Goal: Task Accomplishment & Management: Manage account settings

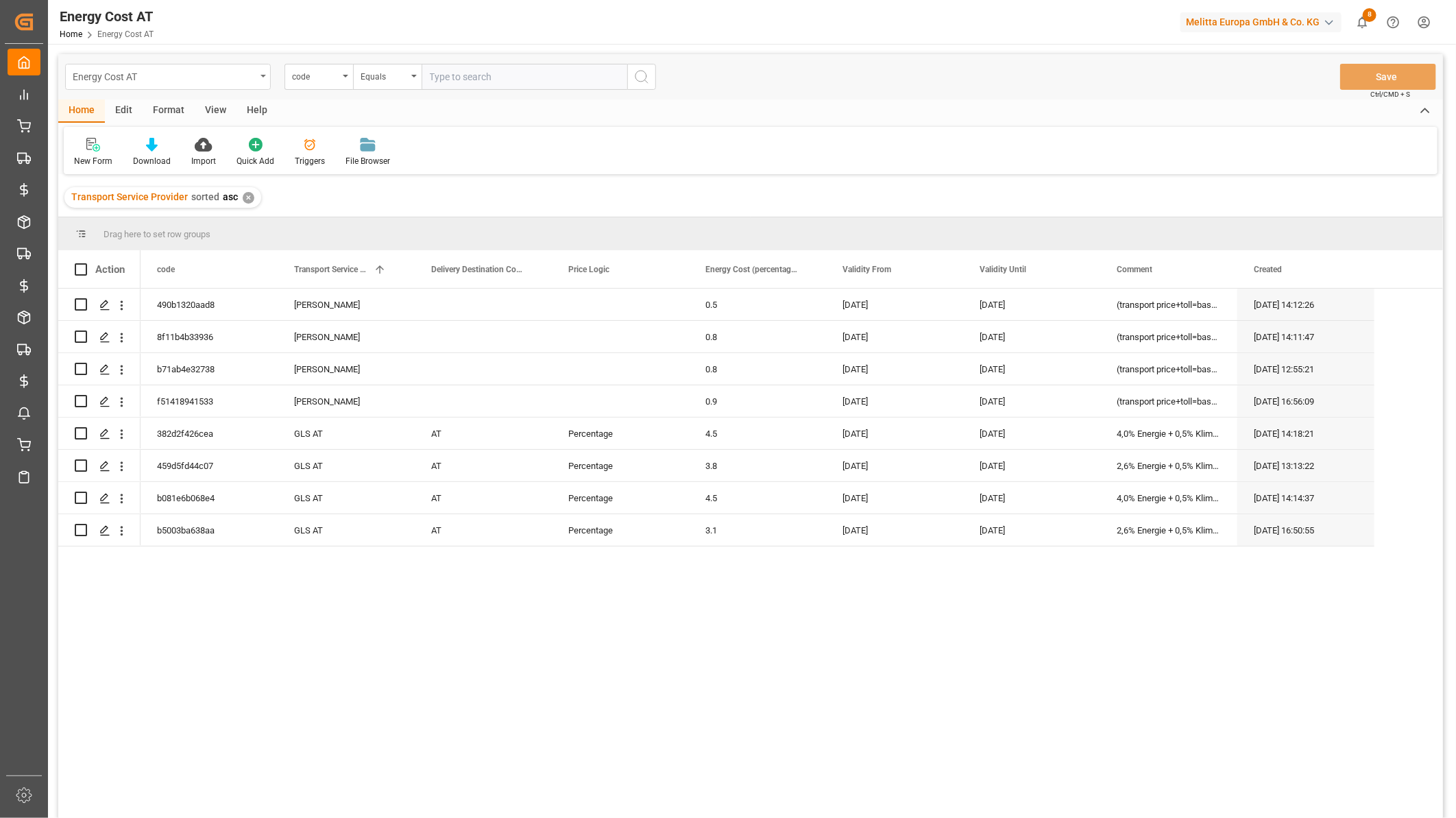
click at [173, 73] on div "Energy Cost AT" at bounding box center [164, 75] width 183 height 17
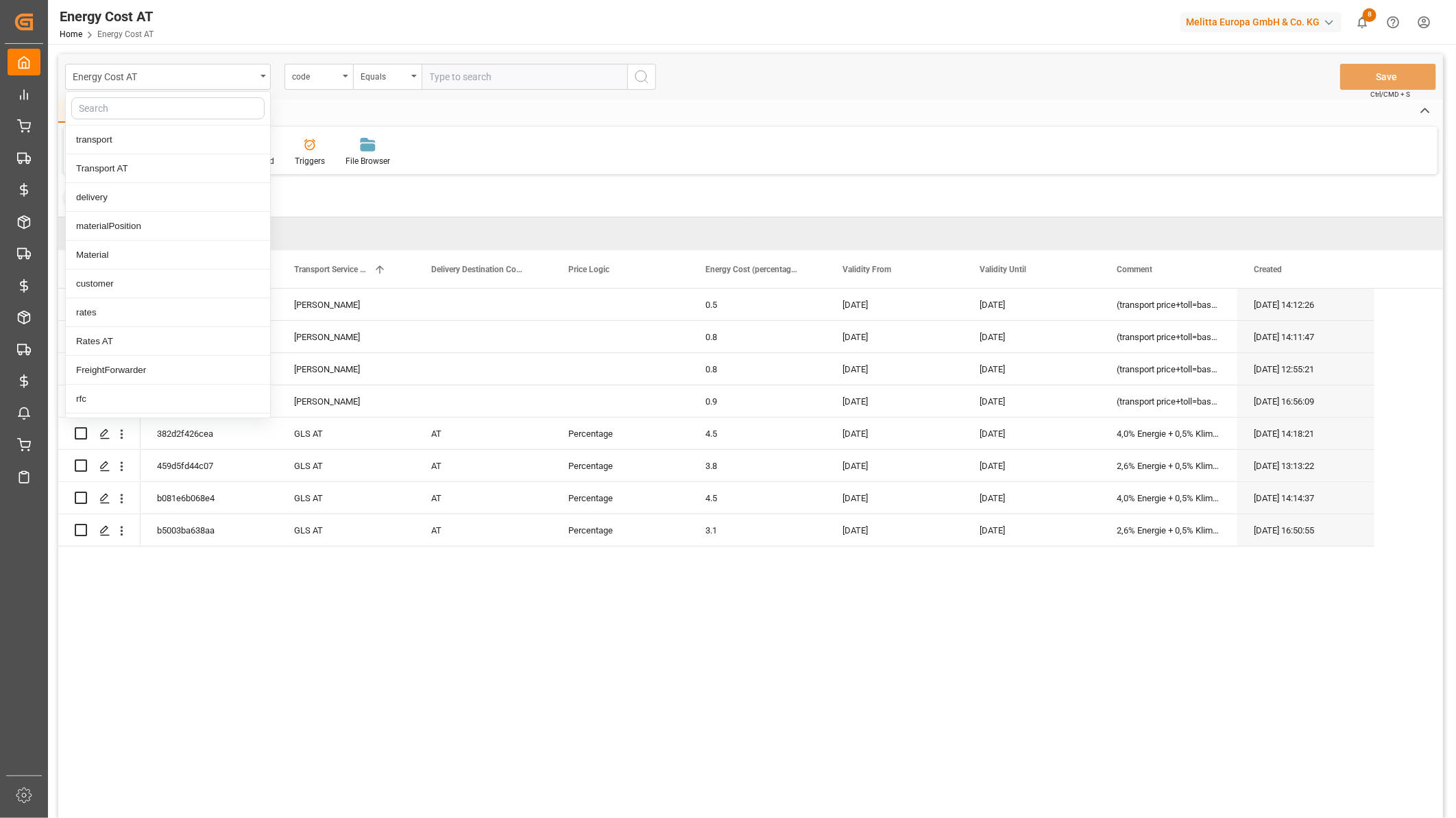
click at [144, 104] on input "text" at bounding box center [168, 108] width 193 height 22
type input "rates"
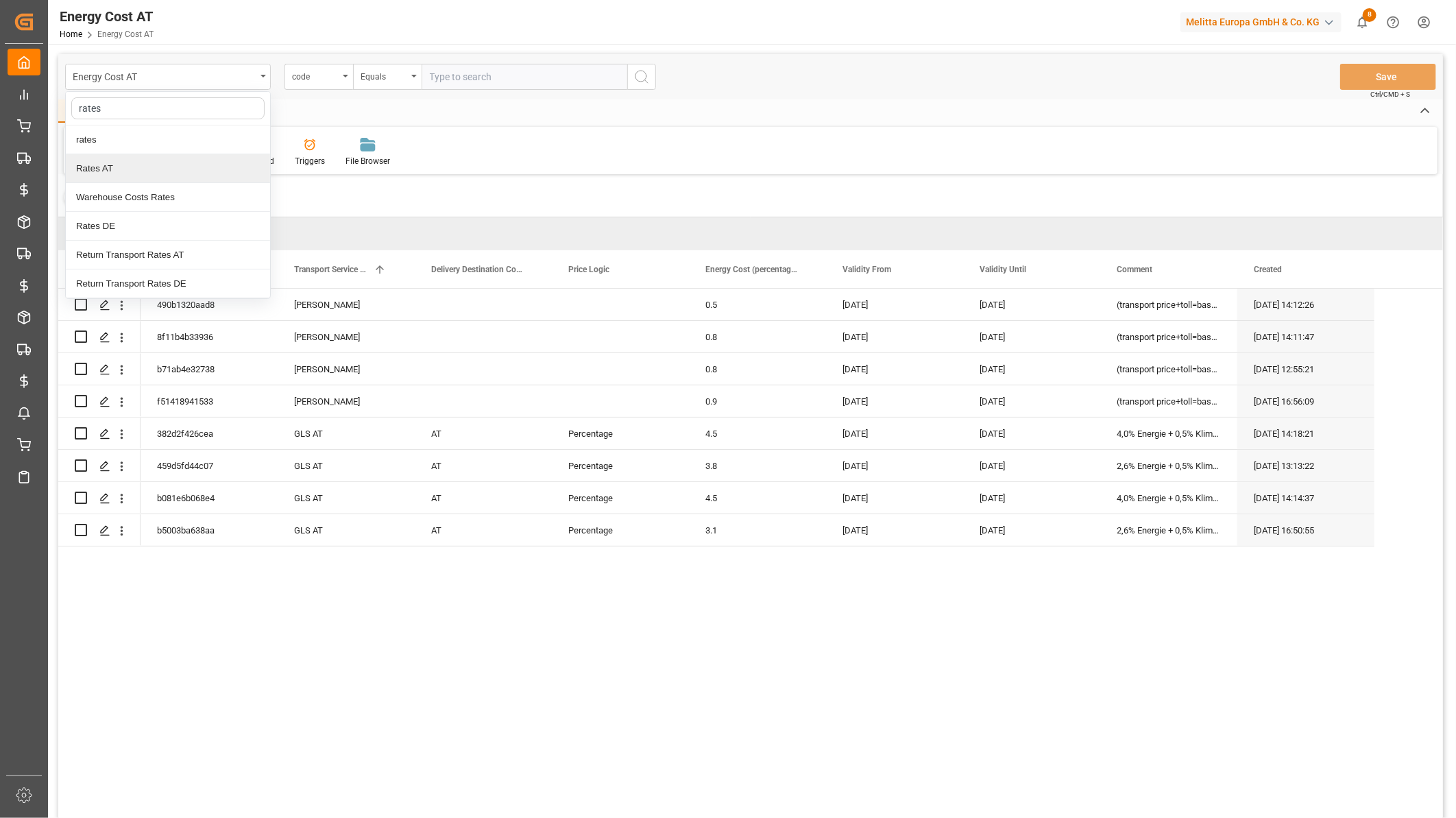
click at [124, 177] on div "Rates AT" at bounding box center [167, 169] width 204 height 29
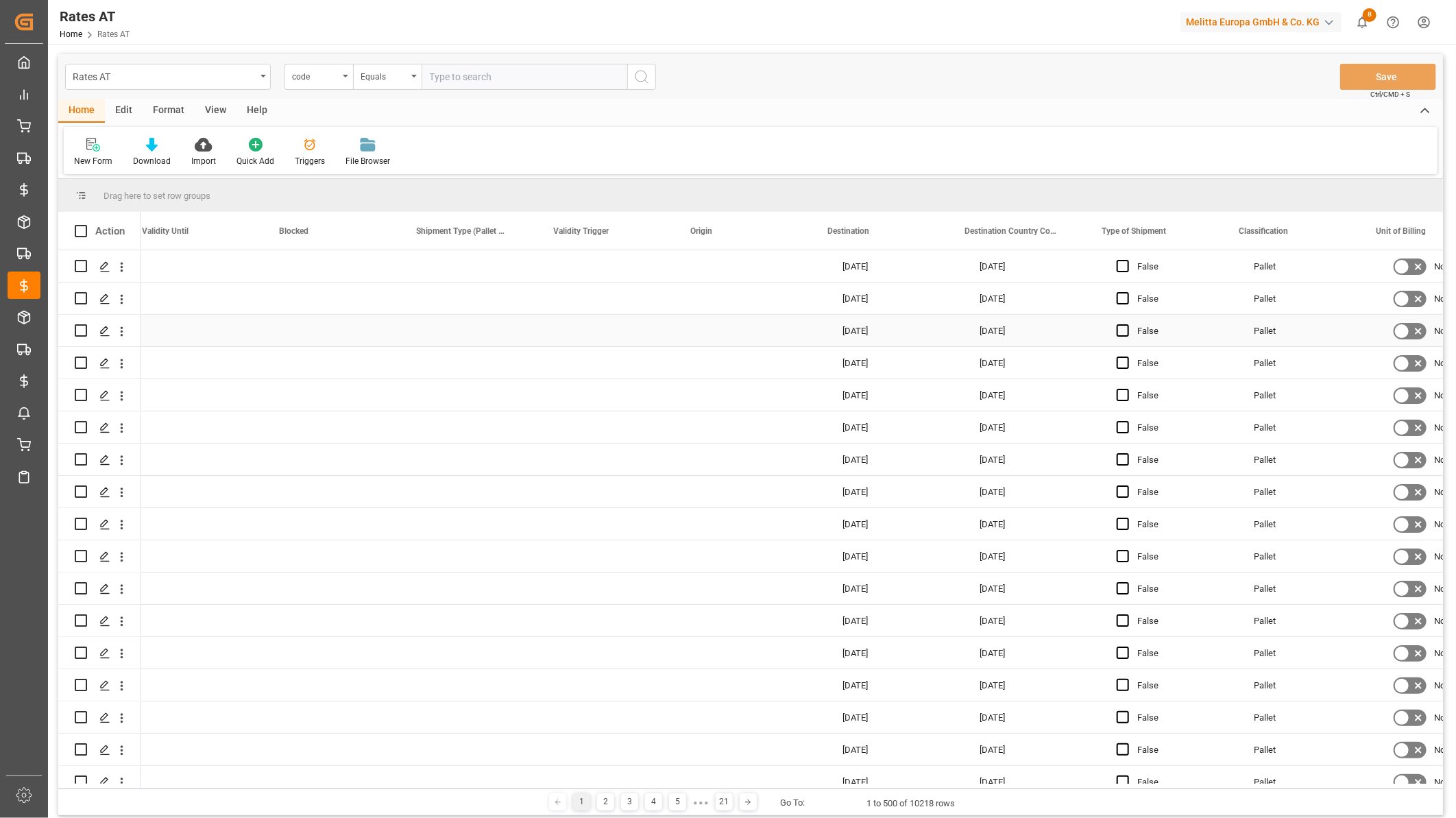
scroll to position [0, 837]
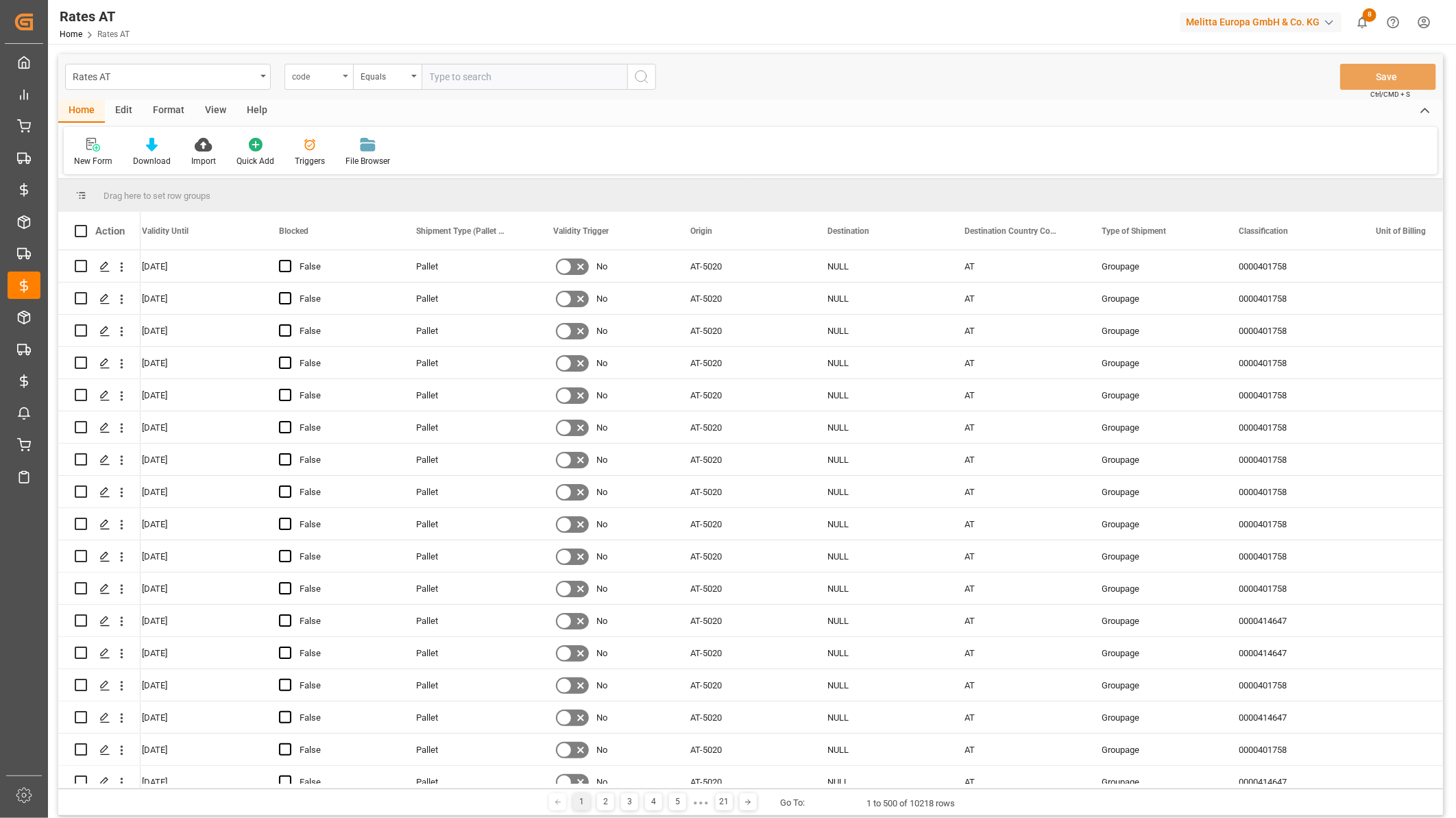
click at [322, 80] on div "code" at bounding box center [315, 74] width 46 height 15
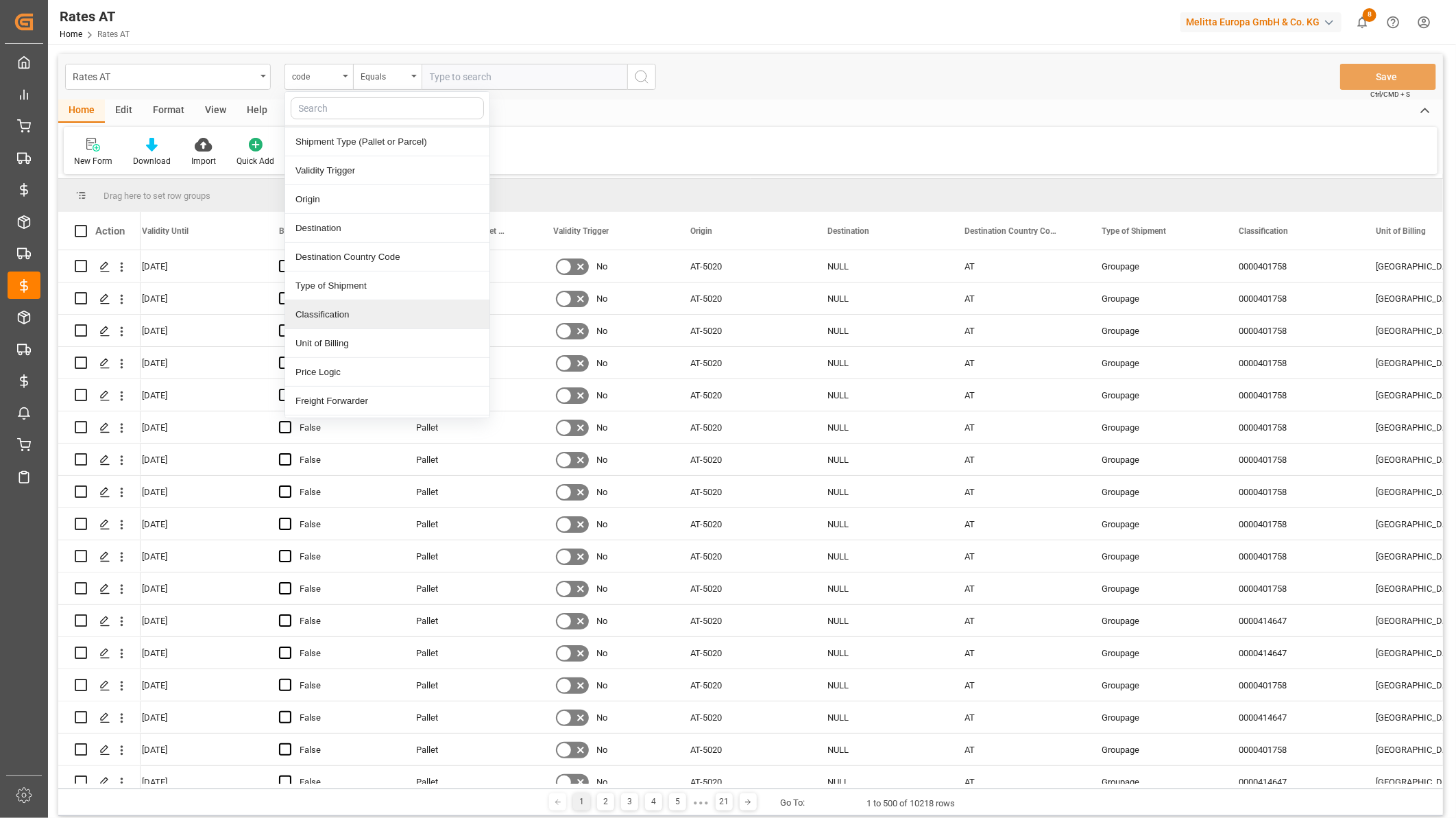
scroll to position [256, 0]
click at [342, 370] on div "Freight Forwarder" at bounding box center [387, 374] width 204 height 29
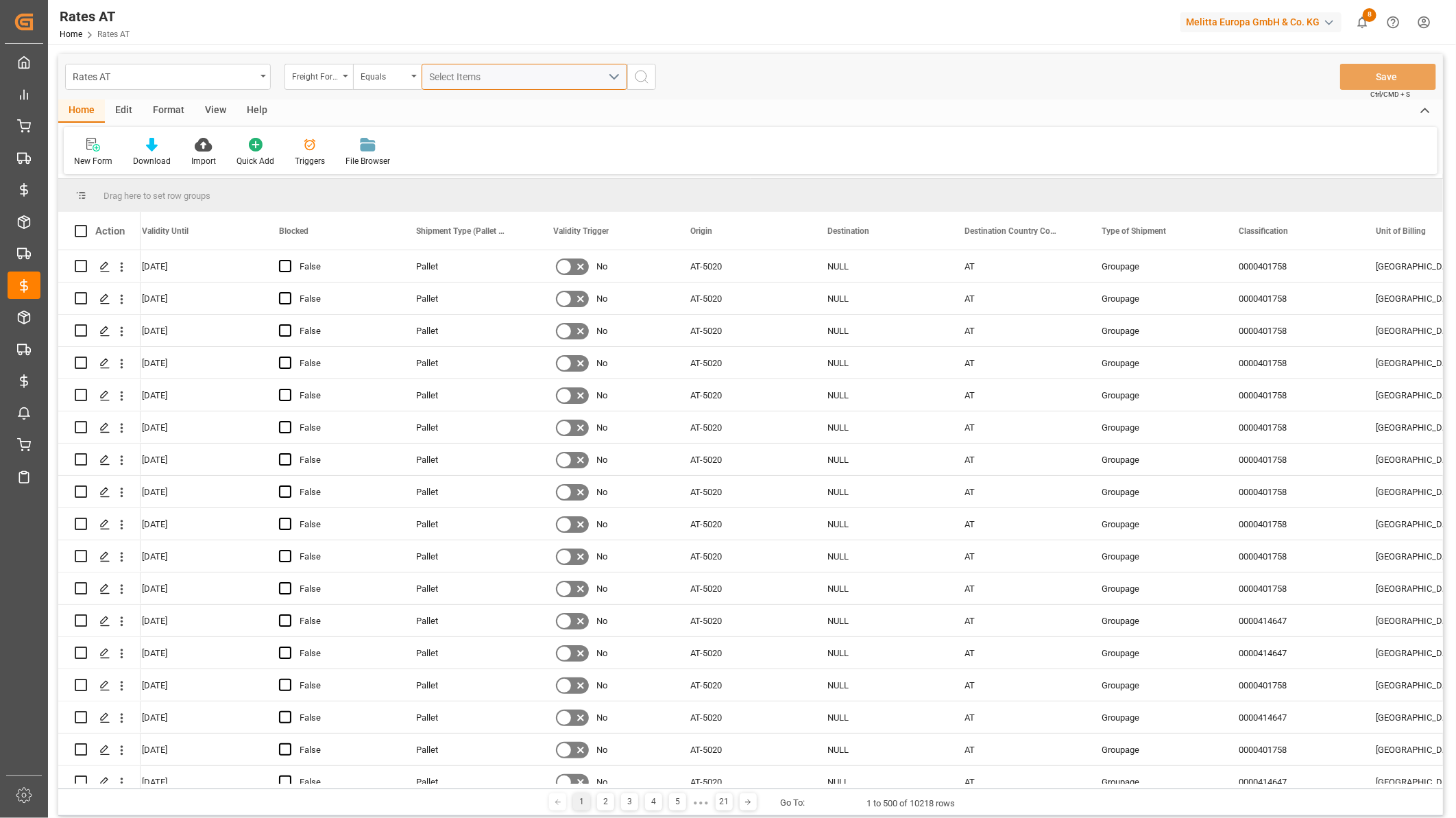
click at [462, 68] on button "Select Items" at bounding box center [524, 76] width 205 height 26
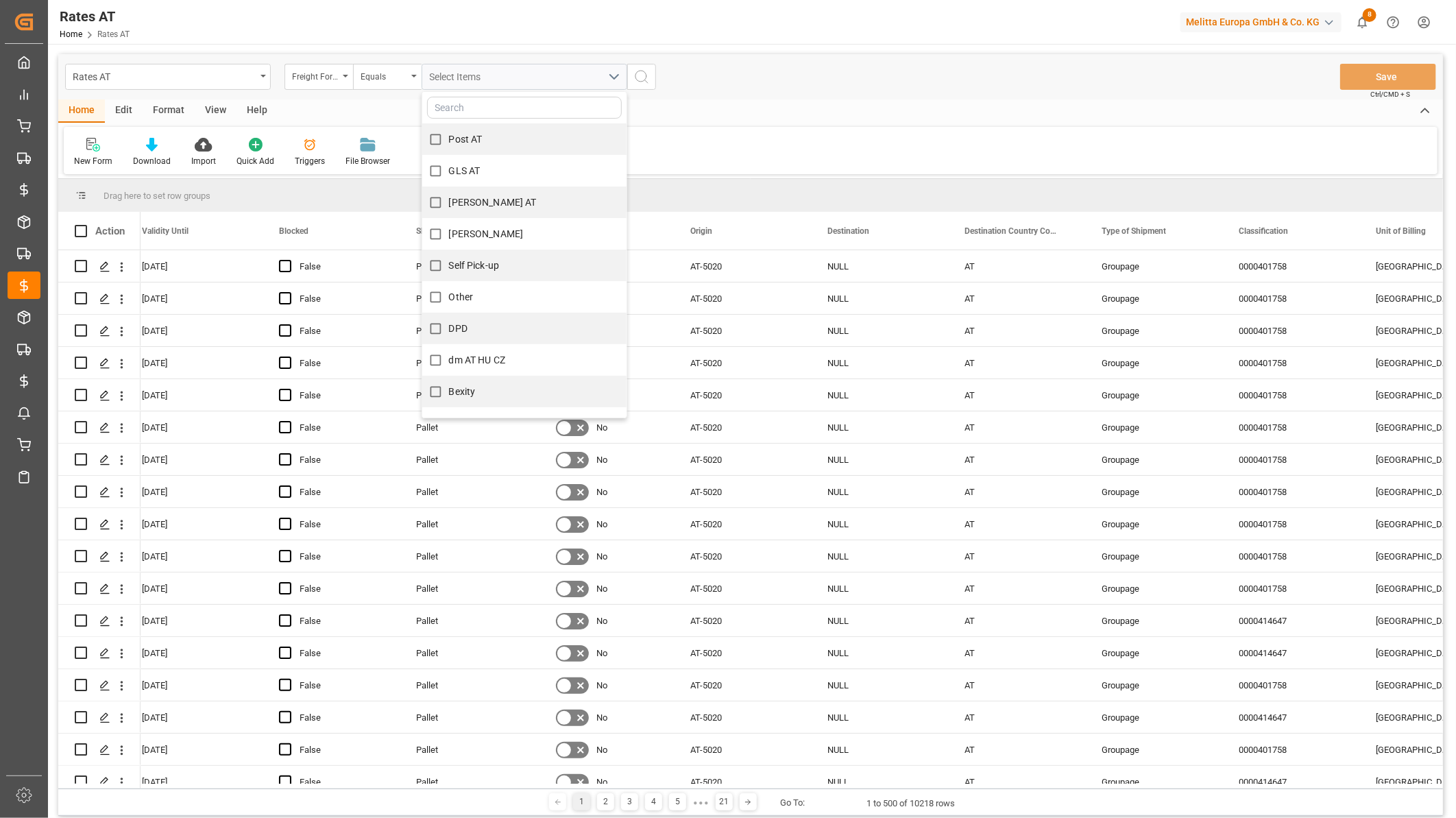
click at [462, 166] on span "GLS AT" at bounding box center [464, 171] width 32 height 11
click at [449, 166] on input "GLS AT" at bounding box center [435, 171] width 26 height 26
checkbox input "true"
click at [642, 76] on icon "search button" at bounding box center [641, 76] width 16 height 16
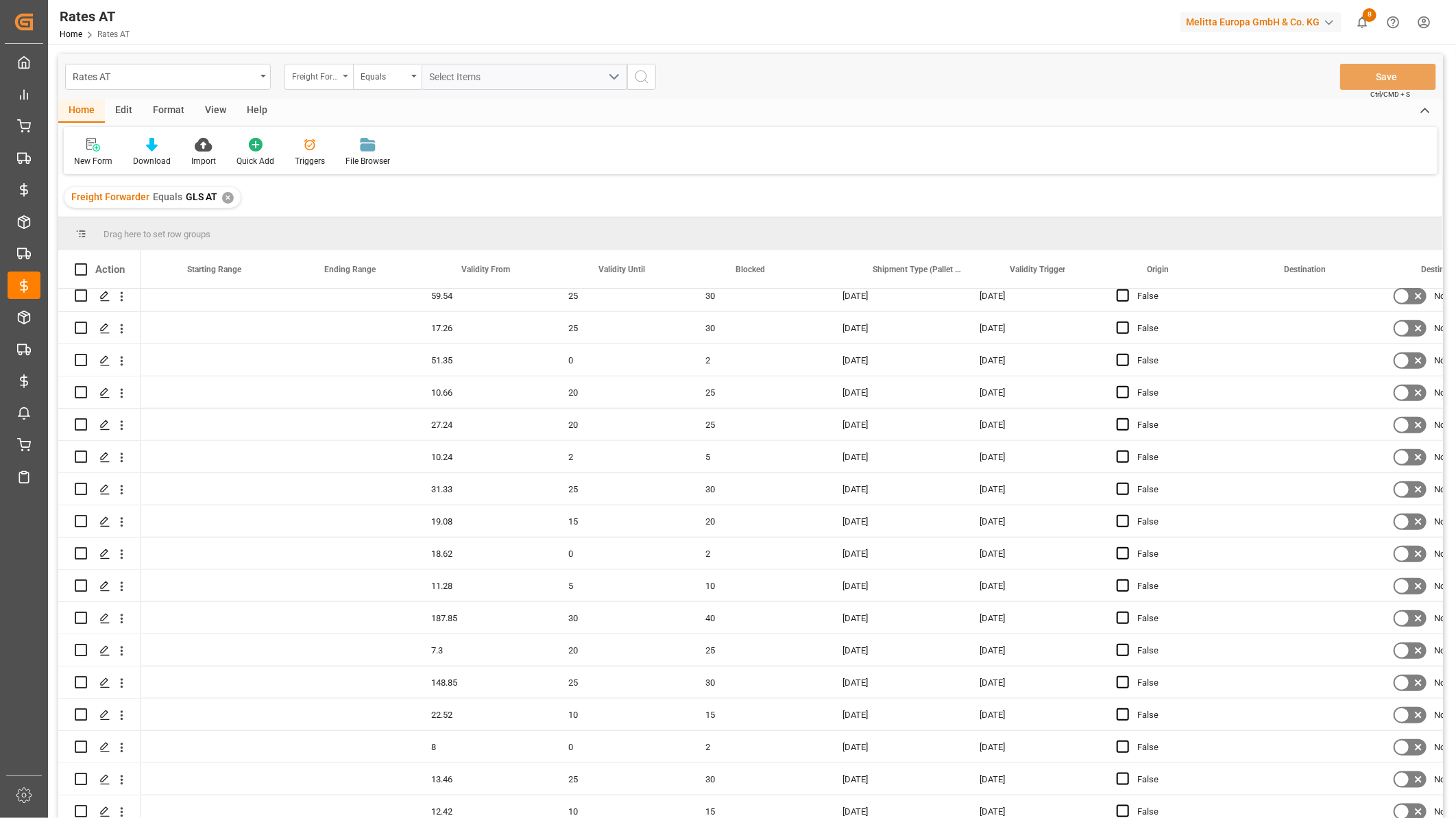
scroll to position [0, 381]
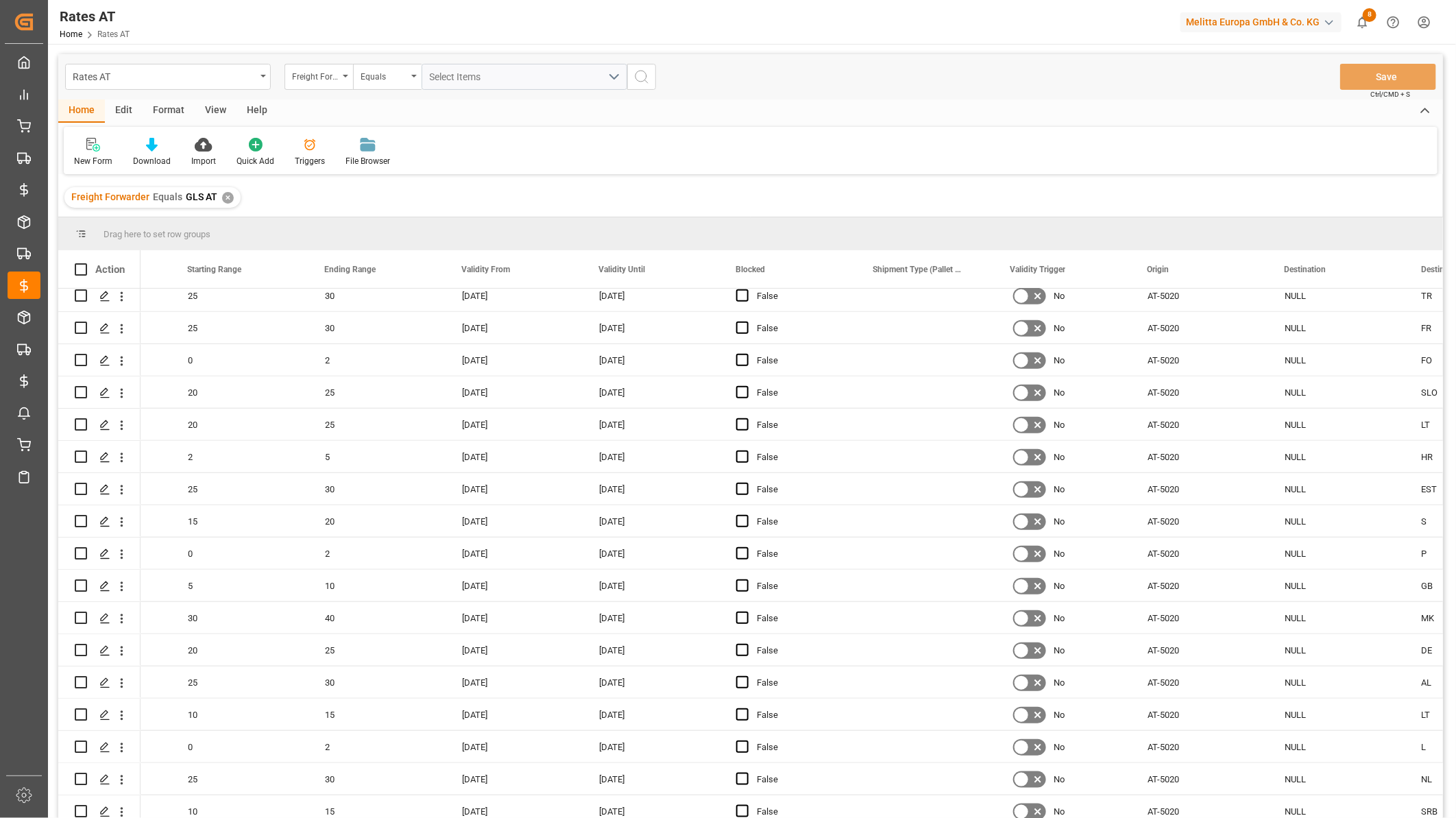
click at [325, 69] on div "Freight Forwarder" at bounding box center [315, 74] width 46 height 15
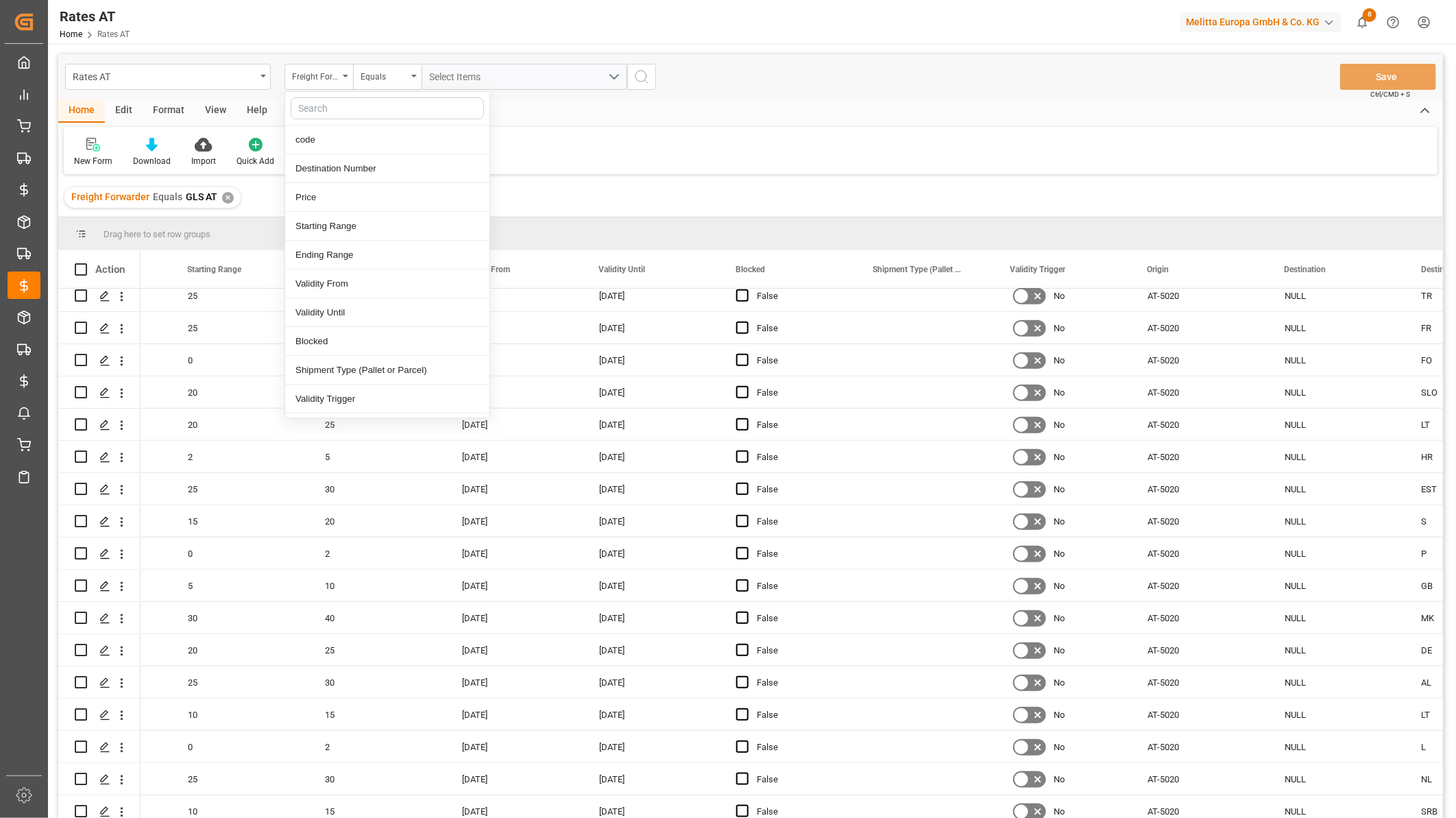
click at [325, 114] on input "text" at bounding box center [387, 108] width 193 height 22
type input "cou"
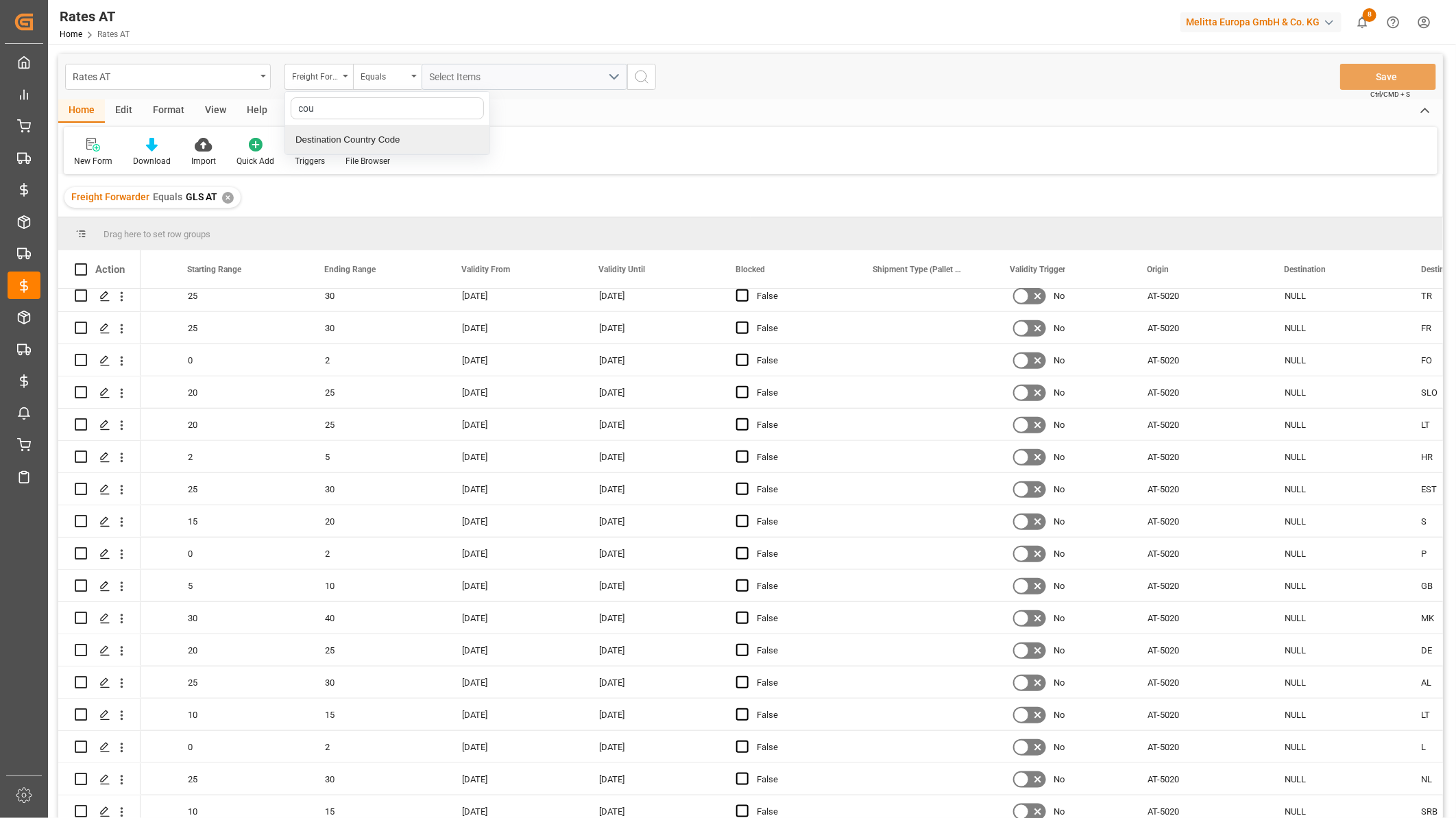
click at [337, 137] on div "Destination Country Code" at bounding box center [387, 140] width 204 height 29
click at [478, 79] on input "text" at bounding box center [524, 76] width 205 height 26
type input "AT"
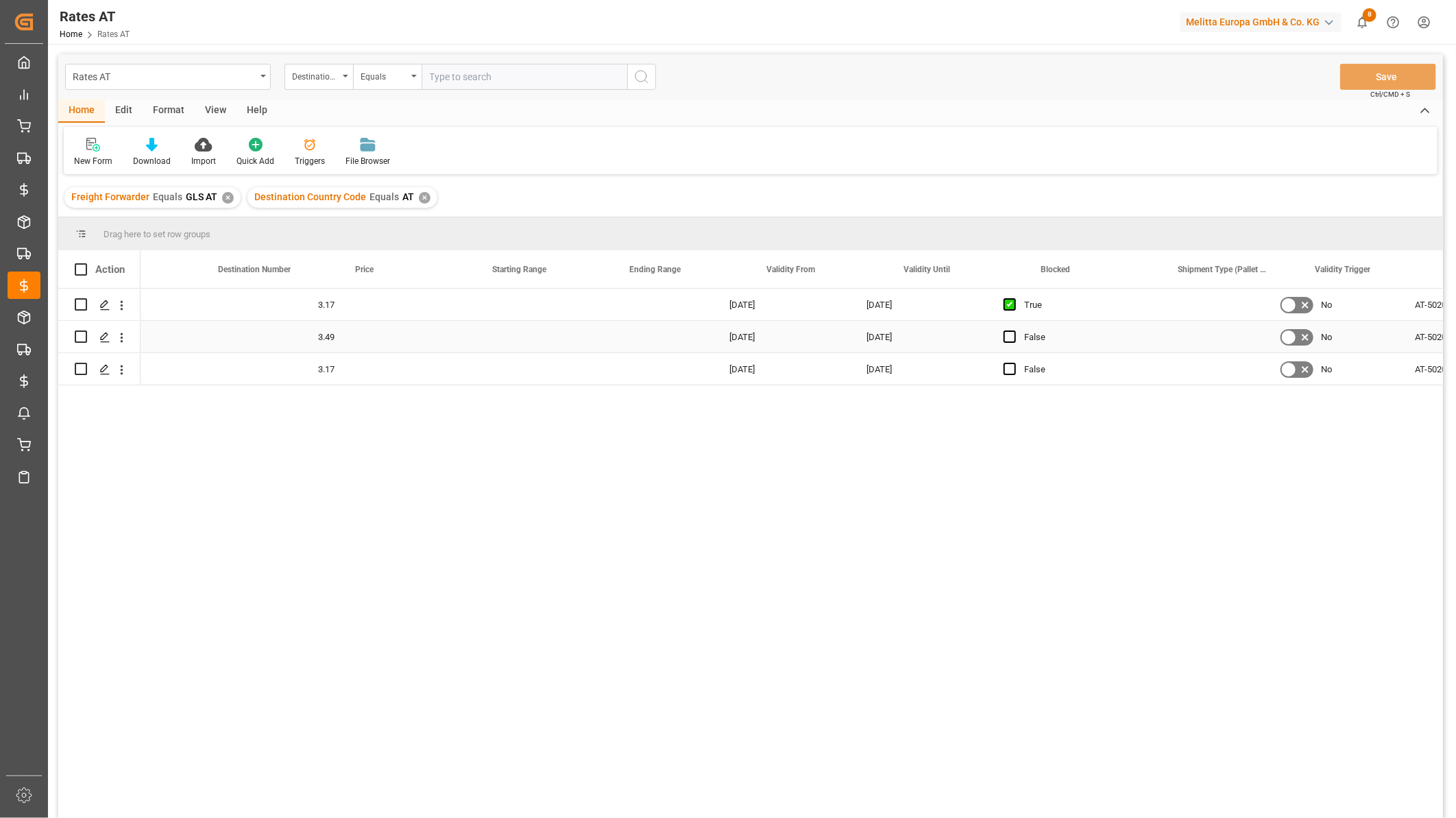
scroll to position [0, 76]
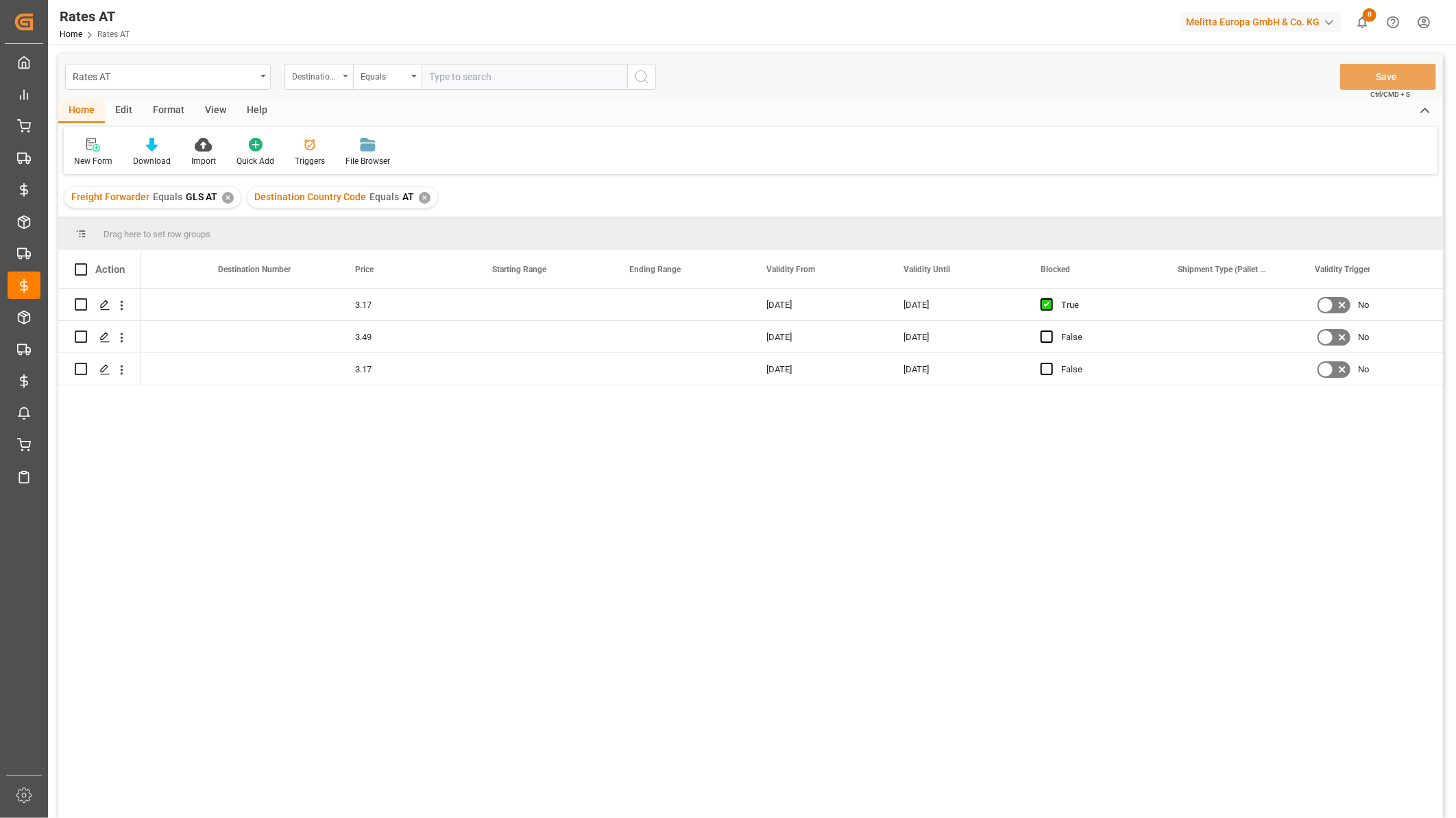
click at [323, 71] on div "Destination Country Code" at bounding box center [315, 74] width 46 height 15
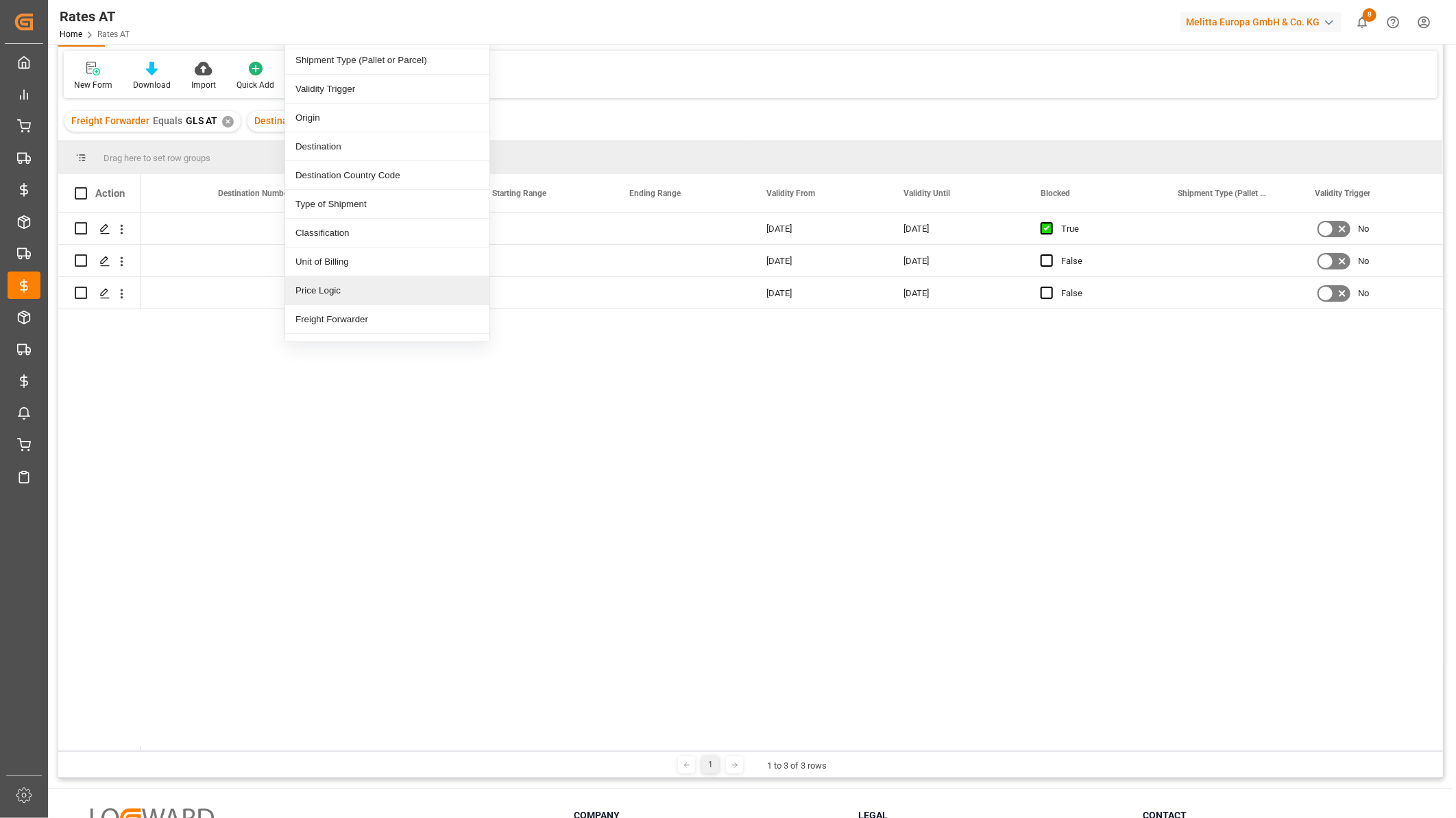
scroll to position [256, 0]
click at [347, 291] on div "Freight Forwarder" at bounding box center [387, 299] width 204 height 29
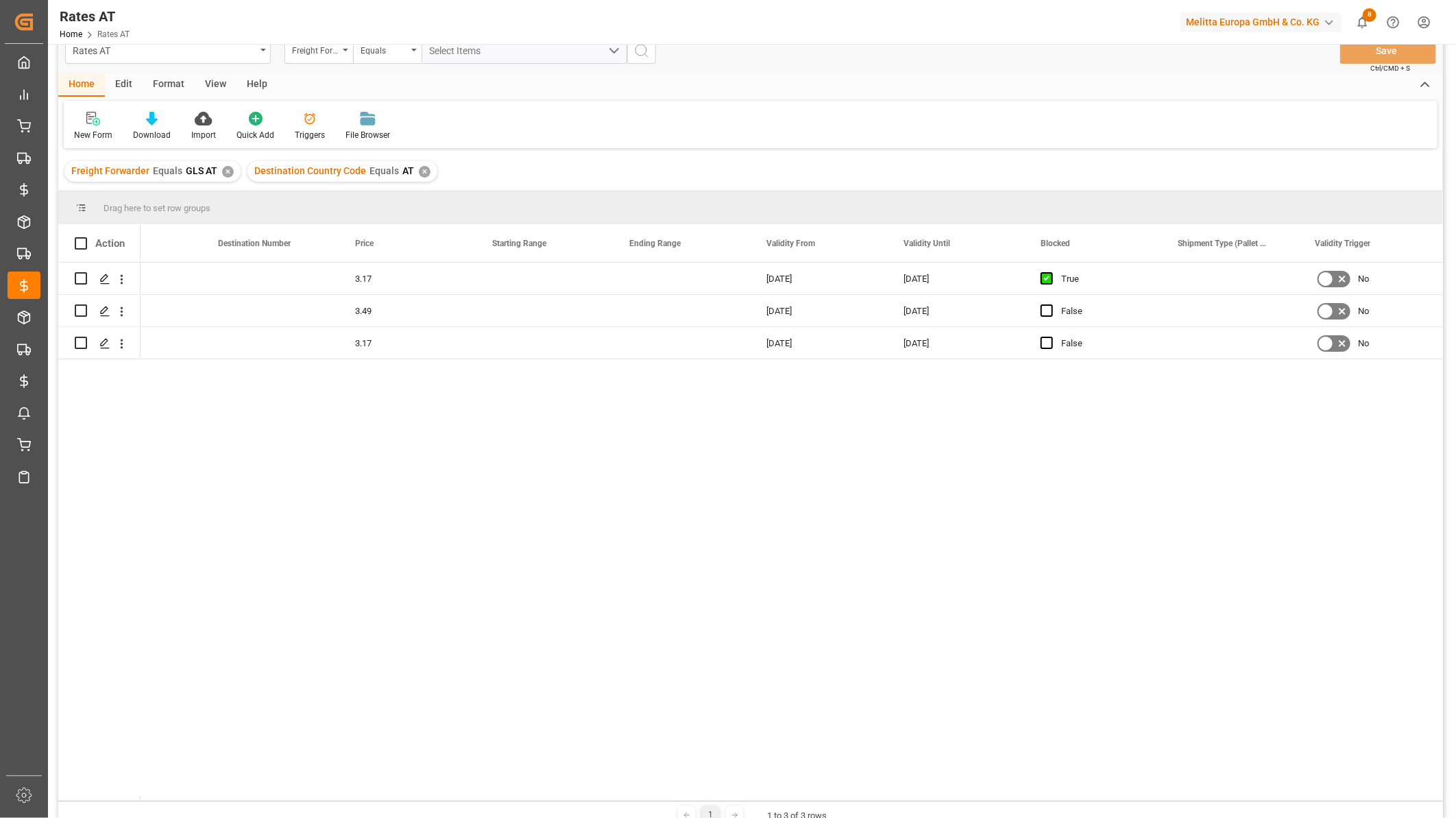
scroll to position [0, 0]
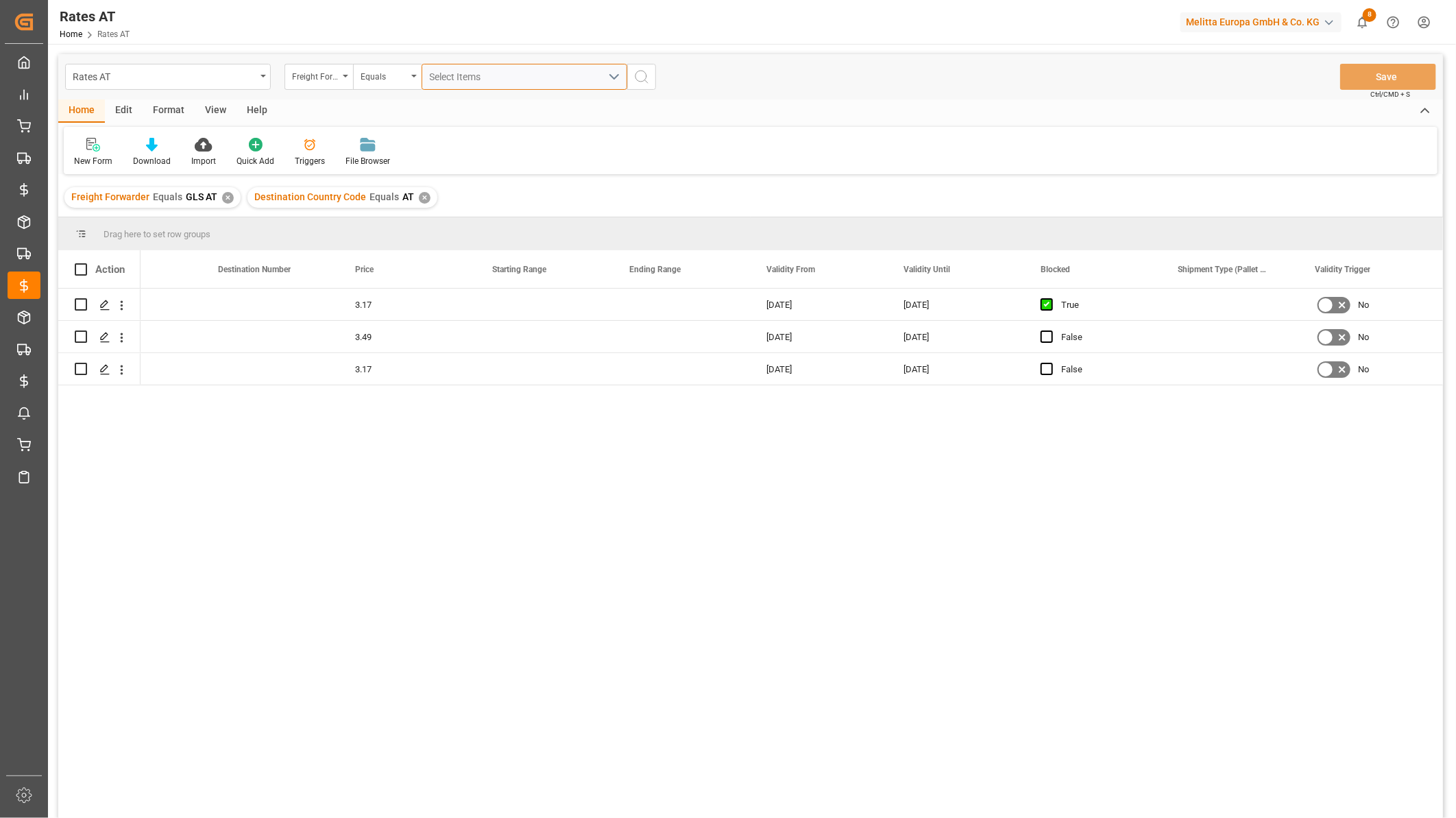
click at [494, 84] on button "Select Items" at bounding box center [524, 76] width 205 height 26
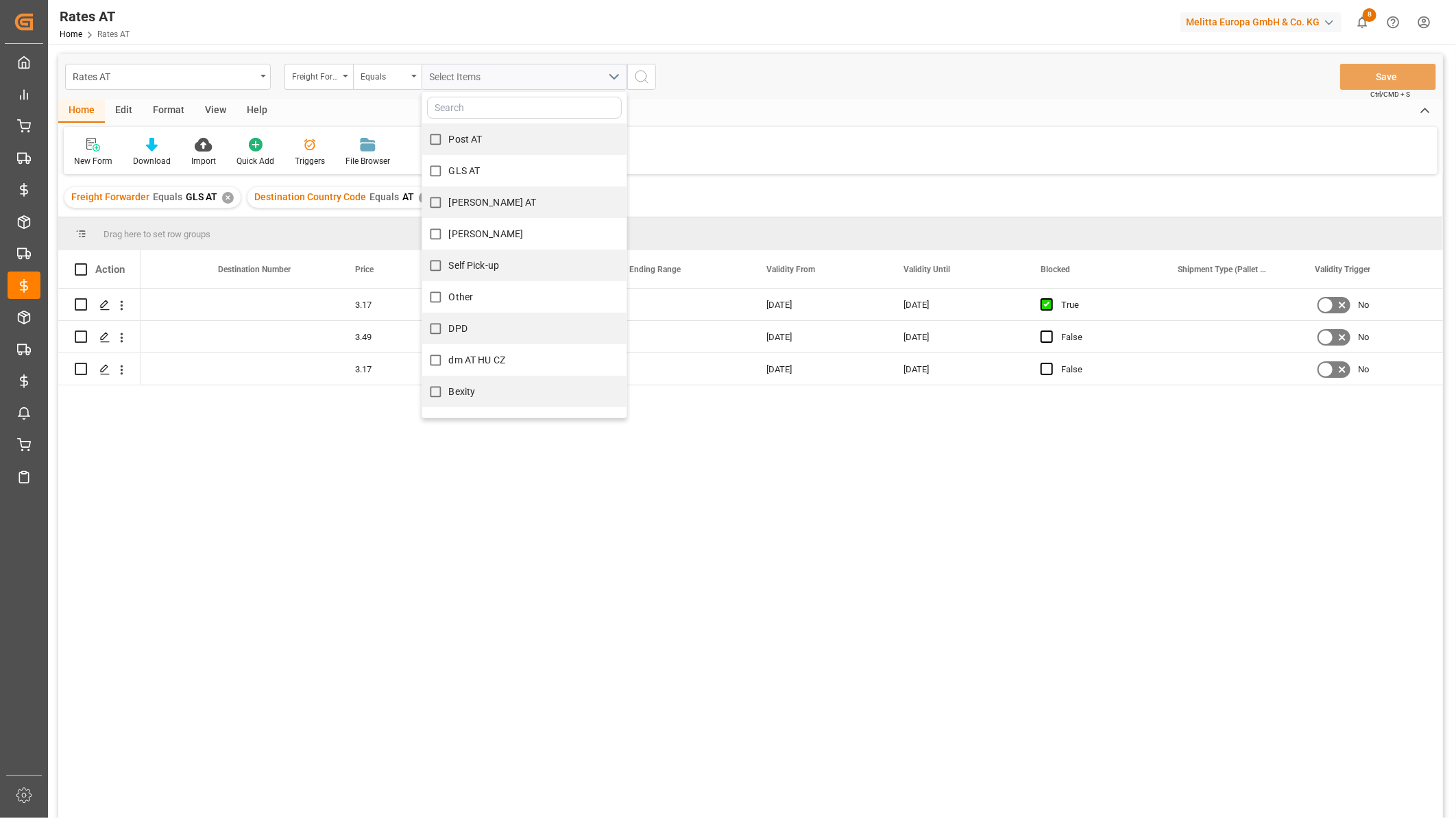
click at [484, 170] on div "GLS AT" at bounding box center [524, 171] width 204 height 32
click at [465, 229] on span "Gebr Weiss" at bounding box center [486, 233] width 74 height 11
click at [449, 229] on input "Gebr Weiss" at bounding box center [435, 233] width 26 height 26
checkbox input "true"
click at [645, 72] on icon "search button" at bounding box center [641, 76] width 16 height 16
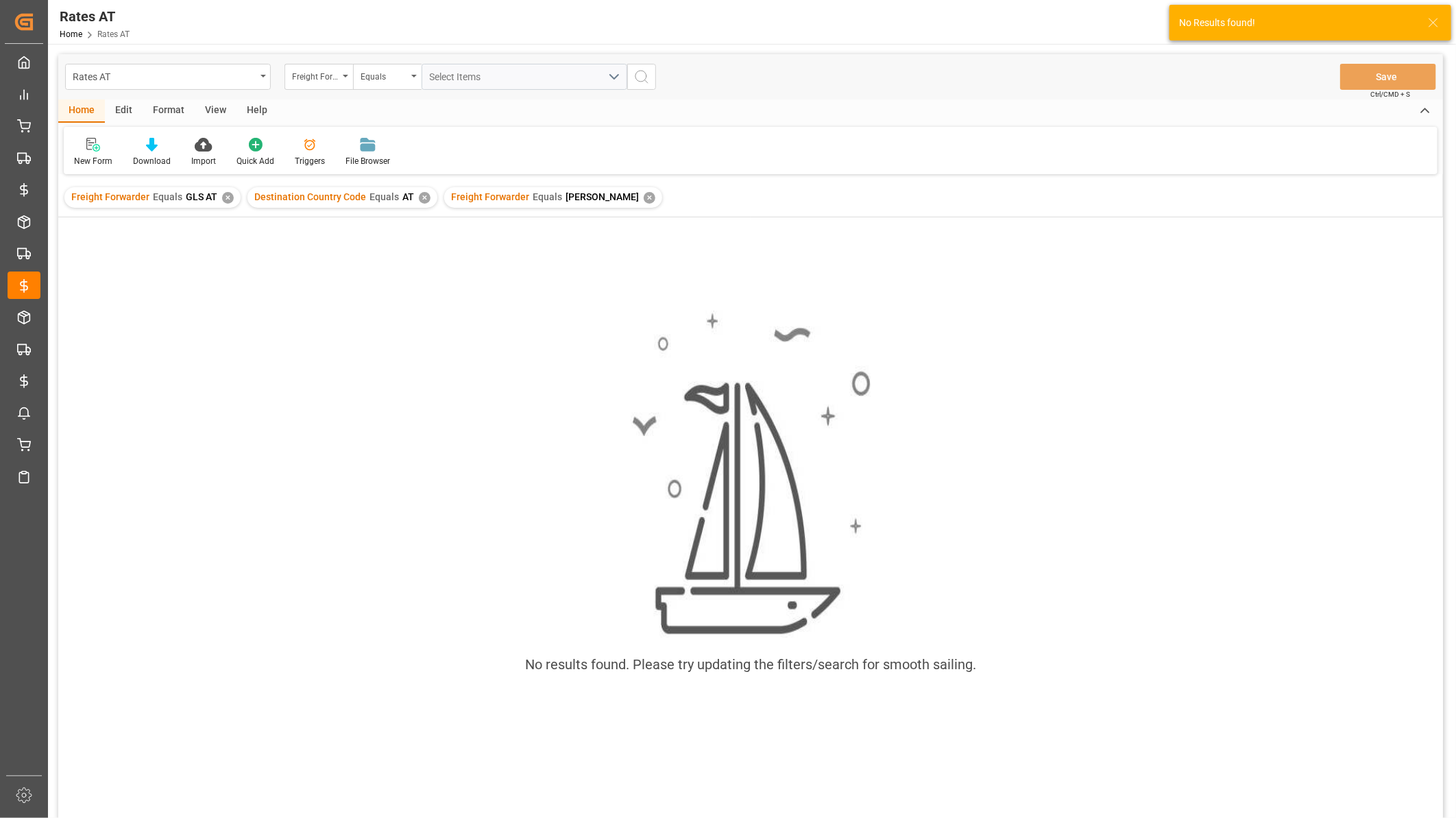
click at [227, 199] on div "✕" at bounding box center [228, 197] width 12 height 12
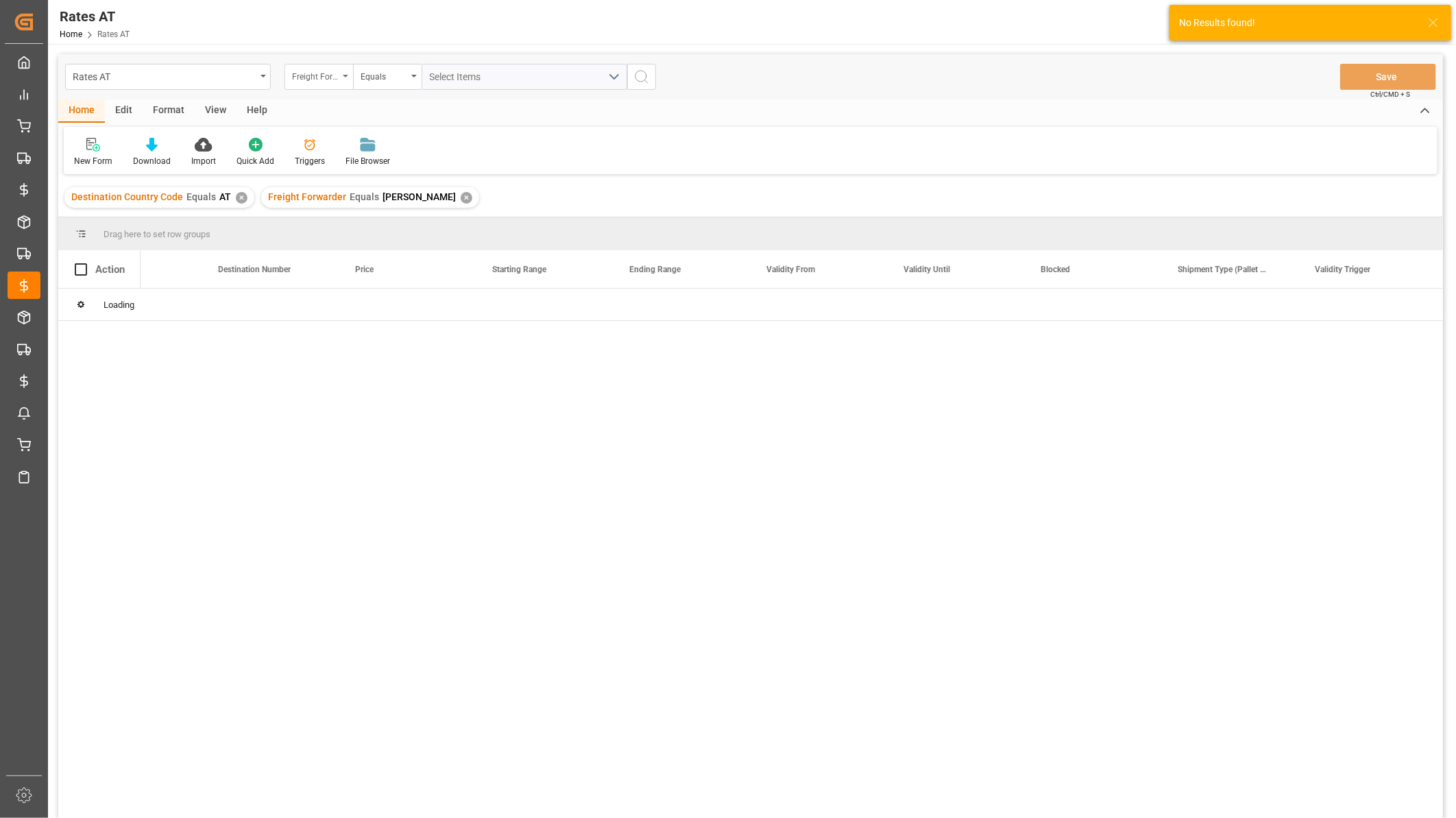
click at [344, 79] on div "Freight Forwarder" at bounding box center [318, 76] width 68 height 26
click at [320, 73] on div "Freight Forwarder" at bounding box center [315, 74] width 46 height 15
click at [741, 91] on div "Rates AT Freight Forwarder Equals Select Items Save Ctrl/CMD + S" at bounding box center [750, 77] width 1385 height 45
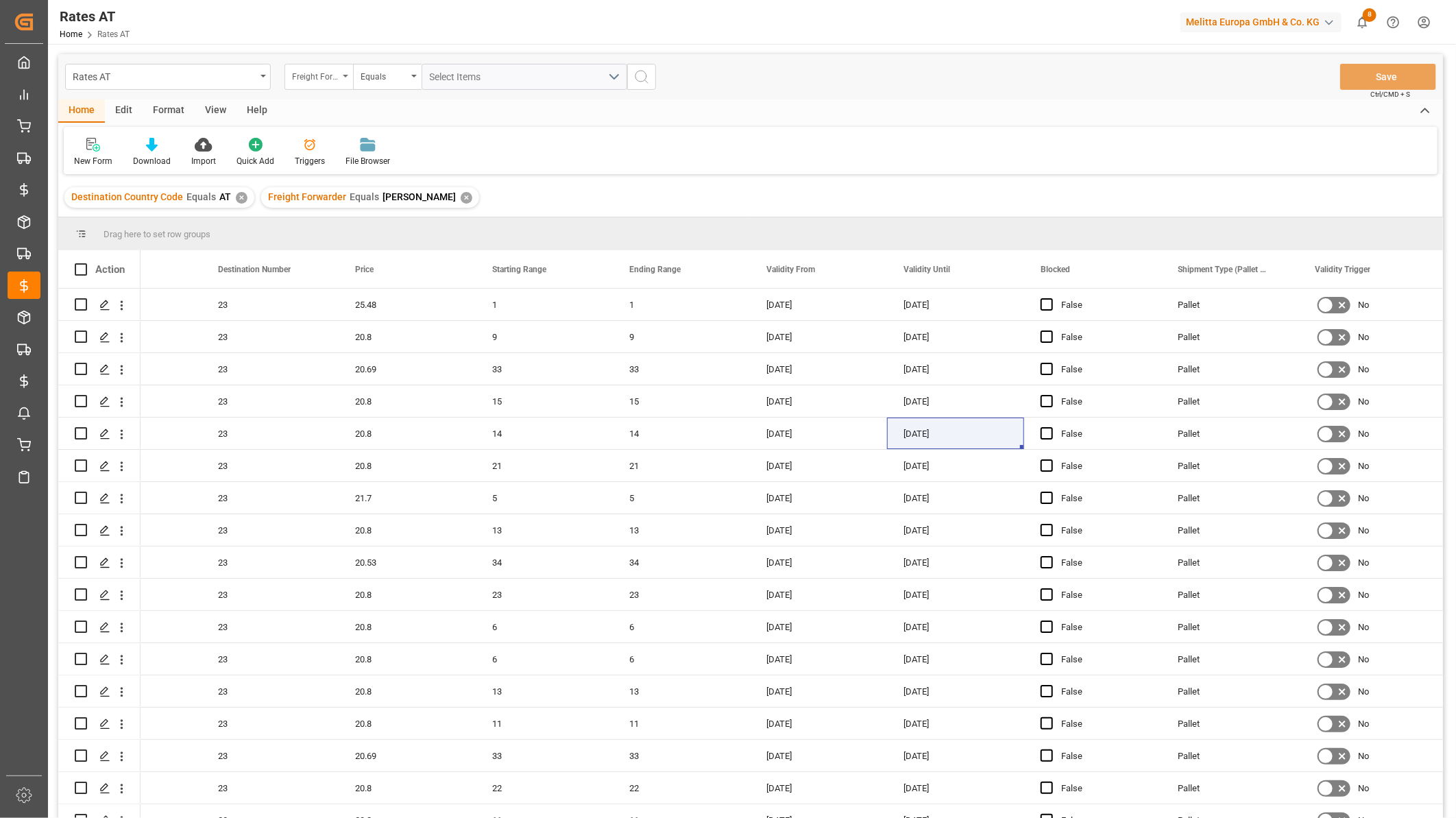
click at [323, 80] on div "Freight Forwarder" at bounding box center [315, 74] width 46 height 15
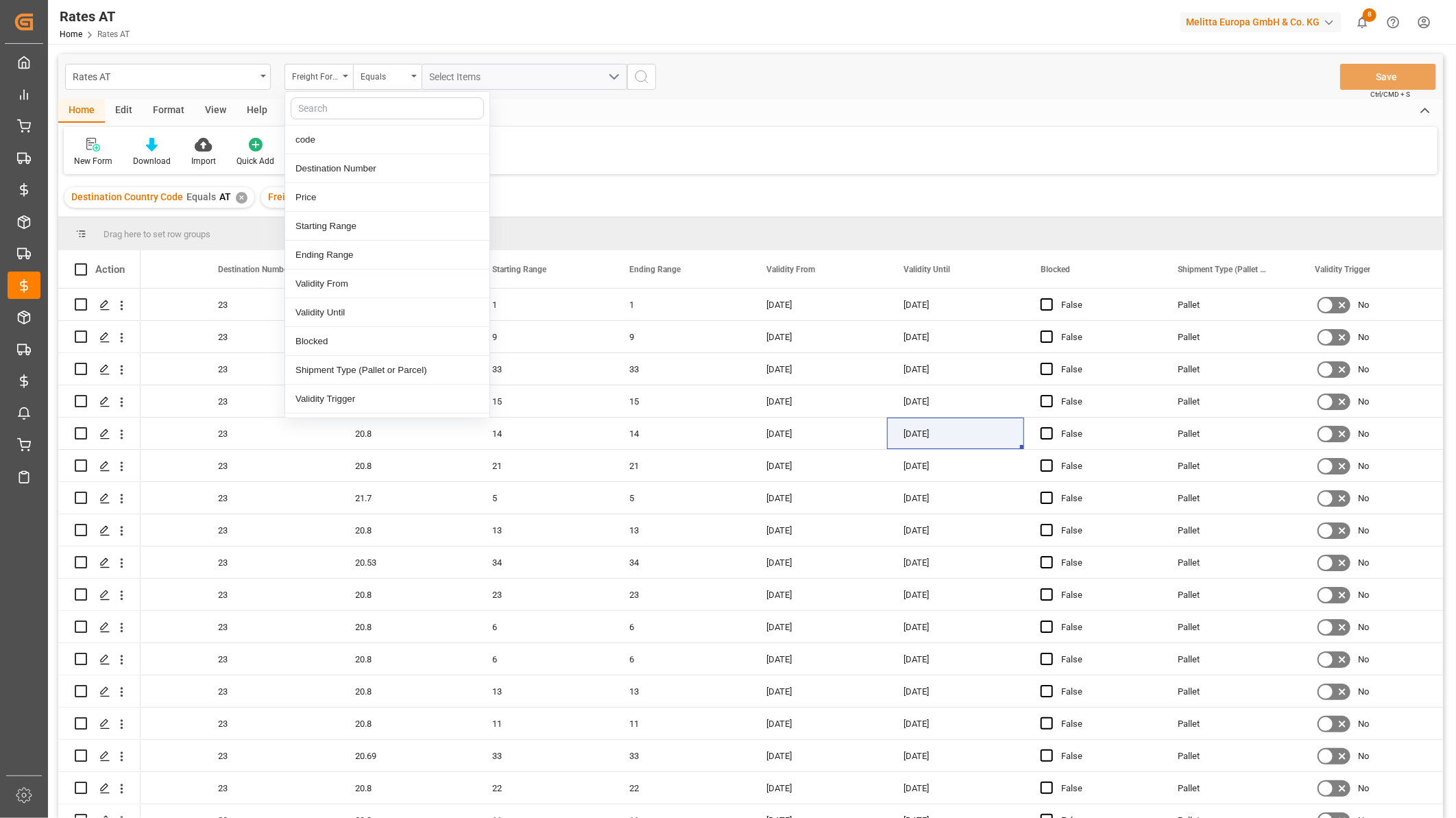
click at [340, 113] on input "text" at bounding box center [387, 108] width 193 height 22
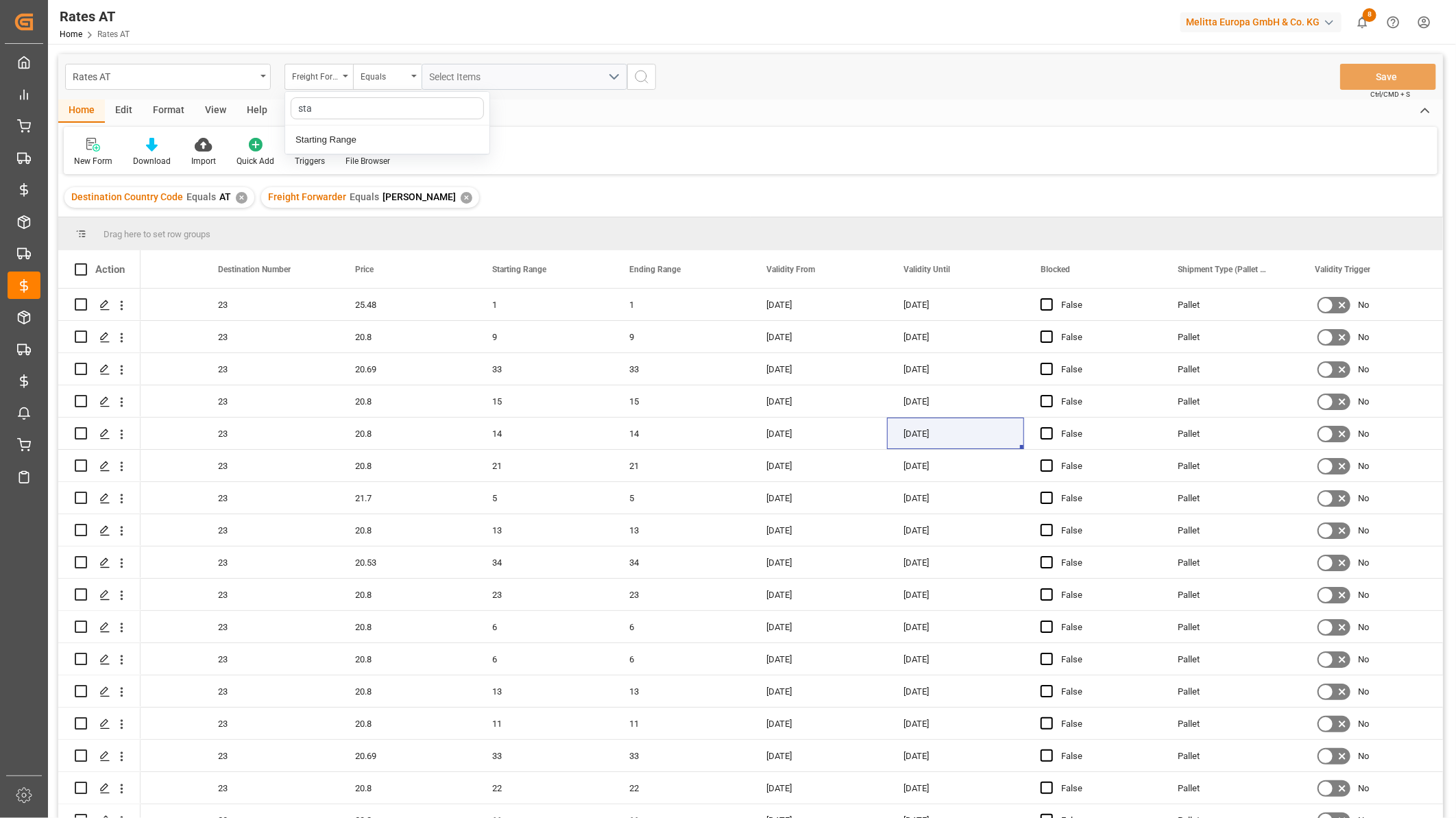
type input "star"
click at [311, 138] on div "Starting Range" at bounding box center [387, 140] width 204 height 29
click at [466, 84] on input "number" at bounding box center [524, 76] width 205 height 26
type input "1"
click at [652, 77] on button "search button" at bounding box center [642, 76] width 29 height 26
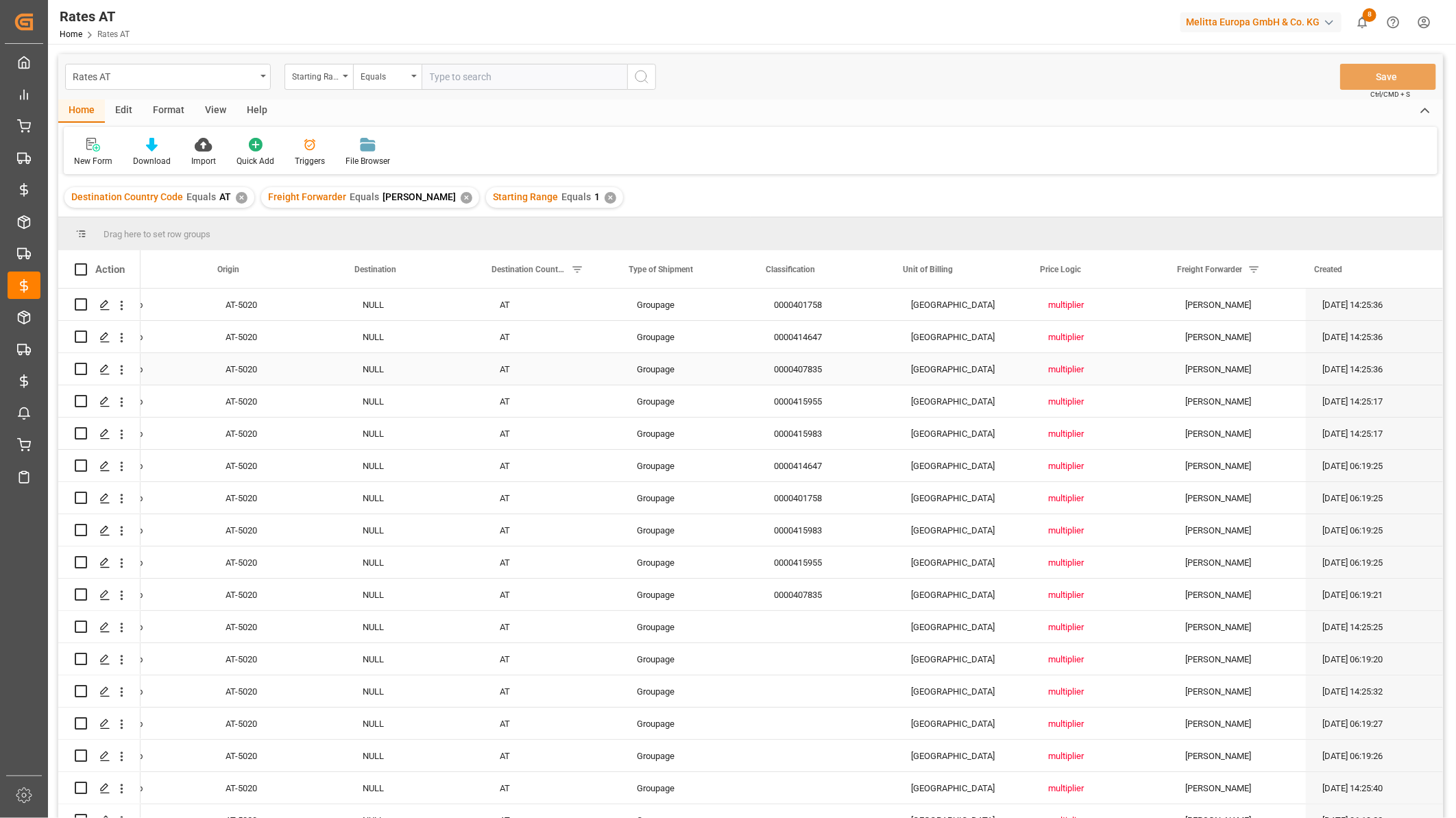
scroll to position [0, 1311]
drag, startPoint x: 793, startPoint y: 264, endPoint x: 796, endPoint y: 233, distance: 31.1
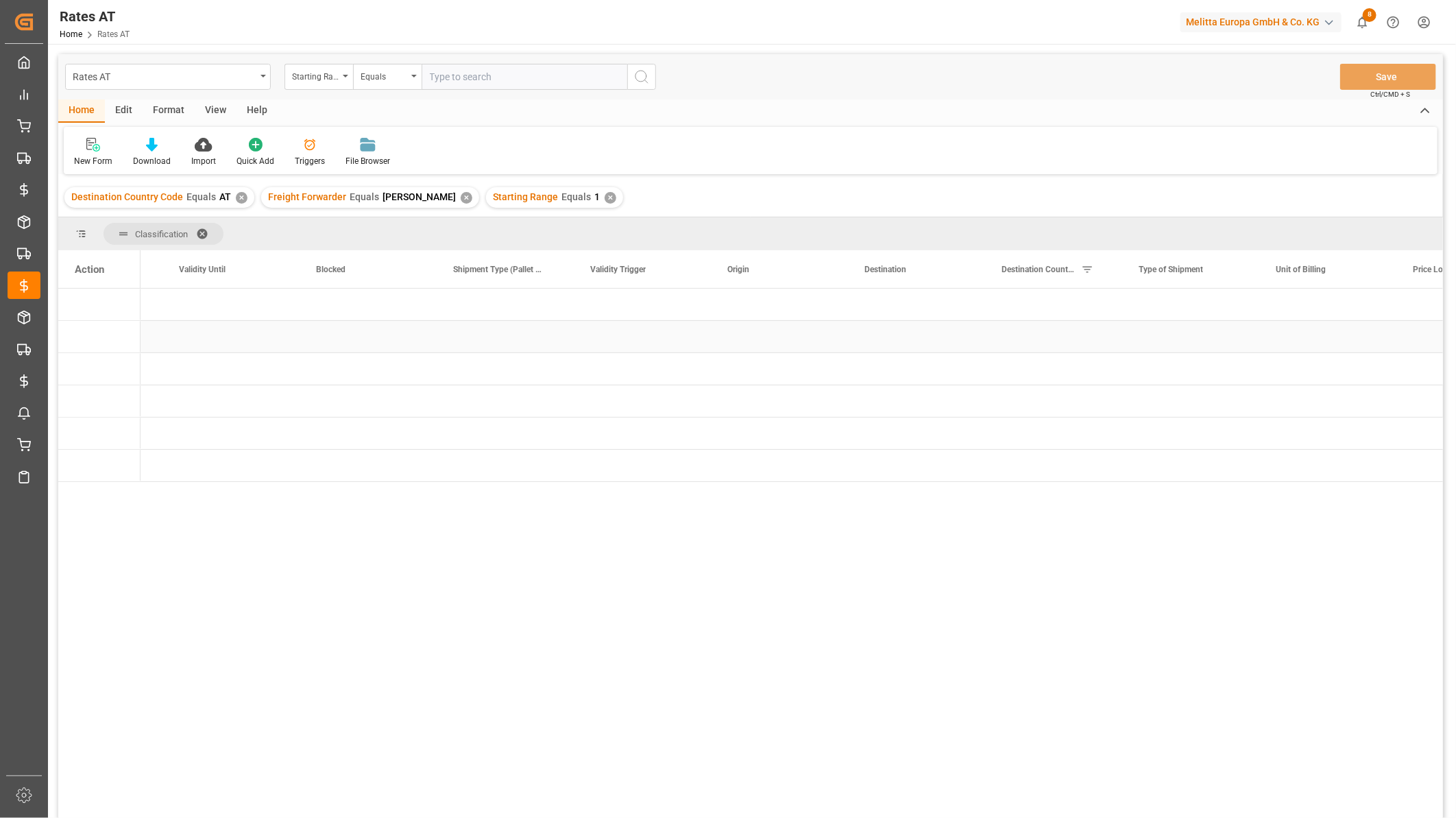
scroll to position [0, 0]
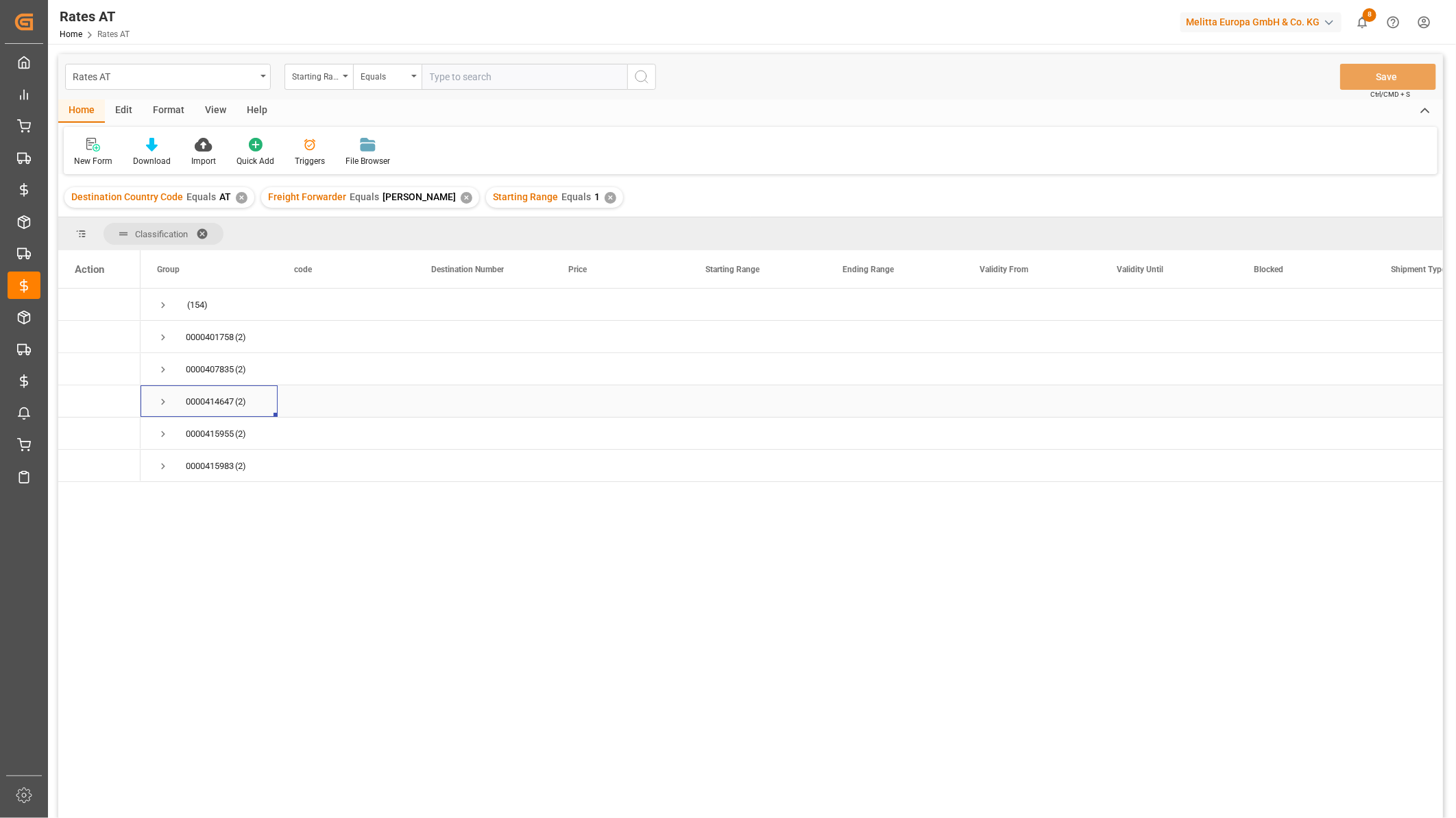
click at [161, 399] on span "Press SPACE to select this row." at bounding box center [163, 402] width 13 height 13
click at [160, 368] on span "Press SPACE to select this row." at bounding box center [163, 370] width 13 height 13
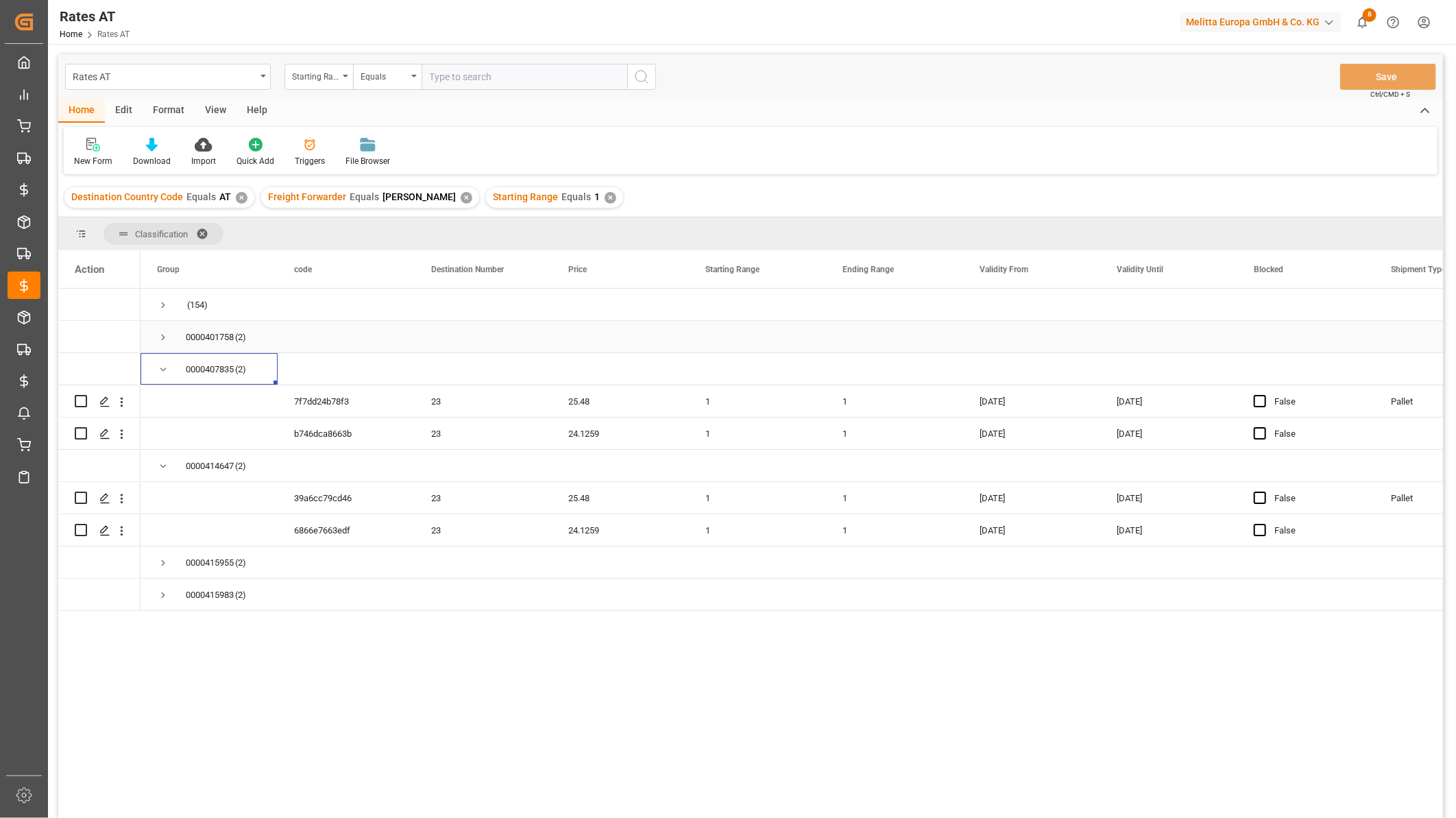
click at [158, 340] on span "Press SPACE to select this row." at bounding box center [163, 338] width 13 height 13
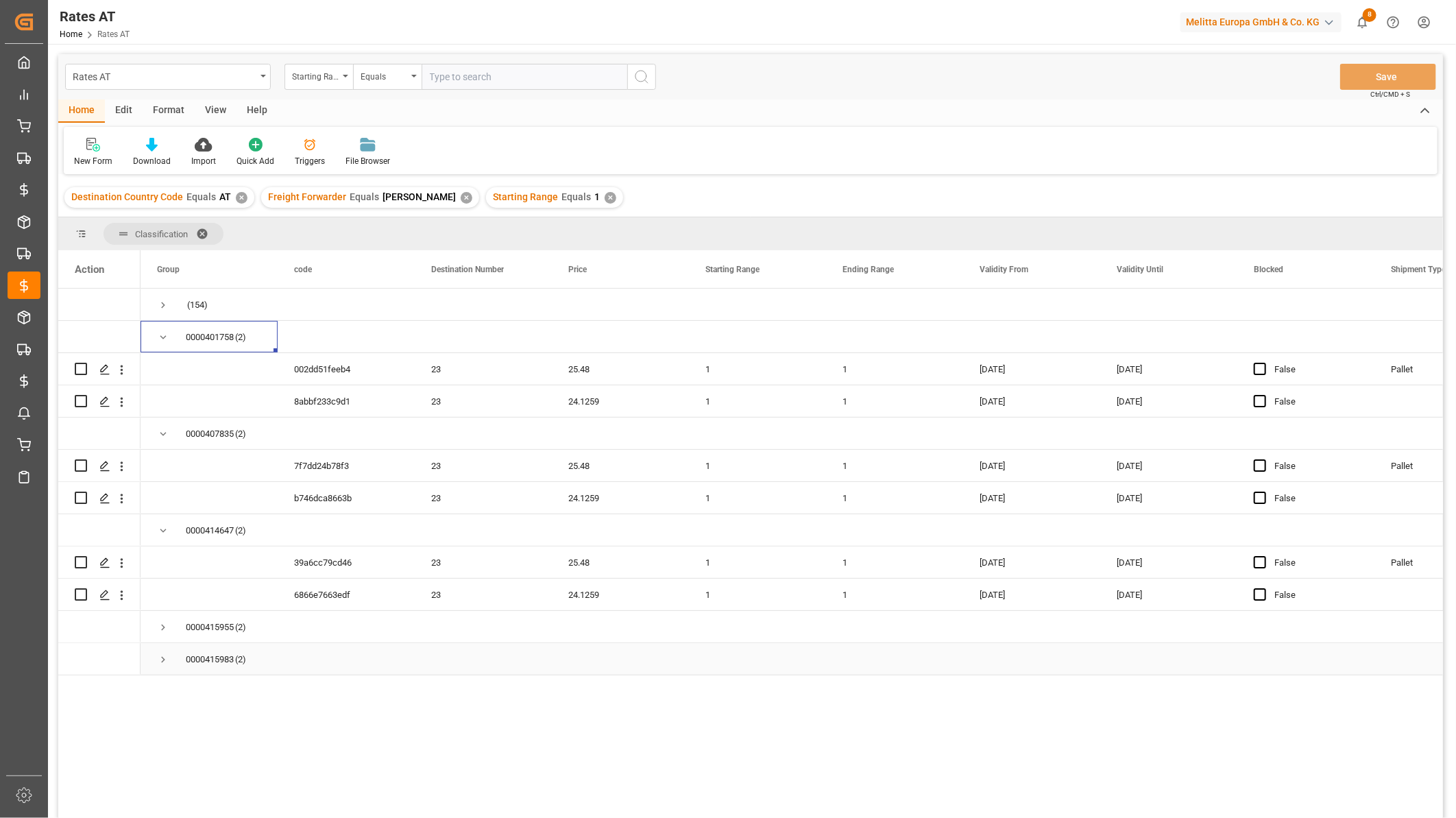
click at [163, 655] on span "Press SPACE to select this row." at bounding box center [163, 659] width 13 height 13
click at [160, 626] on span "Press SPACE to select this row." at bounding box center [163, 627] width 13 height 13
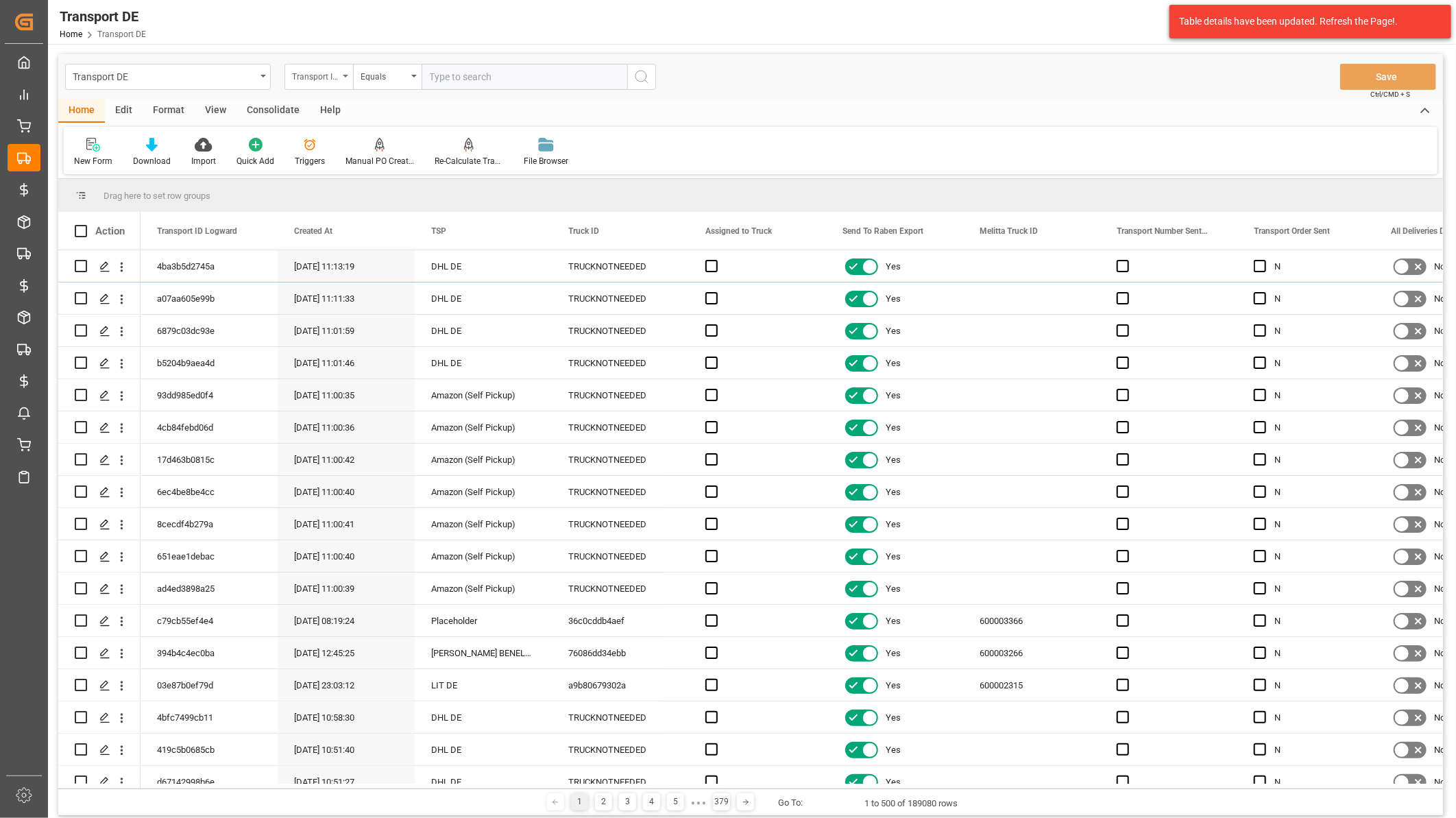
drag, startPoint x: 312, startPoint y: 77, endPoint x: 313, endPoint y: 84, distance: 7.1
click at [312, 77] on div "Transport ID Logward" at bounding box center [315, 74] width 46 height 15
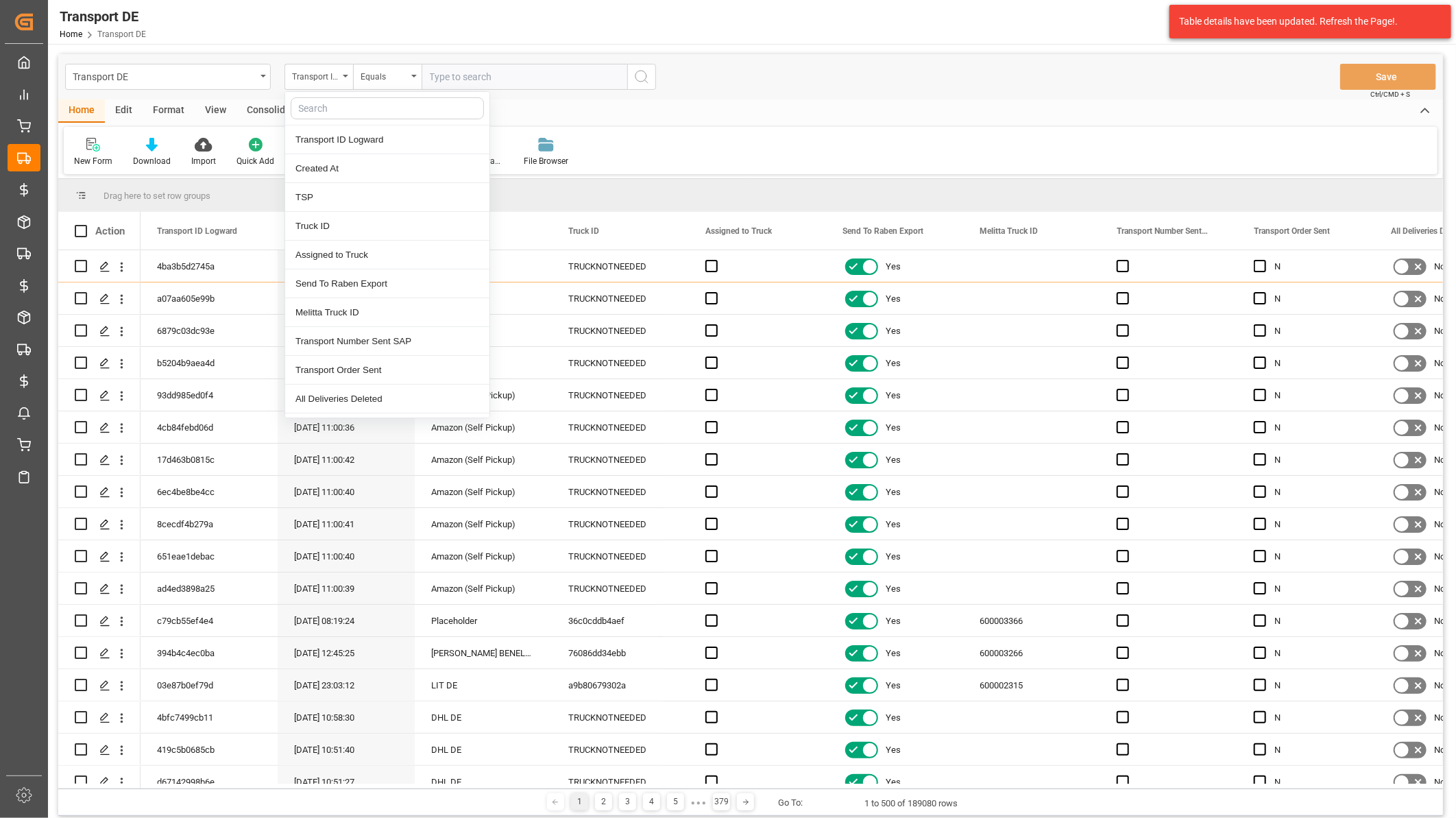
click at [321, 100] on input "text" at bounding box center [387, 108] width 193 height 22
type input "tsp"
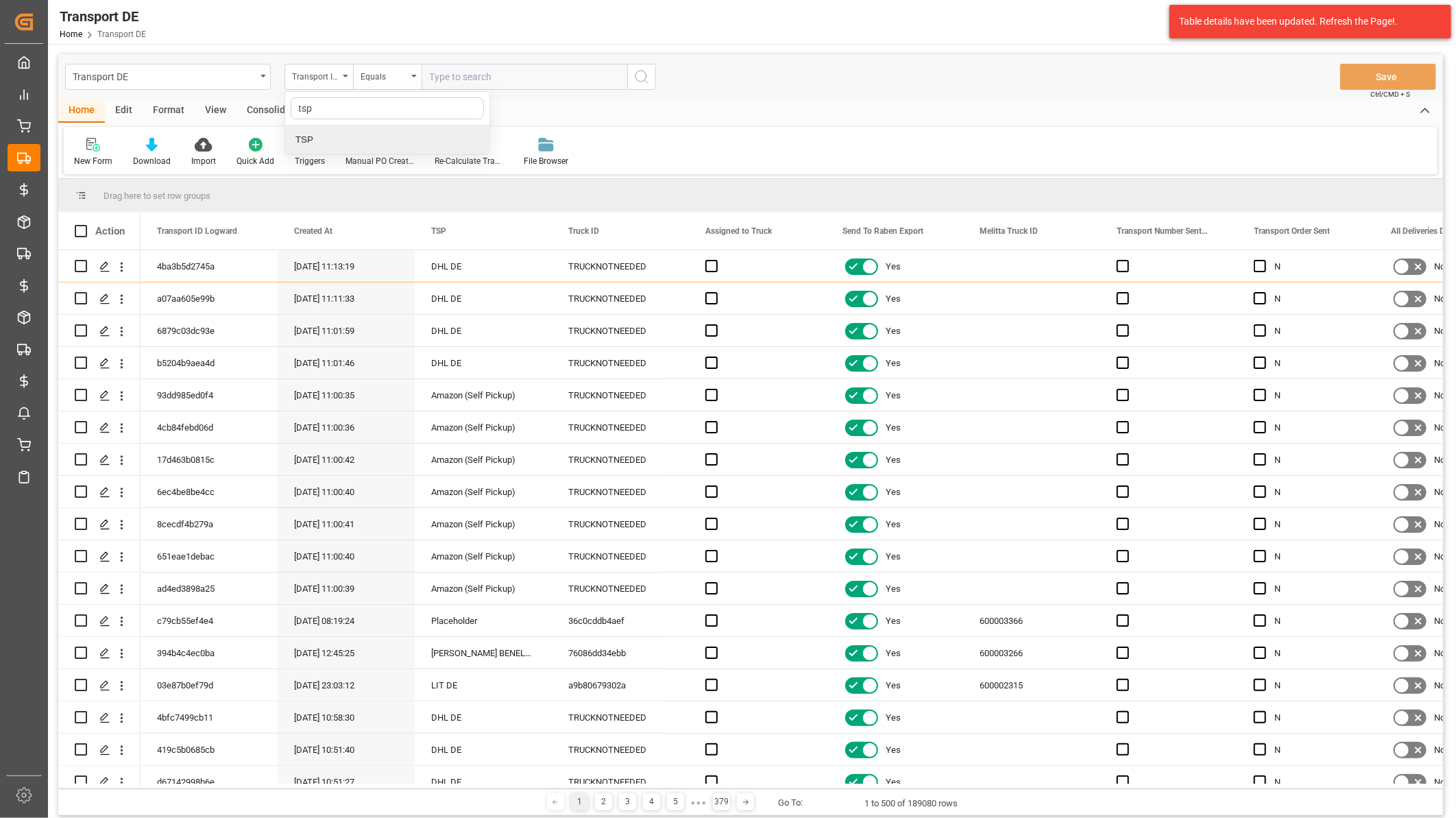
click at [341, 133] on div "TSP" at bounding box center [387, 140] width 204 height 29
click at [493, 81] on input "text" at bounding box center [524, 76] width 205 height 26
paste input "0000048118"
type input "0000048118"
click at [650, 72] on button "search button" at bounding box center [642, 76] width 29 height 26
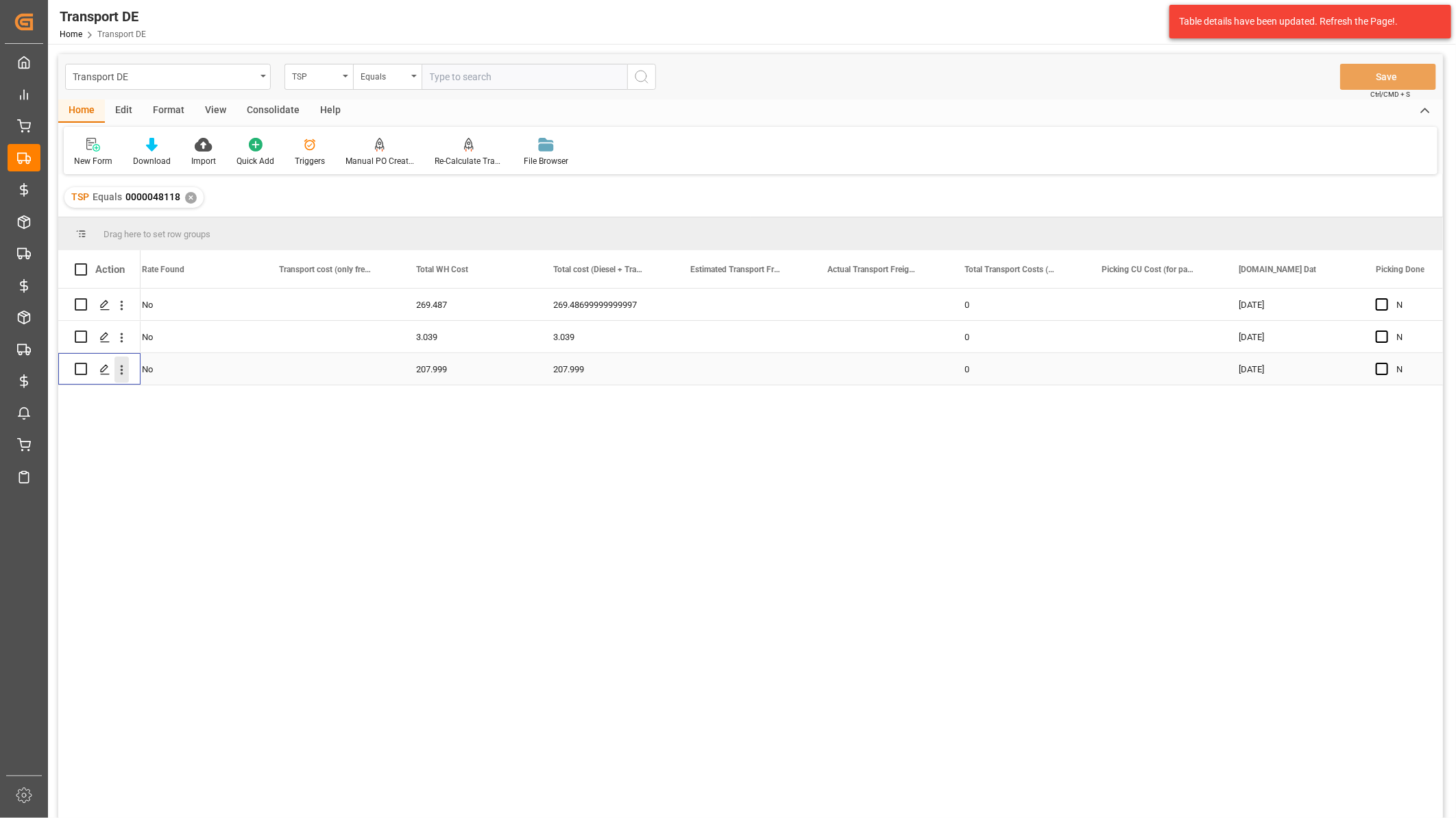
click at [120, 365] on icon "open menu" at bounding box center [122, 370] width 15 height 15
click at [193, 393] on span "Open in new tab" at bounding box center [212, 399] width 124 height 15
click at [124, 339] on icon "open menu" at bounding box center [122, 338] width 15 height 15
click at [161, 368] on span "Open in new tab" at bounding box center [212, 367] width 124 height 15
click at [120, 303] on icon "open menu" at bounding box center [122, 305] width 15 height 15
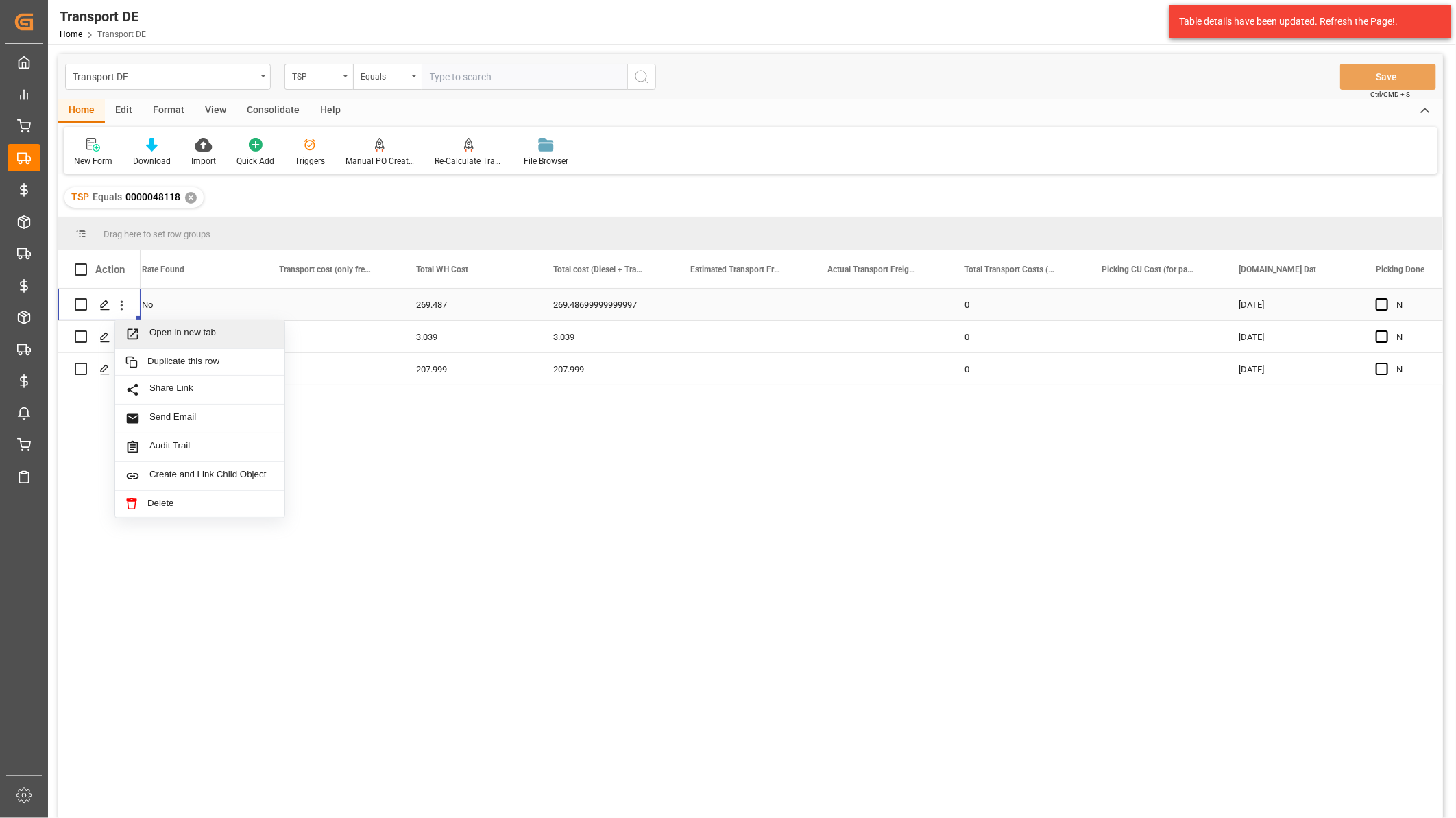
click at [156, 339] on span "Open in new tab" at bounding box center [212, 334] width 124 height 15
click at [155, 64] on div "Transport DE" at bounding box center [168, 76] width 205 height 26
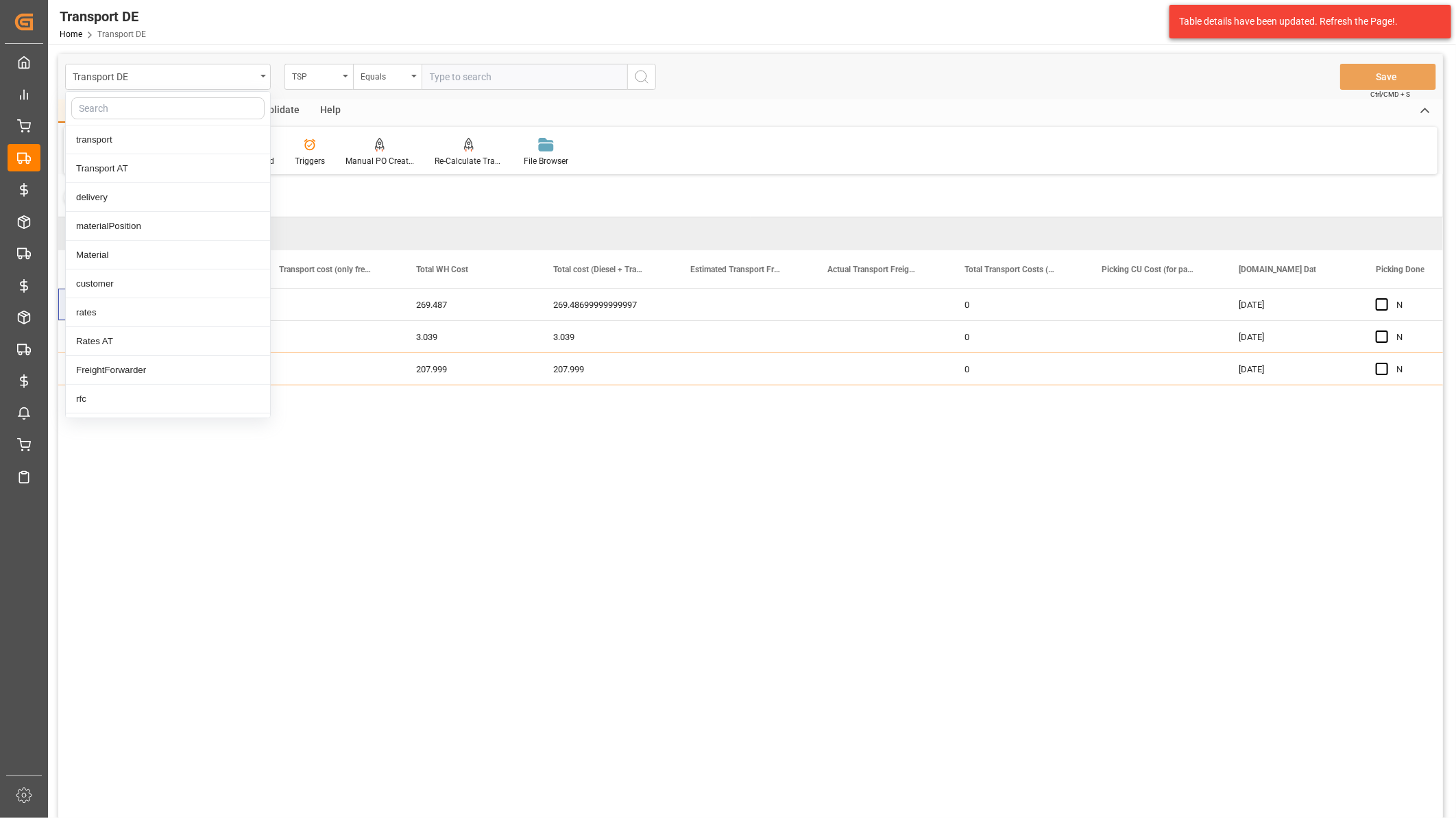
click at [139, 105] on input "text" at bounding box center [168, 108] width 193 height 22
type input "toll"
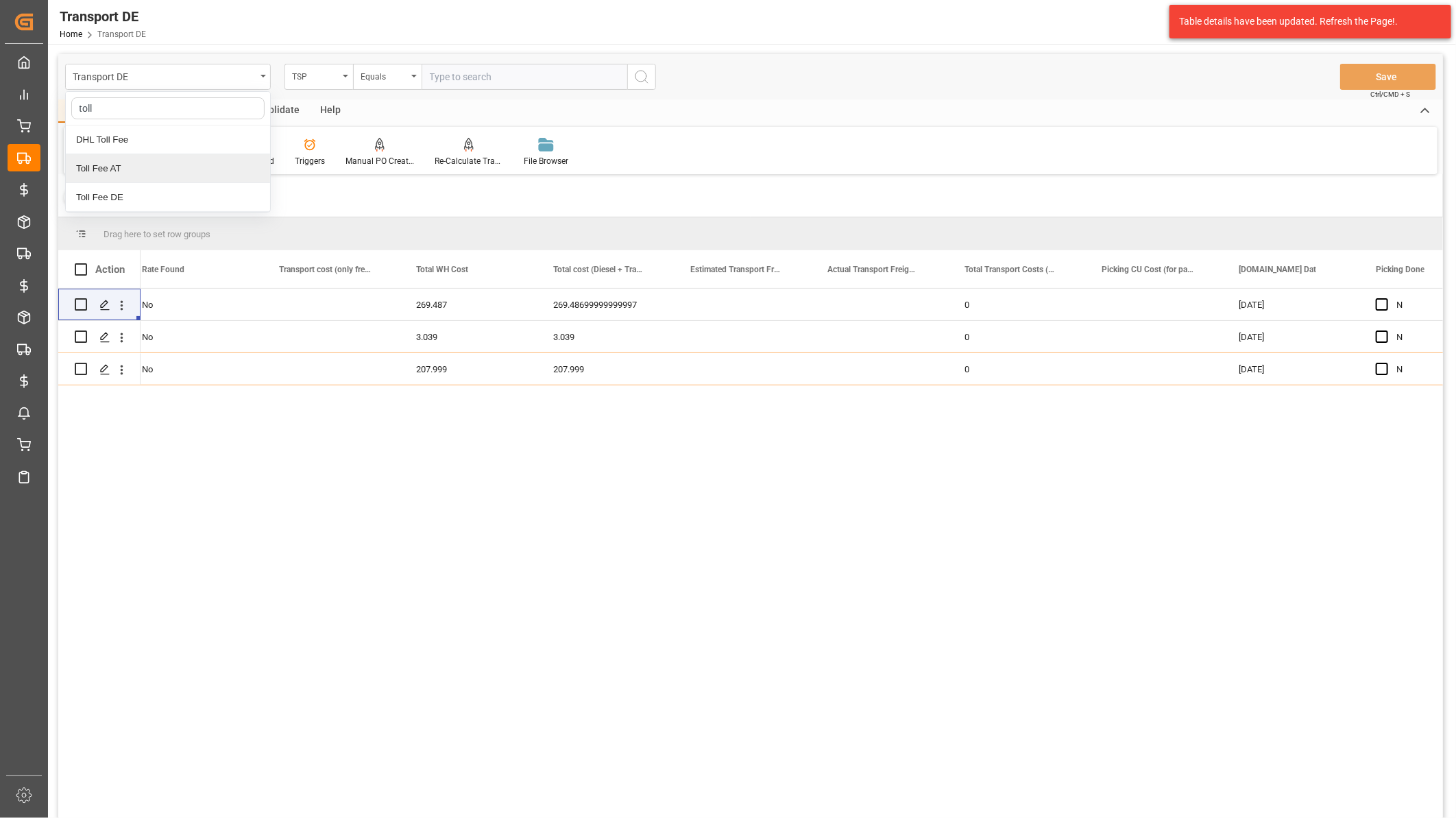
click at [139, 168] on div "Toll Fee AT" at bounding box center [167, 169] width 204 height 29
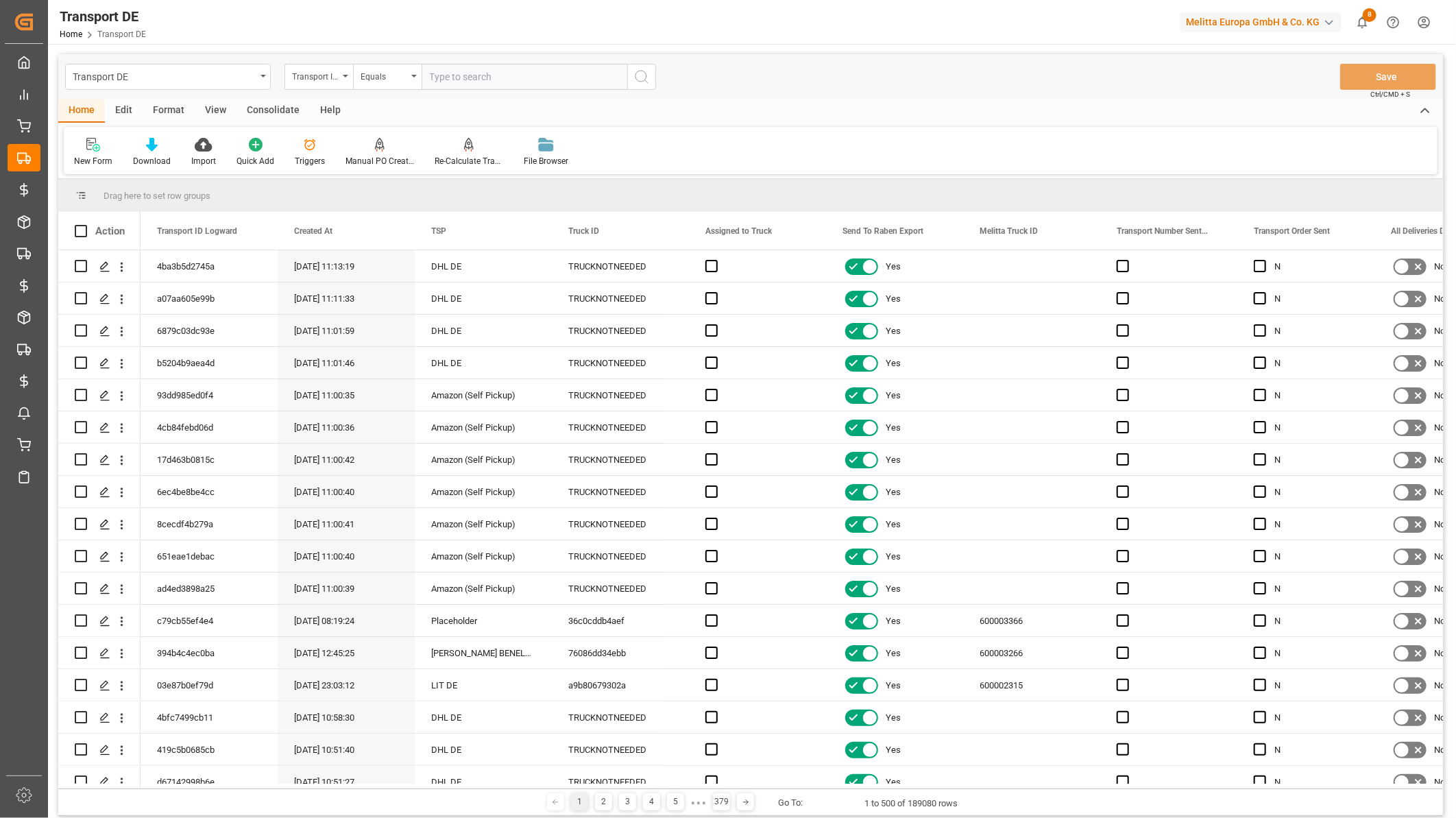
click at [119, 111] on div "Edit" at bounding box center [124, 111] width 38 height 24
click at [351, 144] on icon at bounding box center [349, 144] width 14 height 14
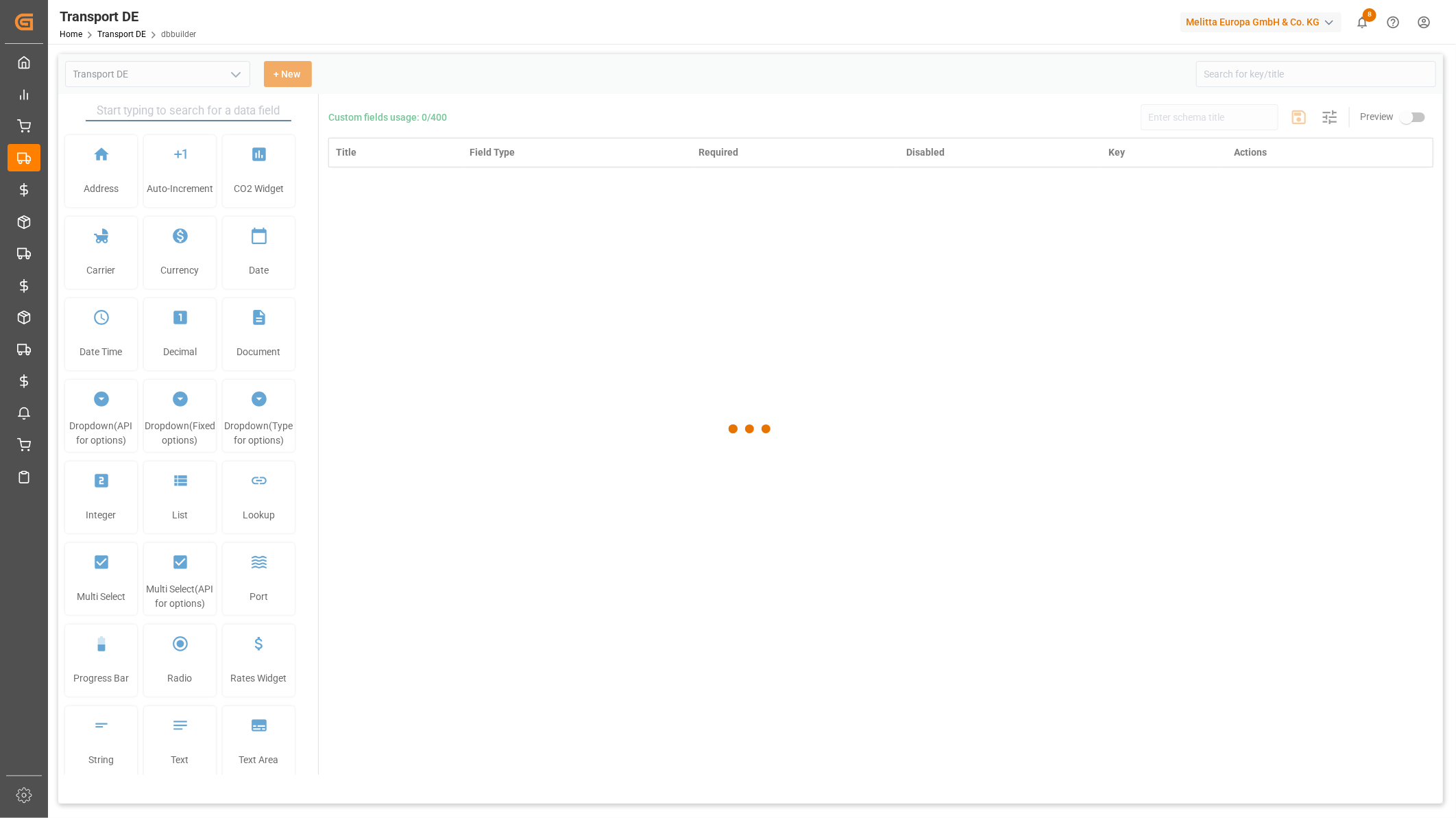
type input "Transport DE"
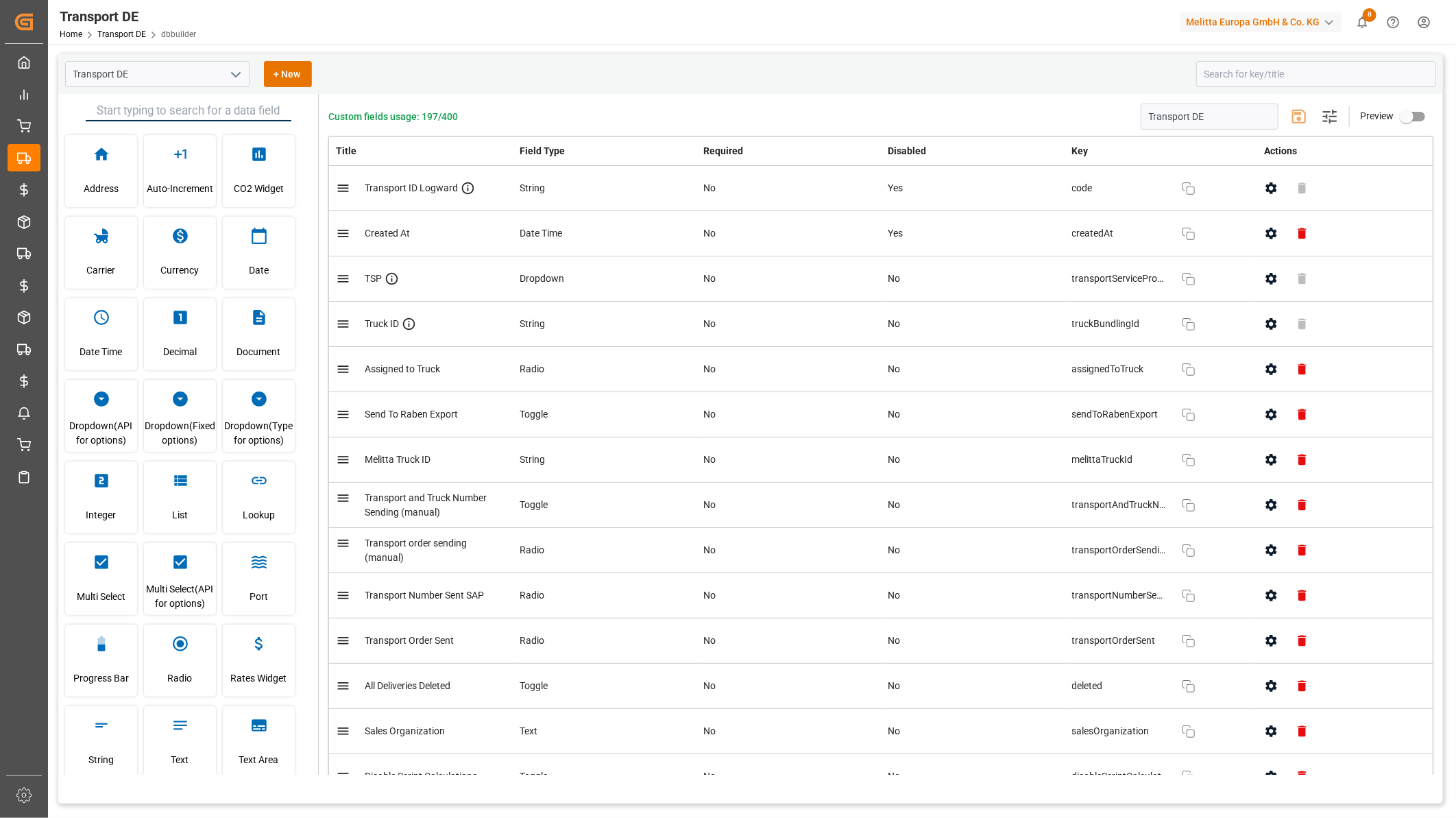
click at [1270, 285] on icon "button" at bounding box center [1272, 279] width 15 height 15
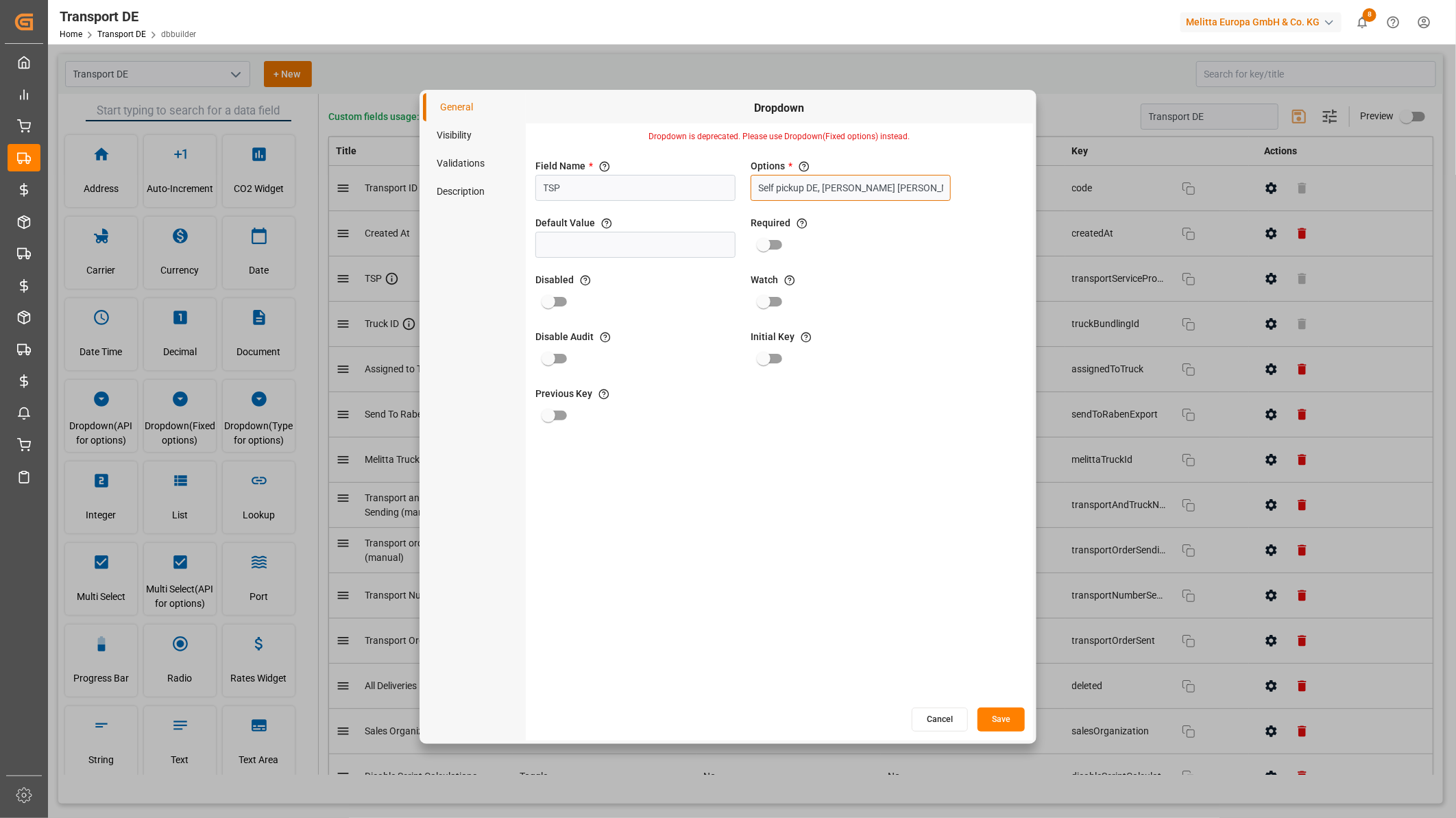
click at [859, 188] on input "Self pickup DE, Kuehne Nagel Food Services DE, Magetralux BE, Strohbecke DE , A…" at bounding box center [851, 187] width 200 height 26
click at [824, 230] on div at bounding box center [851, 217] width 185 height 31
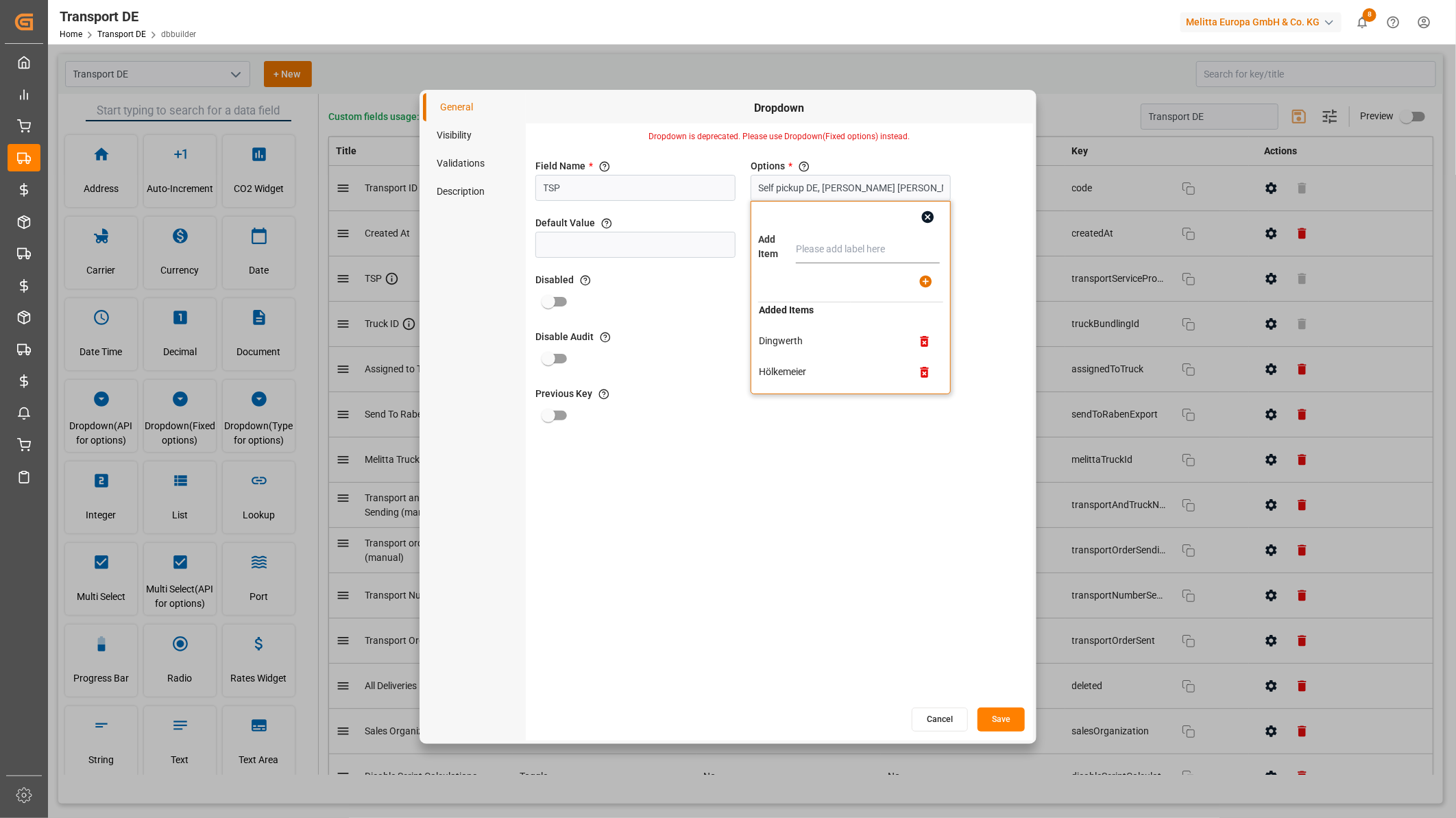
click at [824, 241] on input "text" at bounding box center [867, 250] width 144 height 27
click at [857, 241] on input "Van Steenkiste" at bounding box center [867, 250] width 144 height 27
drag, startPoint x: 866, startPoint y: 249, endPoint x: 757, endPoint y: 244, distance: 109.1
click at [757, 244] on div "Add Item Van Steenkiste Added Items Self pickup DE Kuehne Nagel Food Services D…" at bounding box center [851, 297] width 200 height 193
type input "Van Steenkiste"
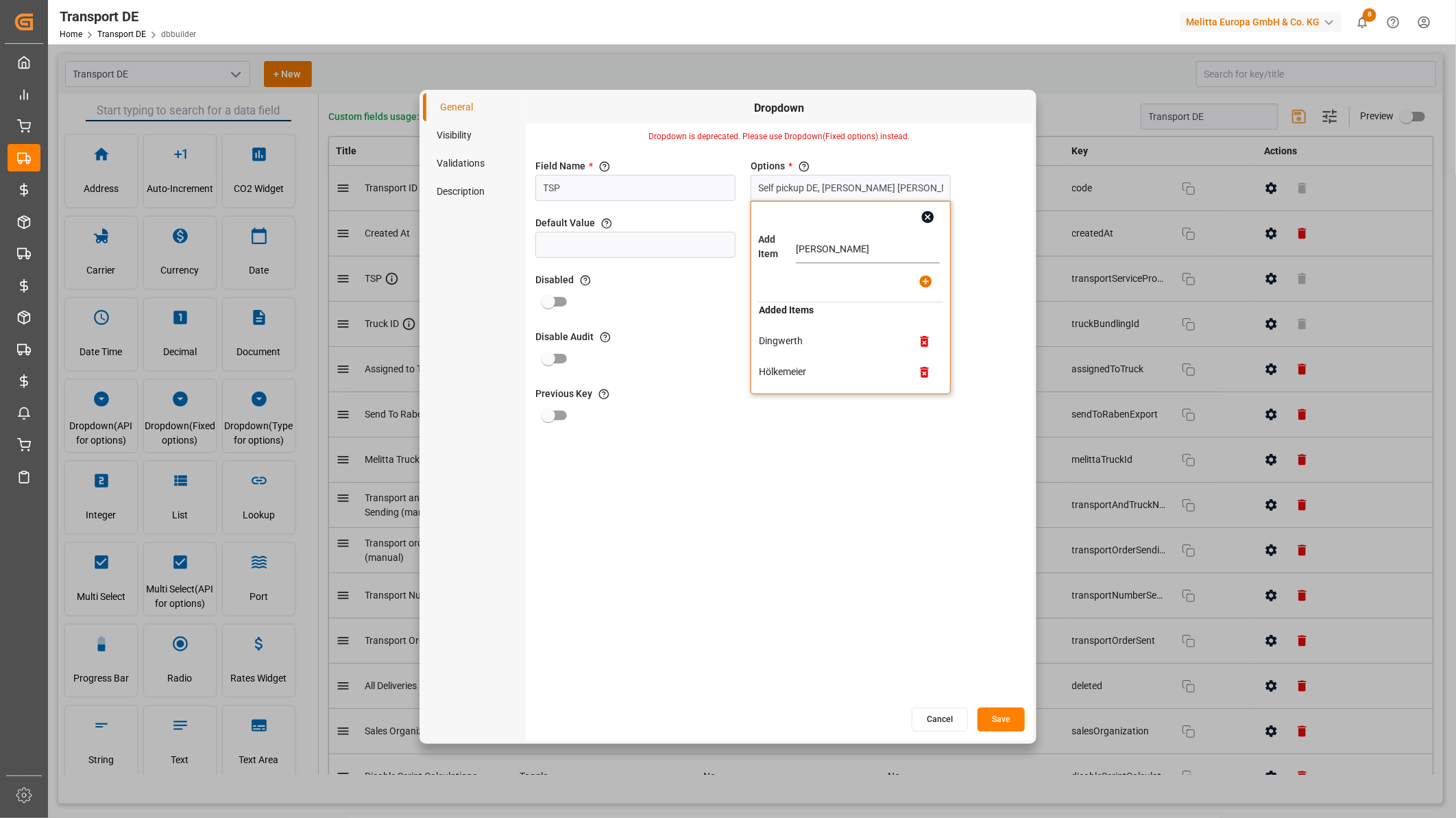
click at [926, 278] on icon "button" at bounding box center [926, 281] width 13 height 13
type input "Self pickup DE, Kuehne Nagel Food Services DE, Magetralux BE, Strohbecke DE , A…"
click at [1000, 720] on button "Save" at bounding box center [1001, 719] width 47 height 24
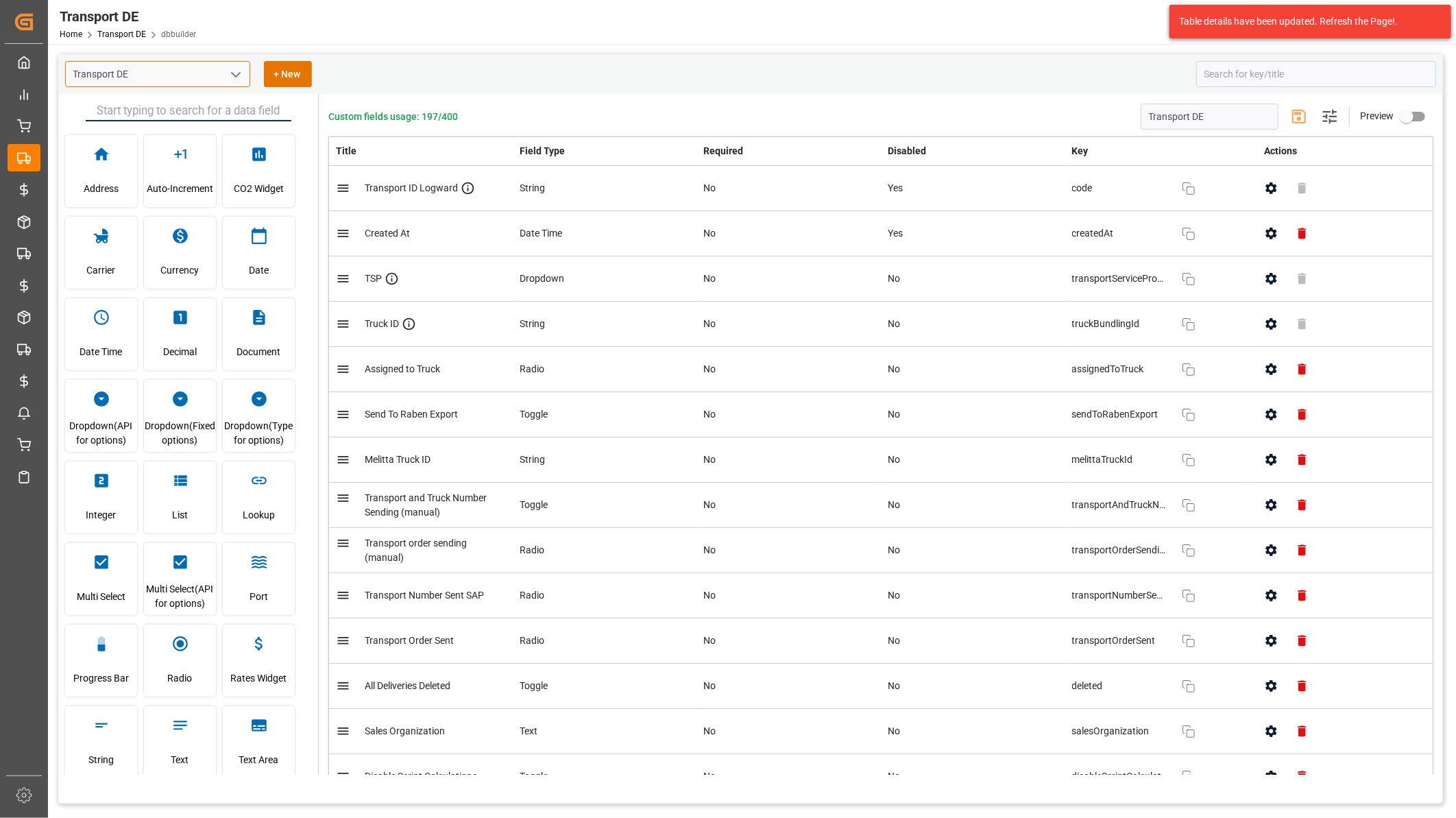
click at [182, 72] on input "Transport DE" at bounding box center [158, 74] width 185 height 26
drag, startPoint x: 144, startPoint y: 77, endPoint x: -14, endPoint y: 72, distance: 158.1
click at [0, 72] on html "Created by potrace 1.15, written by Peter Selinger 2001-2017 Created by potrace…" at bounding box center [728, 409] width 1456 height 818
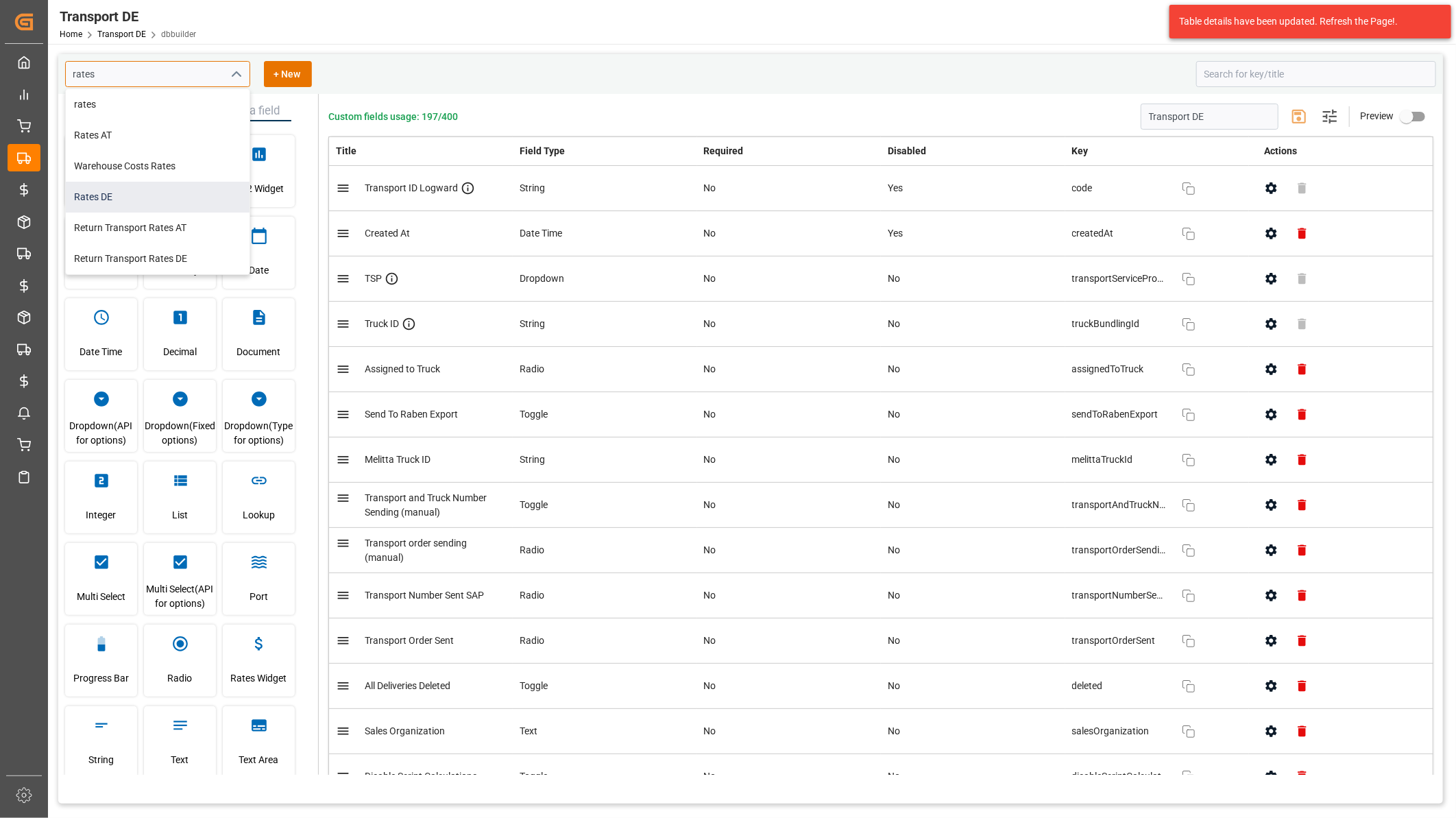
click at [173, 190] on div "Rates DE" at bounding box center [157, 197] width 183 height 31
type input "Rates DE"
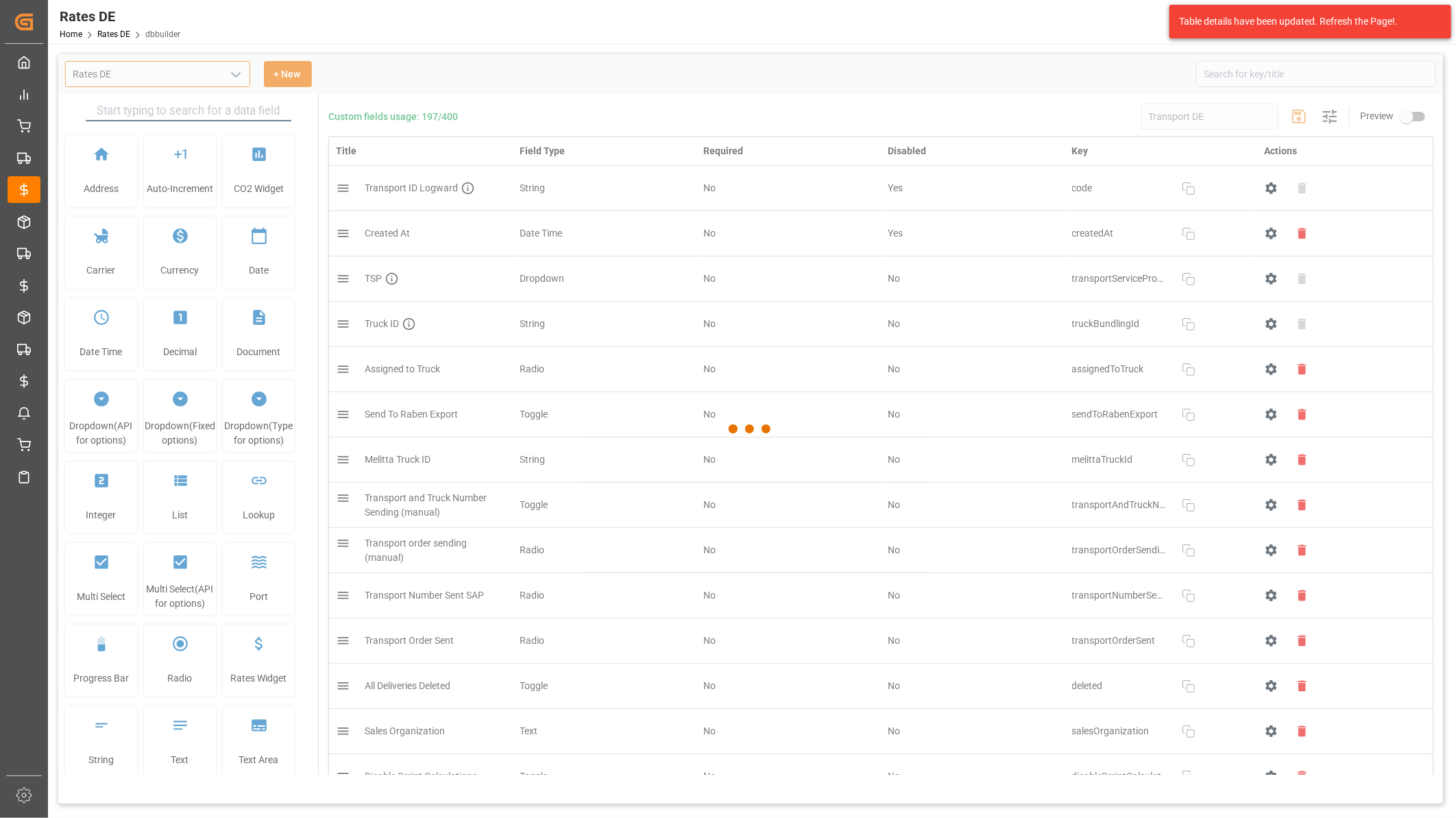
type input "Rates DE"
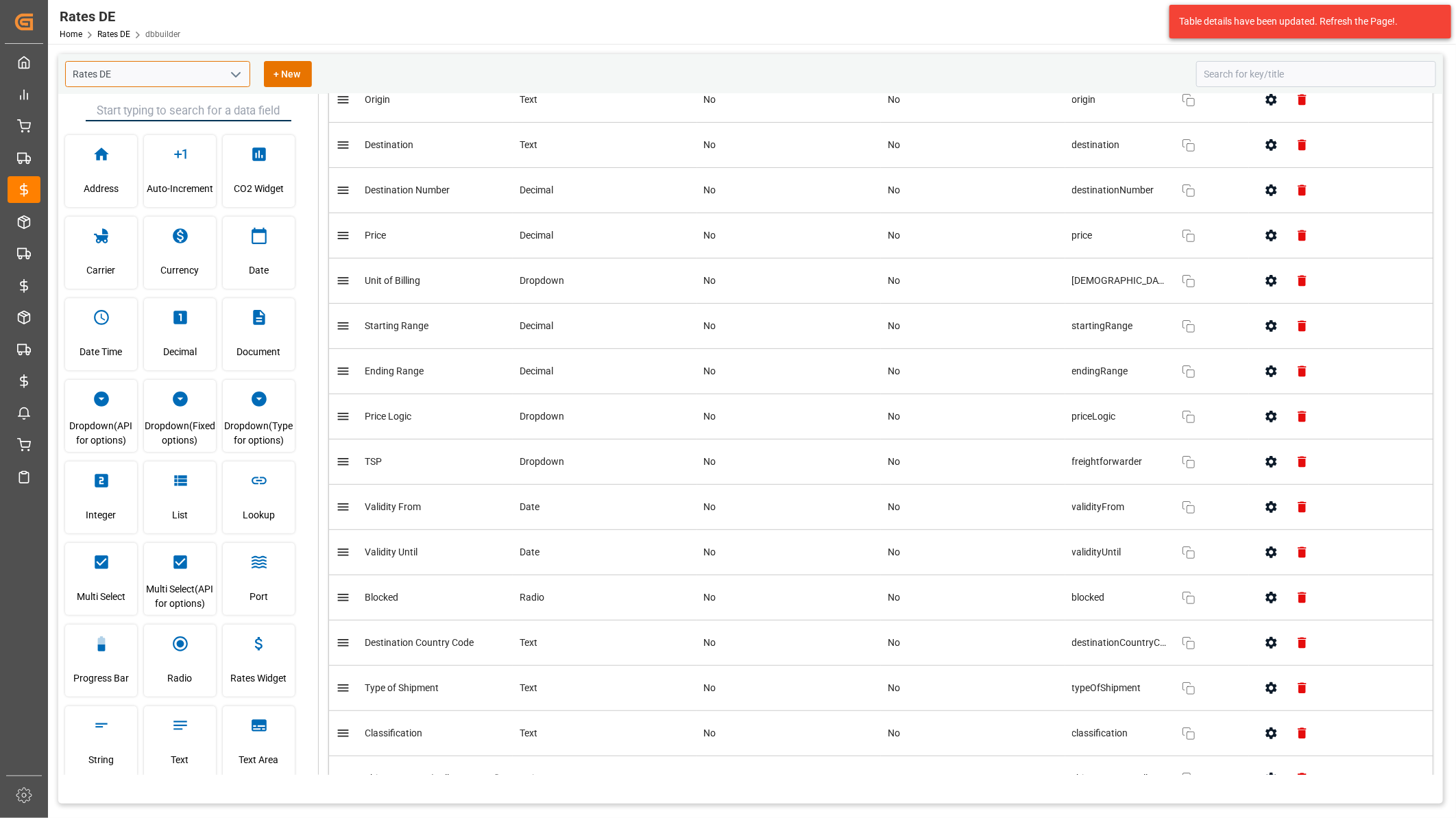
scroll to position [228, 0]
type input "Rates DE"
click at [1256, 457] on button "button" at bounding box center [1272, 458] width 31 height 31
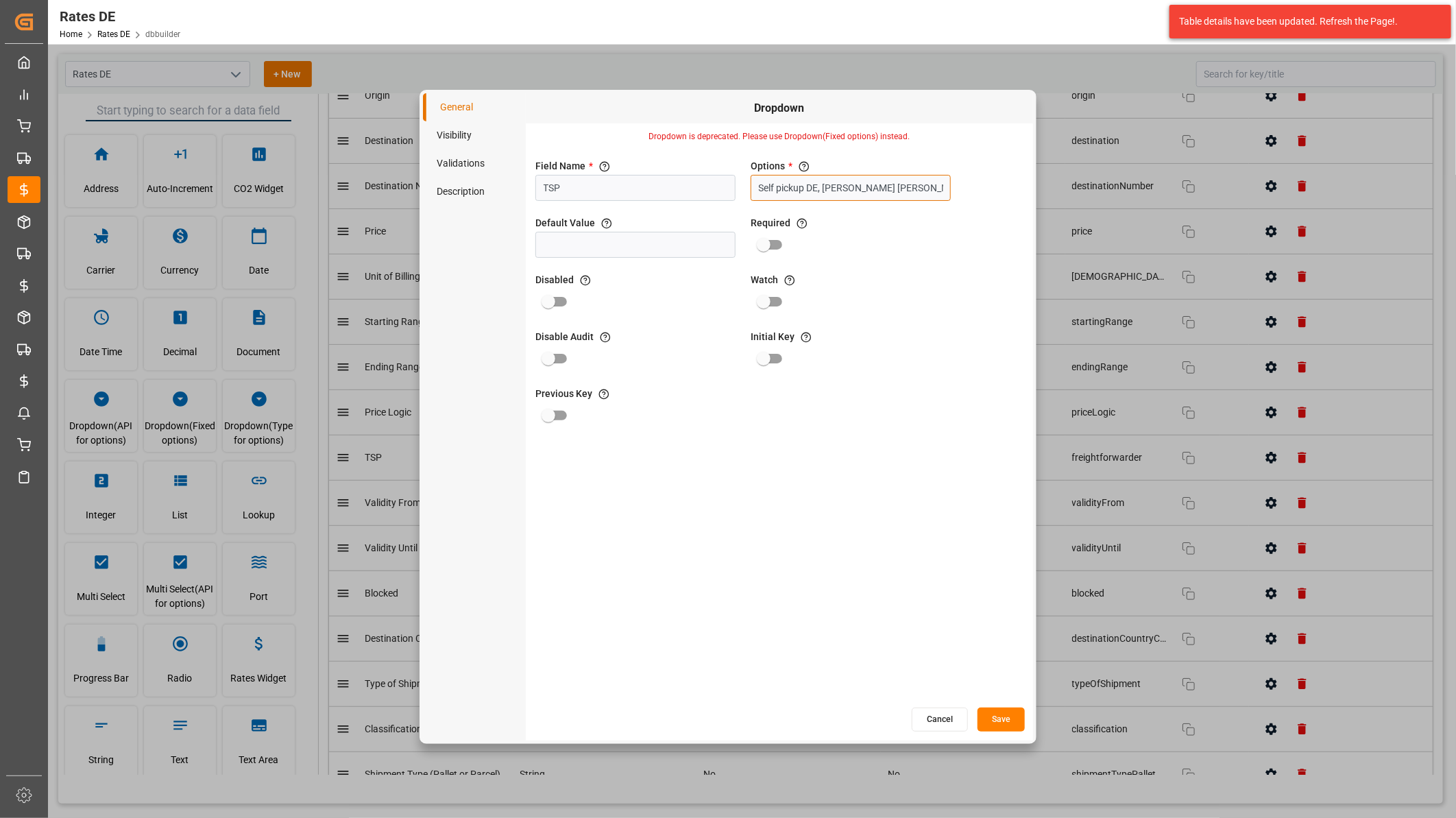
click at [815, 186] on input "Self pickup DE, Kuehne Nagel Food Services DE, Magetralux BE, Van Rooijen BENEL…" at bounding box center [851, 187] width 200 height 26
click at [827, 241] on input "text" at bounding box center [867, 250] width 144 height 27
type input "Van Steenkiste"
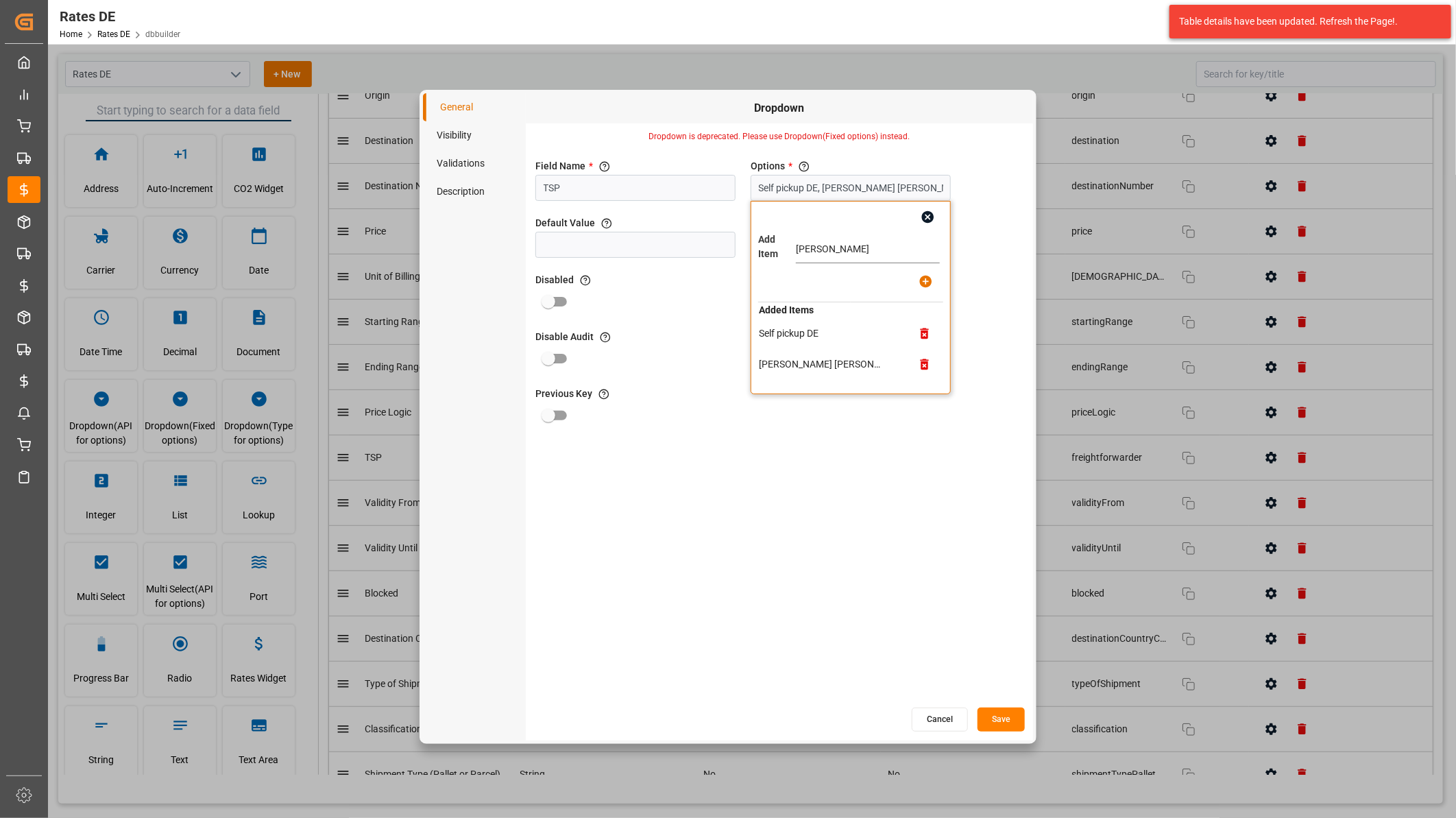
click at [922, 276] on icon "button" at bounding box center [926, 281] width 13 height 13
type input "Self pickup DE, Kuehne Nagel Food Services DE, Magetralux BE, Van Rooijen BENEL…"
click at [1004, 718] on button "Save" at bounding box center [1001, 719] width 47 height 24
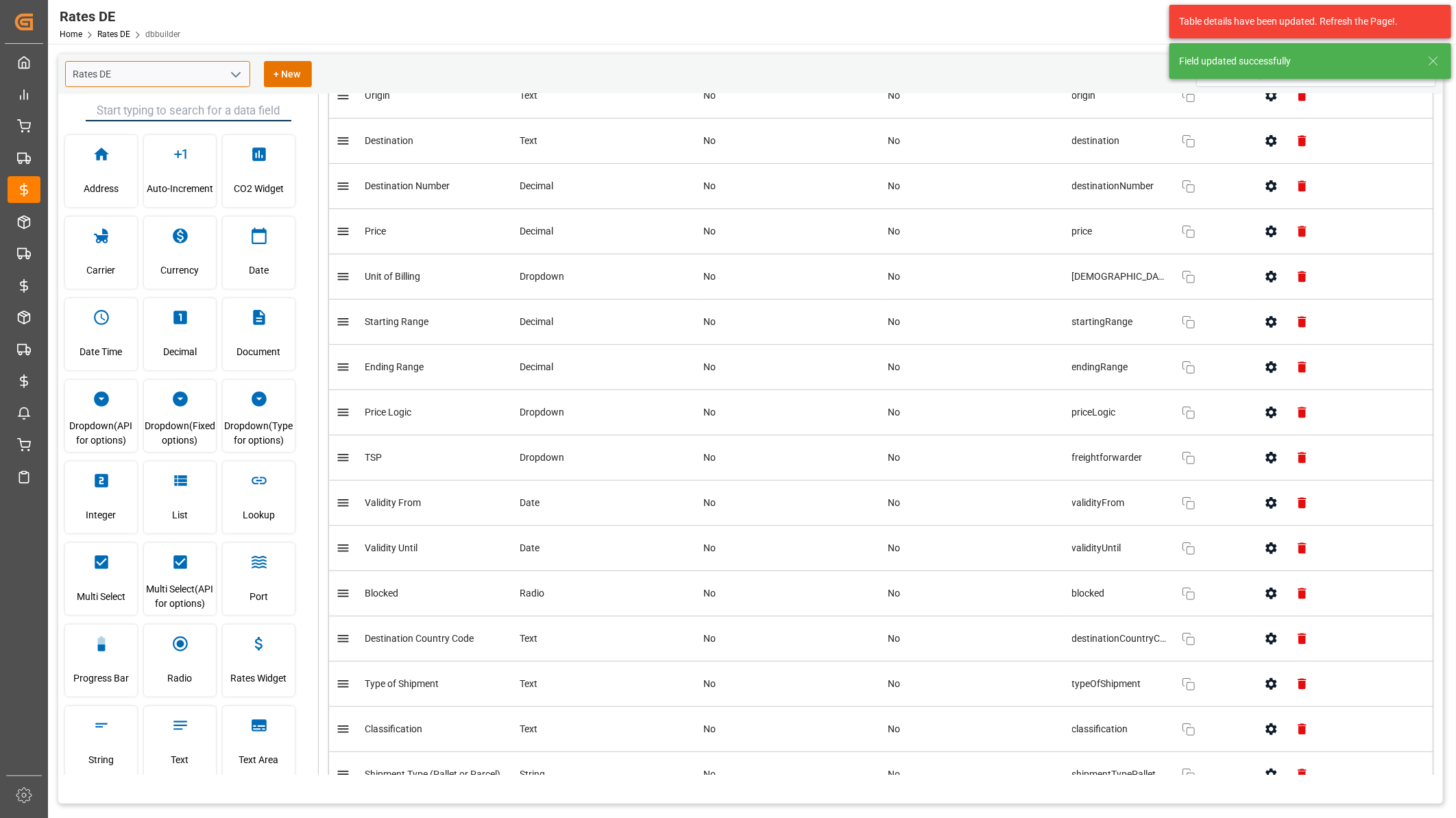
click at [195, 79] on input "Rates DE" at bounding box center [158, 74] width 185 height 26
drag, startPoint x: 154, startPoint y: 72, endPoint x: 63, endPoint y: 89, distance: 92.6
click at [63, 89] on div "Rates DE + New" at bounding box center [750, 74] width 1385 height 40
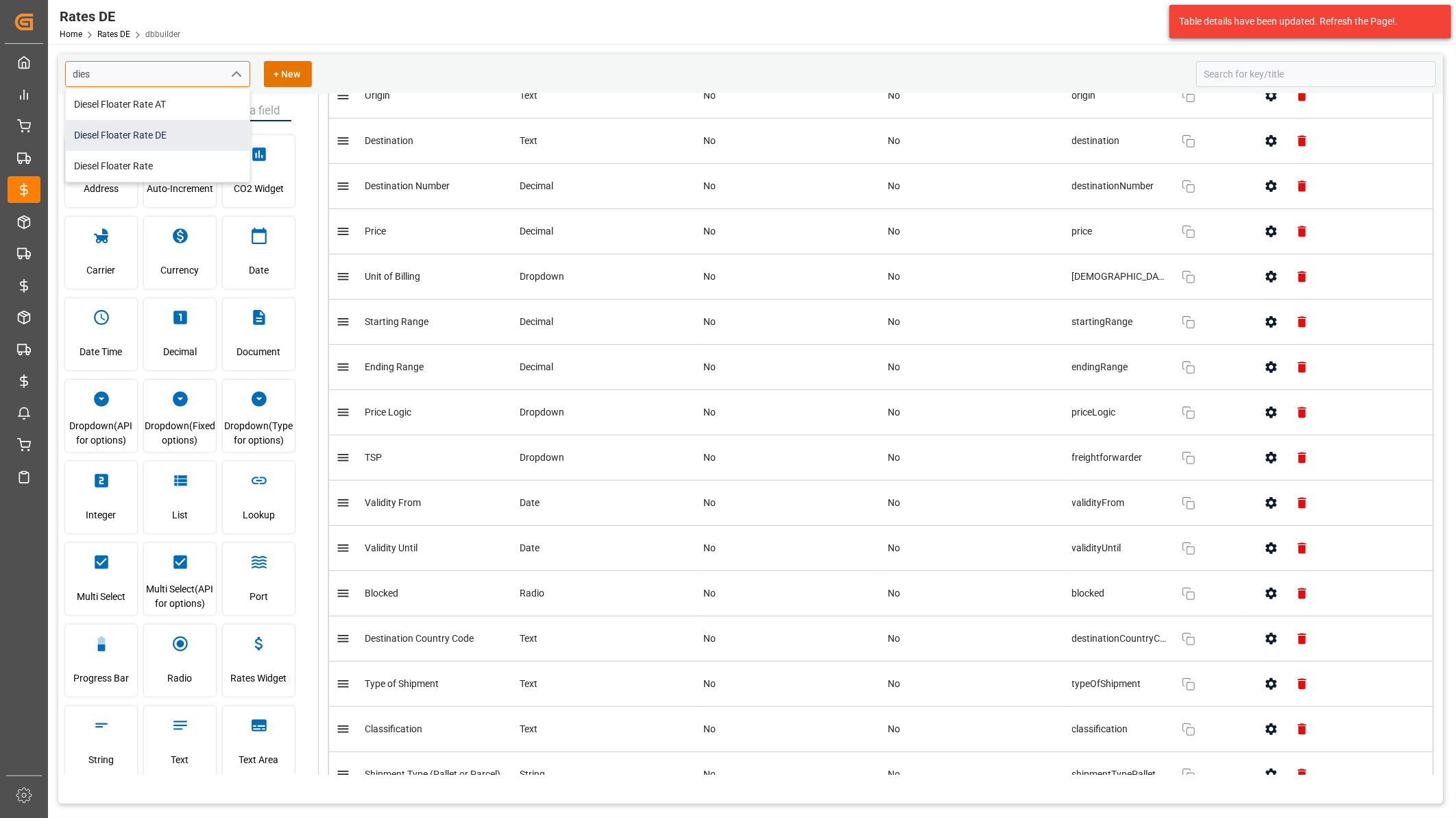
click at [141, 133] on div "Diesel Floater Rate DE" at bounding box center [157, 135] width 183 height 31
type input "Diesel Floater Rate DE"
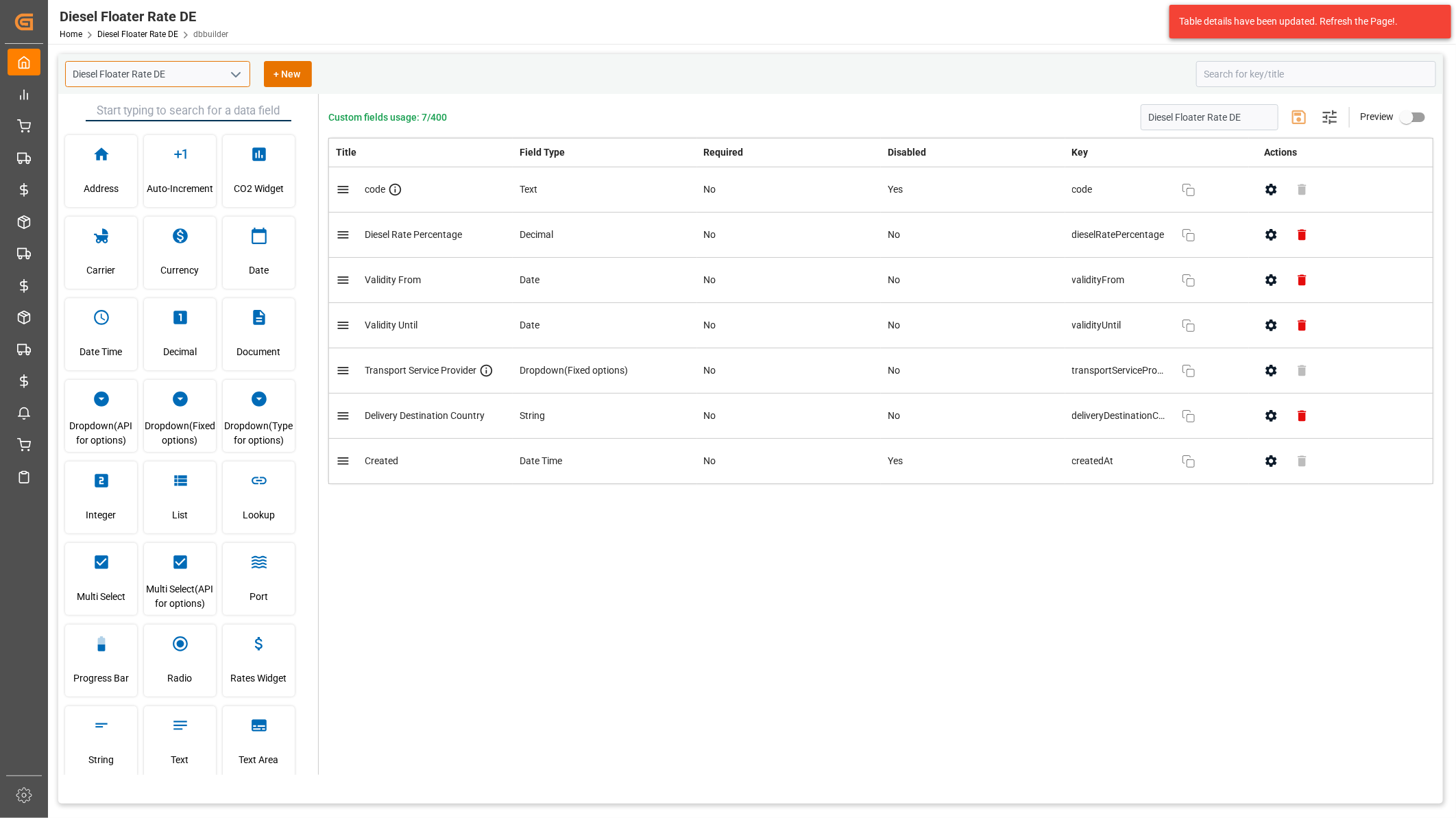
click at [1269, 368] on icon "button" at bounding box center [1271, 370] width 11 height 12
type input "Diesel Floater Rate DE"
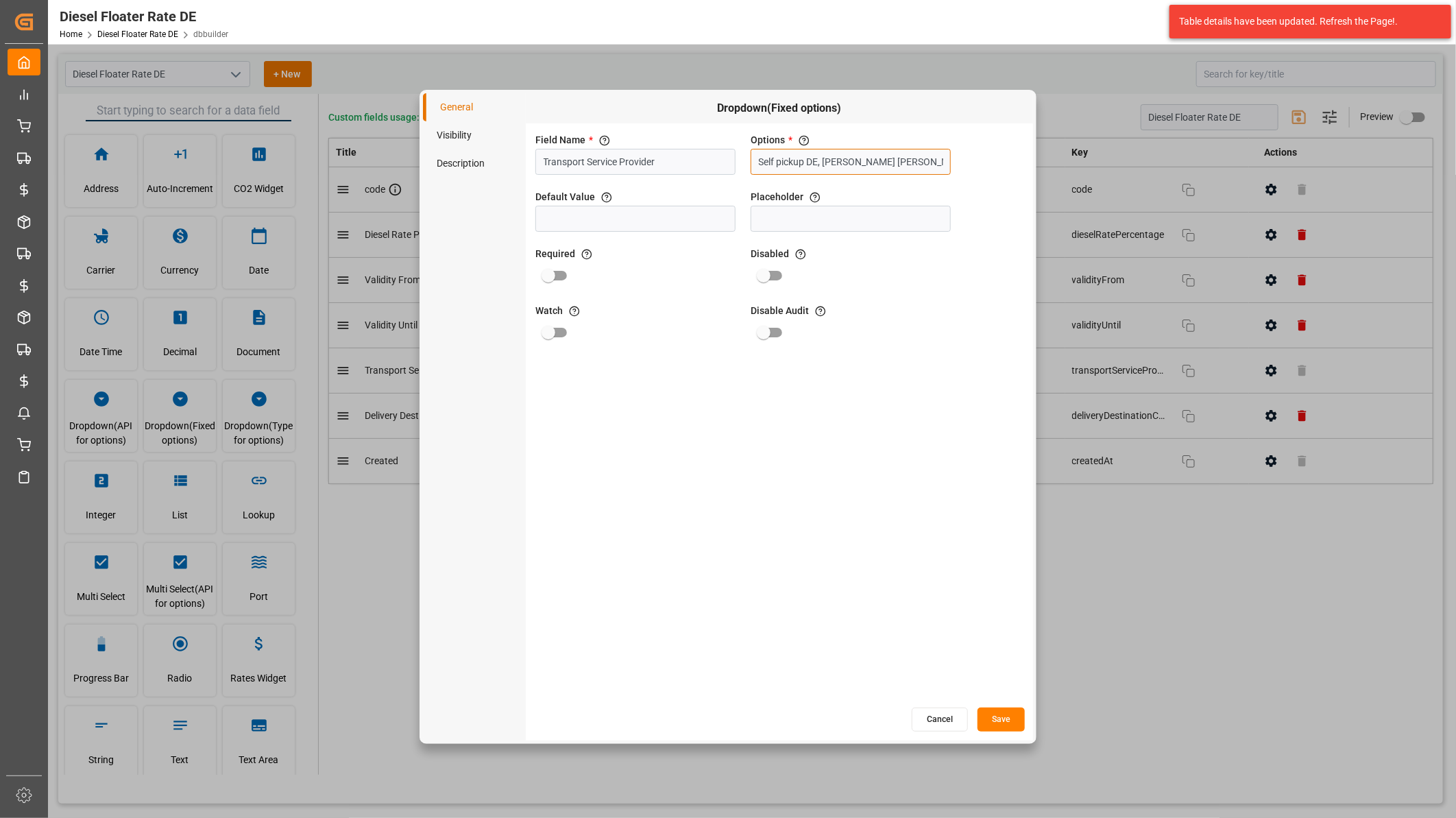
click at [835, 160] on input "Self pickup DE, Kuehne Nagel Food Services DE, Magetralux BE, Strohbecke DE, Va…" at bounding box center [851, 162] width 200 height 26
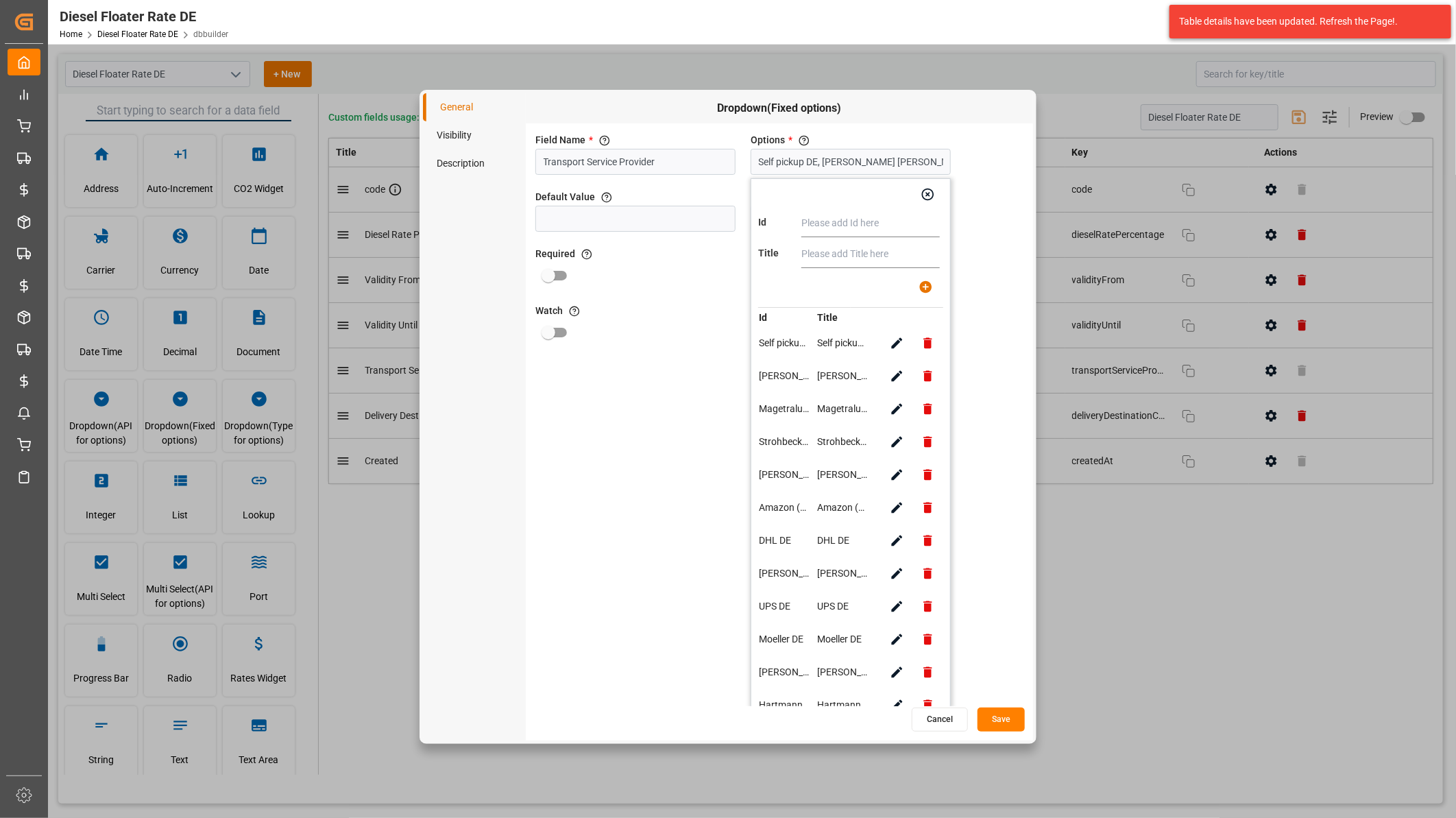
click at [832, 220] on input "text" at bounding box center [870, 223] width 138 height 27
type input "Van Steenkiste"
click at [827, 251] on input "text" at bounding box center [870, 254] width 138 height 27
paste input "Van Steenkiste"
type input "Van Steenkiste"
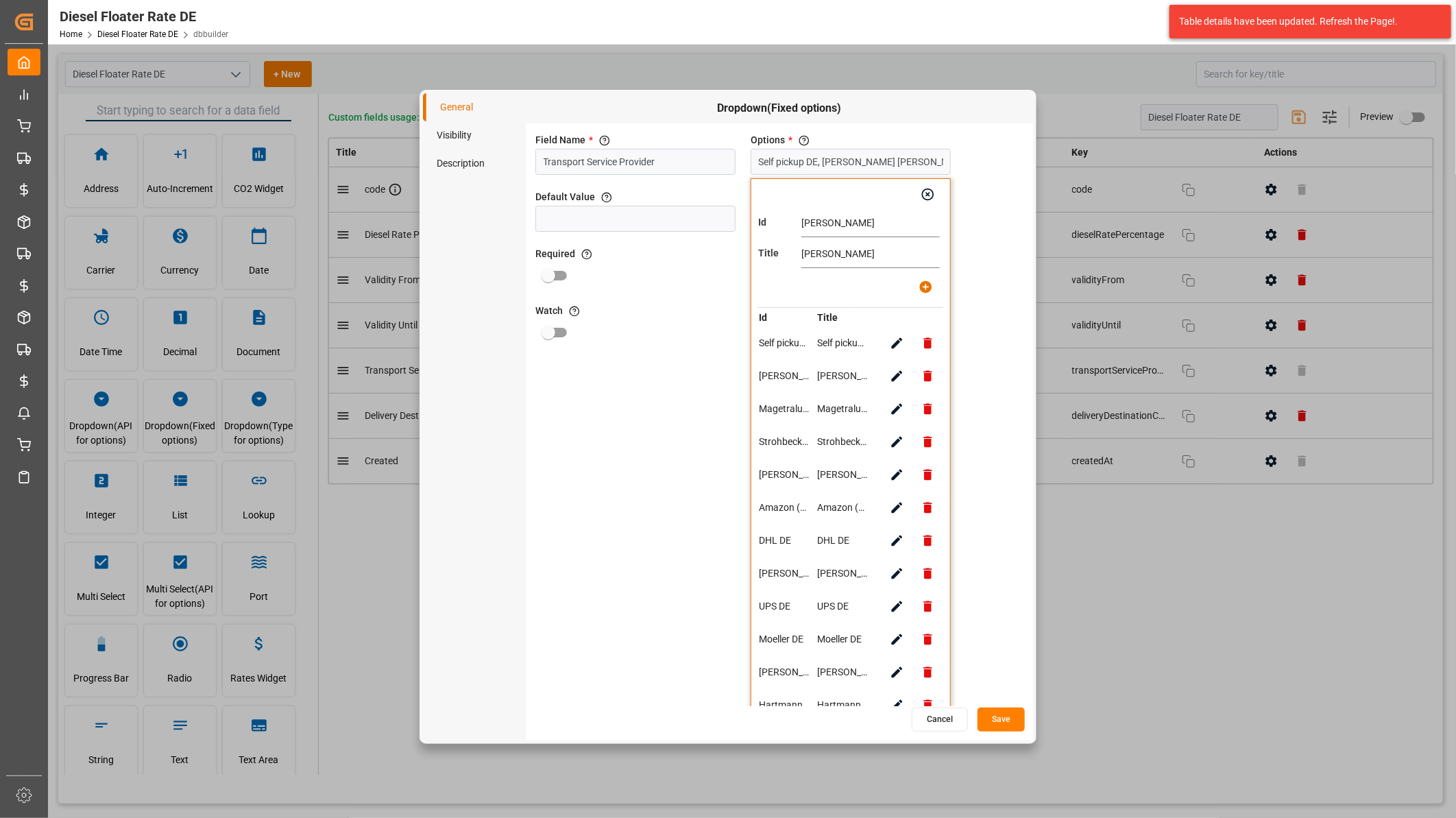
click at [930, 284] on icon "button" at bounding box center [926, 287] width 13 height 13
type input "Self pickup DE, Kuehne Nagel Food Services DE, Magetralux BE, Strohbecke DE, Va…"
click at [1016, 717] on button "Save" at bounding box center [1001, 719] width 47 height 24
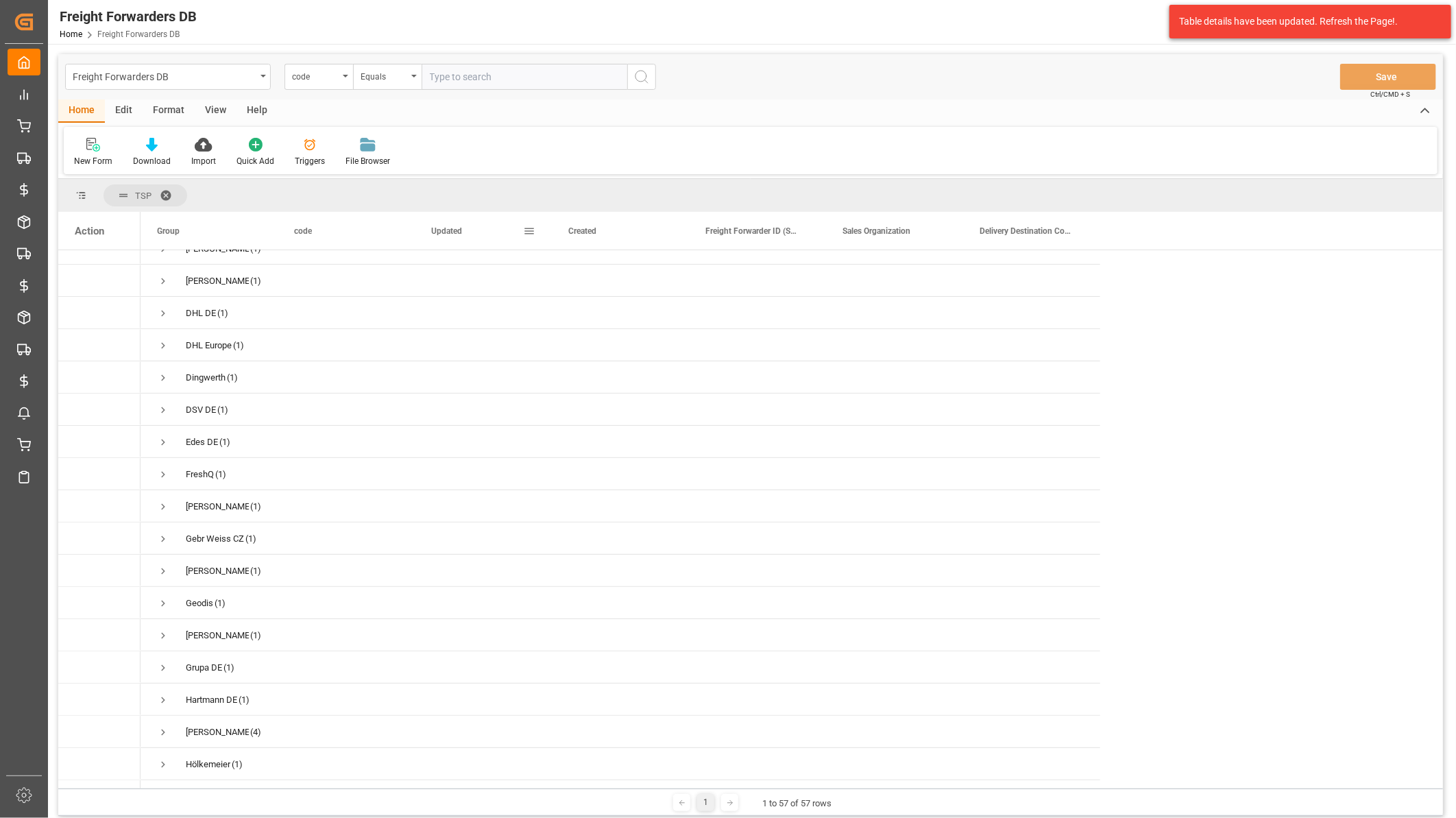
scroll to position [84, 0]
click at [169, 192] on span at bounding box center [171, 195] width 22 height 13
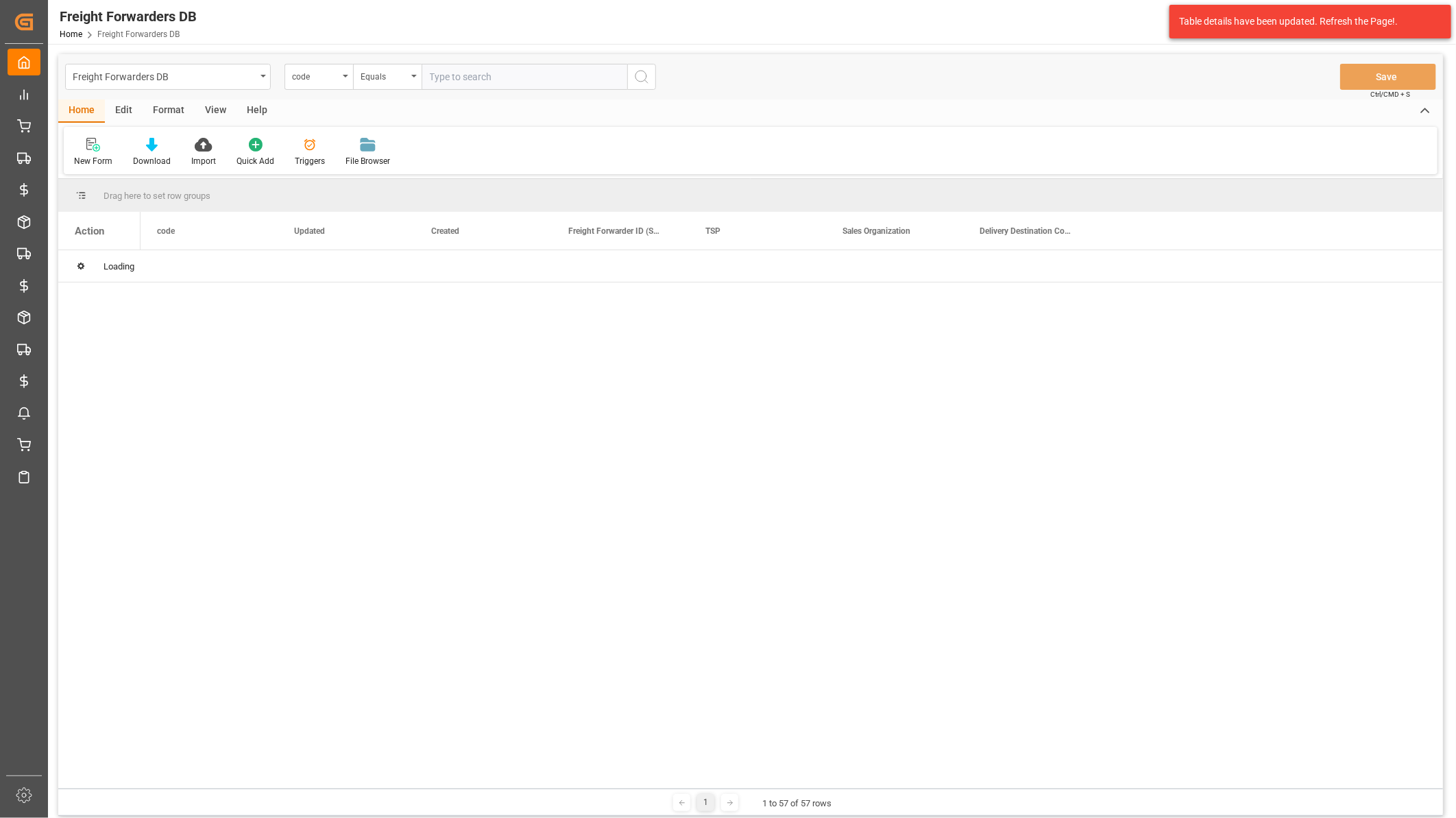
scroll to position [0, 0]
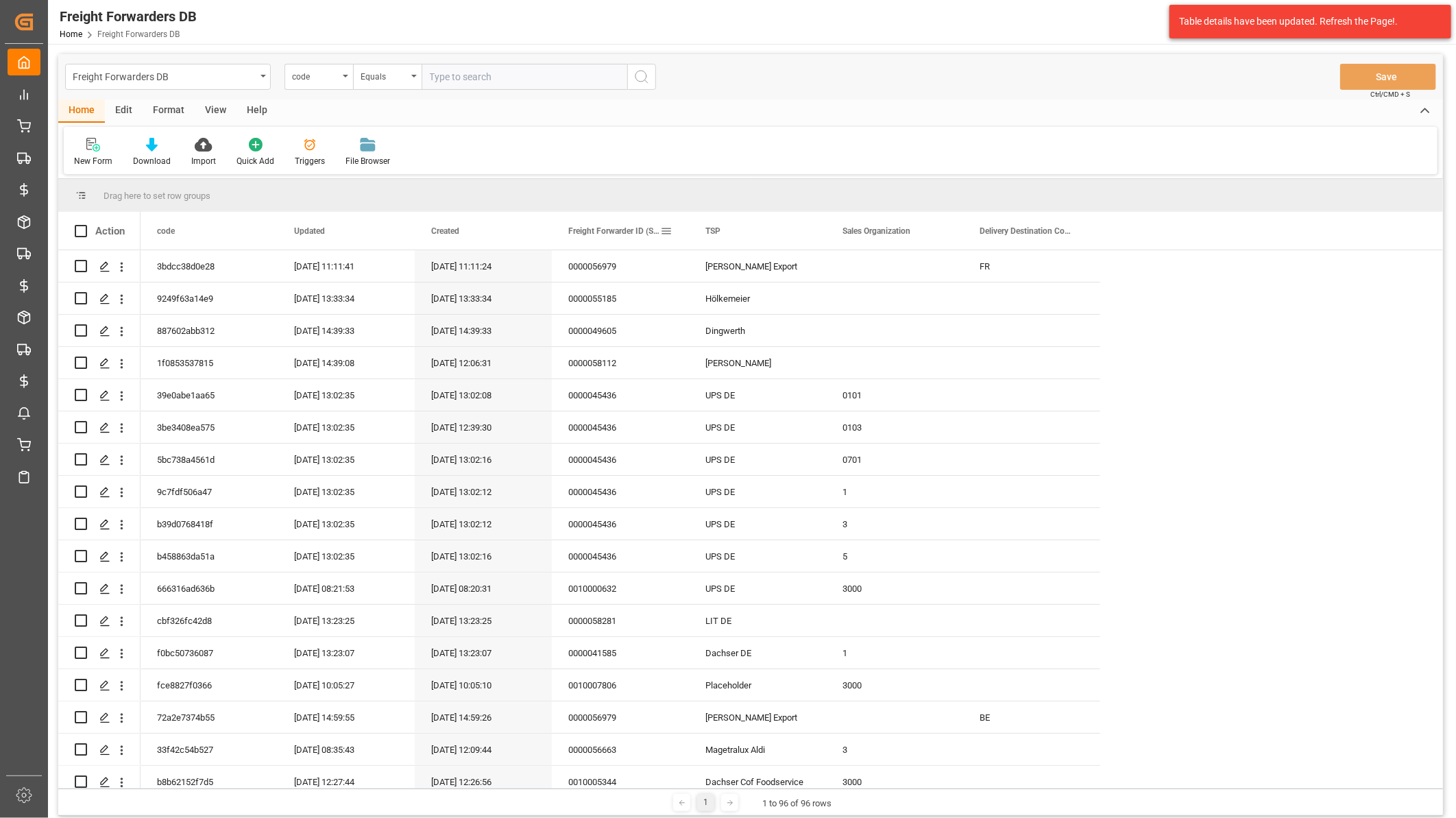
click at [607, 228] on span "Freight Forwarder ID (SAP)" at bounding box center [614, 231] width 92 height 10
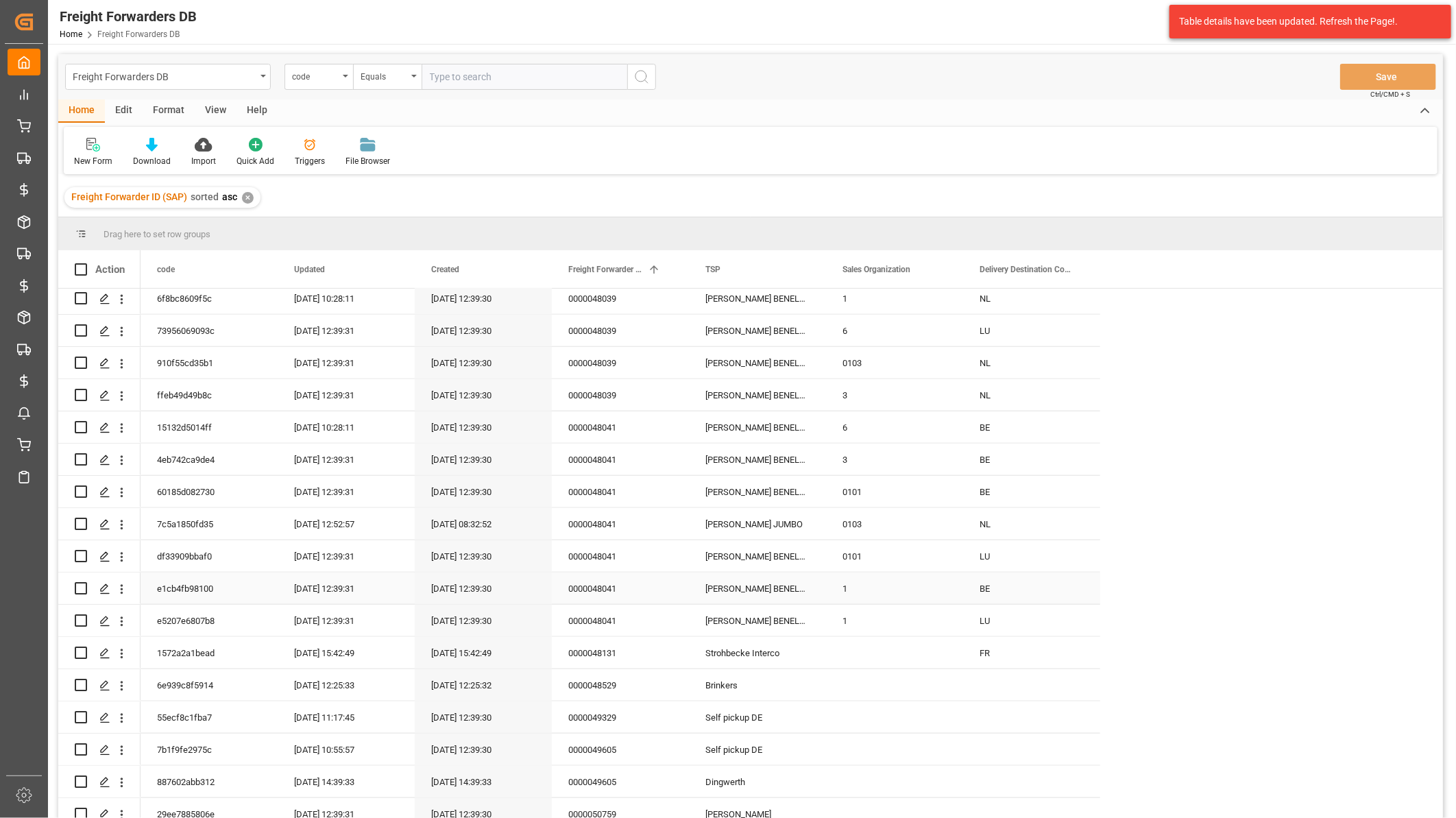
scroll to position [913, 0]
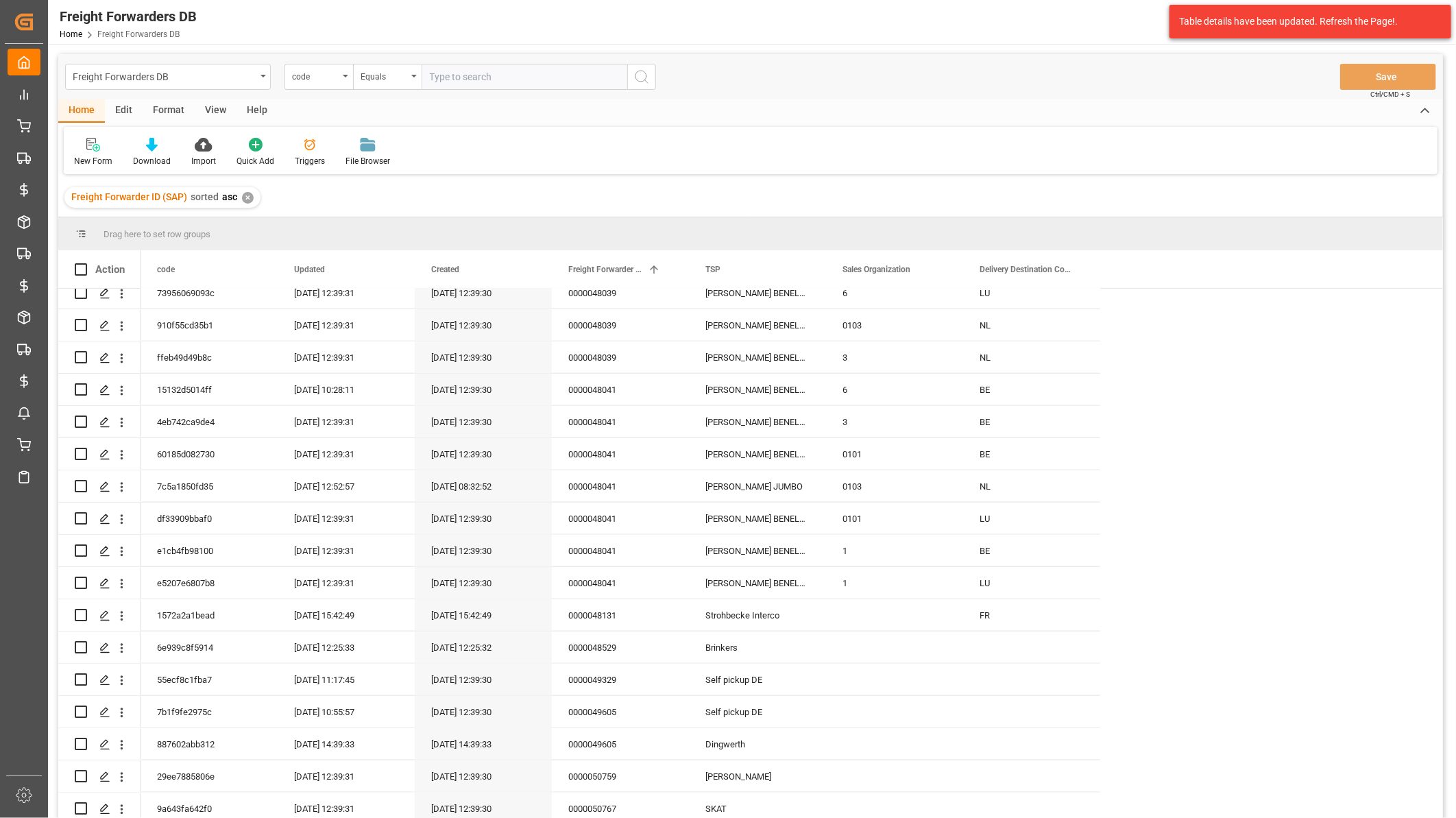
click at [118, 107] on div "Edit" at bounding box center [124, 111] width 38 height 24
click at [84, 110] on div "Home" at bounding box center [81, 111] width 46 height 24
click at [102, 152] on div "New Form" at bounding box center [93, 152] width 59 height 30
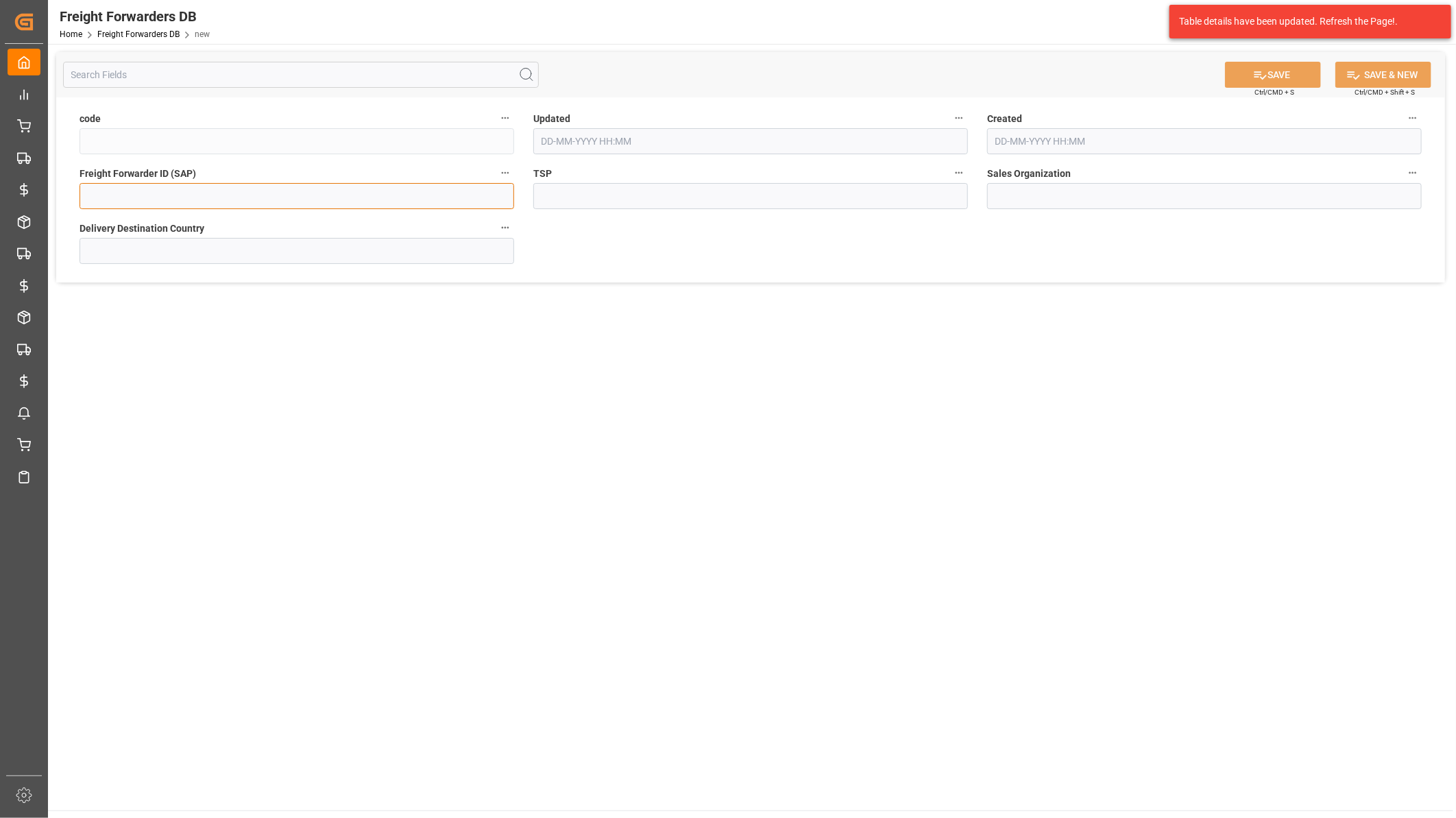
click at [263, 200] on input at bounding box center [297, 196] width 435 height 26
paste input "[PERSON_NAME]"
type input "[PERSON_NAME]"
drag, startPoint x: 243, startPoint y: 197, endPoint x: 9, endPoint y: 197, distance: 234.0
click at [9, 197] on div "Created by potrace 1.15, written by [PERSON_NAME] [DATE]-[DATE] Created by potr…" at bounding box center [728, 409] width 1456 height 818
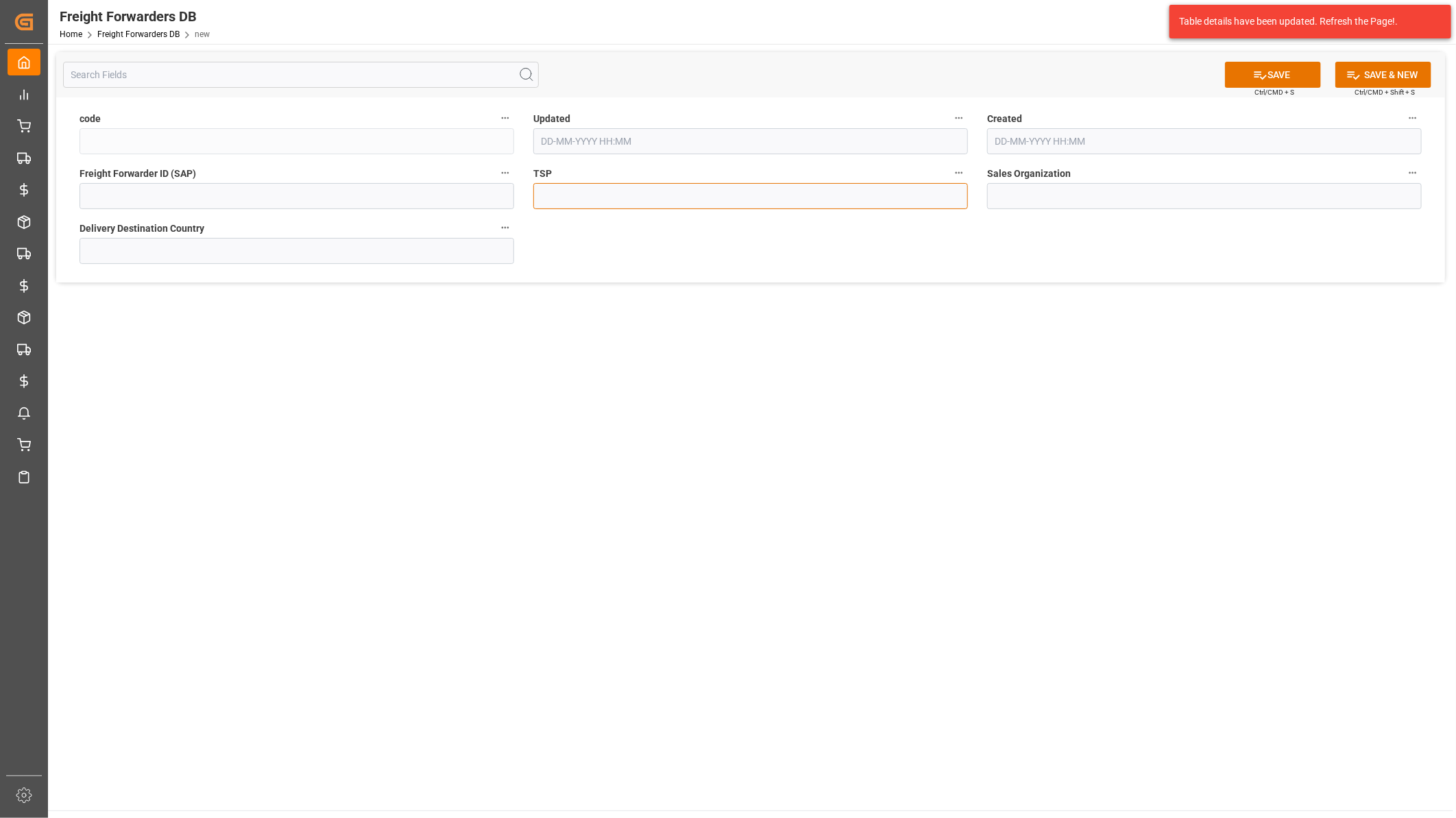
click at [819, 192] on input at bounding box center [750, 196] width 435 height 26
paste input "[PERSON_NAME]"
type input "[PERSON_NAME]"
click at [261, 185] on input at bounding box center [297, 196] width 435 height 26
click at [223, 200] on input at bounding box center [297, 196] width 435 height 26
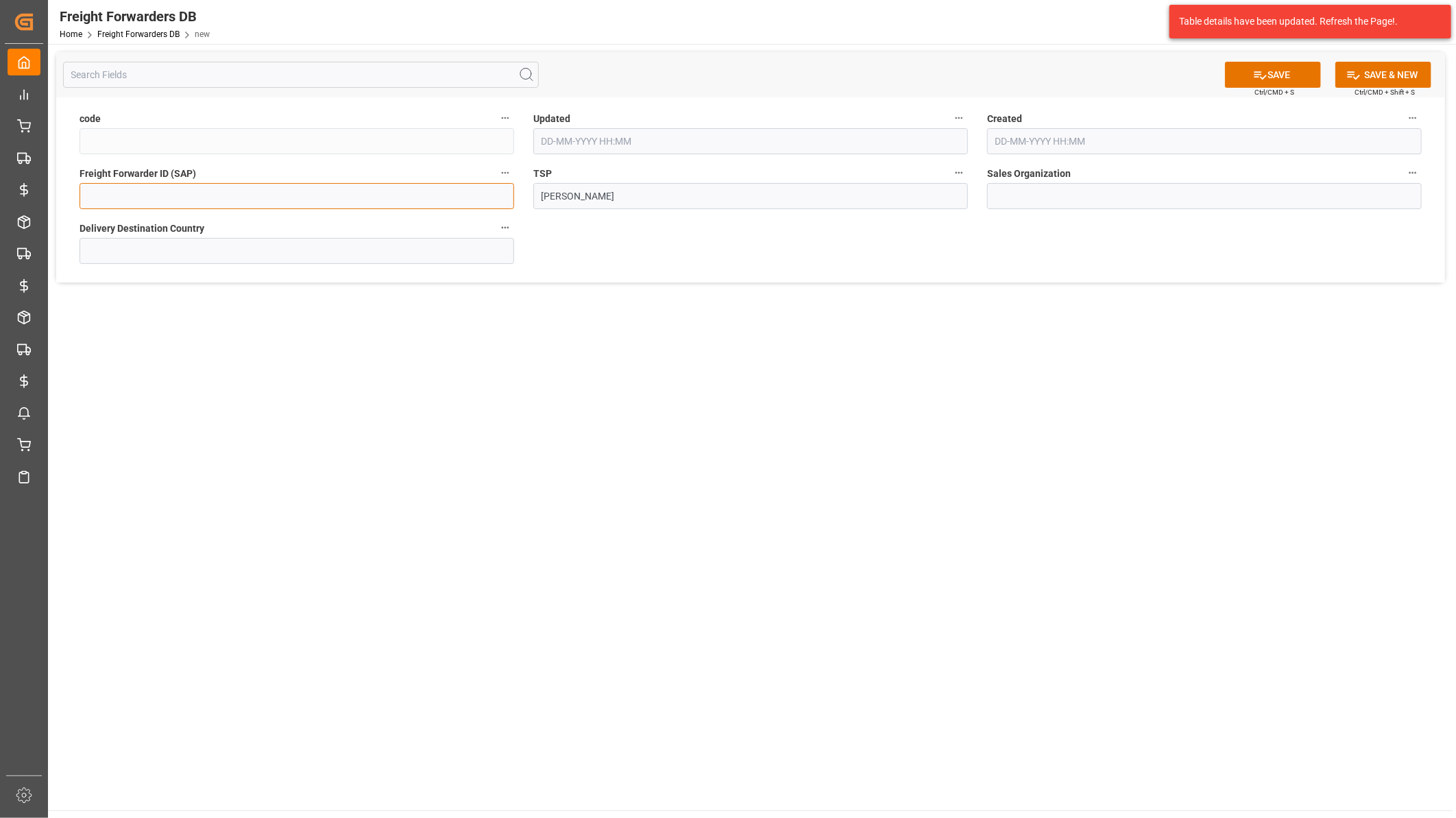
paste input "0000048118"
type input "0000048118"
click at [1280, 81] on button "SAVE" at bounding box center [1273, 74] width 96 height 26
type input "f533a107287d"
type input "[DATE] 11:15"
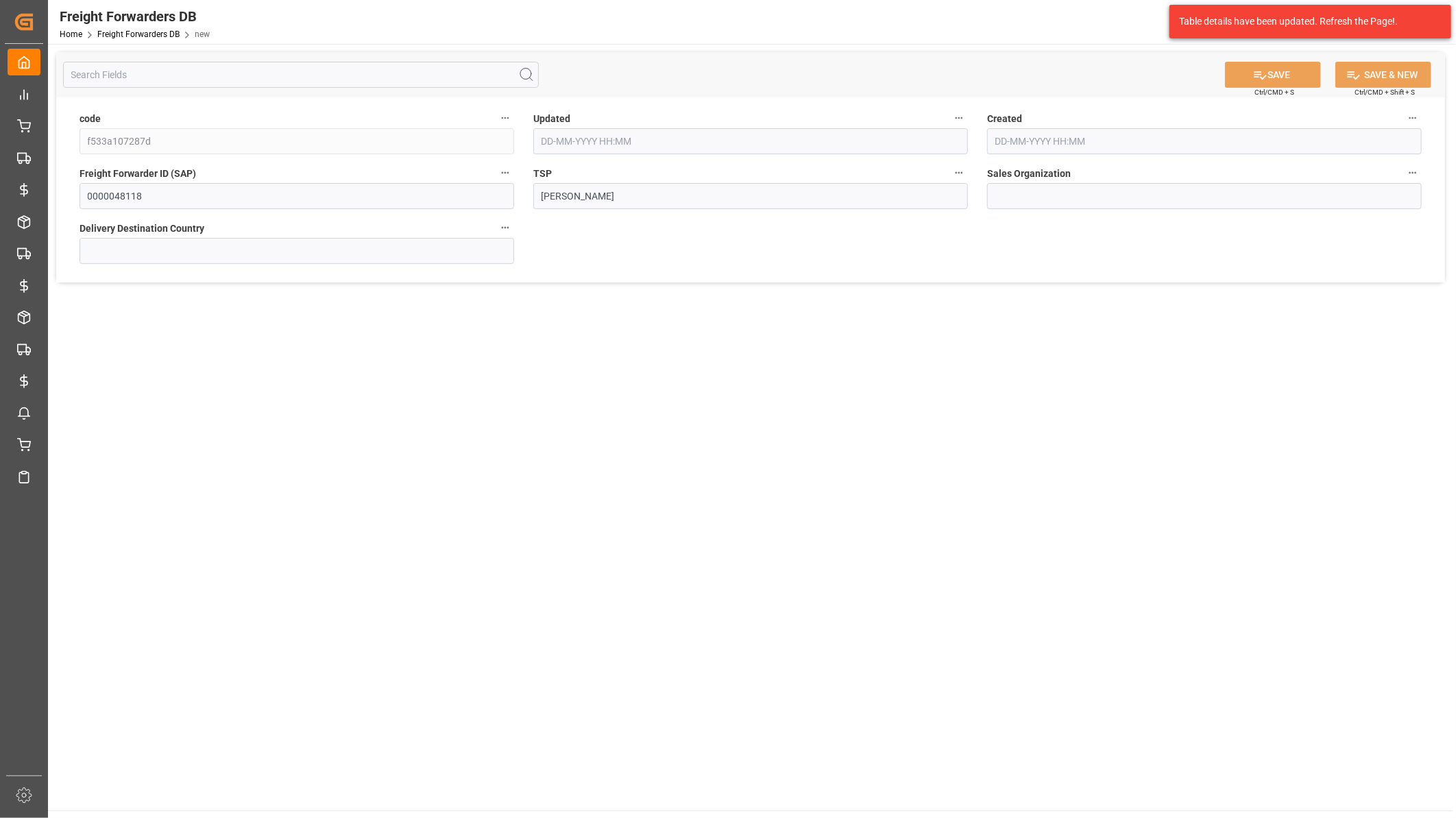
type input "[DATE] 11:15"
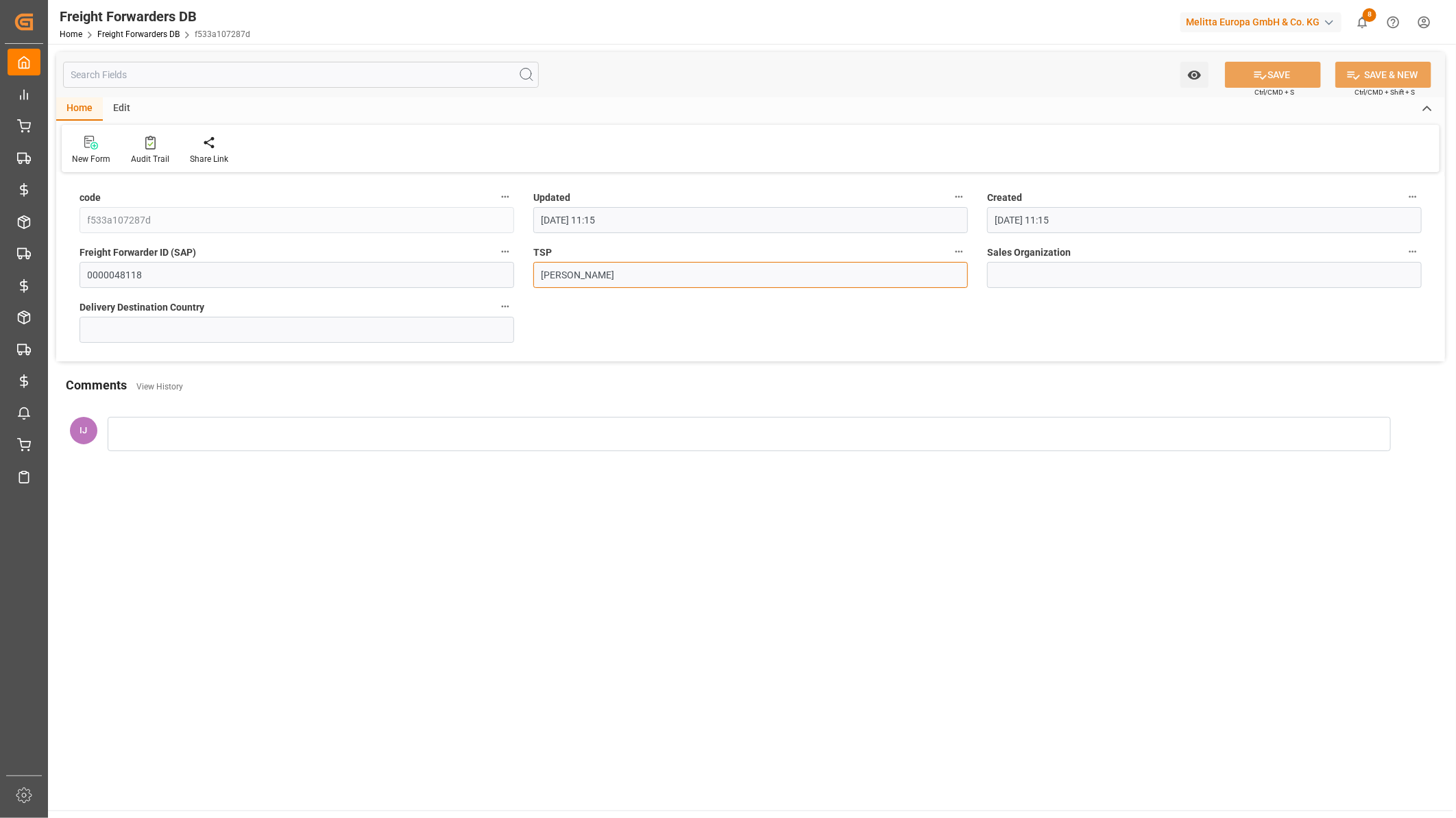
drag, startPoint x: 626, startPoint y: 270, endPoint x: 514, endPoint y: 272, distance: 112.0
click at [514, 272] on div "code f533a107287d Updated [DATE] 11:15 Created [DATE] 11:15 Freight Forwarder I…" at bounding box center [750, 269] width 1389 height 185
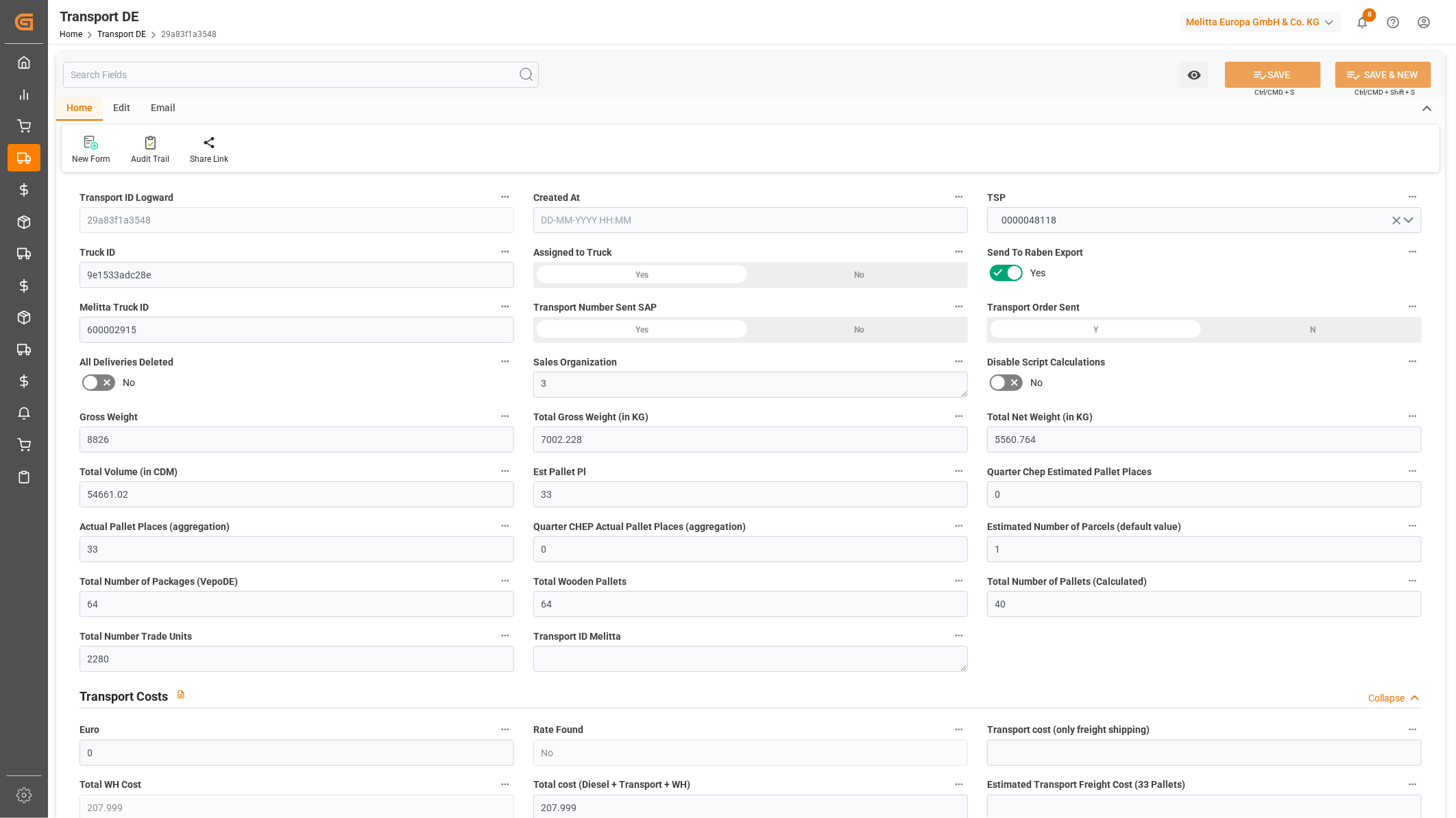
type input "8826"
type input "7002.228"
type input "5560.764"
type input "54661.02"
type input "33"
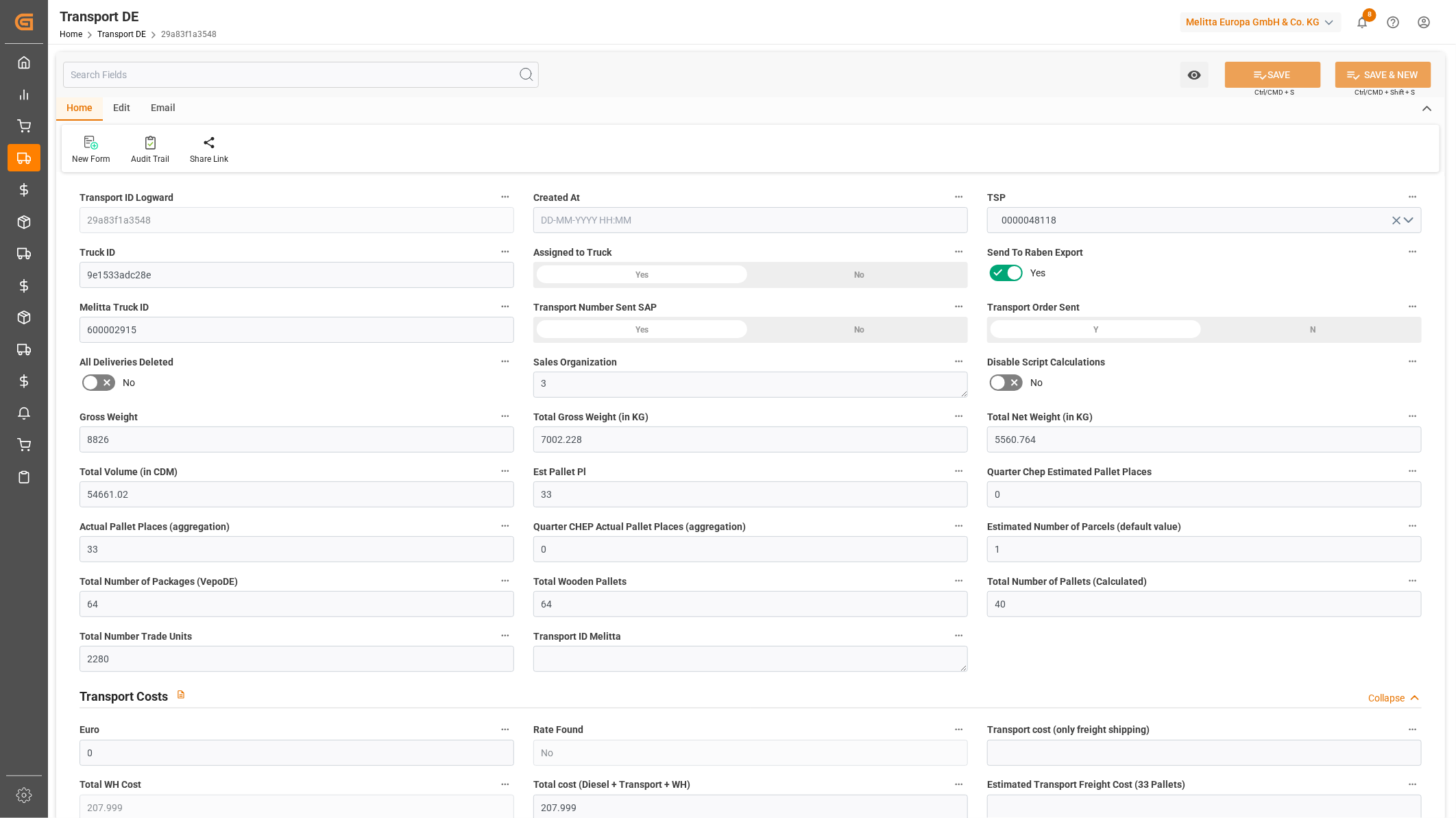
type input "0"
type input "33"
type input "0"
type input "1"
type input "64"
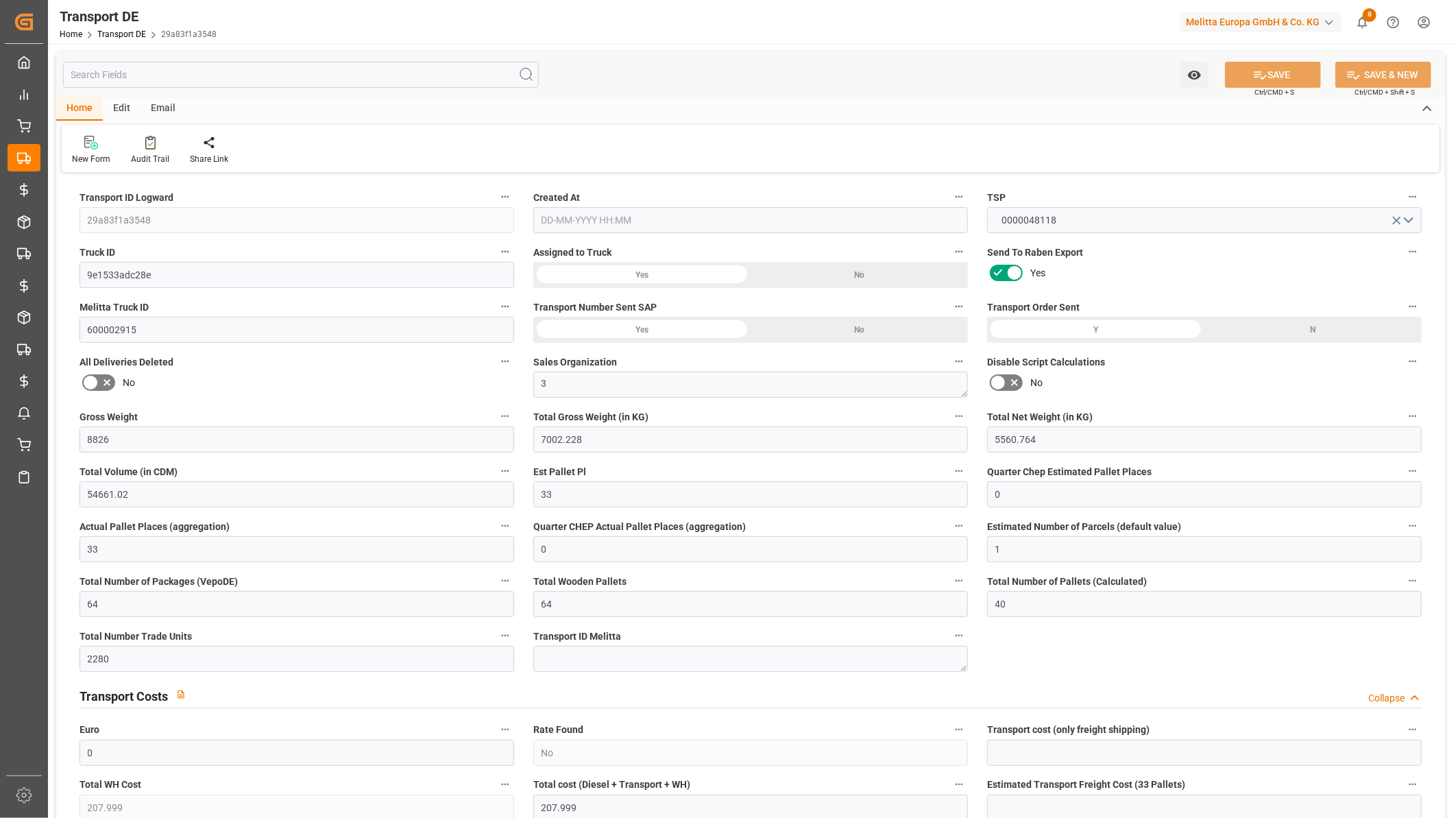
type input "64"
type input "40"
type input "2280"
type input "0"
type input "207.999"
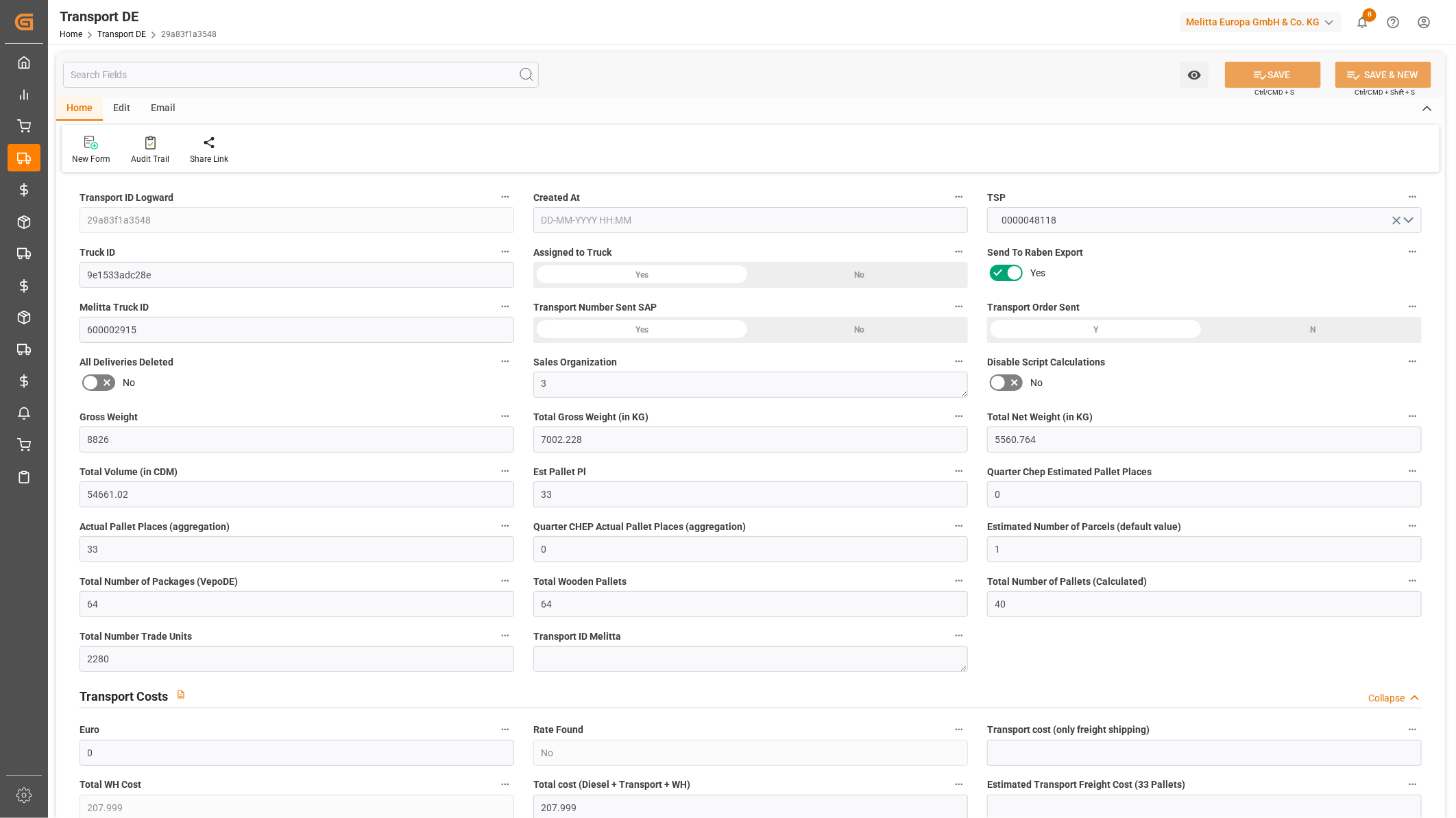
type input "0"
type input "2"
type input "64"
type input "0"
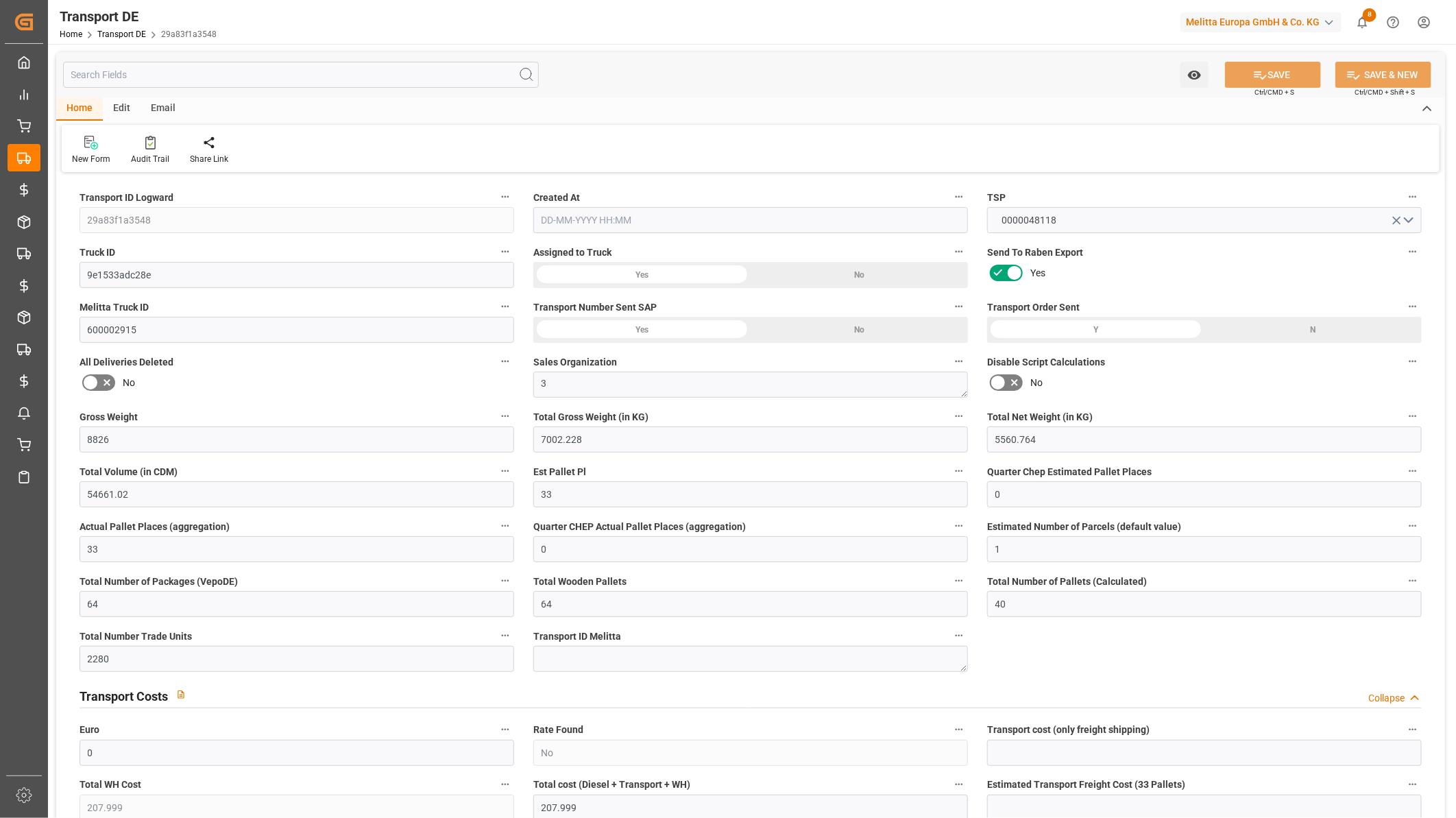
type input "0"
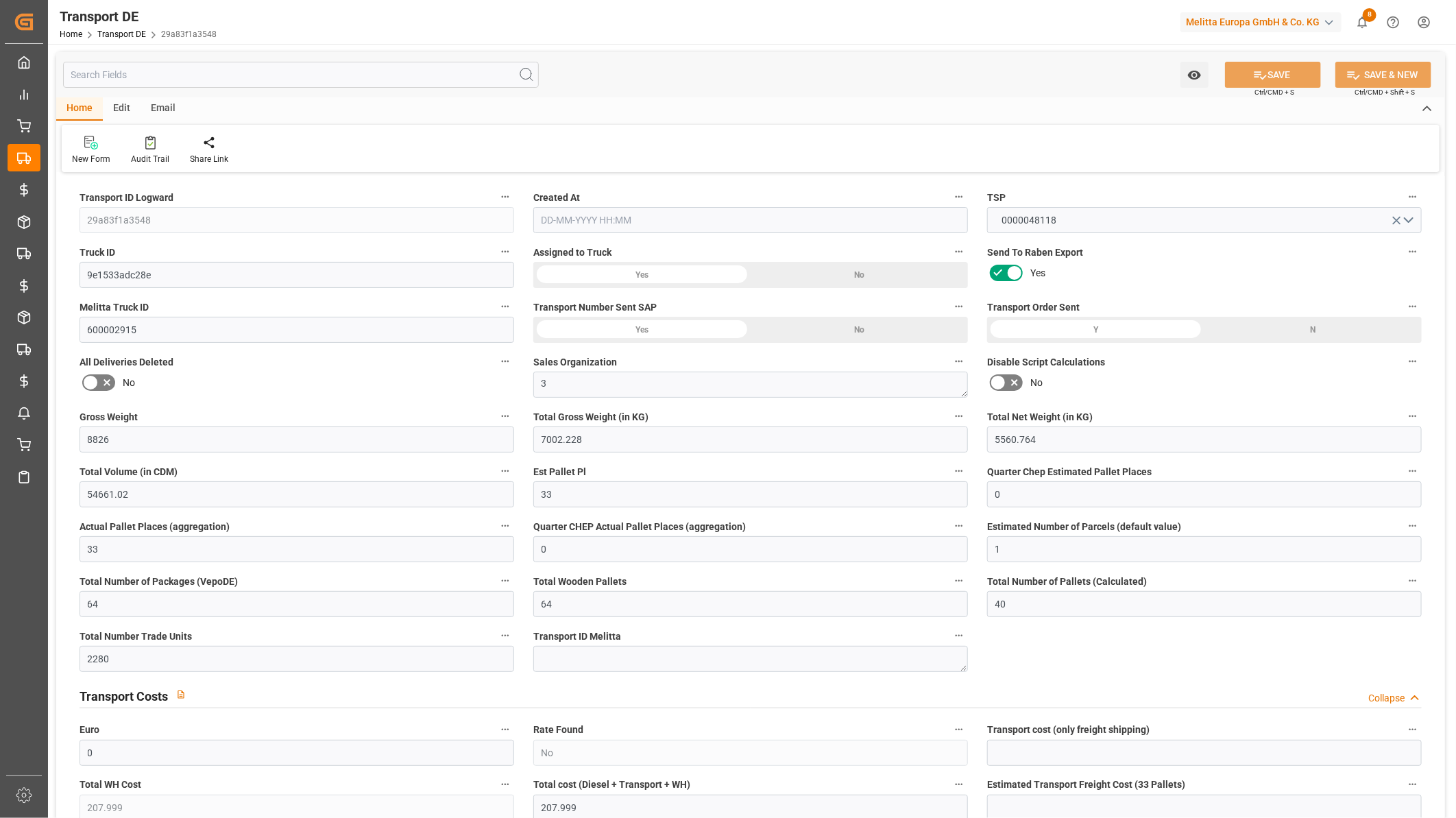
type input "0"
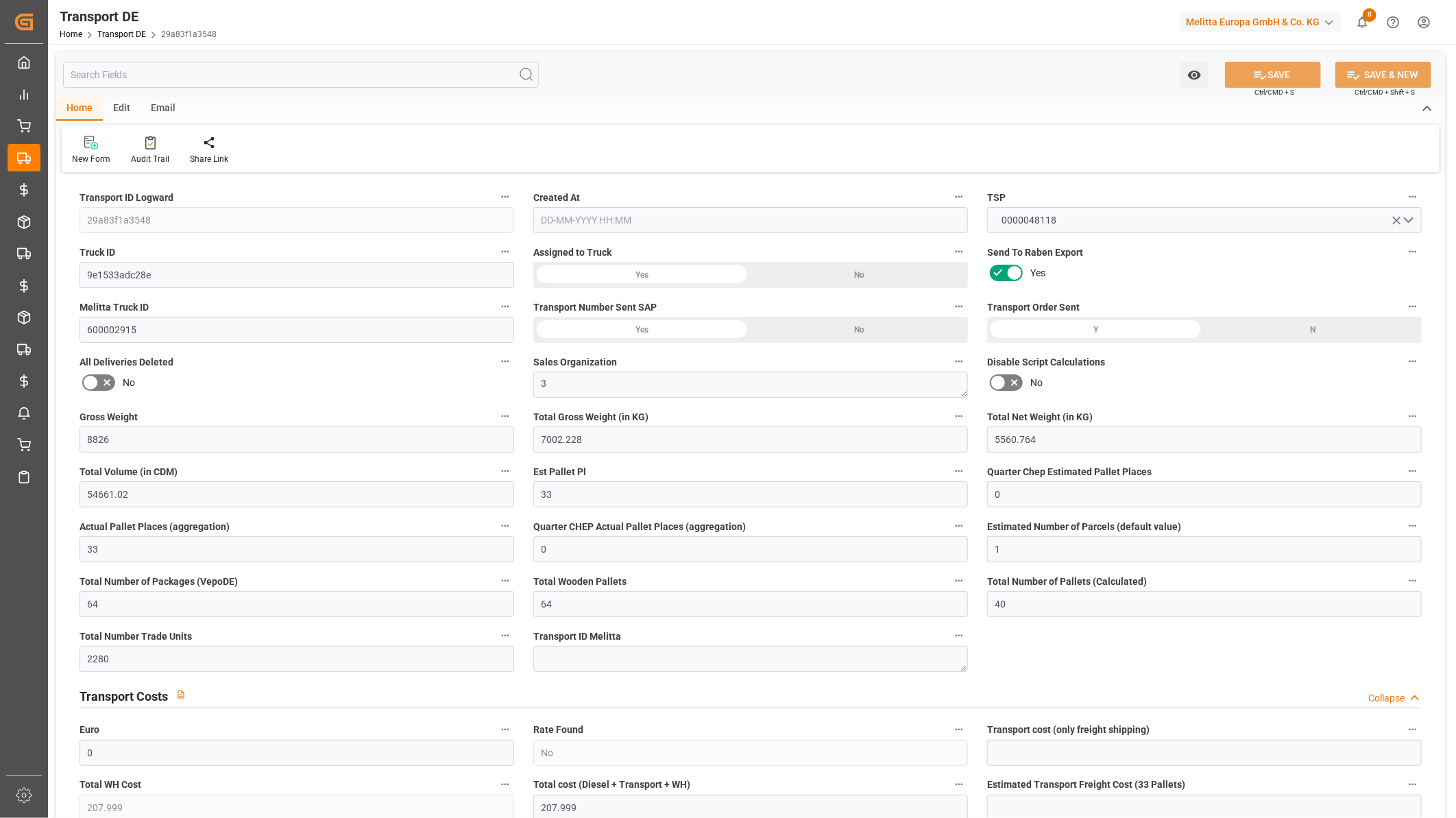
type input "0"
type input "7002.228"
type input "21"
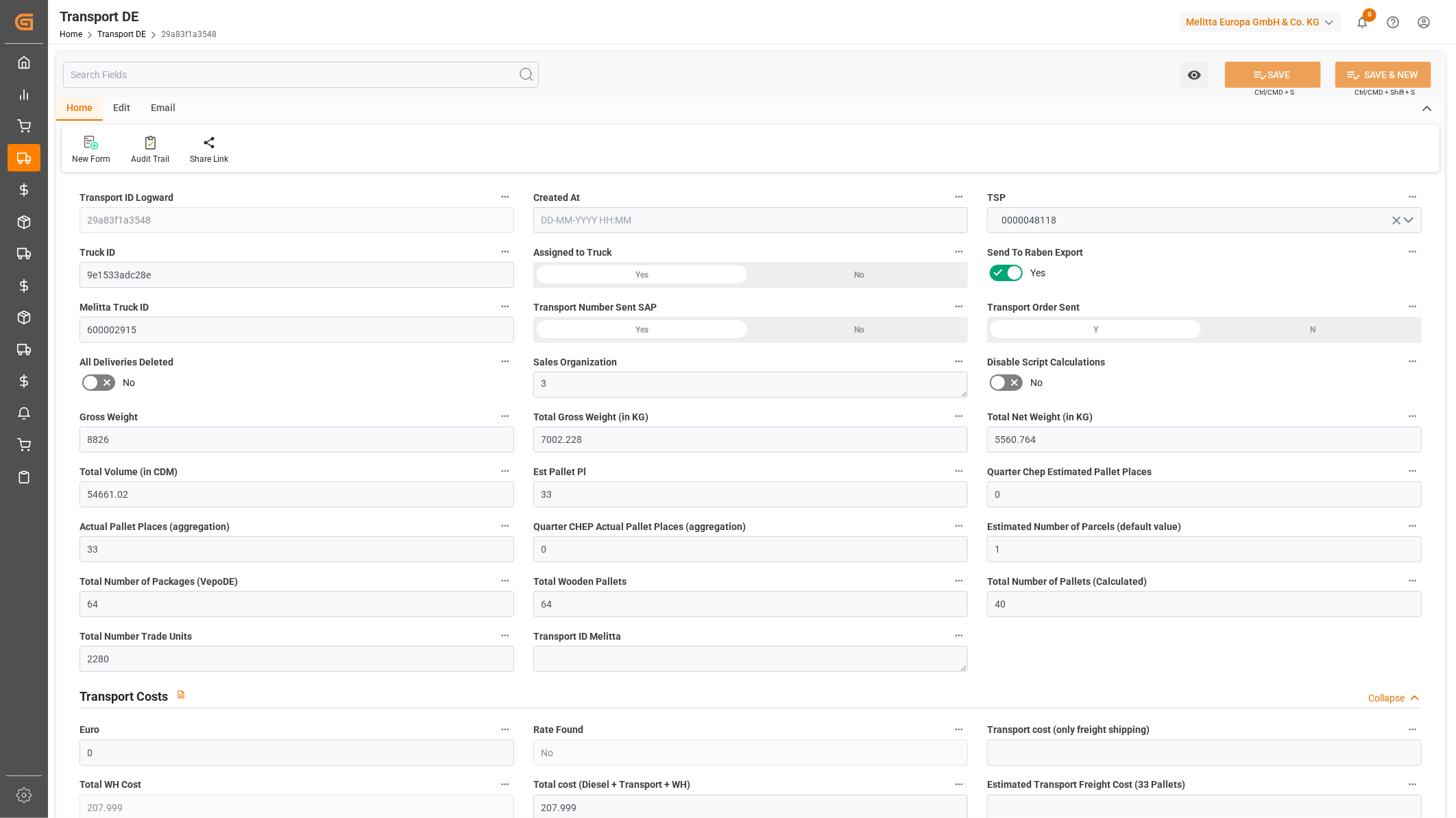
type input "100"
type input "2"
type input "0"
type input "62"
type input "0"
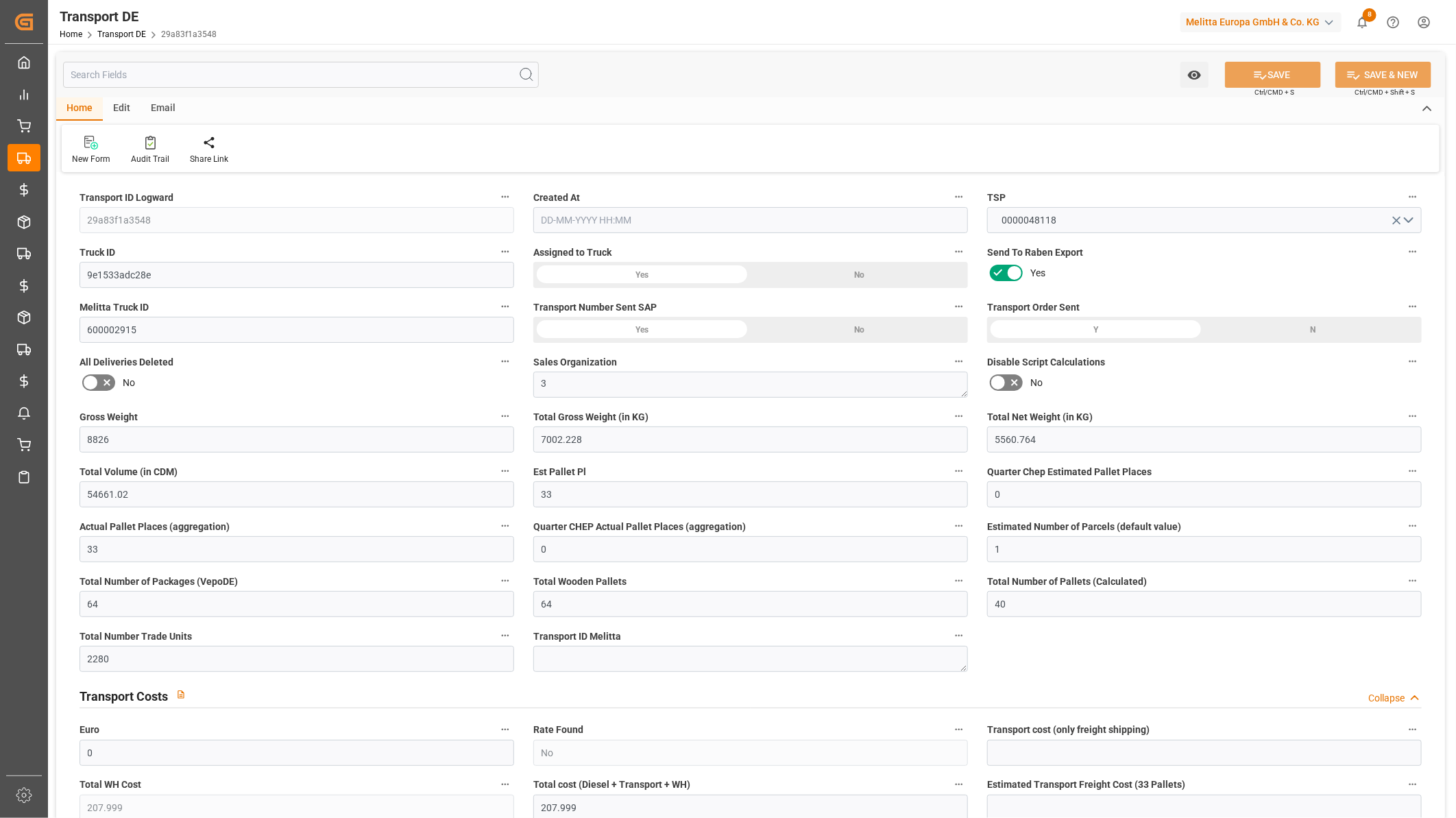
type input "0"
type input "1"
type input "0"
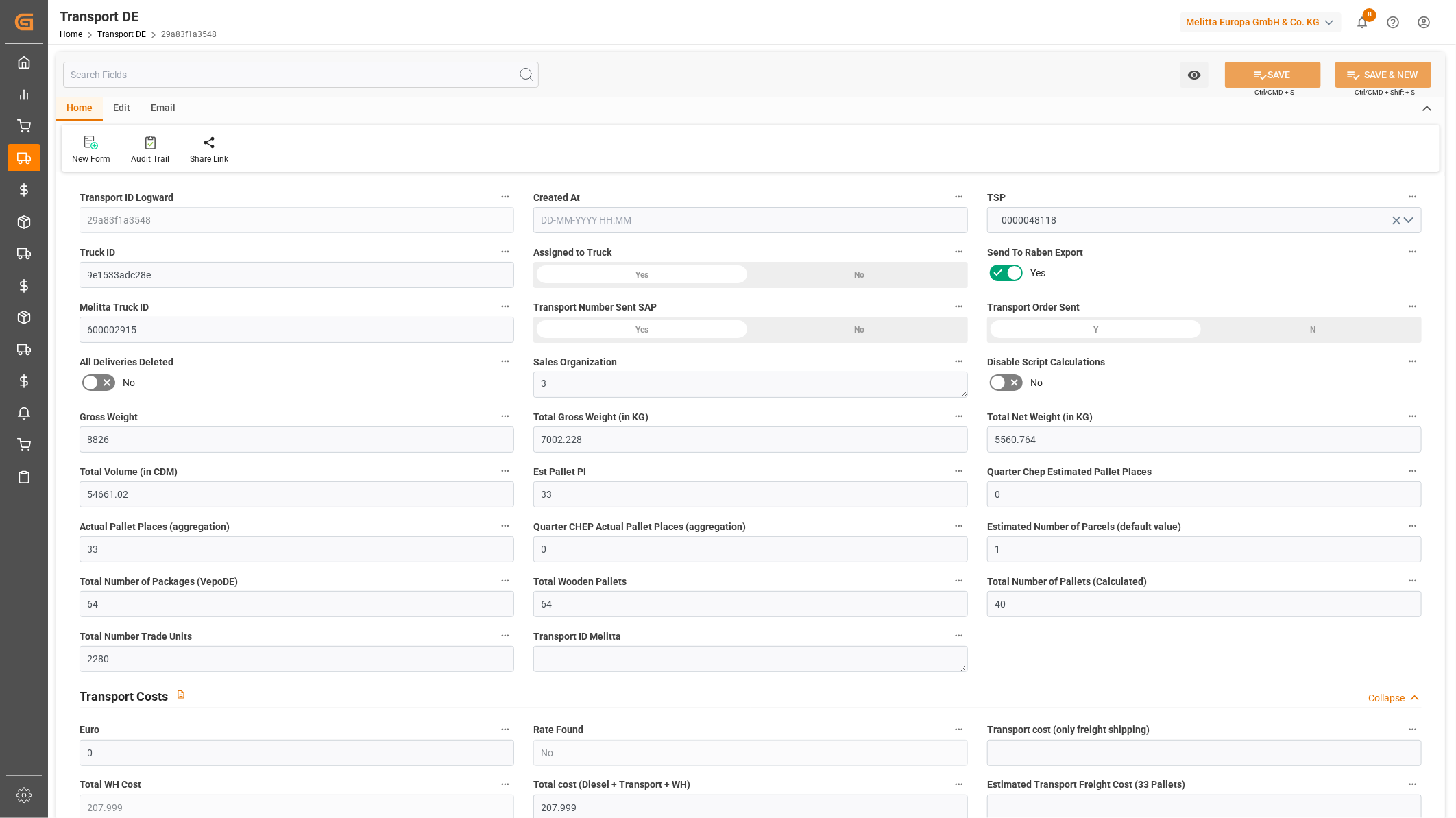
type input "4748"
type input "207.999"
type input "0"
type input "[DATE] 08:59"
type input "[DATE]"
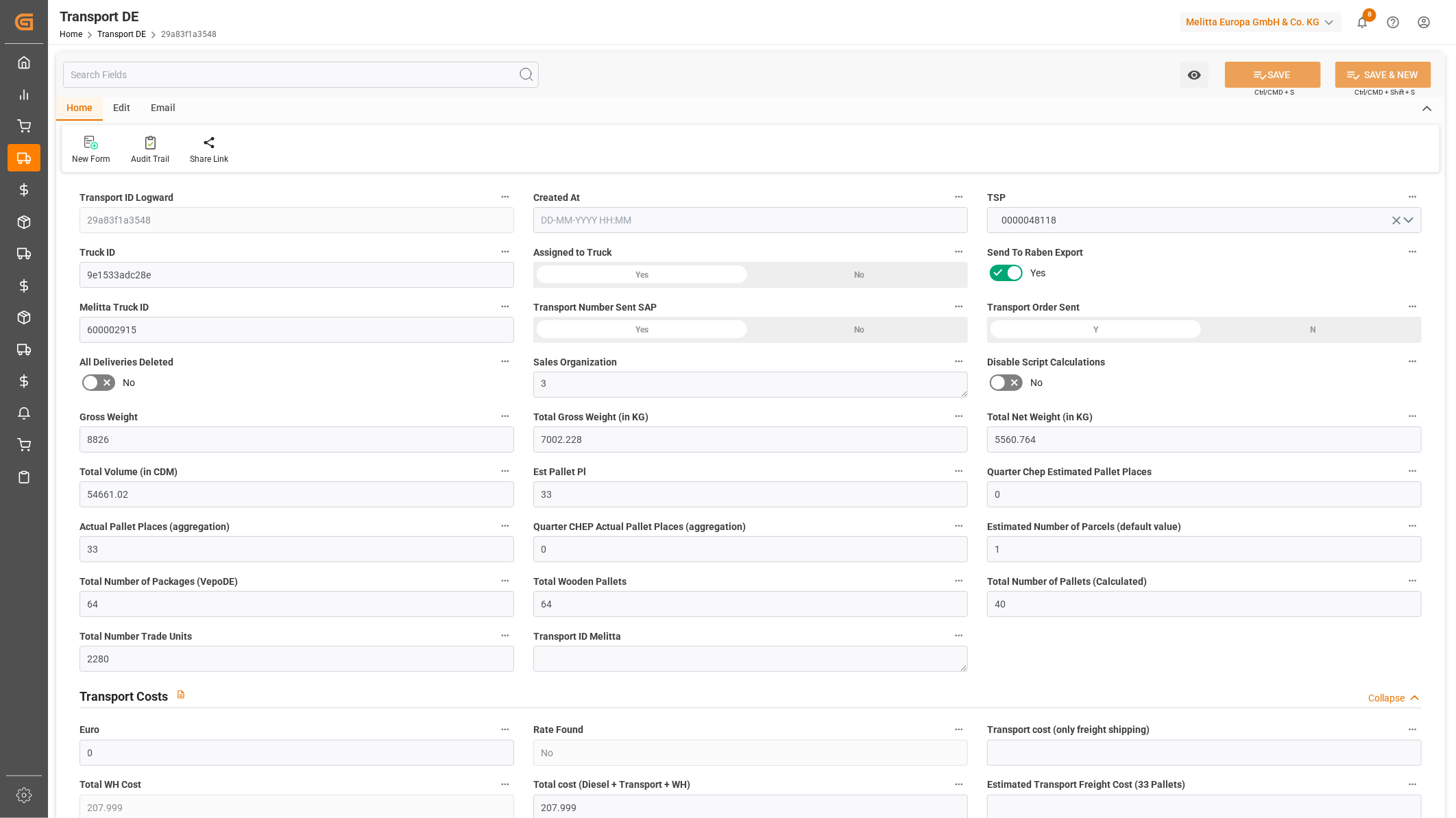
type input "[DATE]"
click at [738, 647] on textarea at bounding box center [750, 658] width 435 height 26
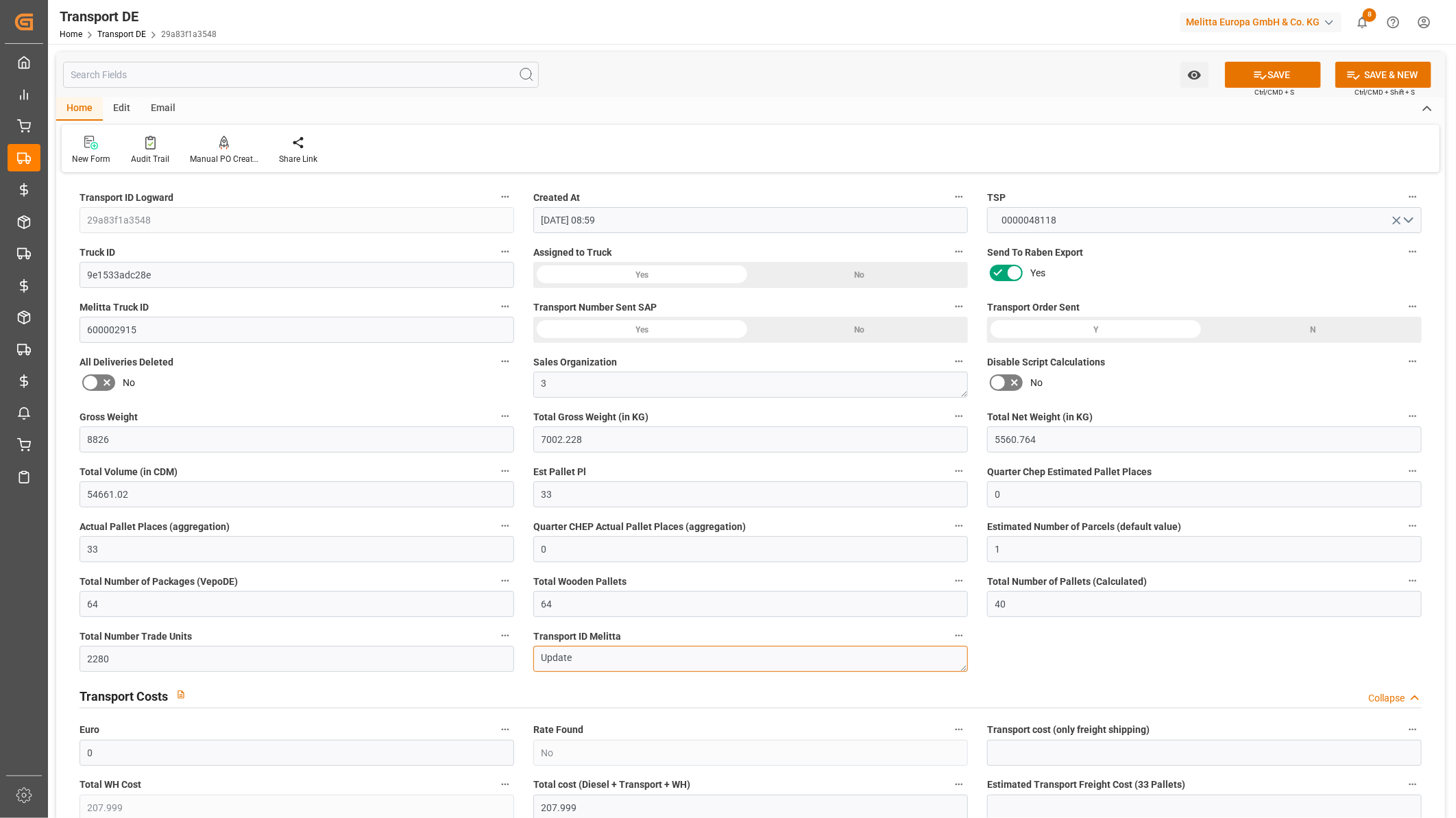
drag, startPoint x: 689, startPoint y: 653, endPoint x: 505, endPoint y: 658, distance: 184.1
type textarea "Update"
click at [1273, 75] on button "SAVE" at bounding box center [1273, 74] width 96 height 26
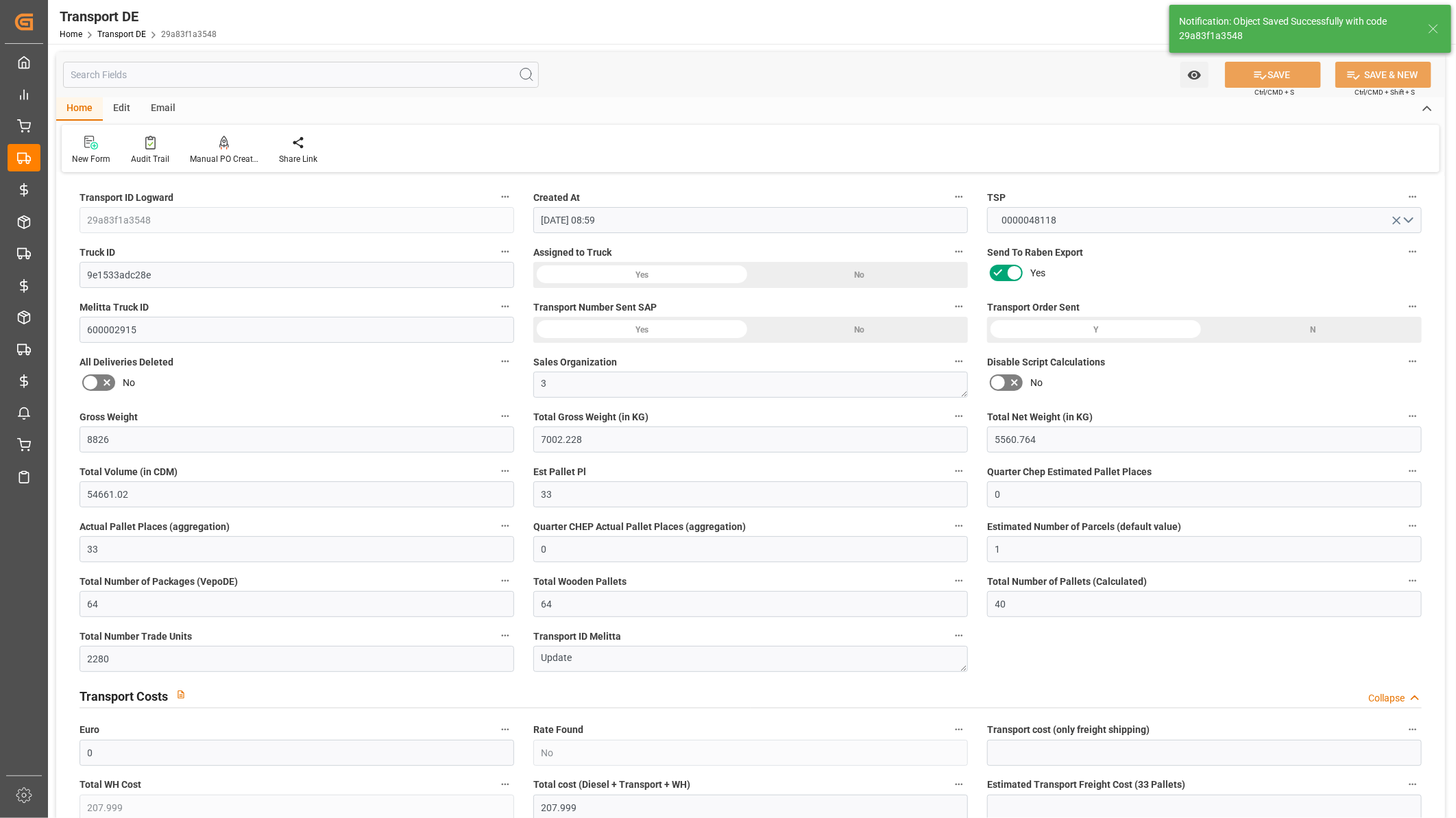
type input "[PERSON_NAME][STREET_ADDRESS]"
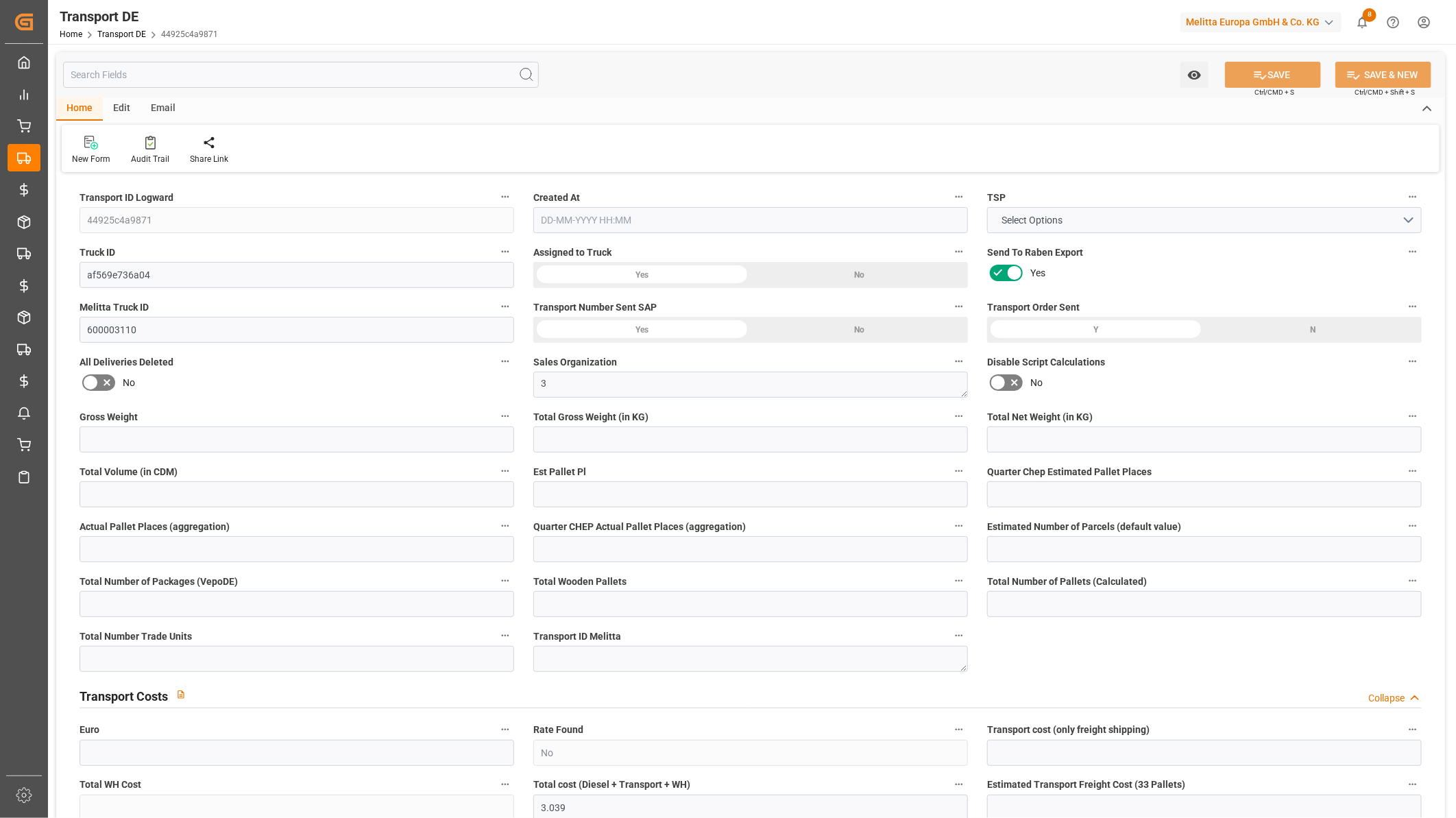
type input "580"
type input "466.56"
type input "375.84"
type input "3562.56"
type input "2"
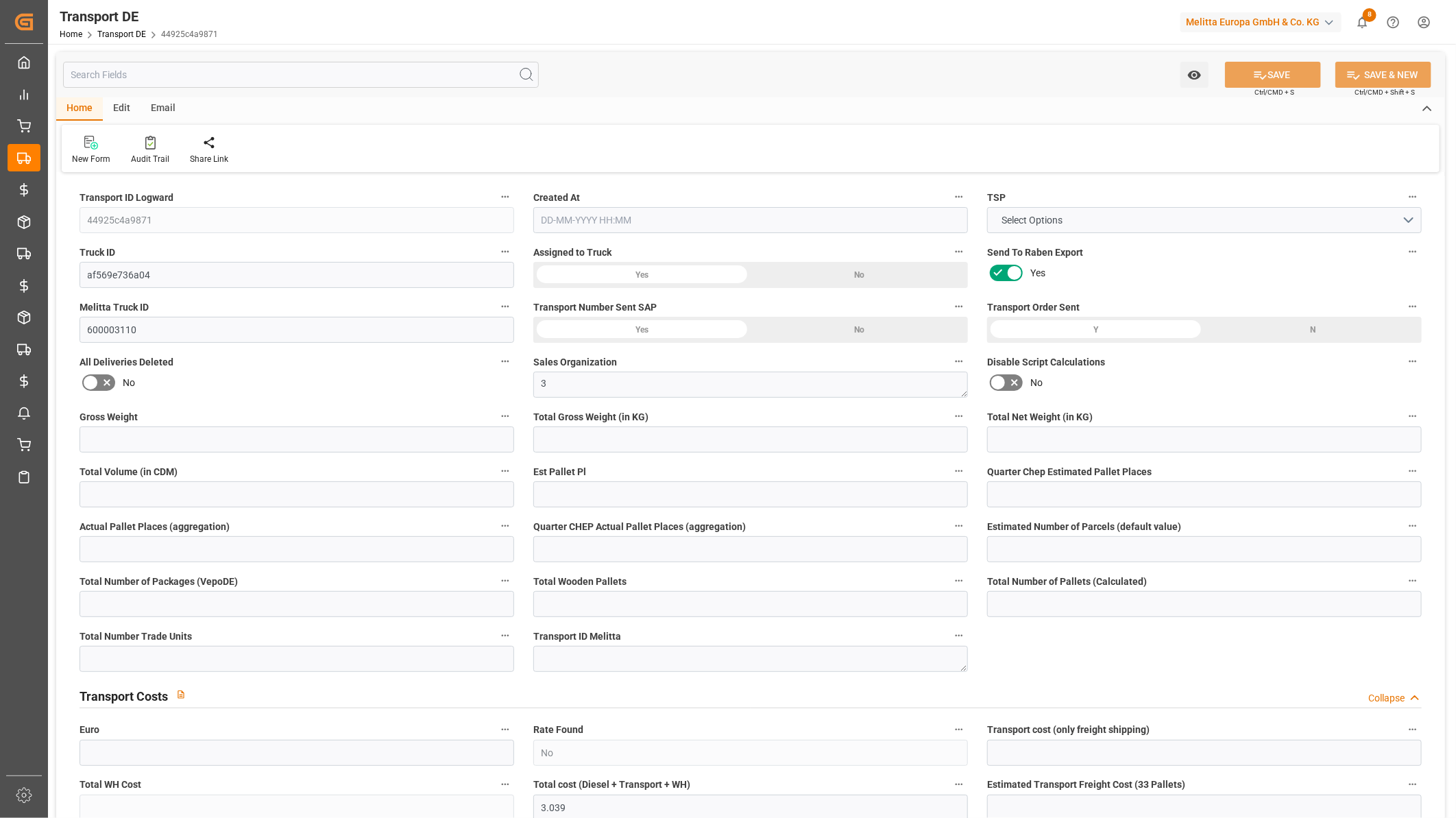
type input "0"
type input "2"
type input "0"
type input "1"
type input "4"
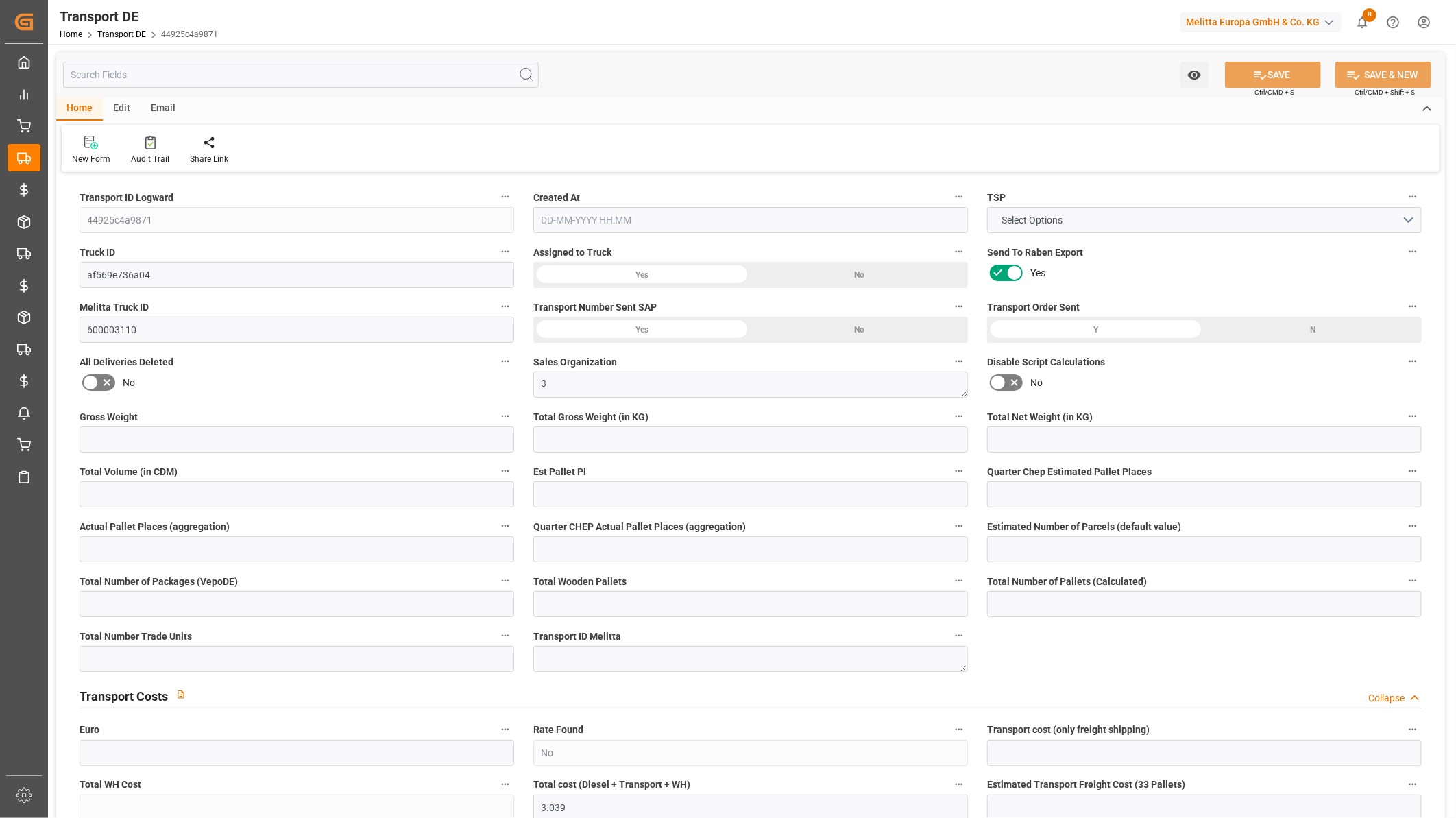
type input "4"
type input "0"
type input "144"
type input "0"
type input "3.039"
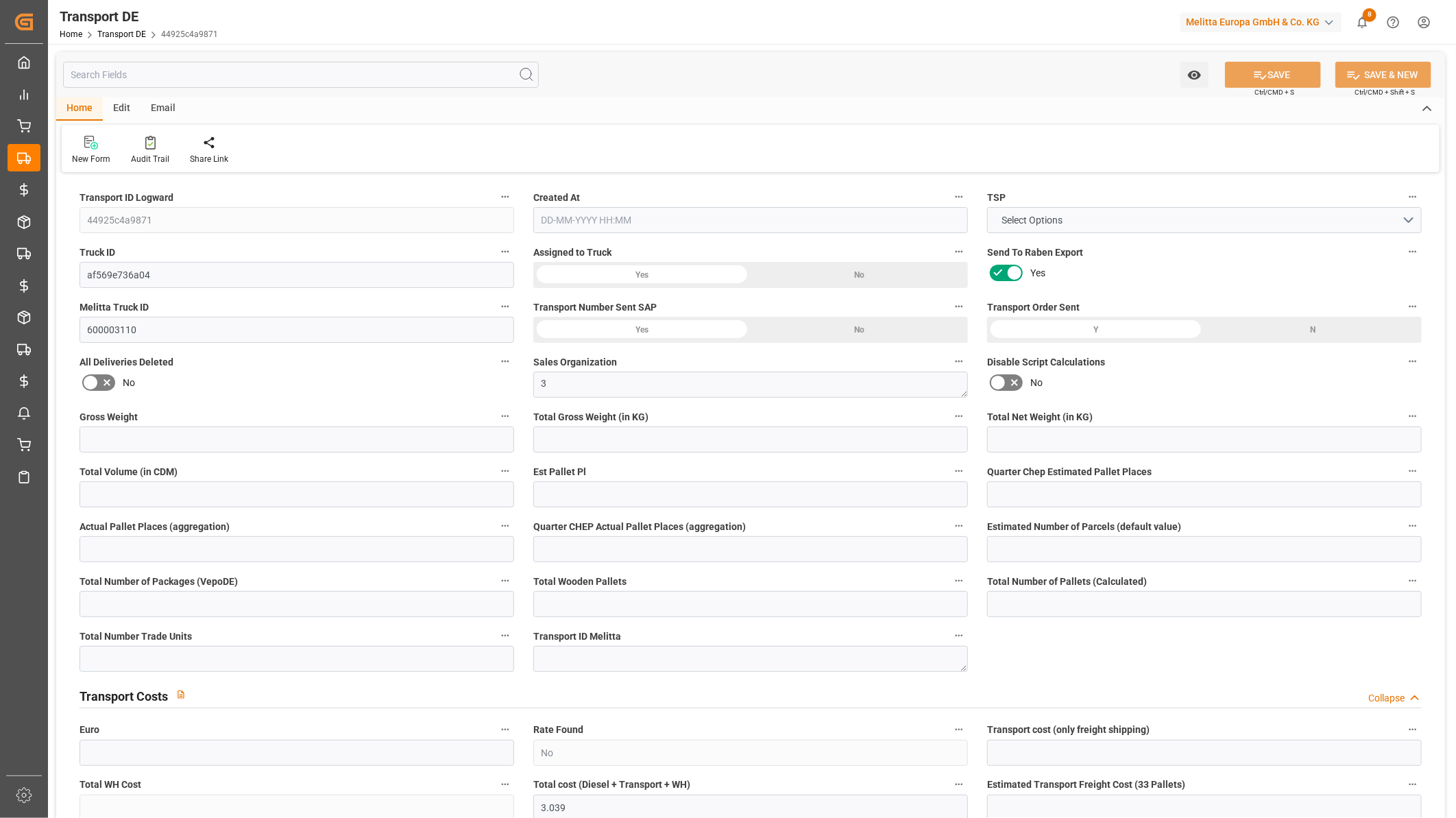
type input "0"
type input "2"
type input "4"
type input "0"
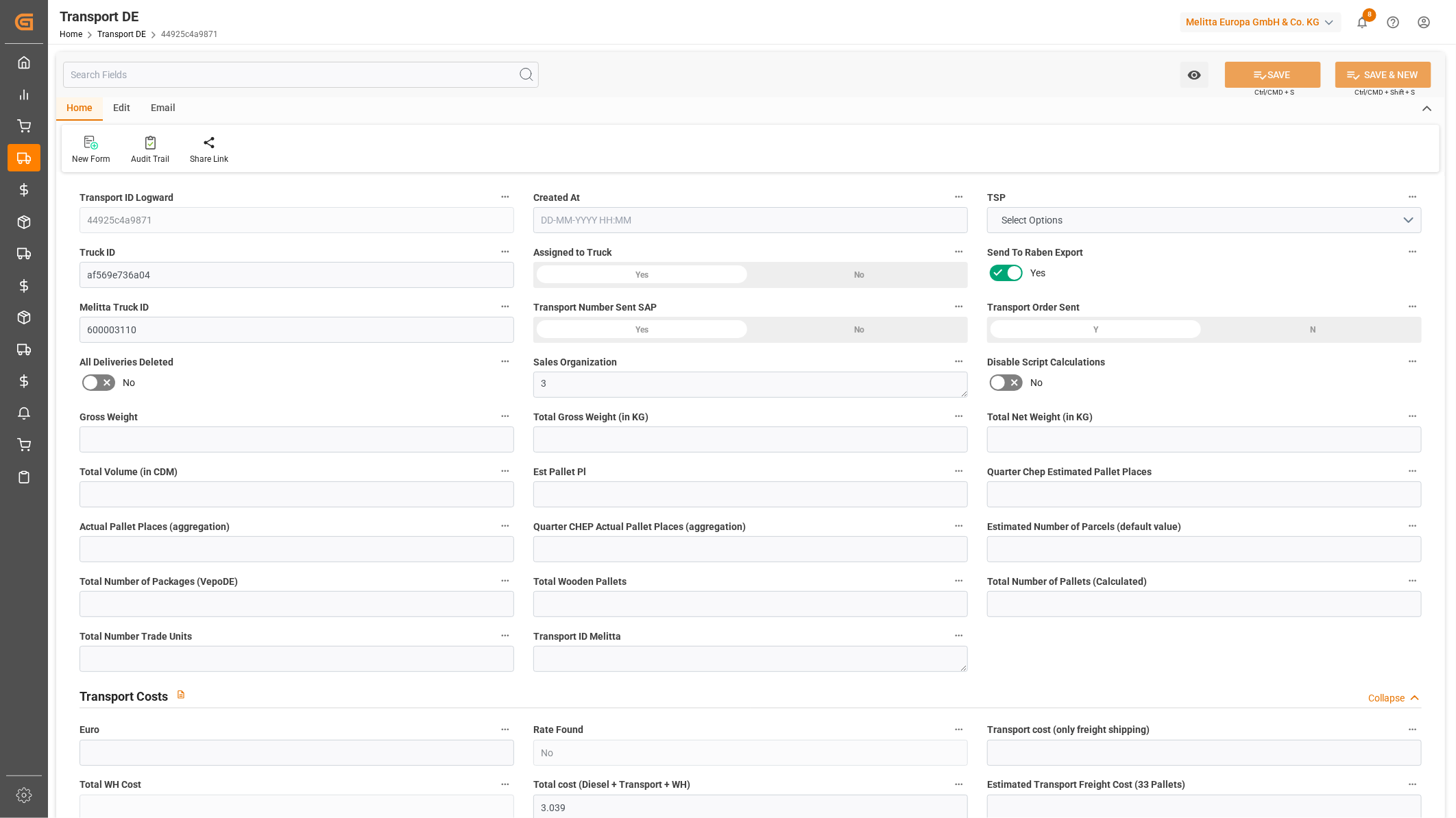
type input "0"
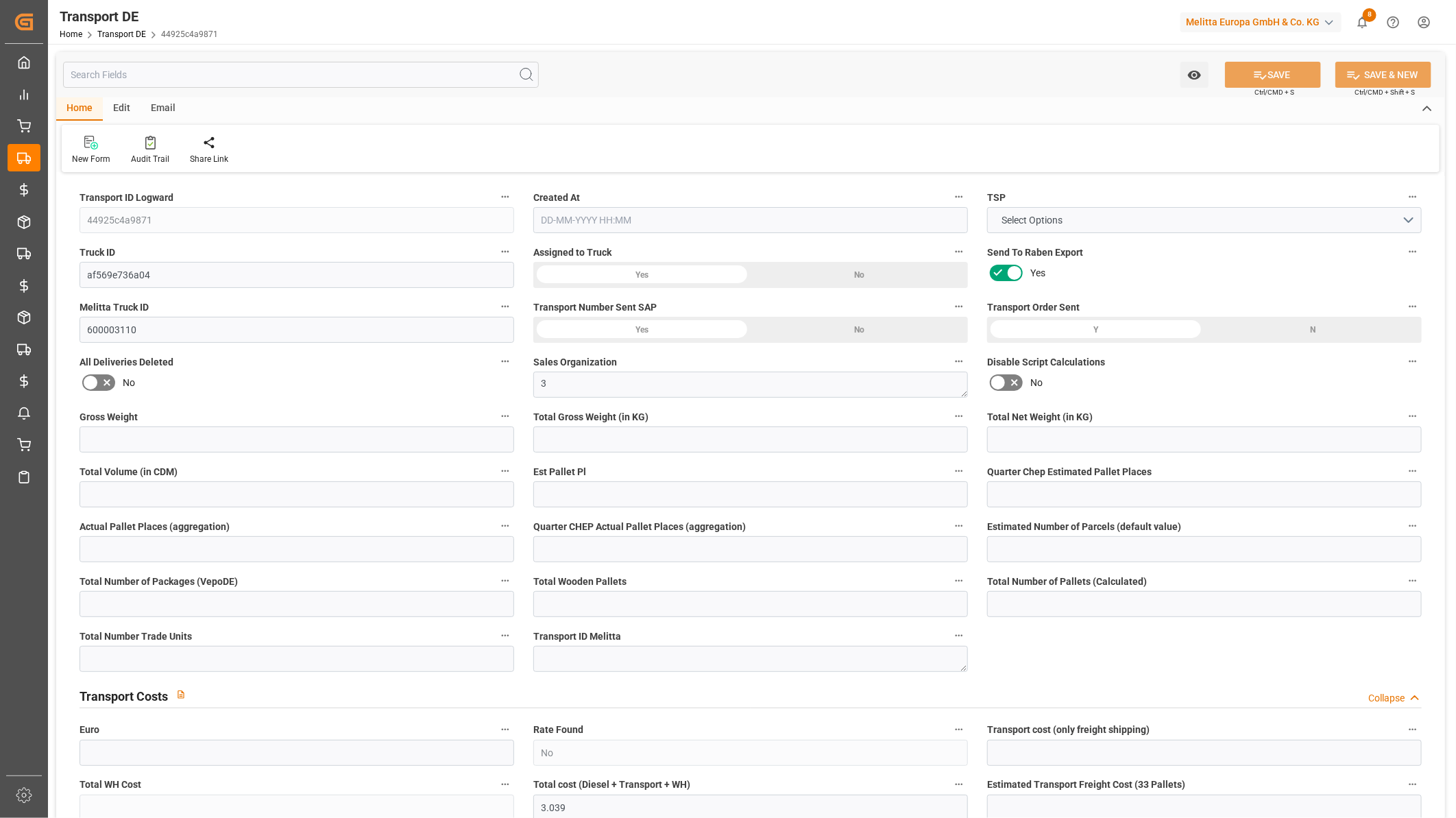
type input "0"
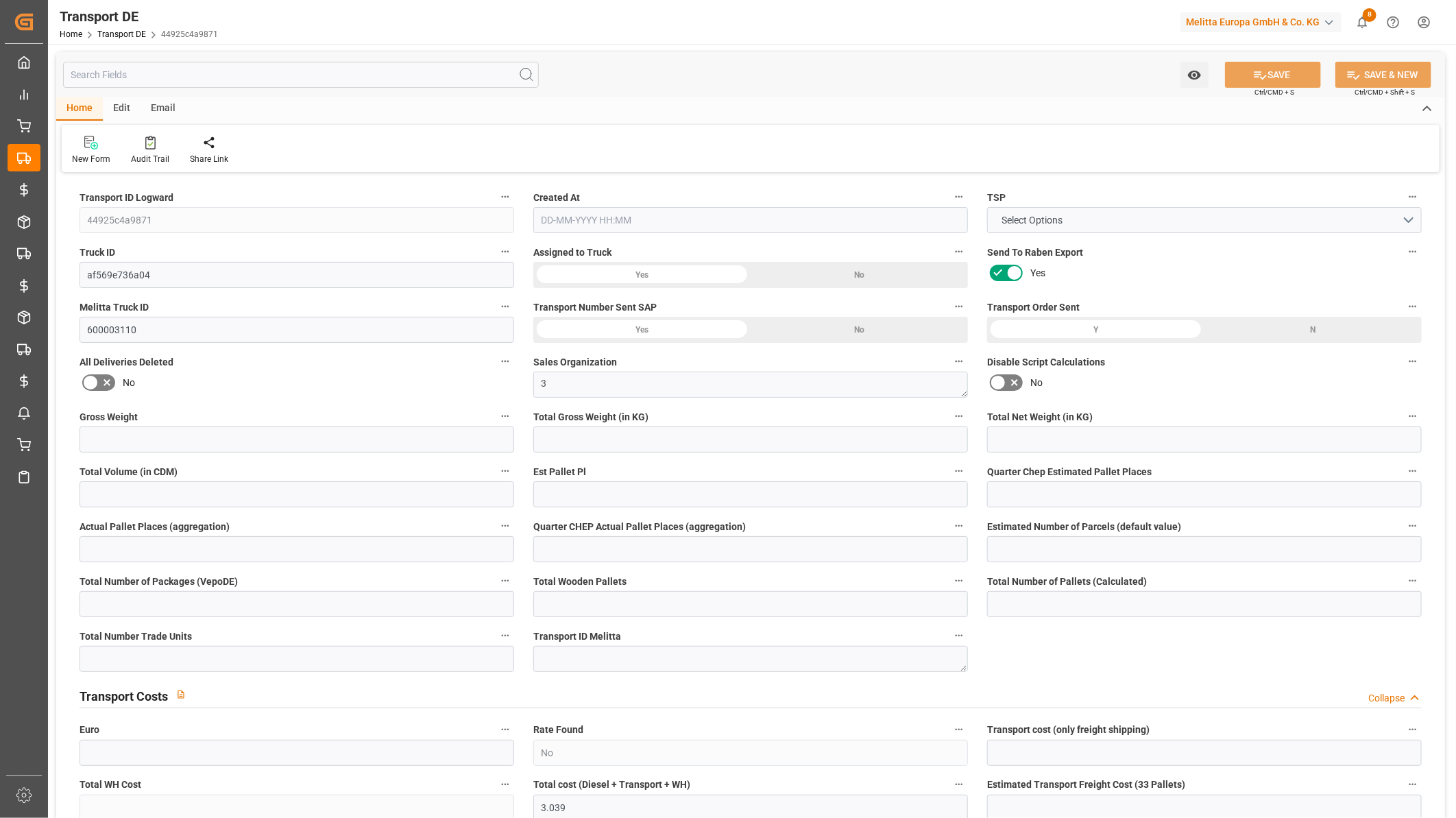
type input "0"
type input "466.56"
type input "4710.8598"
type input "21"
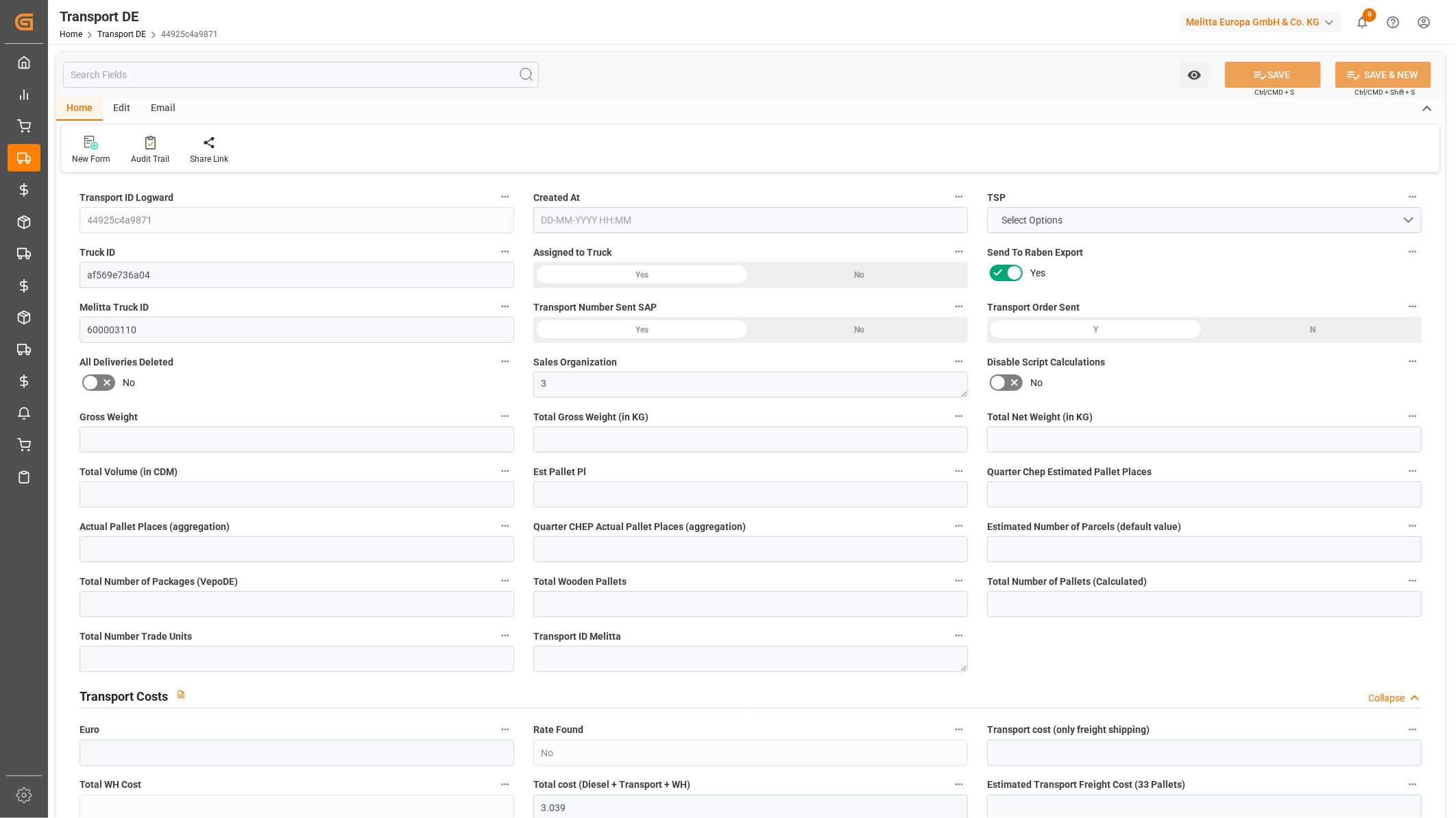
type input "35"
type input "0"
type input "4"
type input "0"
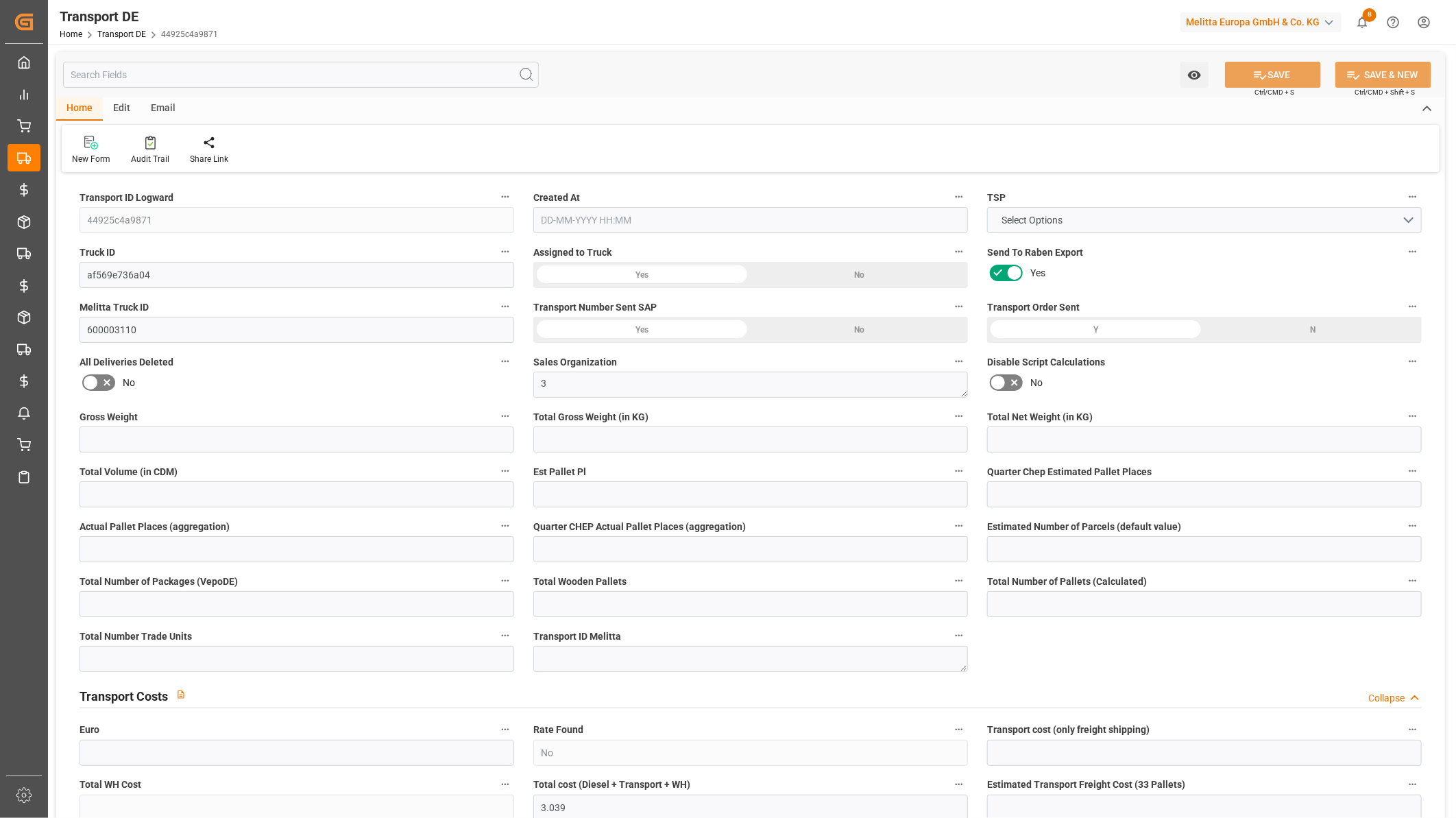
type input "0"
type input "1"
type input "0"
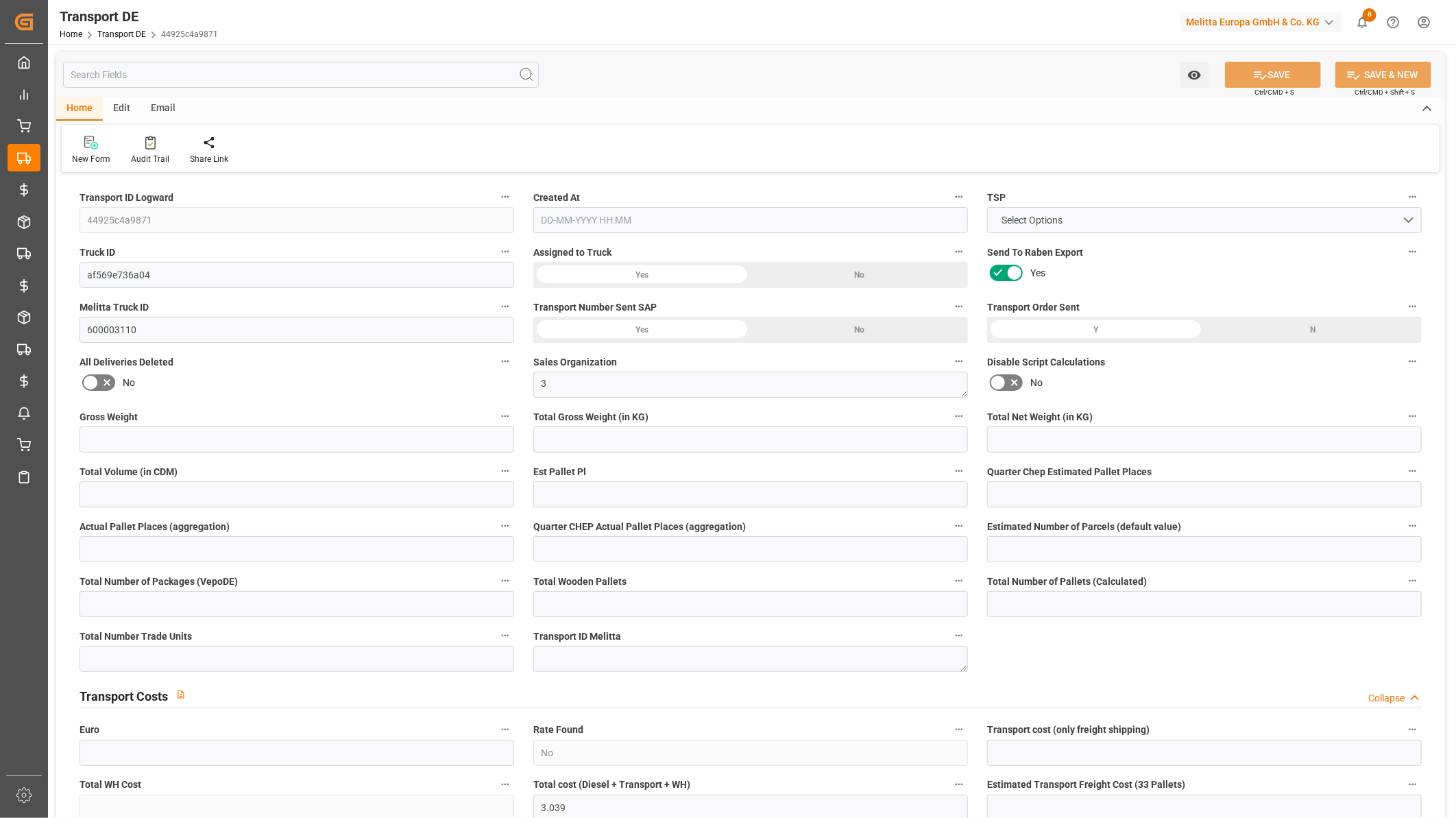
type input "144"
type input "3.039"
type input "0"
type input "[DATE] 09:28"
type input "[DATE]"
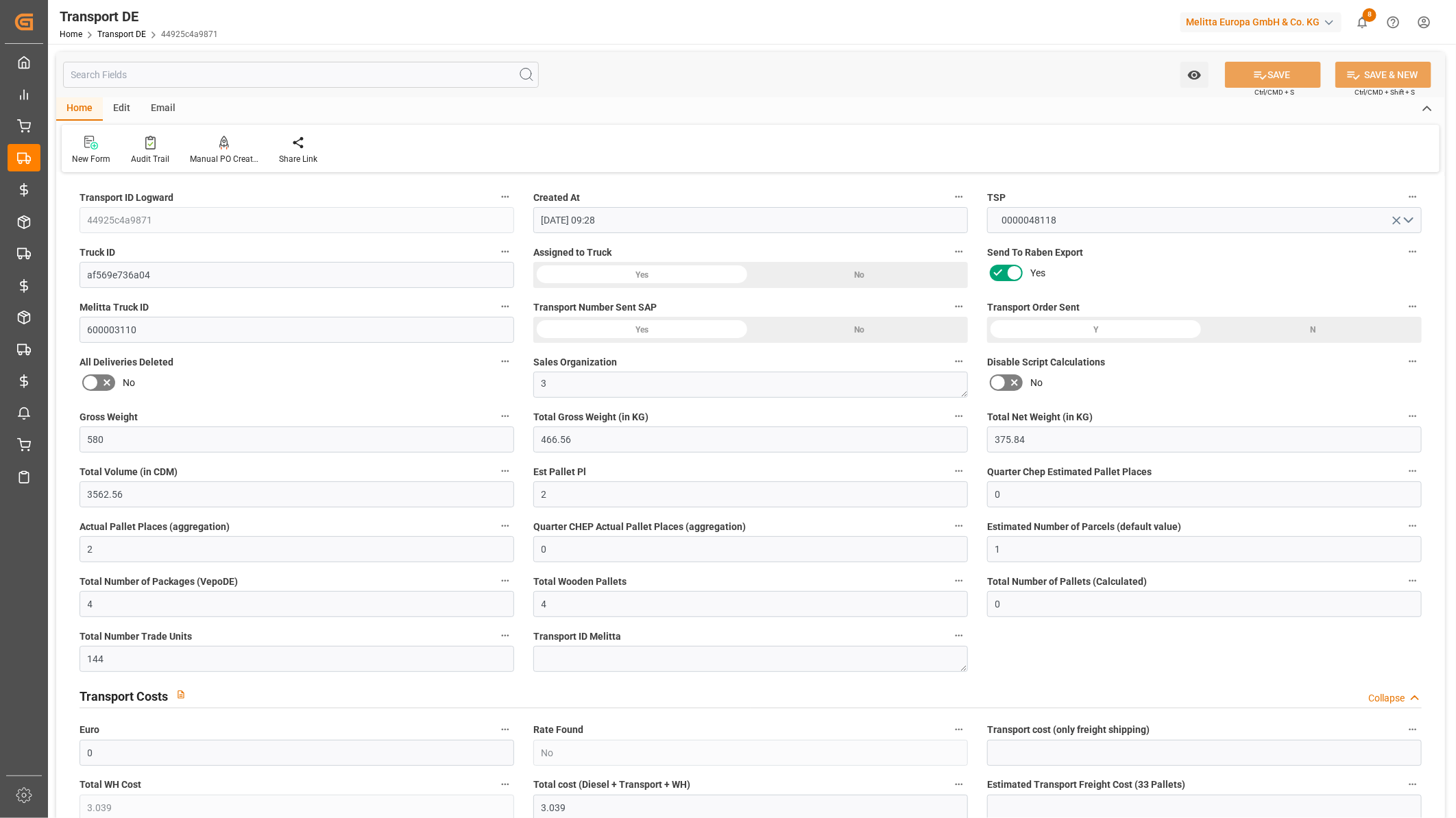
type input "[DATE]"
click at [622, 653] on textarea at bounding box center [750, 658] width 435 height 26
paste textarea "Update"
type textarea "Update"
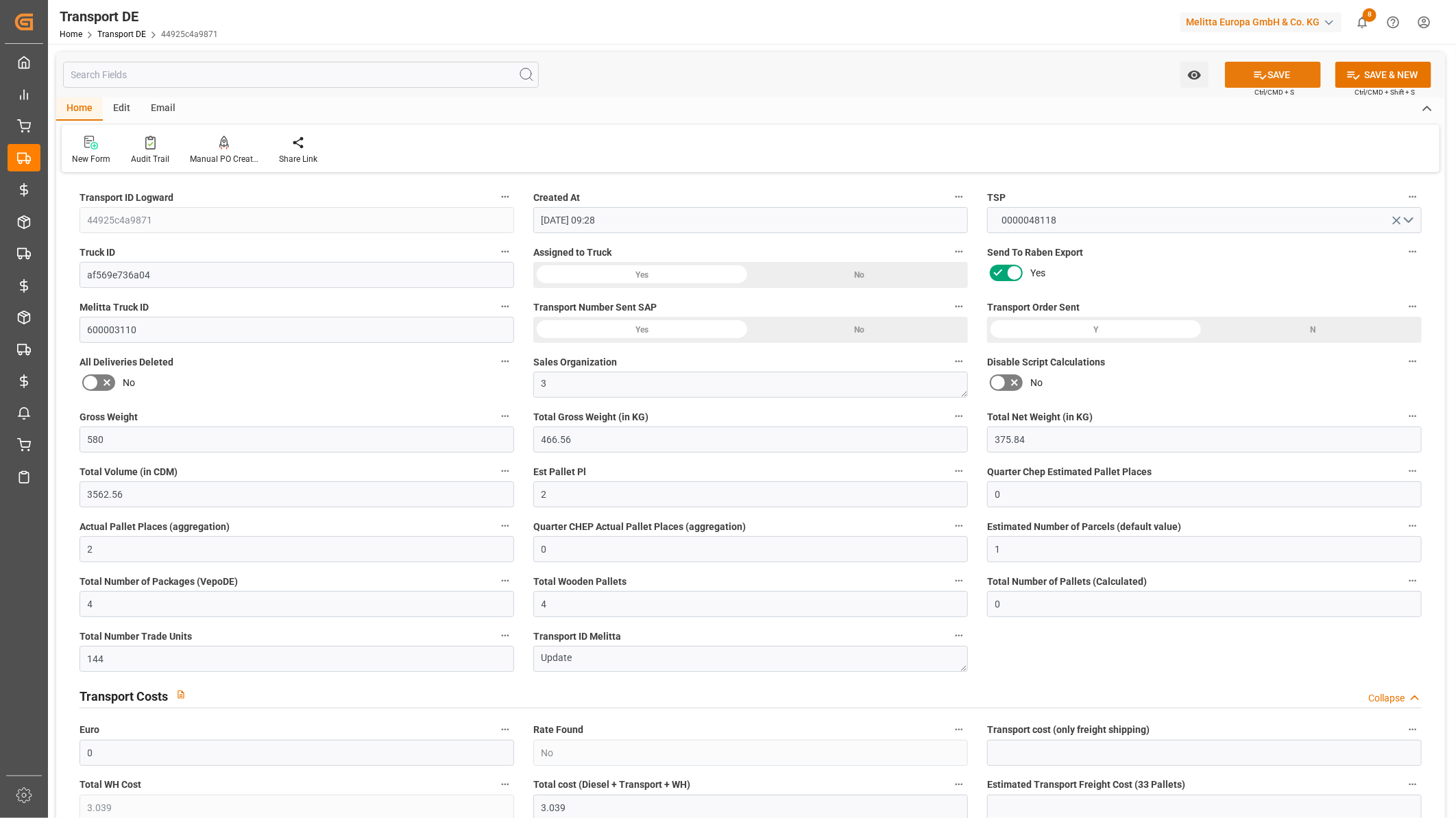
click at [1281, 72] on button "SAVE" at bounding box center [1273, 74] width 96 height 26
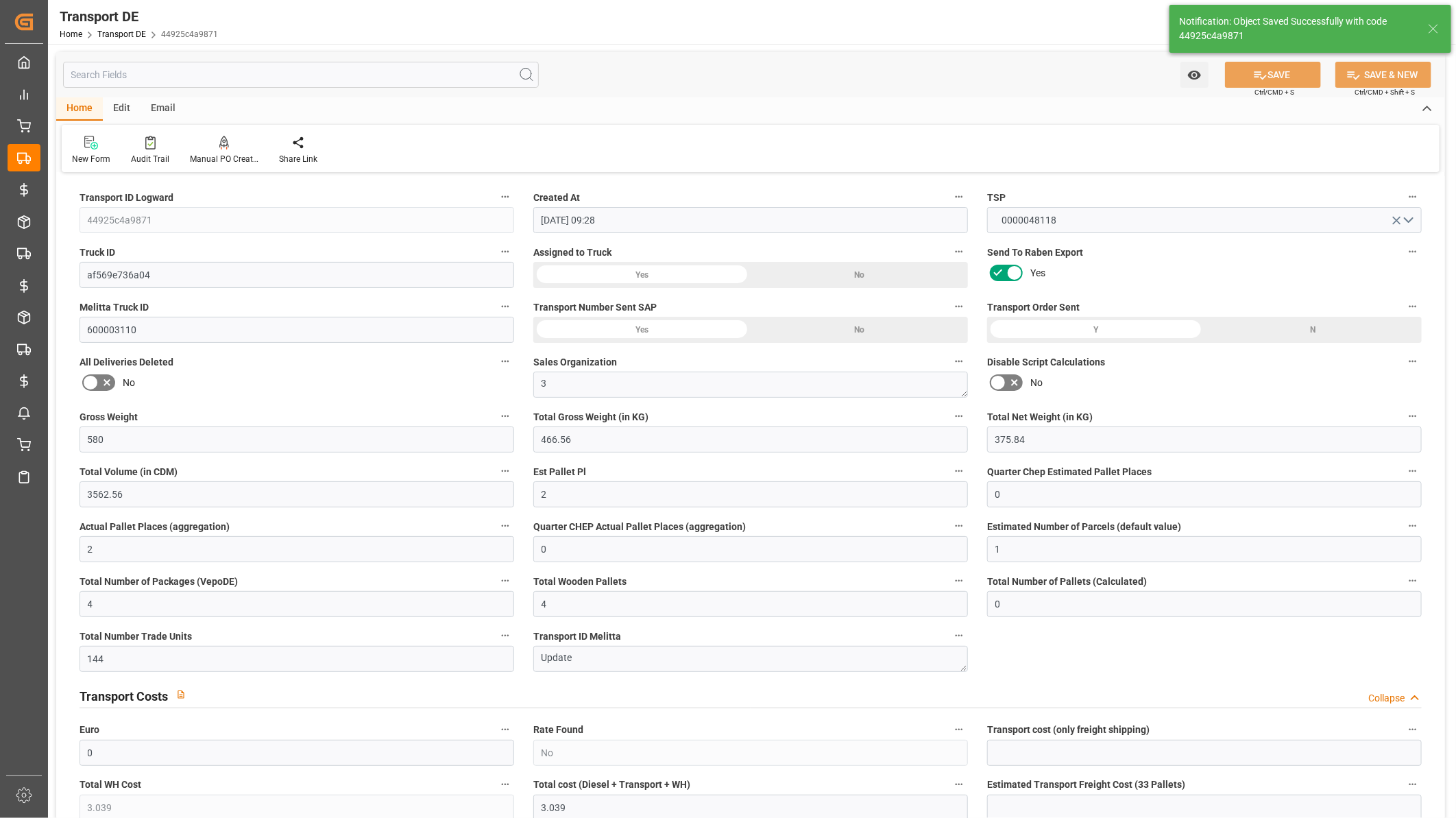
type input "[PERSON_NAME][STREET_ADDRESS]"
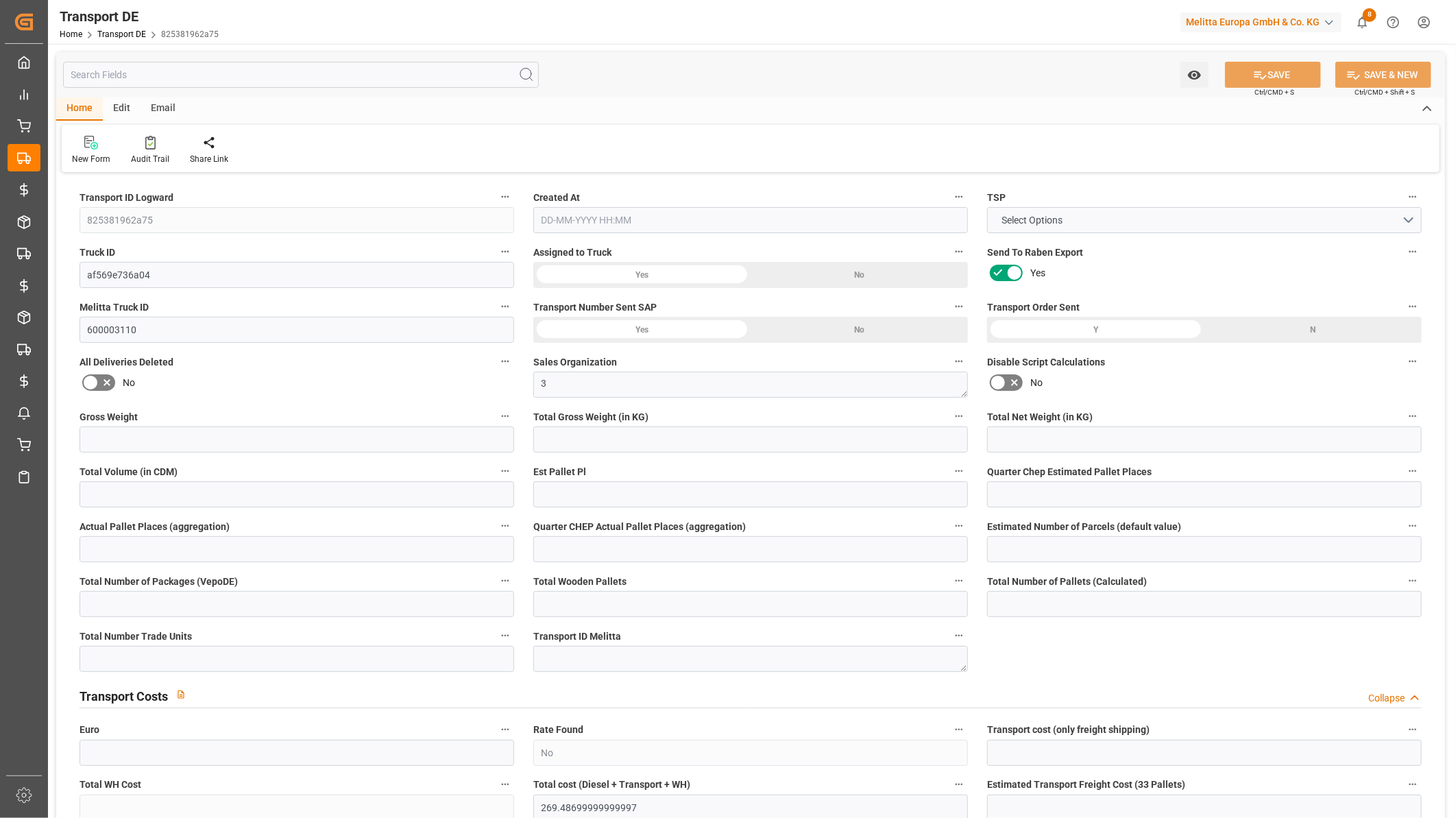
type input "825381962a75"
type input "af569e736a04"
type input "600003110"
type textarea "3"
type input "No"
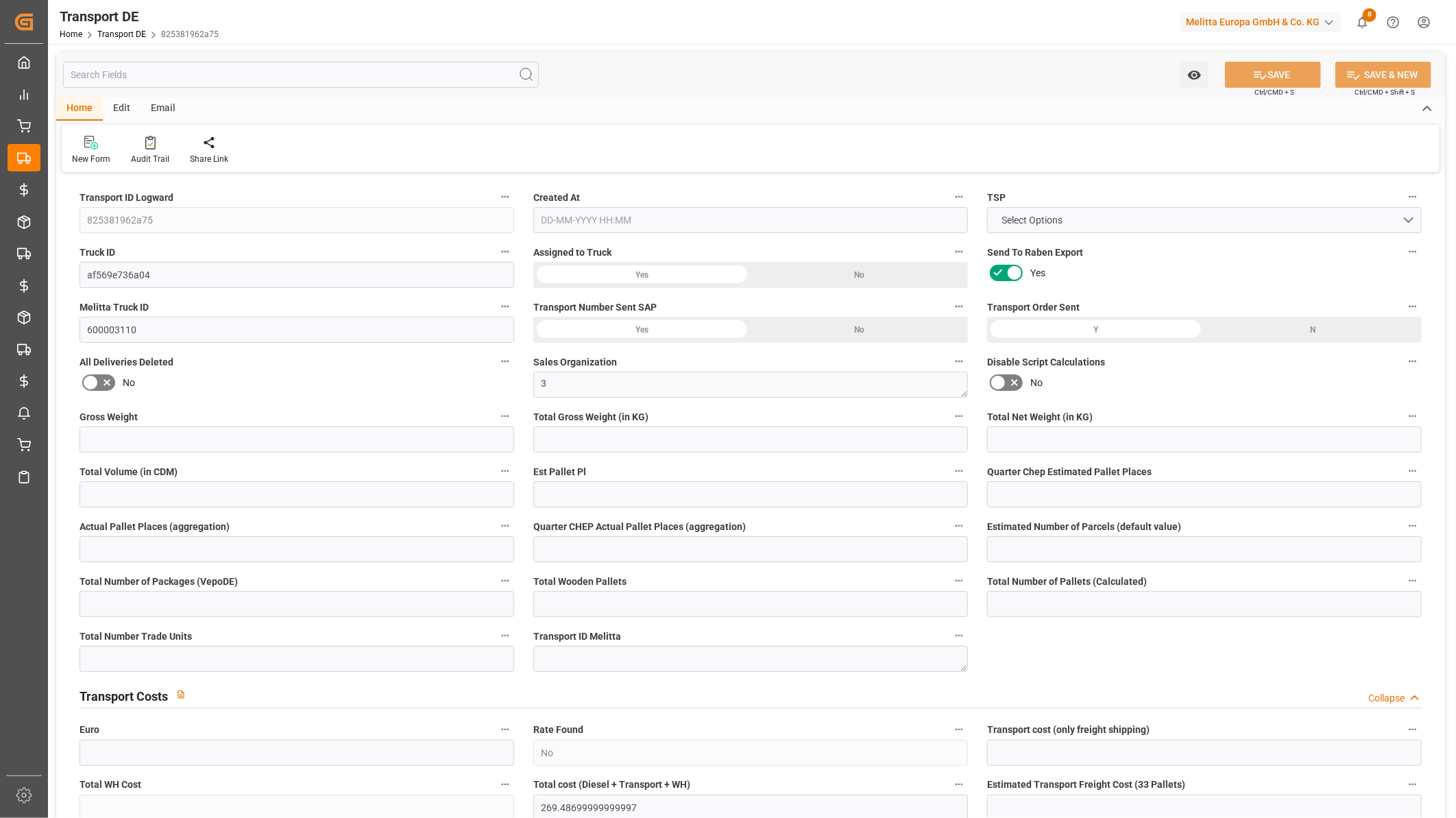
type input "269.48699999999997"
type textarea "0000912073"
type textarea "[PERSON_NAME]"
type input "[STREET_ADDRESS] FIACRE"
type input "02570"
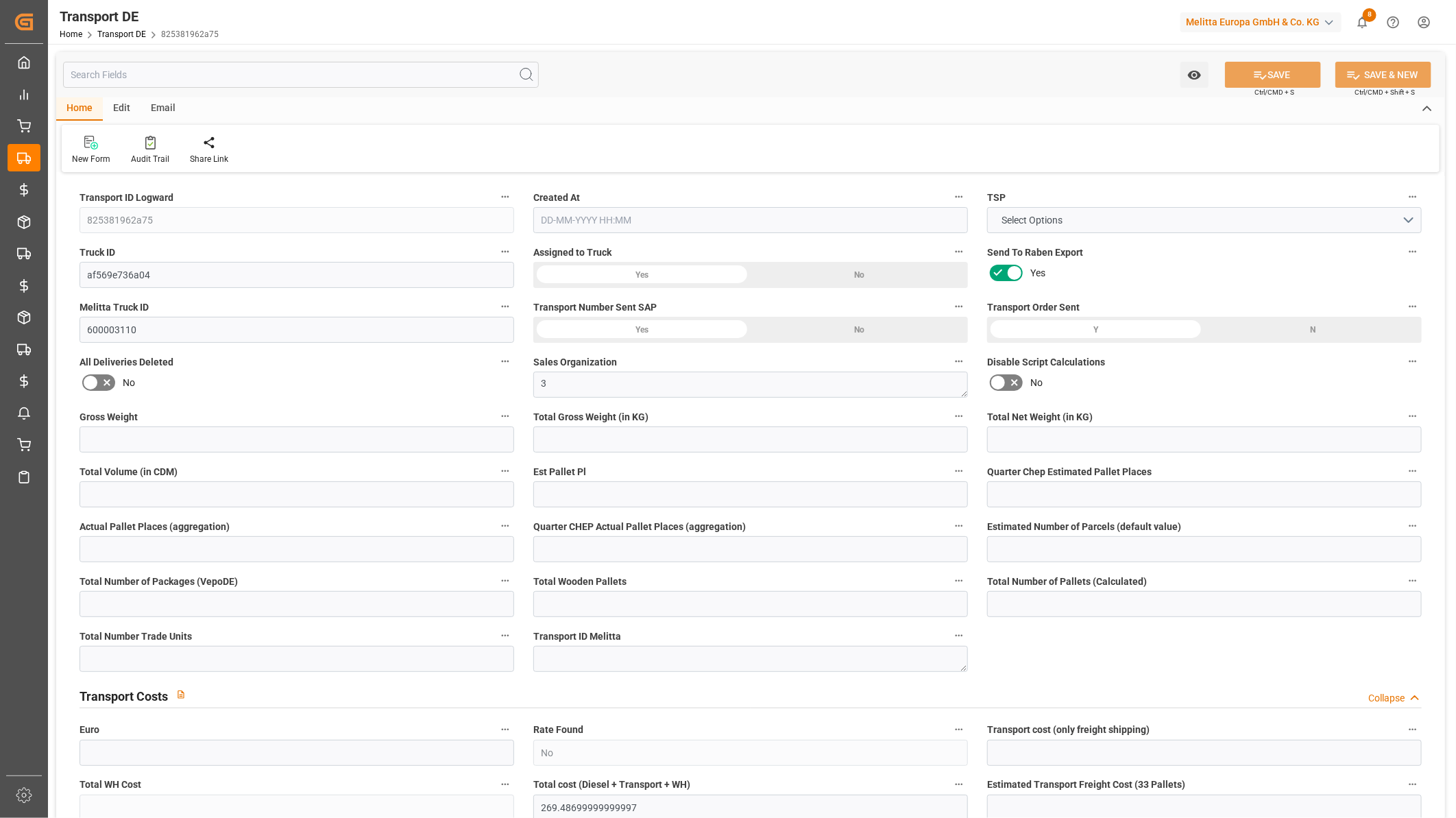
type textarea "CHEZY SUR [GEOGRAPHIC_DATA]"
type input "FR"
type input "DE-32423"
type input "Rhenus Retail Services GmbH"
type input "[PERSON_NAME][STREET_ADDRESS]"
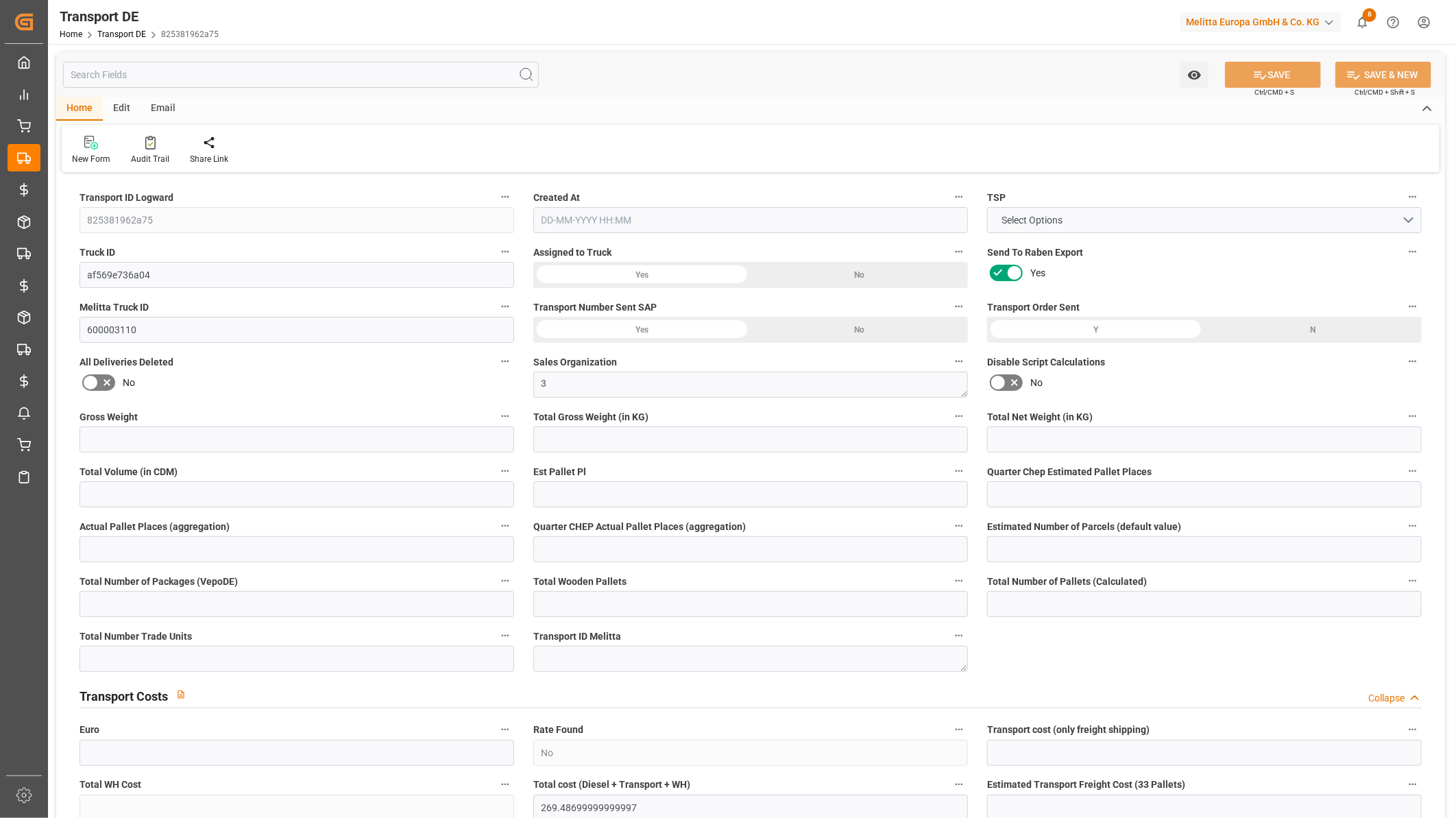
type input "32423"
type input "Minden"
type input "DE"
type input "Melitta Europa GmbH & Co. KG"
type input "[STREET_ADDRESS]"
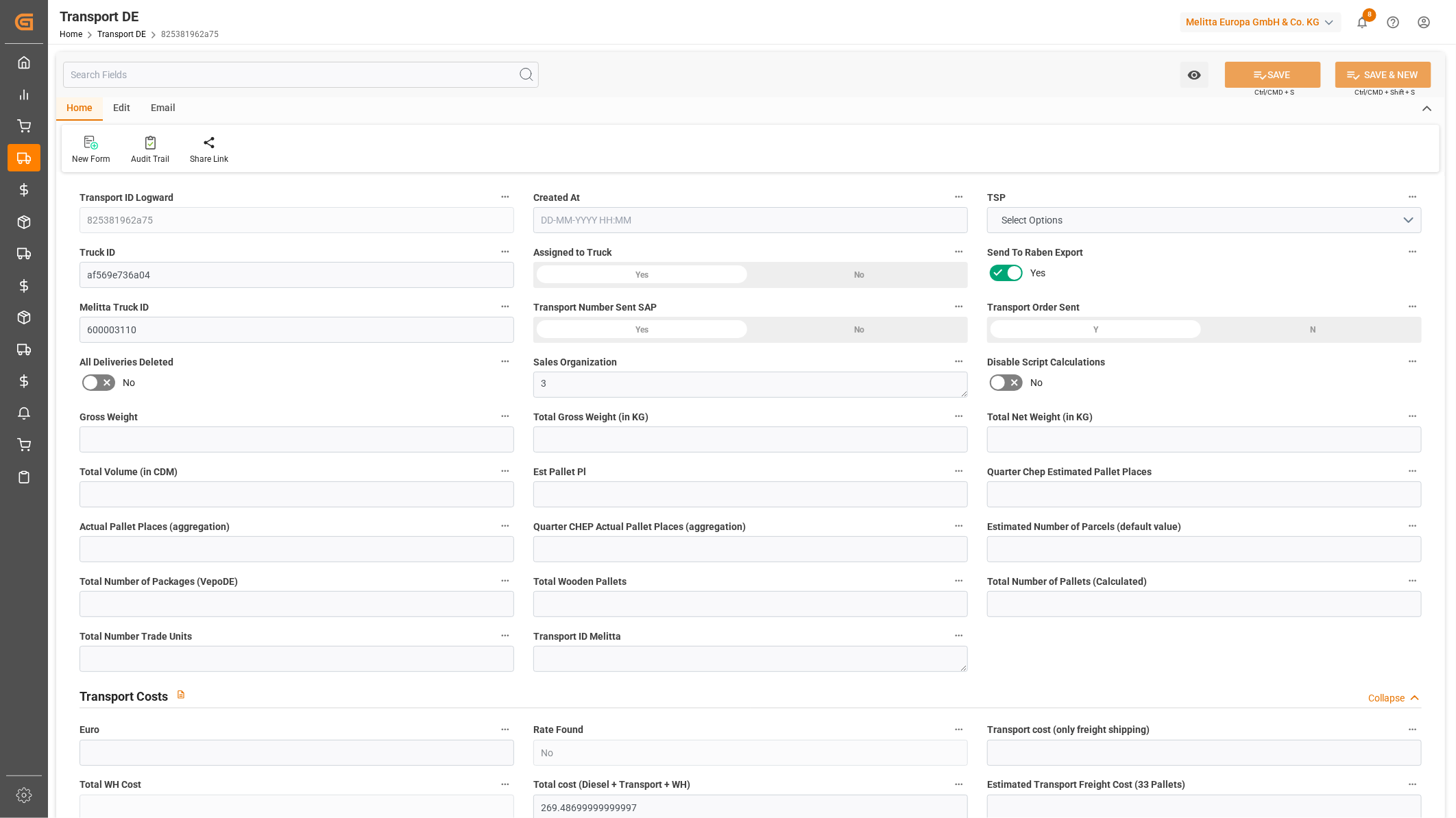
type input "32427"
type input "Minden"
type input "DE"
type input "Road"
type input "DE"
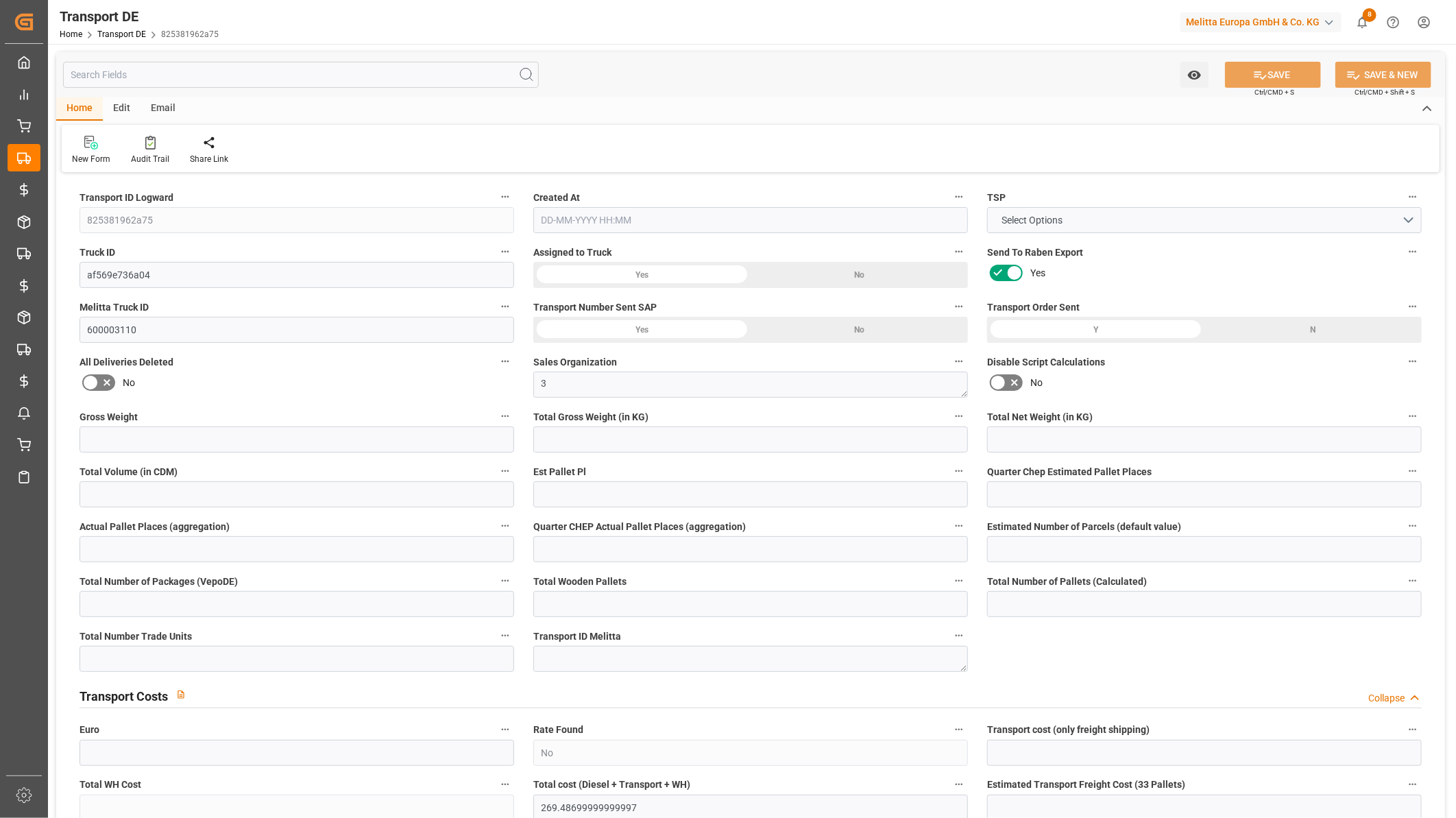
type input "32423"
type input "FR"
type input "02570"
type input "Full Load"
type input "26-40 t"
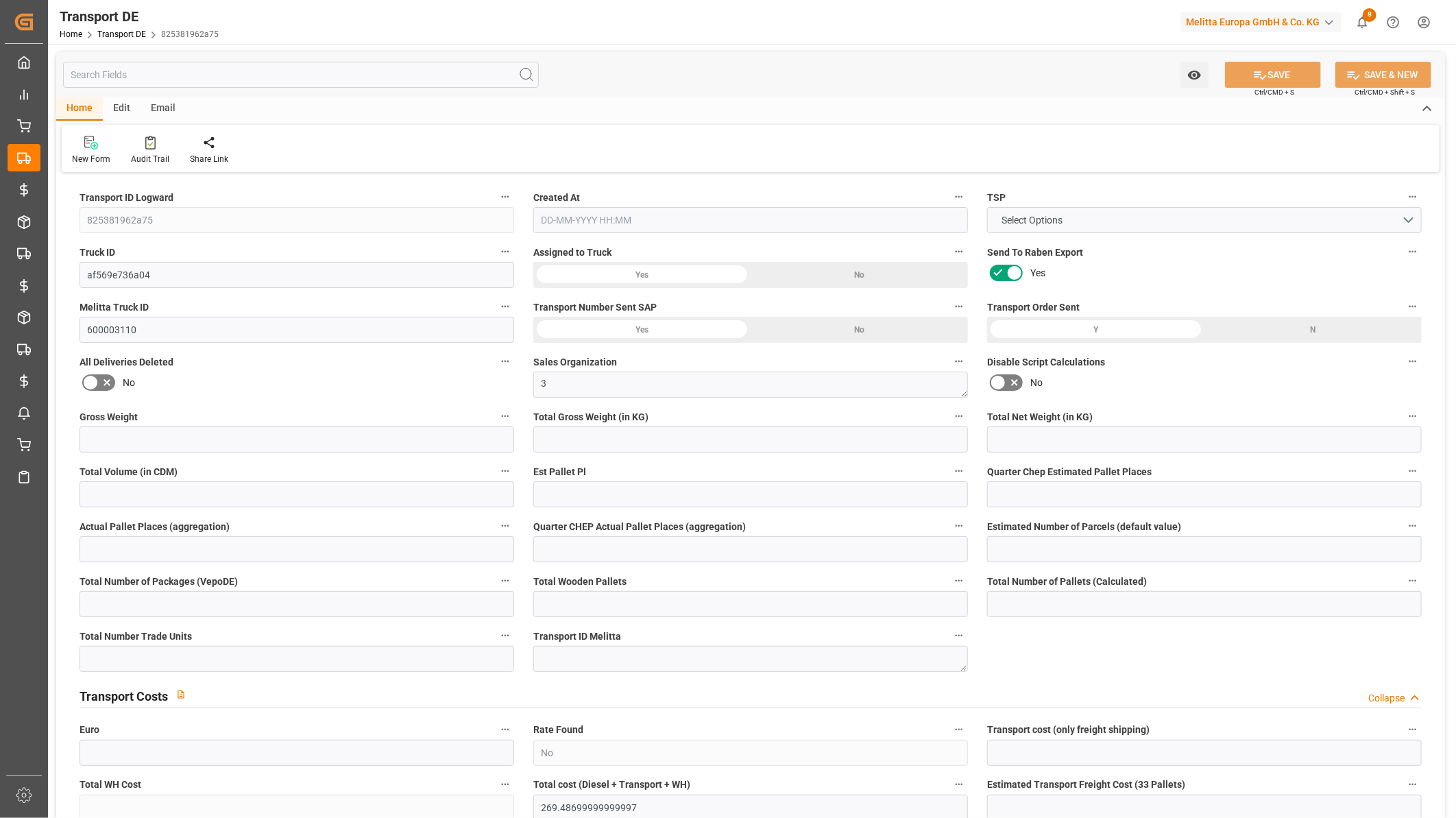
type input "EURO 6"
type input "Diesel"
type input "FR10"
type input "DDP"
type input "DE 126011900"
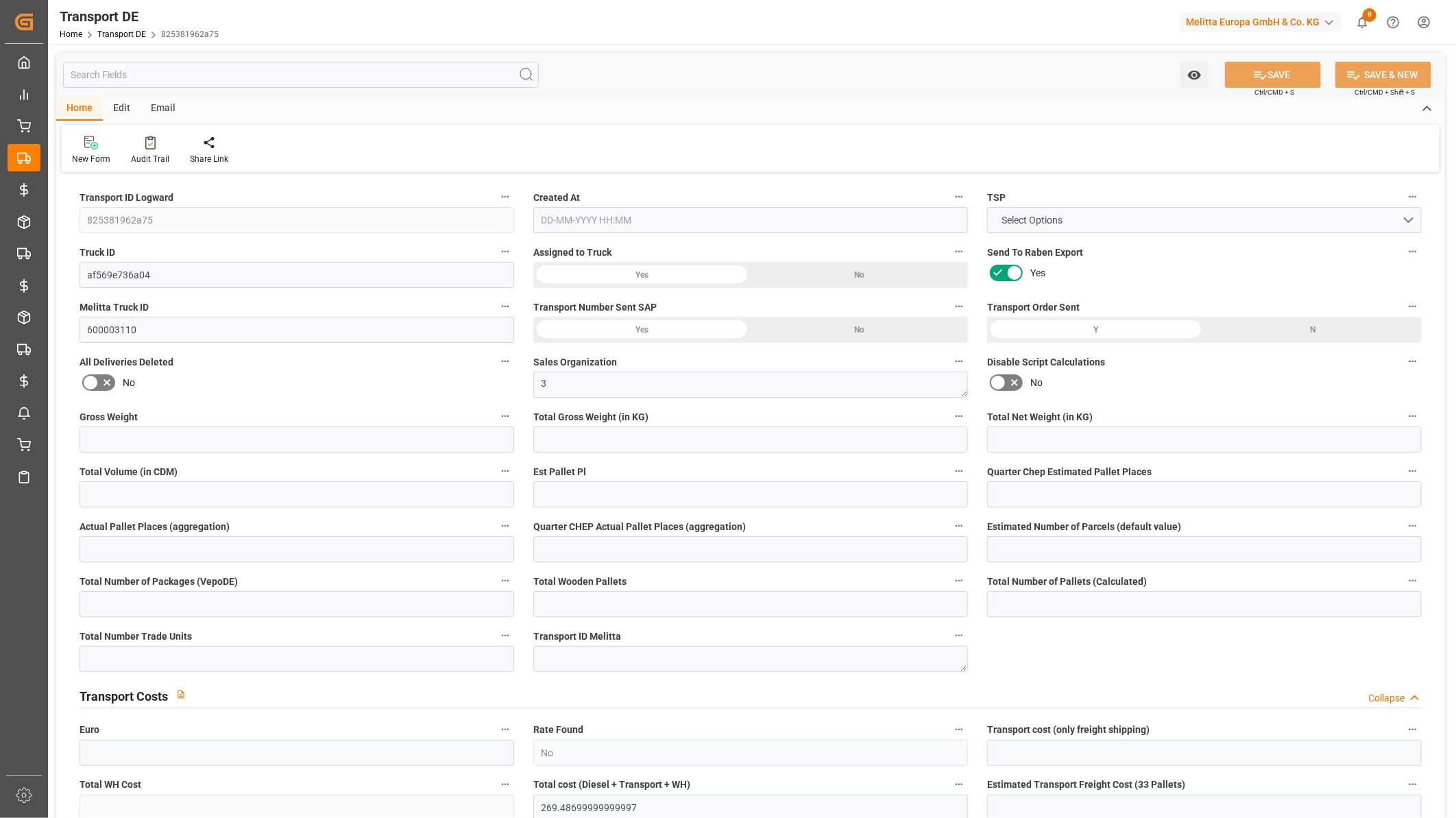
type input "8159"
type input "6613.834"
type input "4686.182"
type input "48963.684"
type input "31"
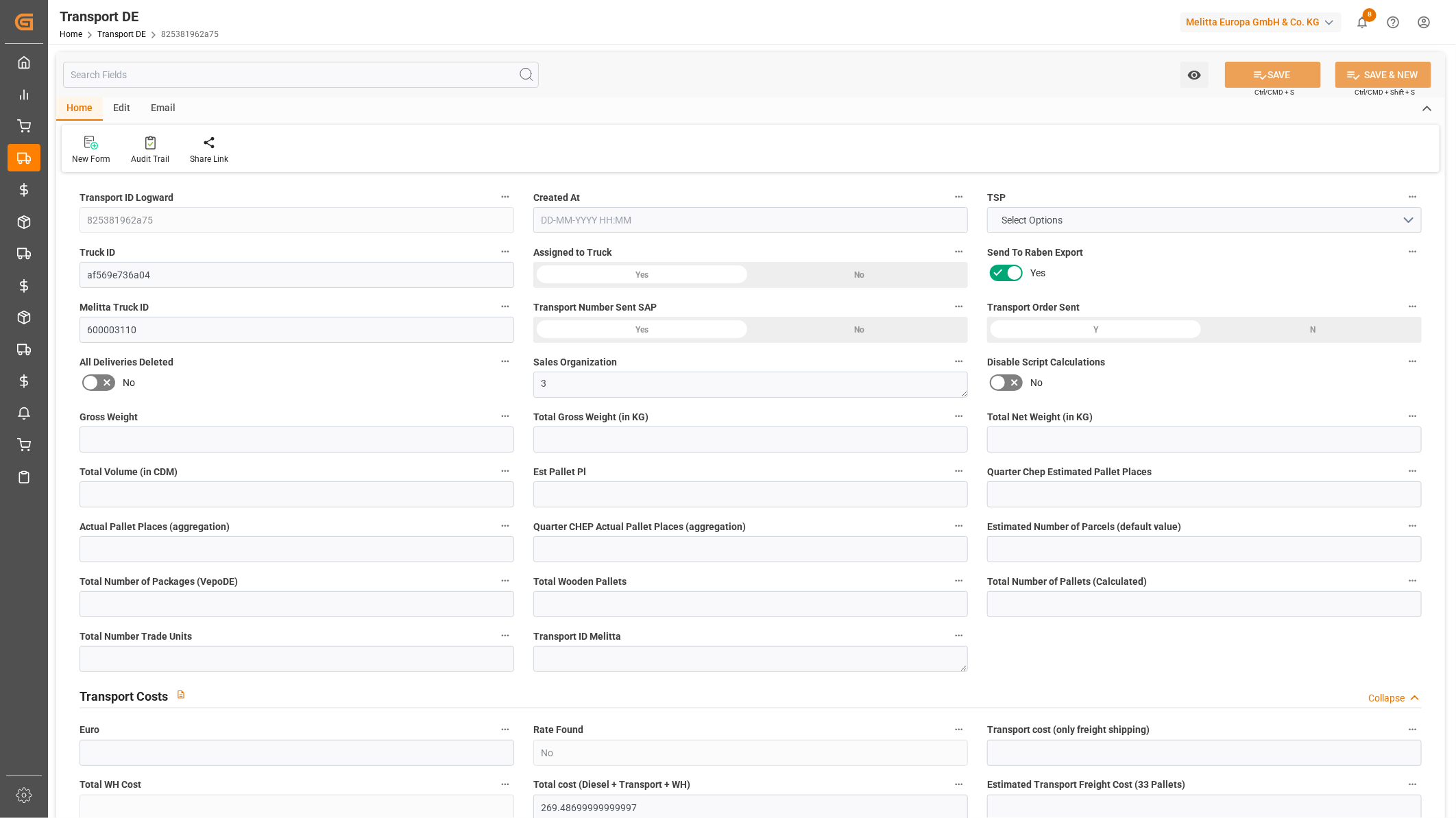
type input "0"
type input "31"
type input "0"
type input "1"
type input "52"
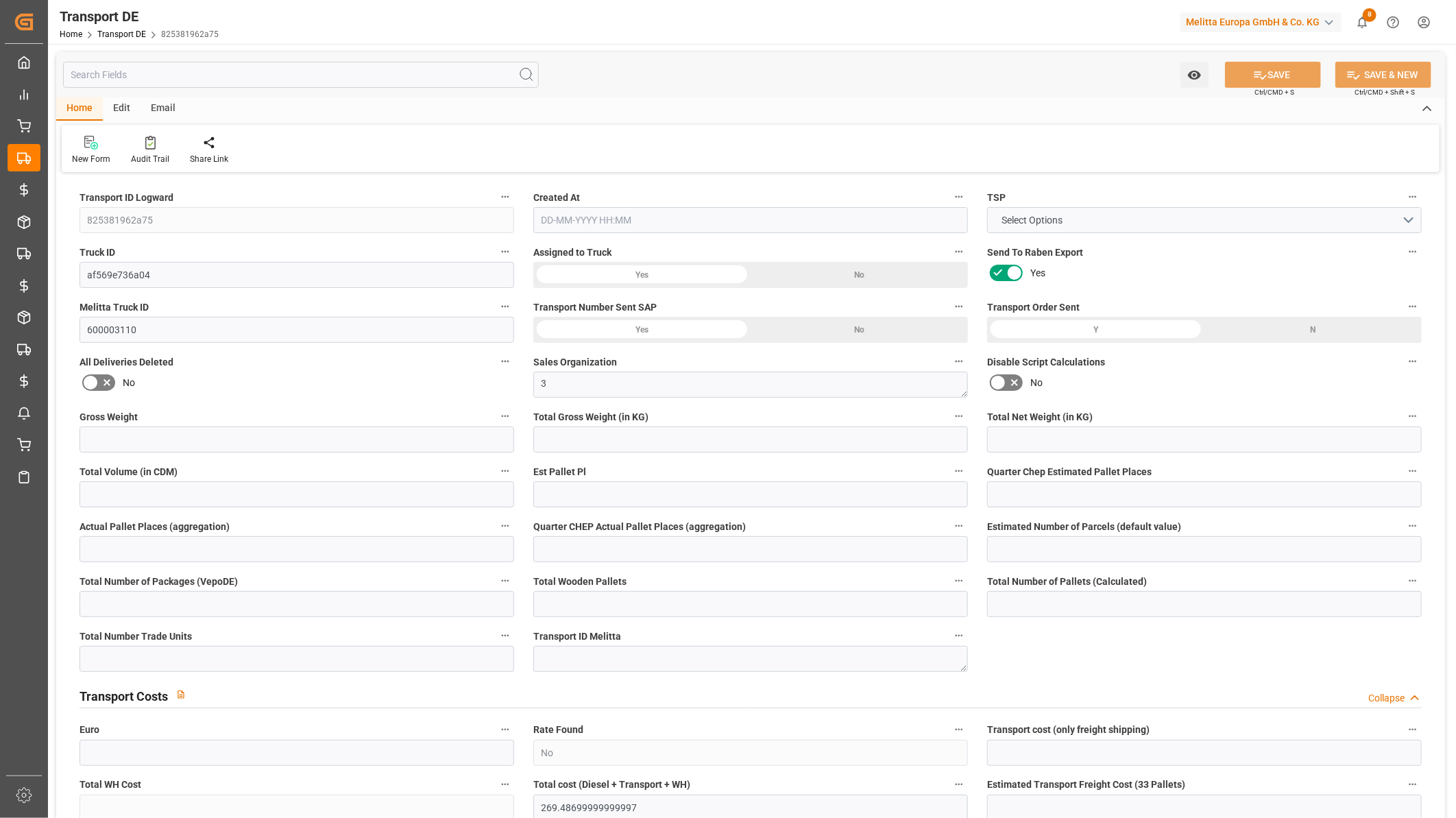
type input "52"
type input "0"
type input "269.487"
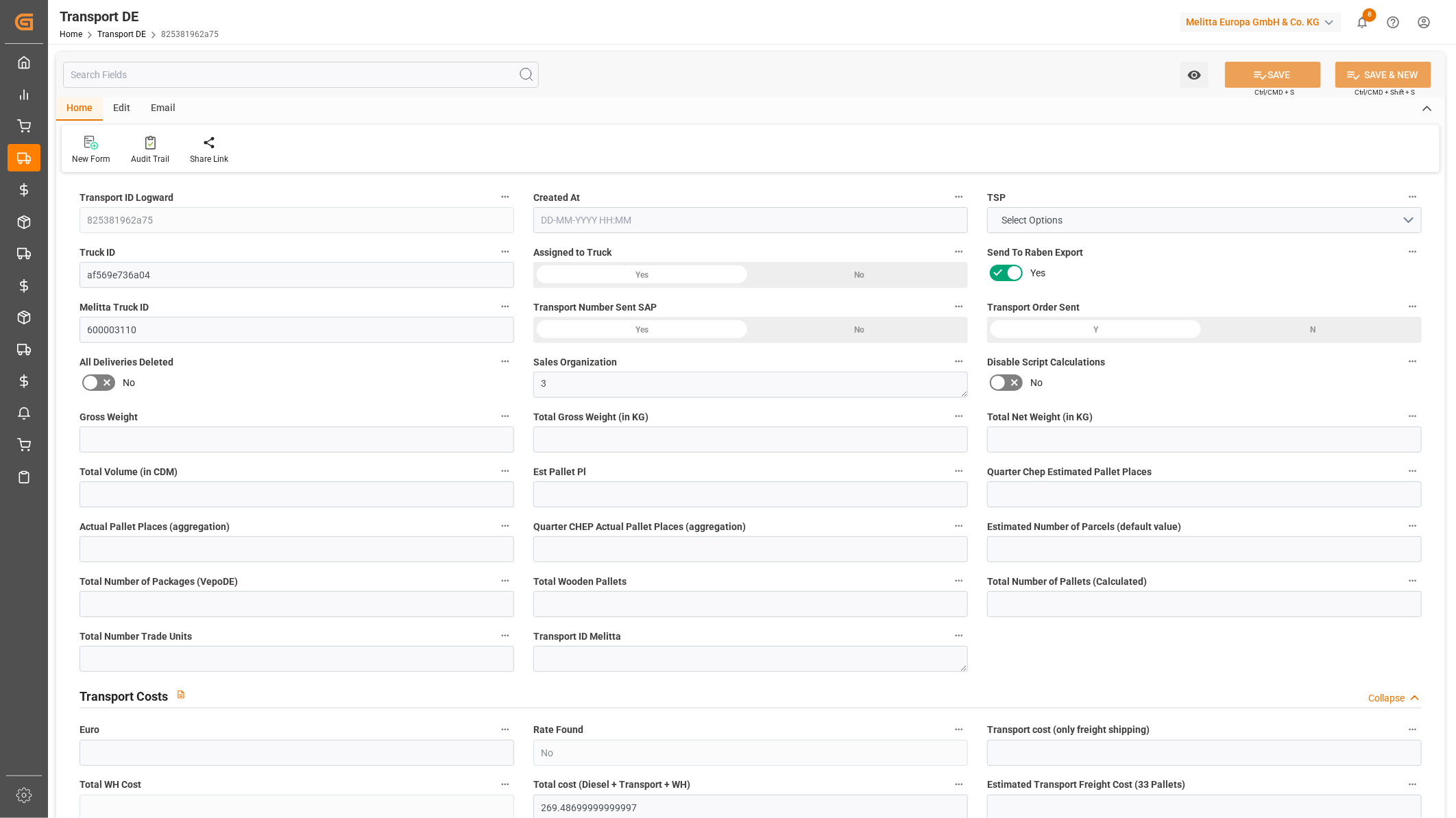
type input "0"
type input "2"
type input "52"
type input "0"
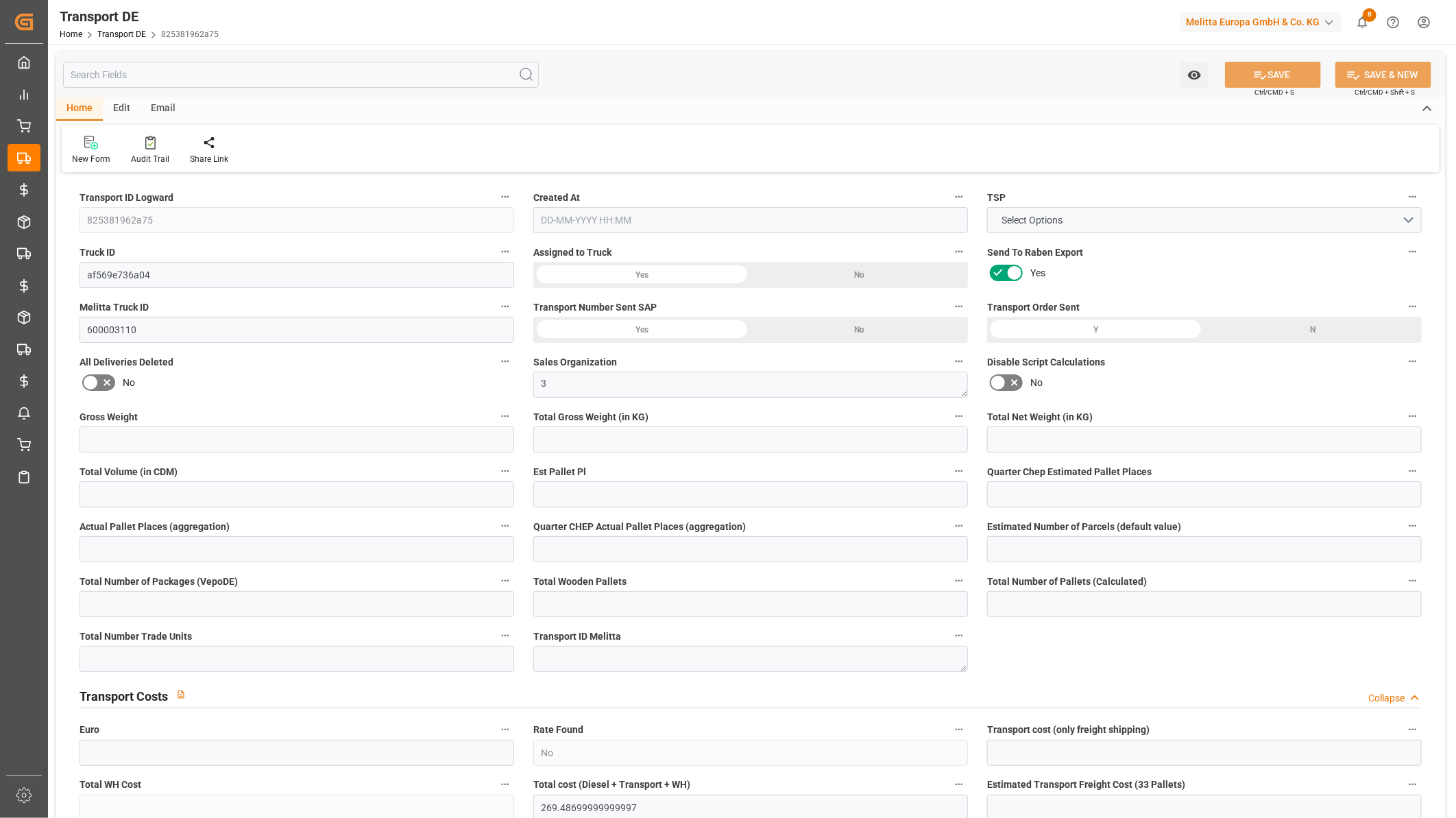
type input "0"
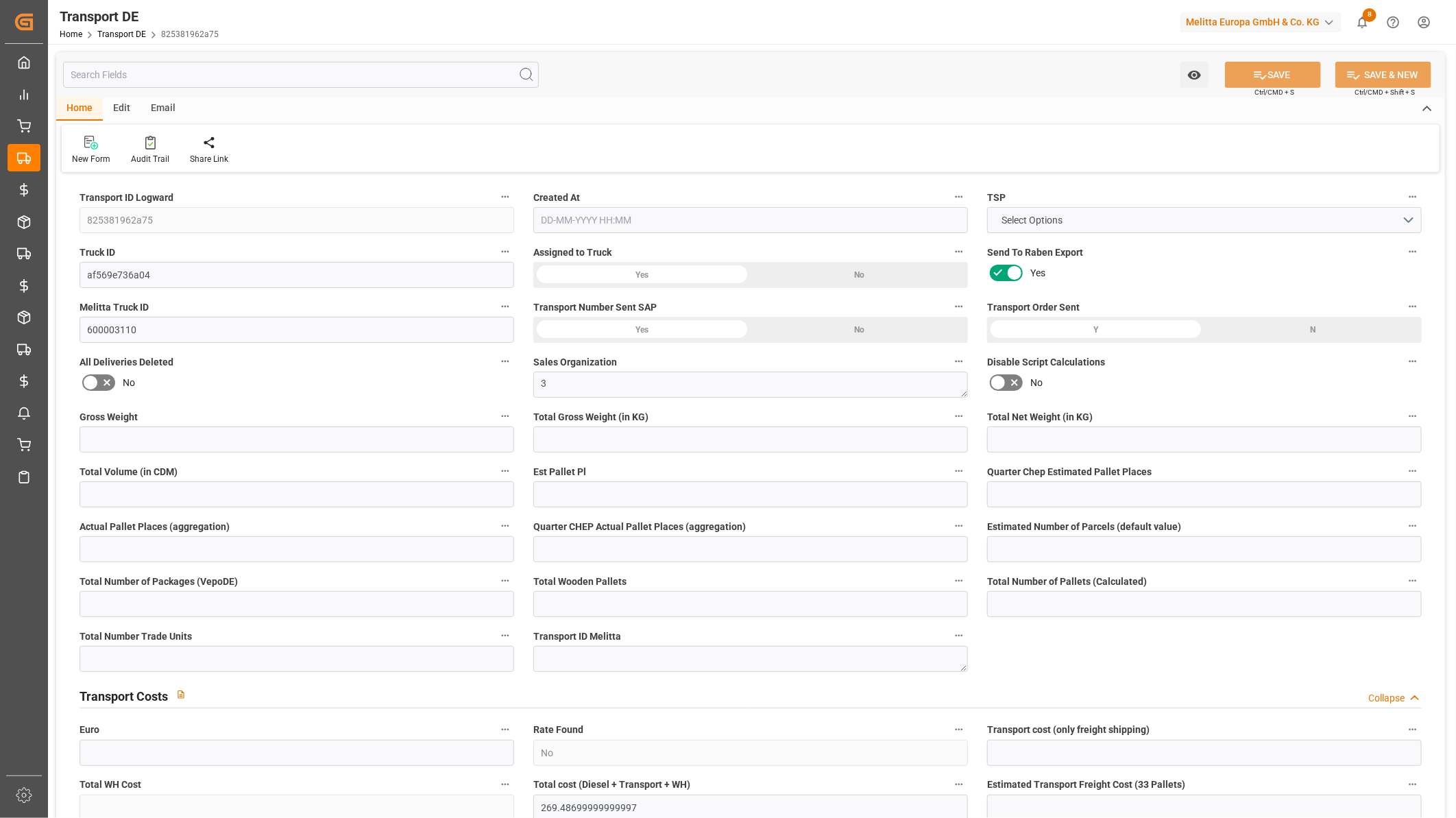
type input "0"
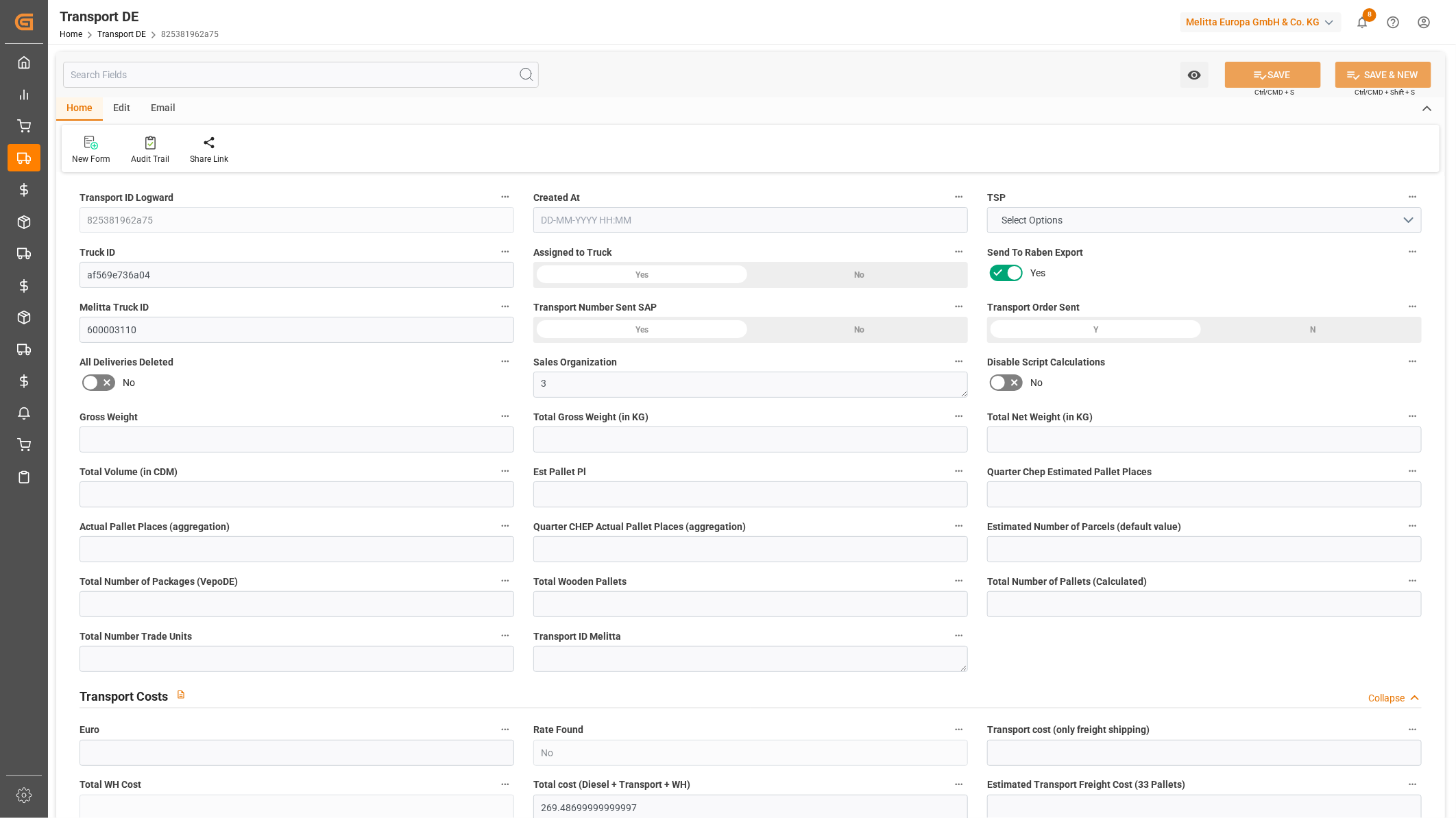
type input "0"
type input "6613.834"
type input "21"
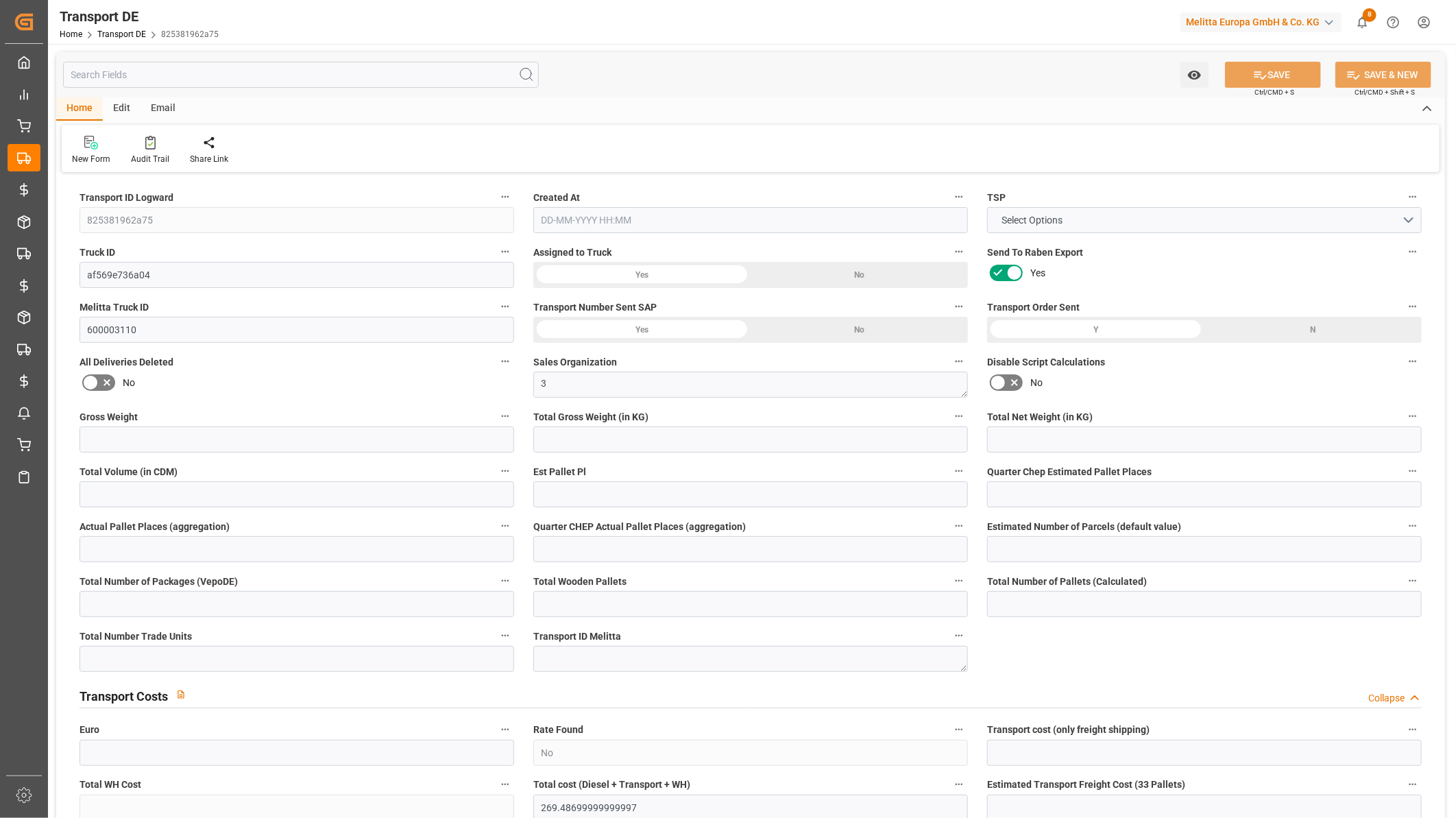
type input "100"
type input "10"
type input "0"
type input "42"
type input "0"
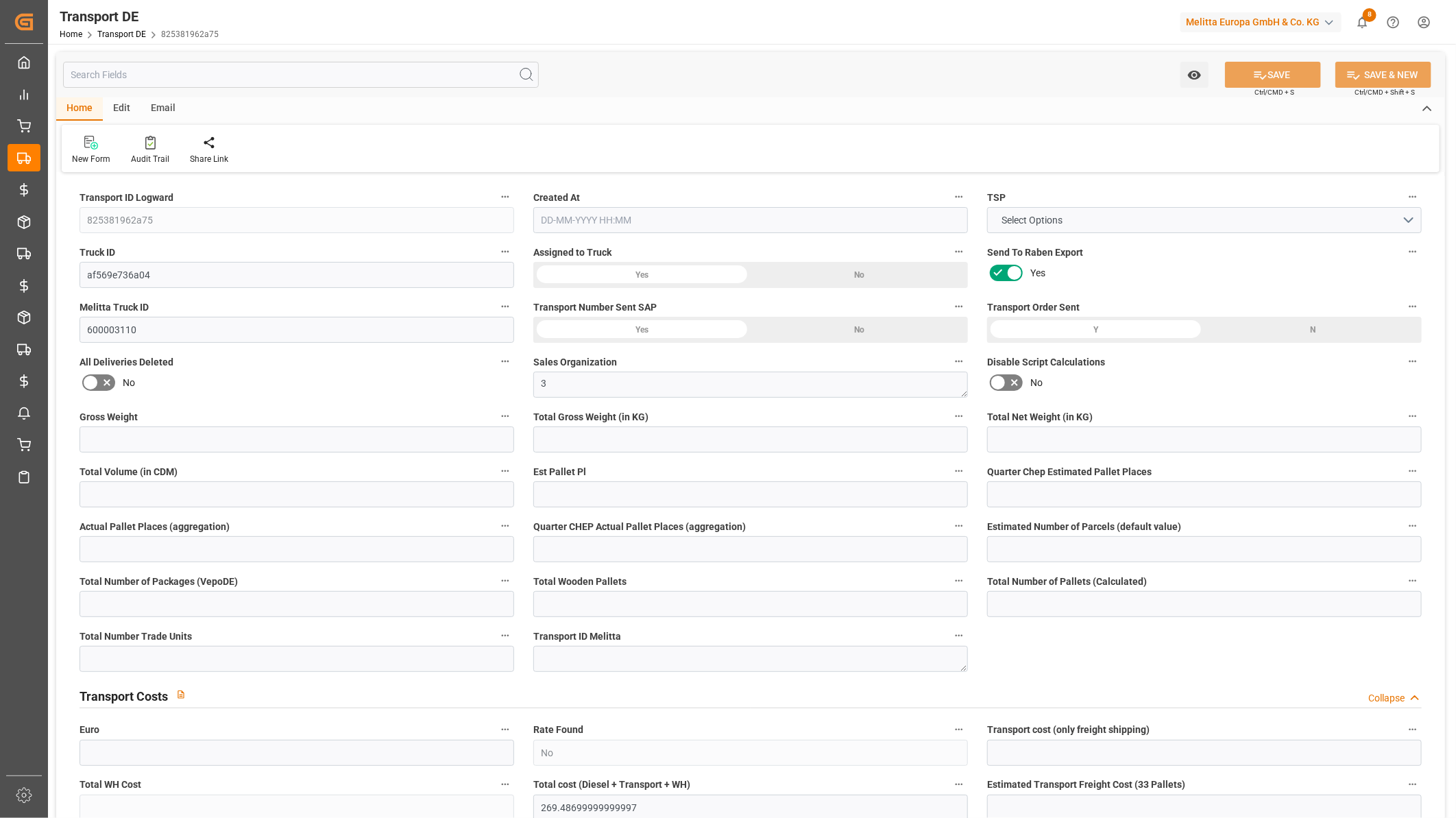
type input "0"
type input "1"
type input "0"
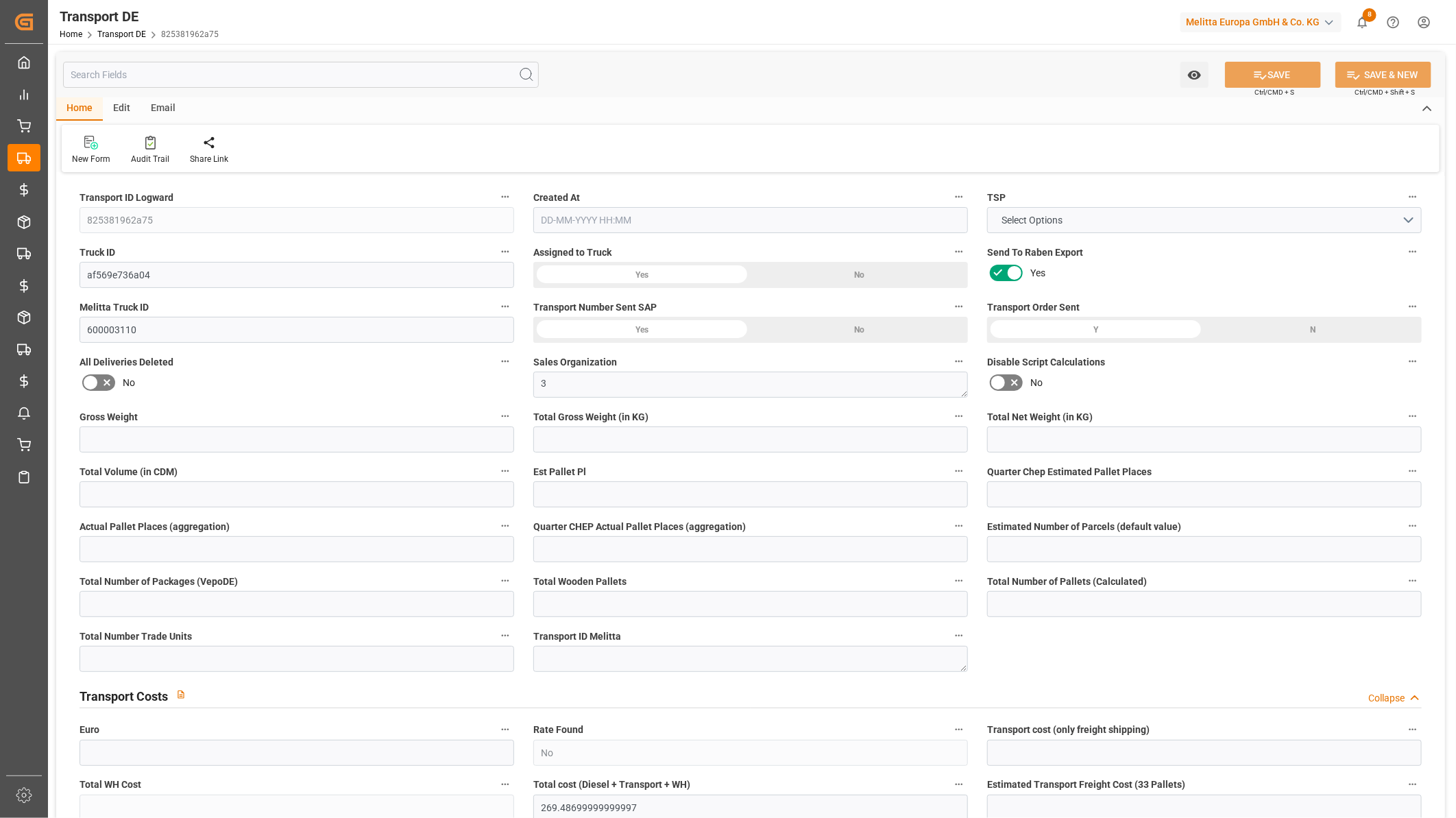
type input "4127"
type input "269.487"
type input "0"
type input "[DATE] 09:28"
type input "[DATE]"
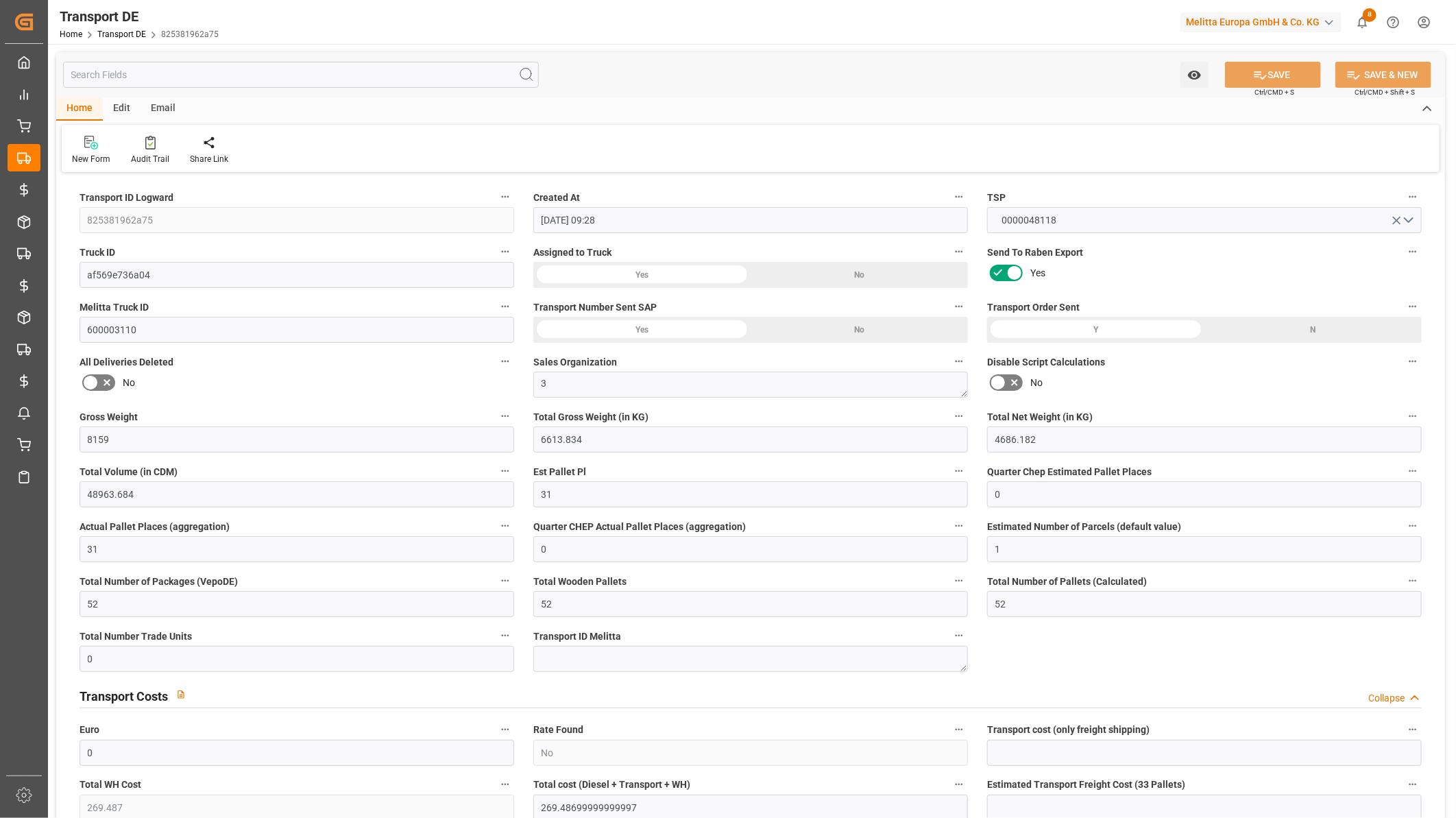
type input "[DATE]"
click at [585, 650] on textarea at bounding box center [750, 658] width 435 height 26
paste textarea "Update"
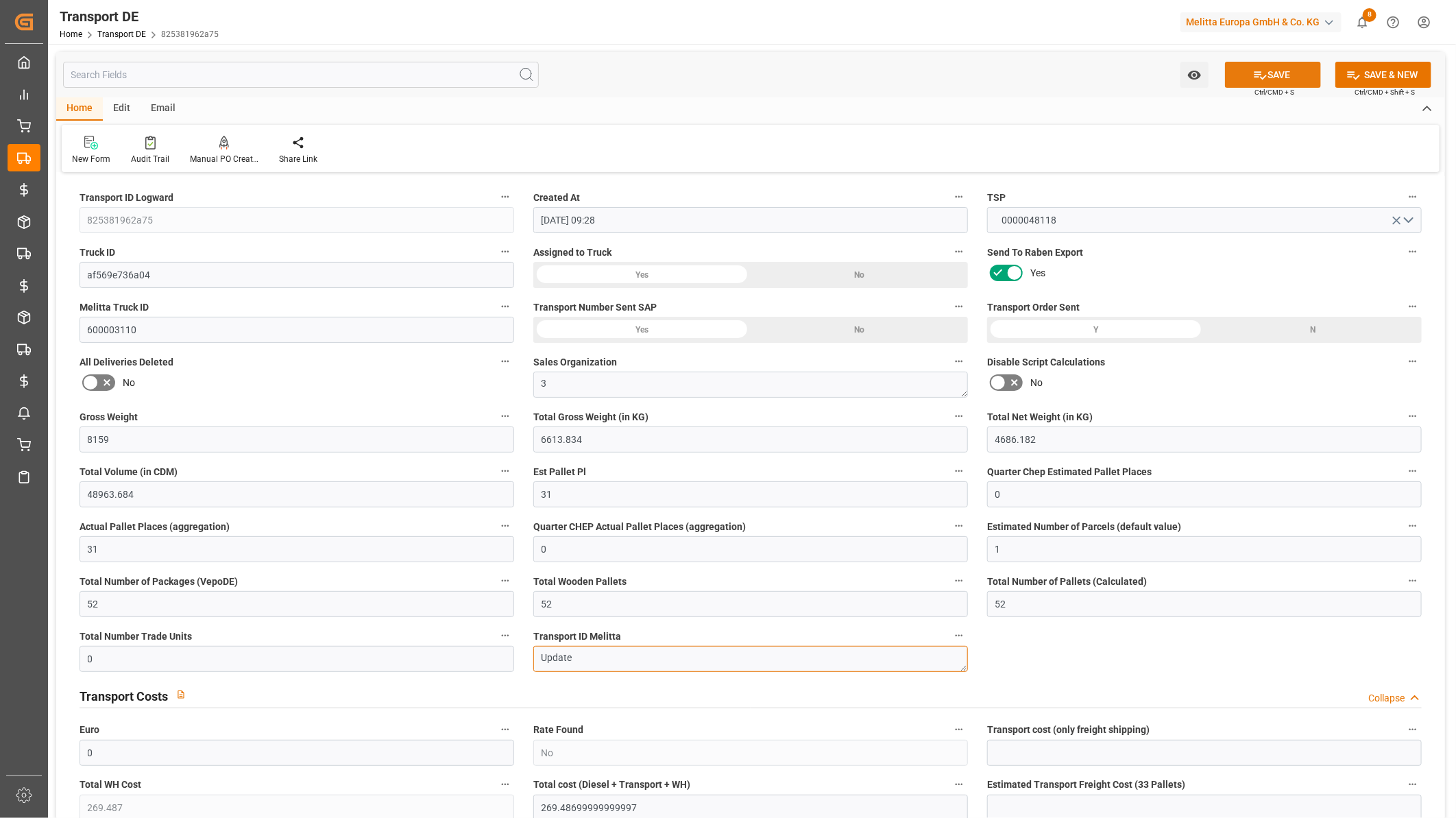
type textarea "Update"
drag, startPoint x: 1283, startPoint y: 78, endPoint x: 587, endPoint y: 15, distance: 698.8
click at [1283, 79] on button "SAVE" at bounding box center [1273, 74] width 96 height 26
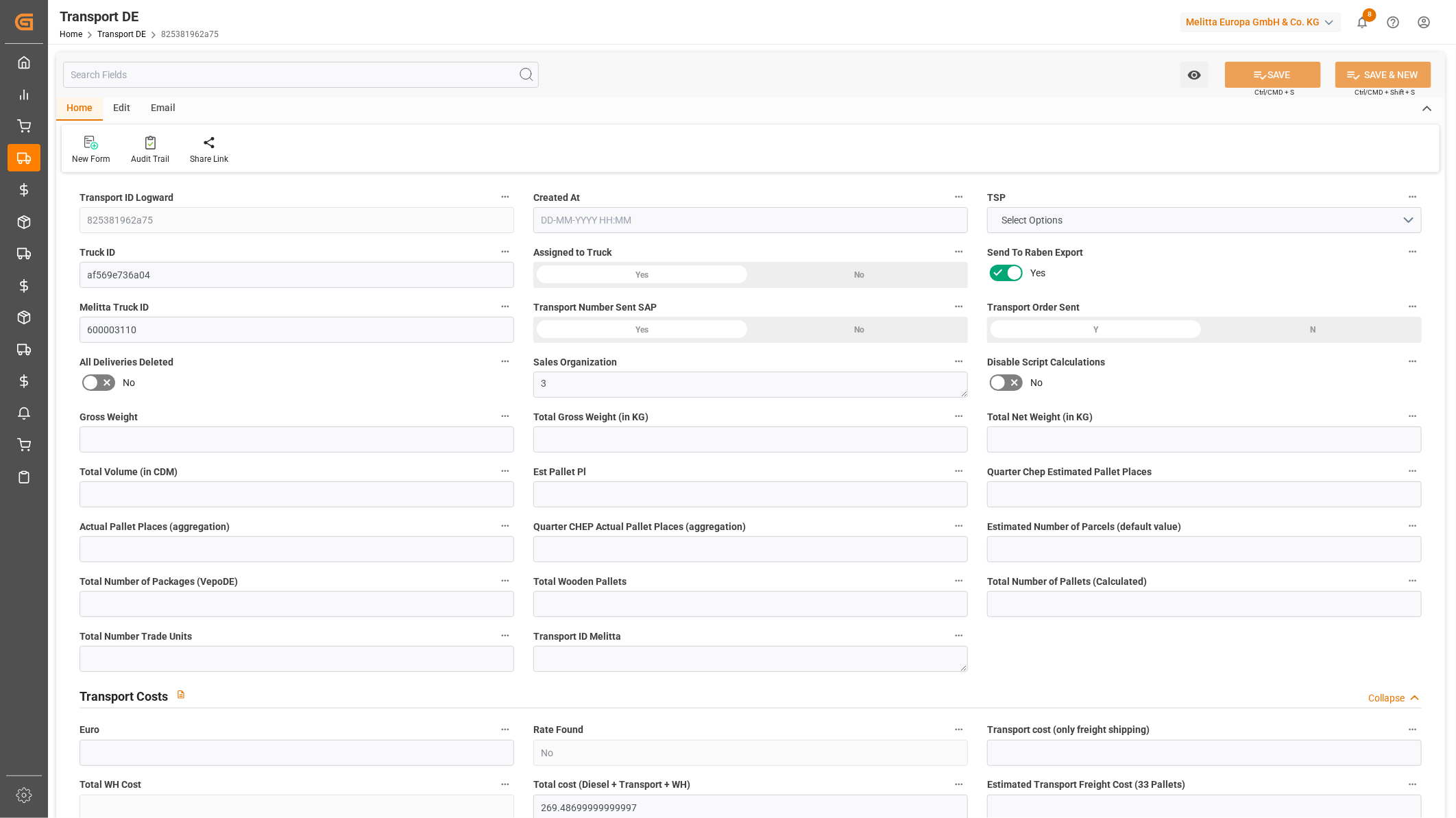
type input "8159"
type input "6613.834"
type input "4686.182"
type input "48963.684"
type input "31"
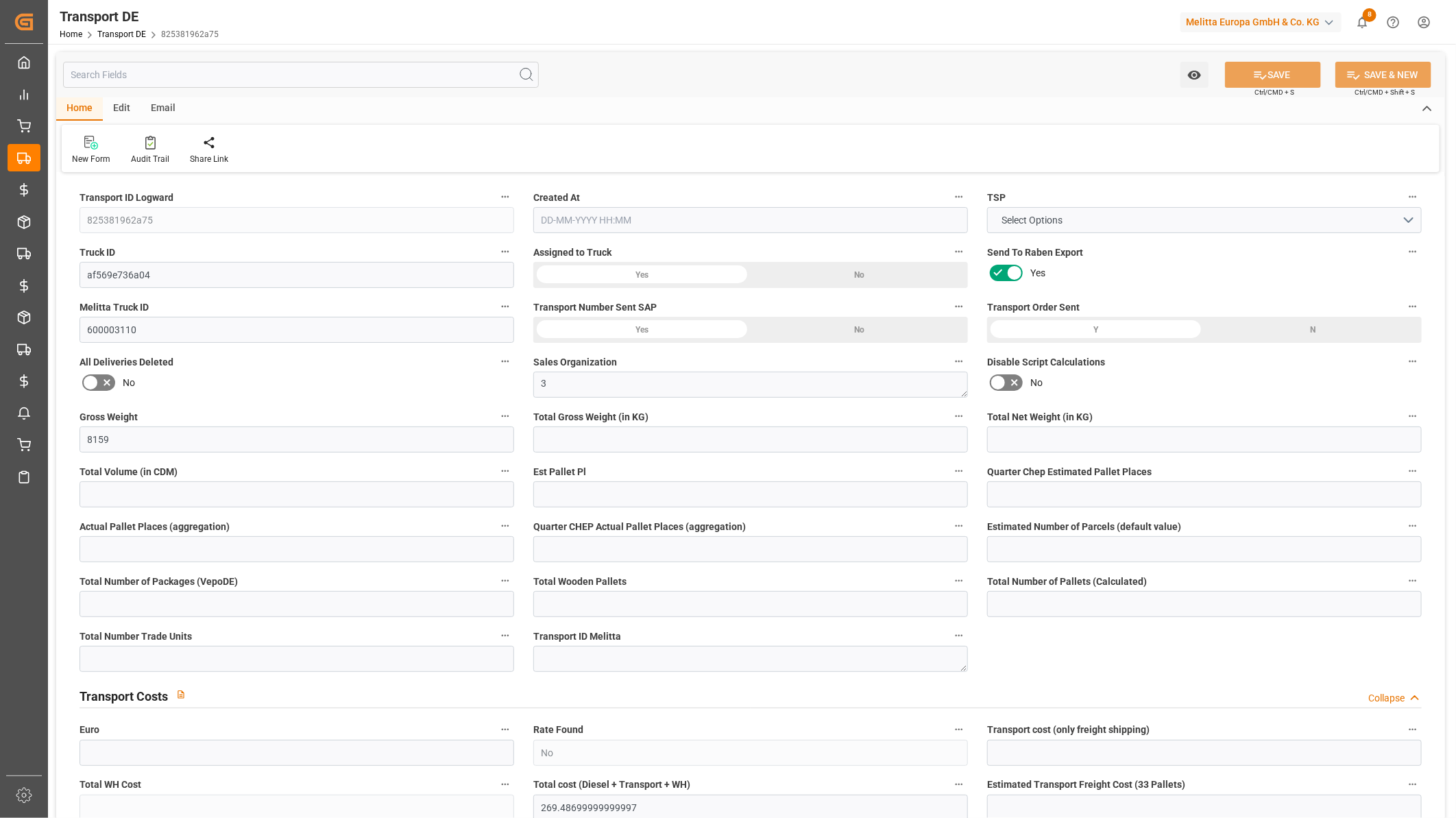
type input "0"
type input "31"
type input "0"
type input "1"
type input "52"
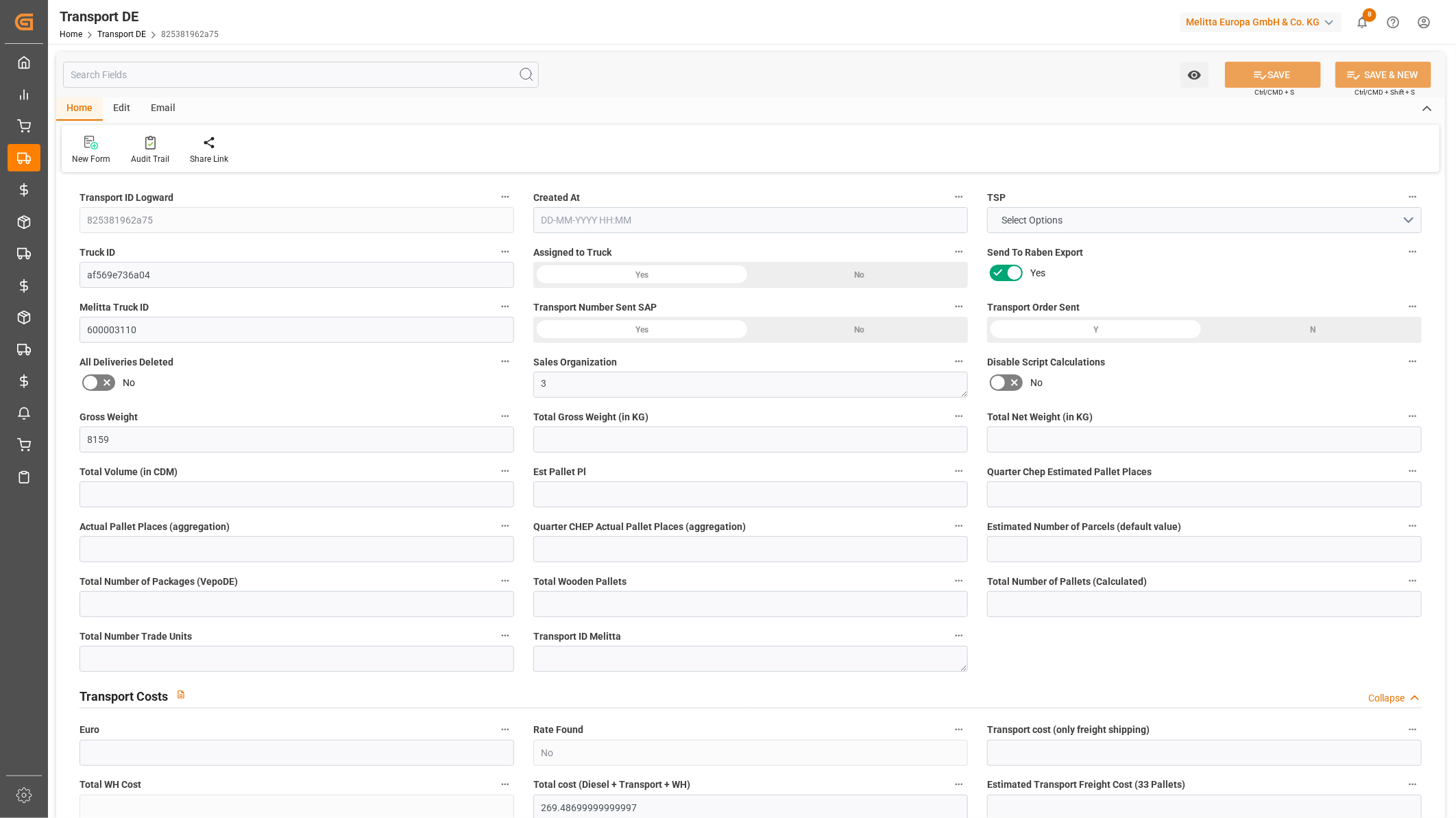
type input "52"
type input "0"
type input "269.487"
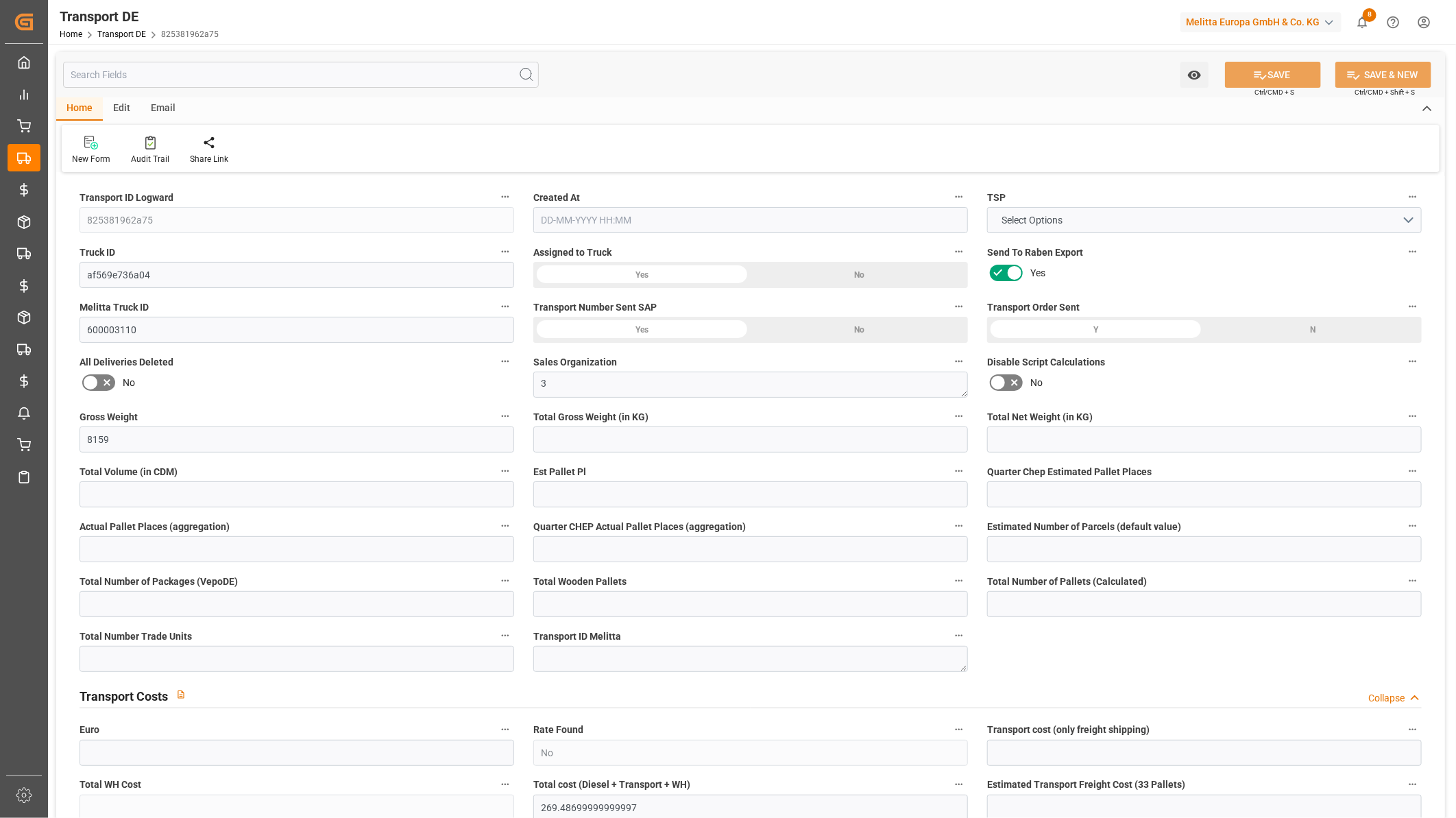
type input "0"
type input "2"
type input "52"
type input "0"
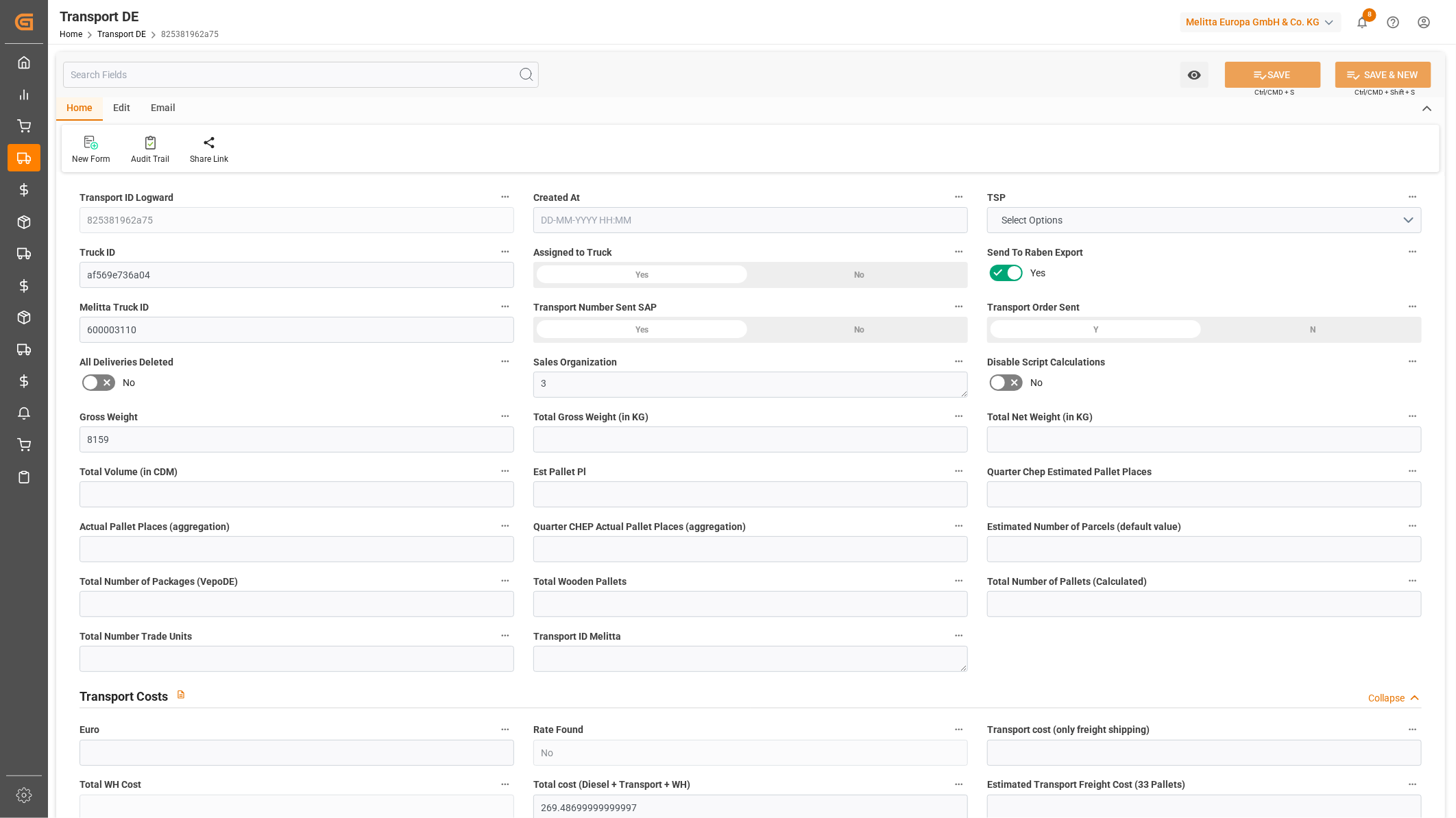
type input "0"
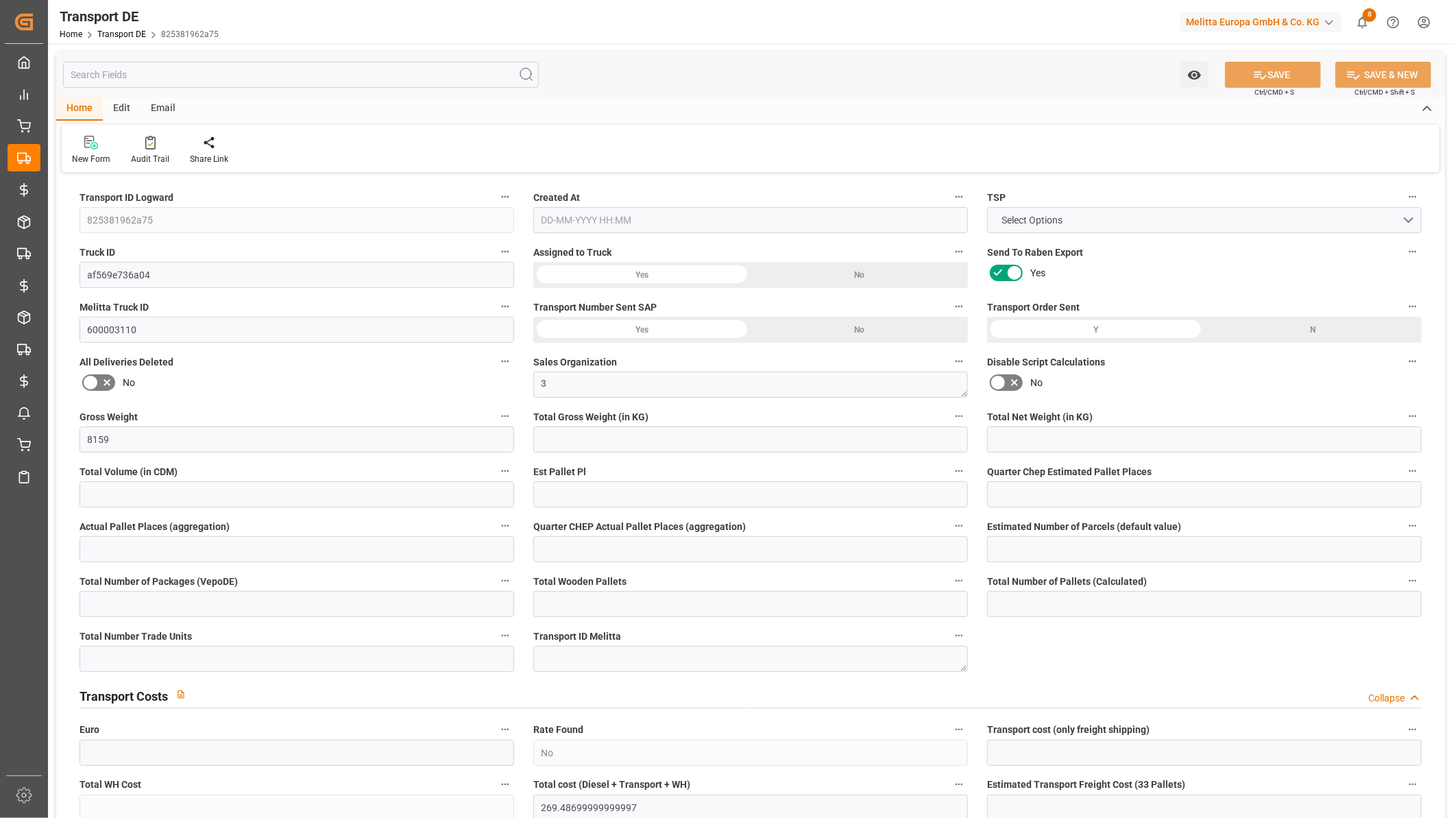
type input "0"
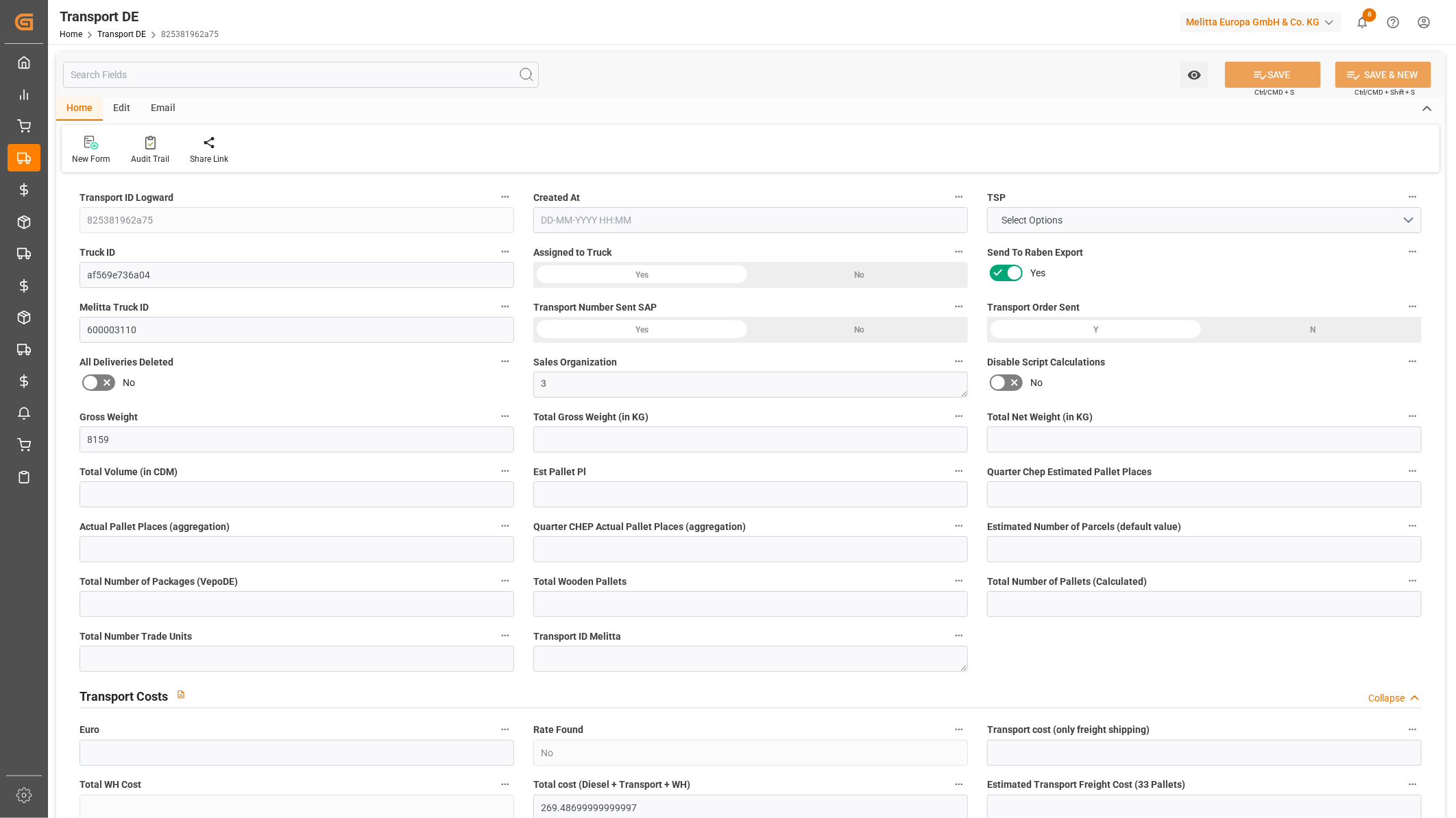
type input "0"
type input "6613.834"
type input "21"
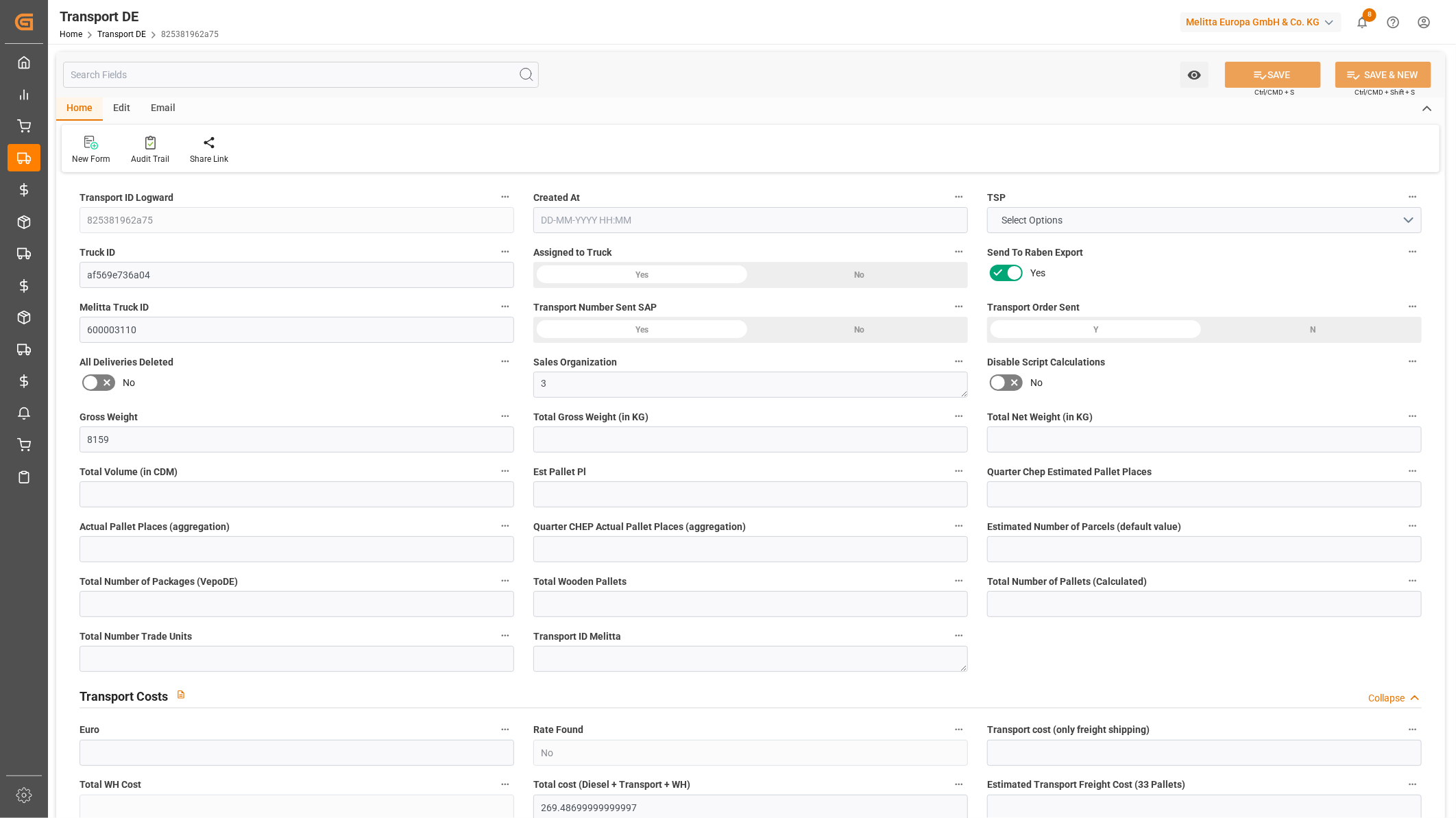
type input "100"
type input "10"
type input "0"
type input "42"
type input "0"
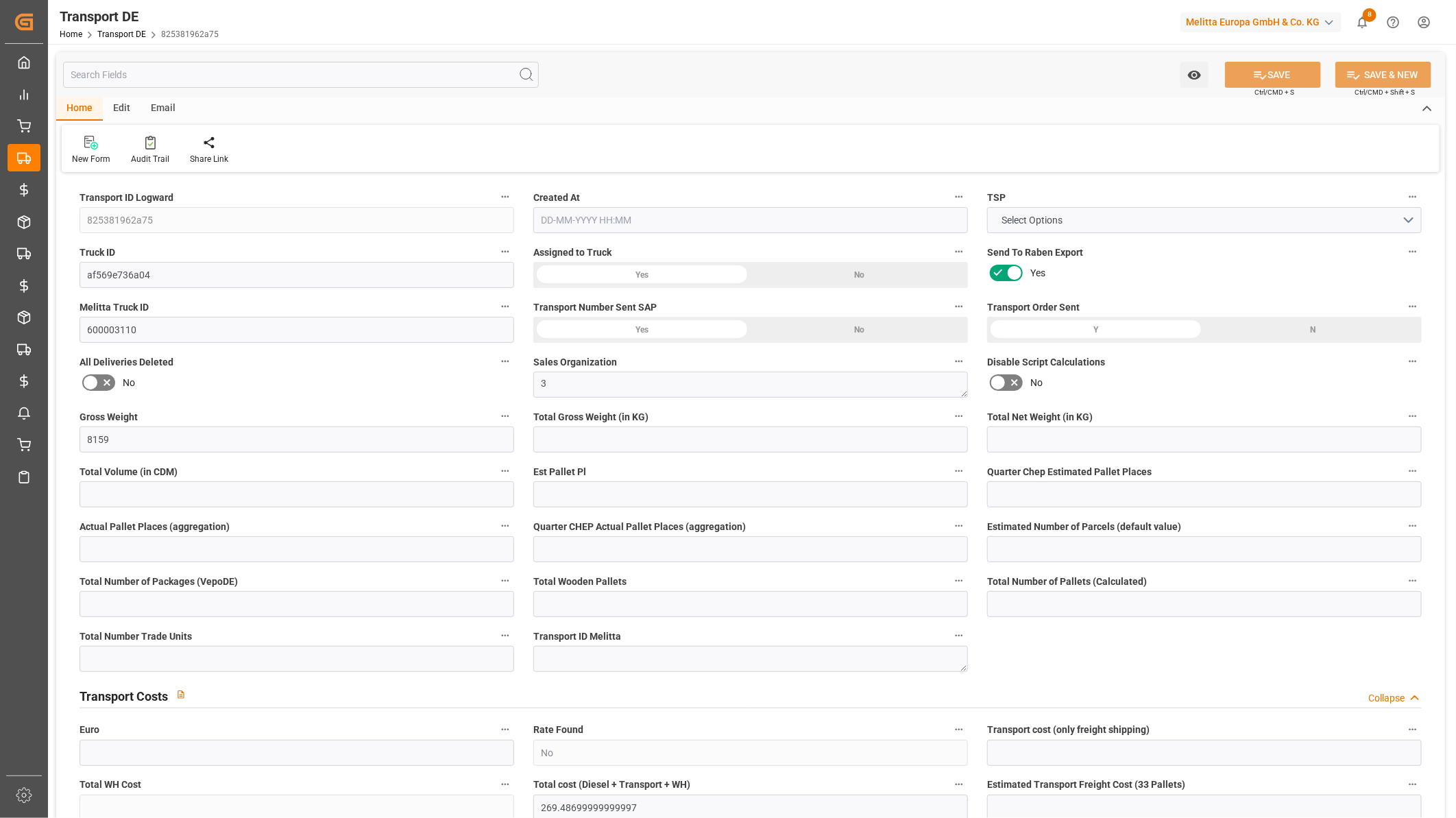
type input "0"
type input "1"
type input "0"
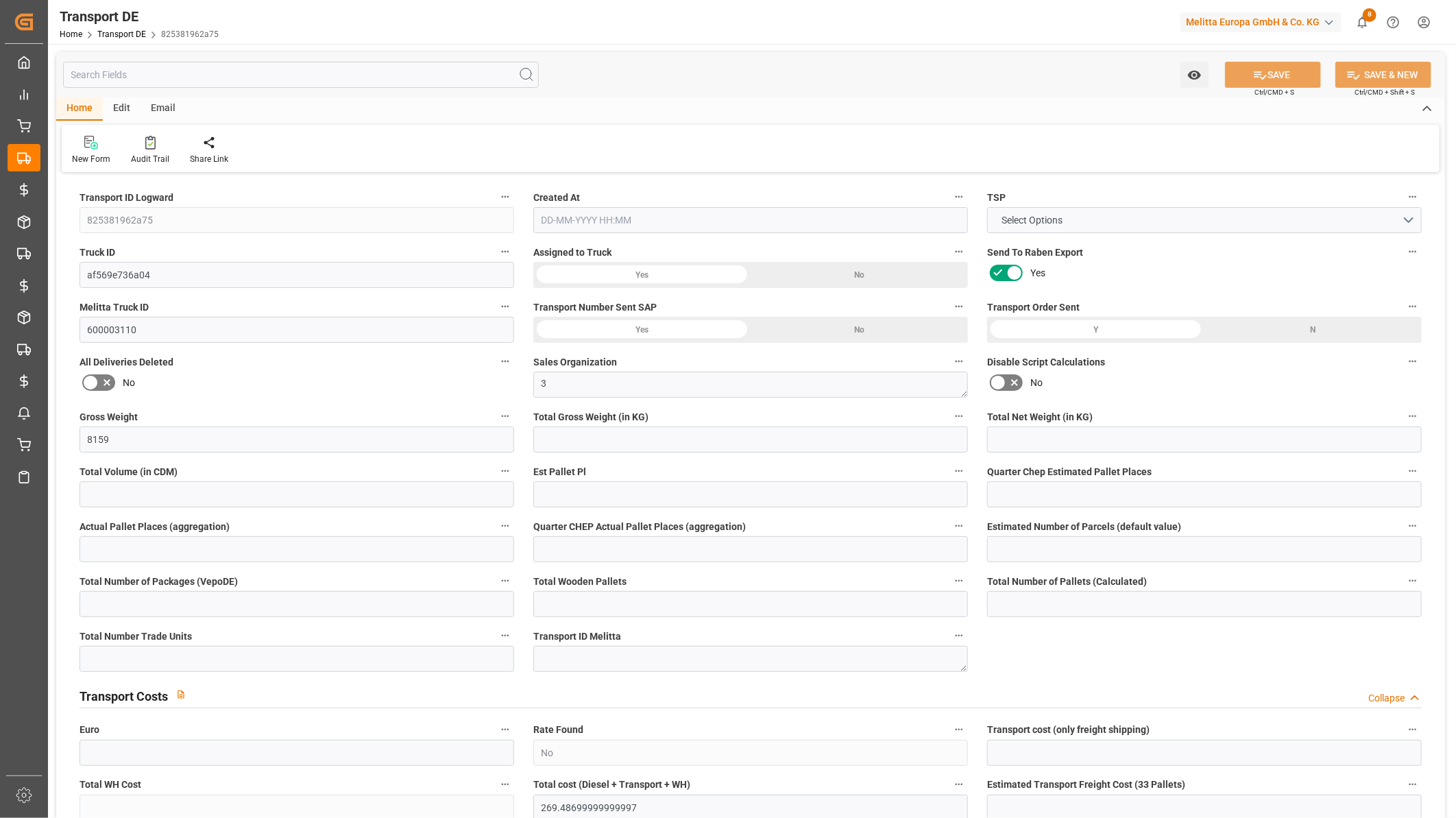
type input "4127"
type input "269.487"
type input "0"
type input "[DATE] 09:28"
type input "[DATE]"
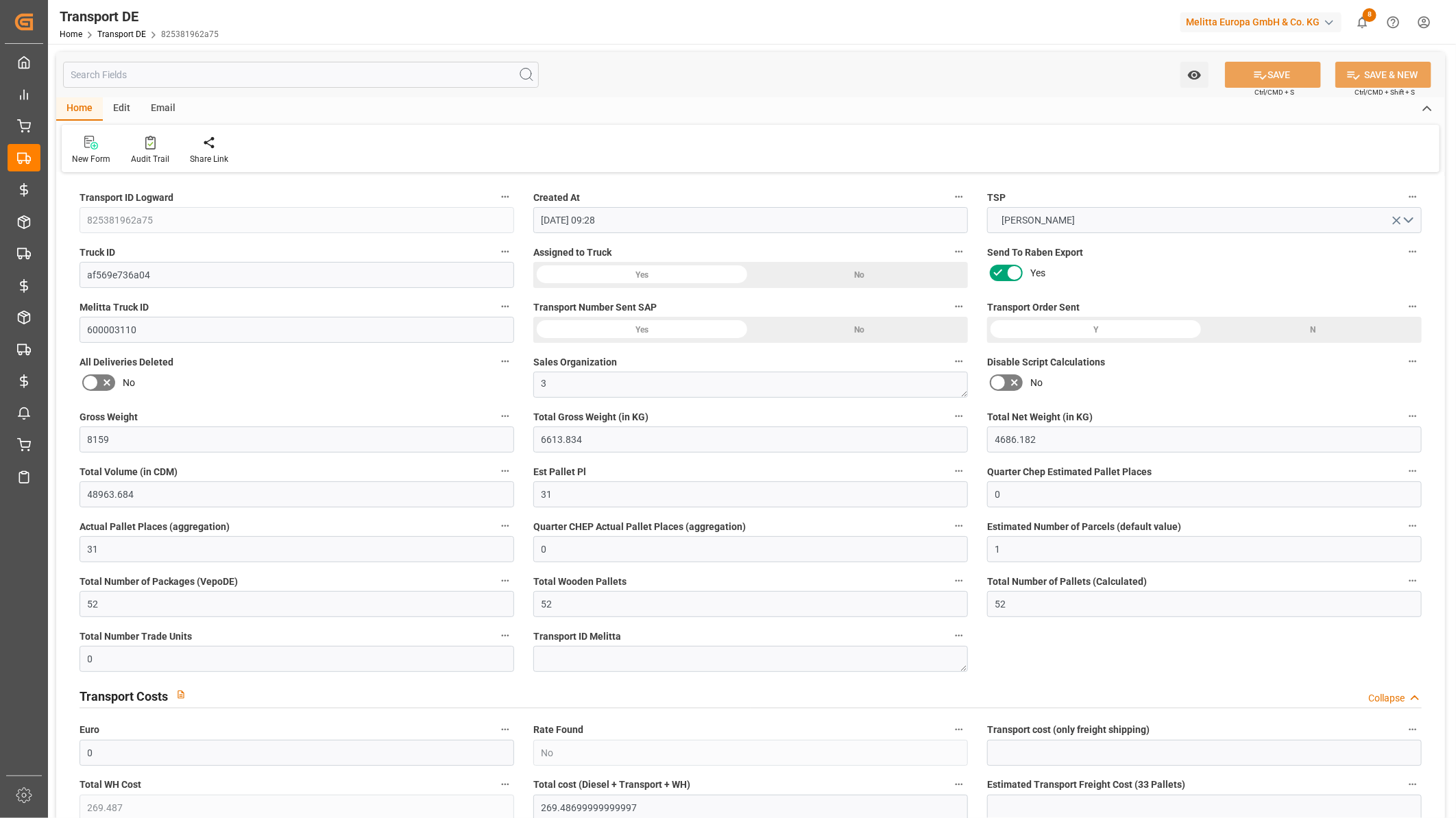
type input "[DATE]"
